Goal: Task Accomplishment & Management: Manage account settings

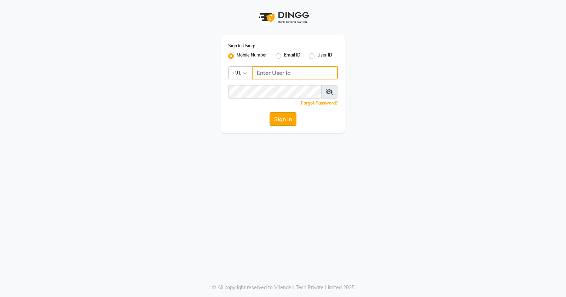
type input "9359328994"
click at [277, 117] on button "Sign In" at bounding box center [282, 118] width 27 height 13
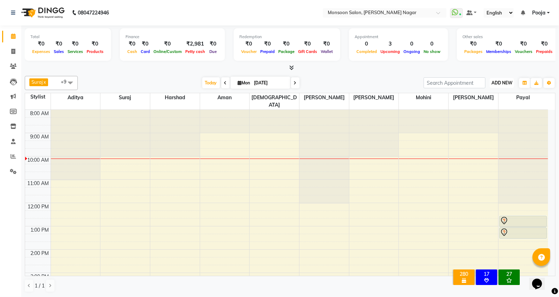
click at [494, 84] on span "ADD NEW" at bounding box center [502, 82] width 21 height 5
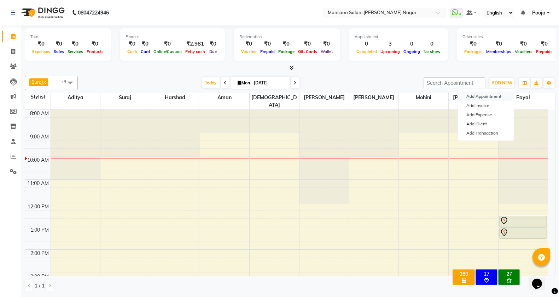
click at [488, 92] on button "Add Appointment" at bounding box center [486, 96] width 56 height 9
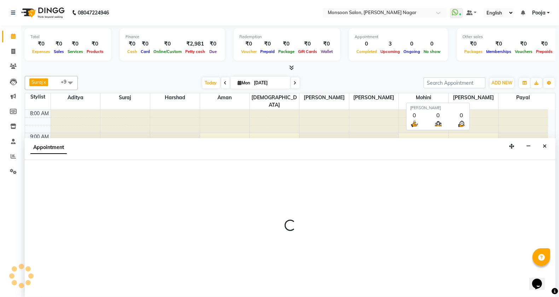
scroll to position [0, 0]
select select "540"
select select "tentative"
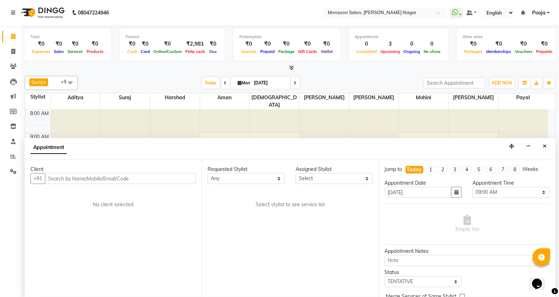
click at [172, 178] on input "text" at bounding box center [120, 178] width 151 height 11
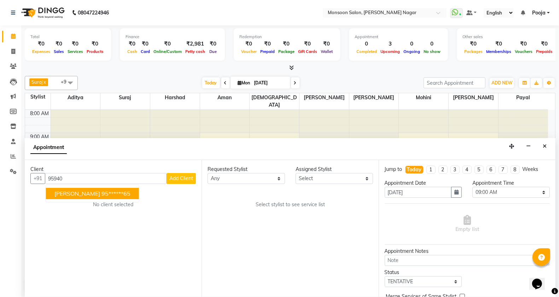
click at [100, 188] on button "Richa 95******65" at bounding box center [92, 193] width 93 height 11
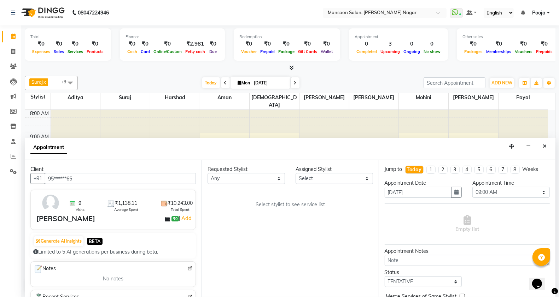
scroll to position [118, 0]
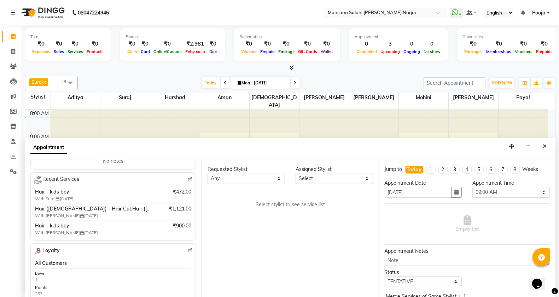
type input "95******65"
click at [314, 179] on select "Select [PERSON_NAME] [PERSON_NAME] [PERSON_NAME] [PERSON_NAME] [PERSON_NAME] Po…" at bounding box center [334, 178] width 77 height 11
select select "37925"
click at [296, 173] on select "Select [PERSON_NAME] [PERSON_NAME] [PERSON_NAME] [PERSON_NAME] [PERSON_NAME] Po…" at bounding box center [334, 178] width 77 height 11
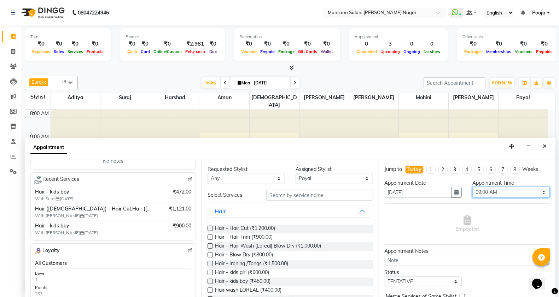
click at [503, 190] on select "Select 09:00 AM 09:15 AM 09:30 AM 09:45 AM 10:00 AM 10:15 AM 10:30 AM 10:45 AM …" at bounding box center [510, 192] width 77 height 11
select select "915"
click at [472, 187] on select "Select 09:00 AM 09:15 AM 09:30 AM 09:45 AM 10:00 AM 10:15 AM 10:30 AM 10:45 AM …" at bounding box center [510, 192] width 77 height 11
click at [250, 281] on span "Hair - kids boy (₹450.00)" at bounding box center [243, 282] width 56 height 9
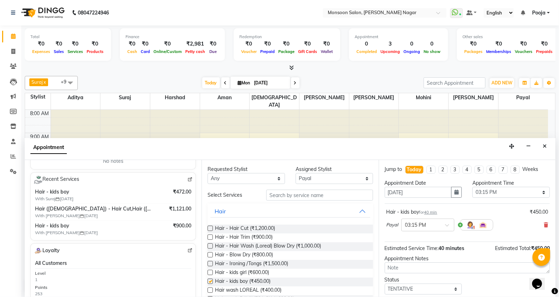
checkbox input "false"
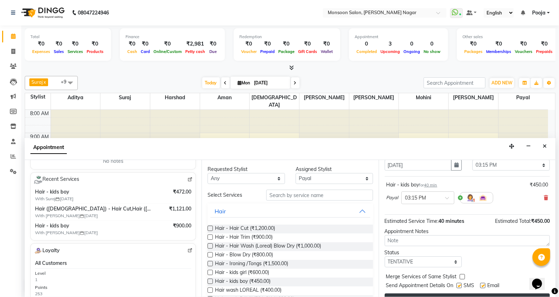
scroll to position [42, 0]
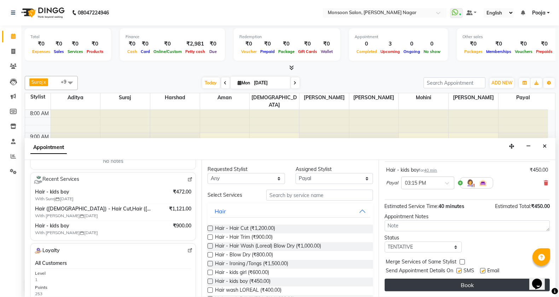
click at [451, 286] on button "Book" at bounding box center [467, 285] width 165 height 13
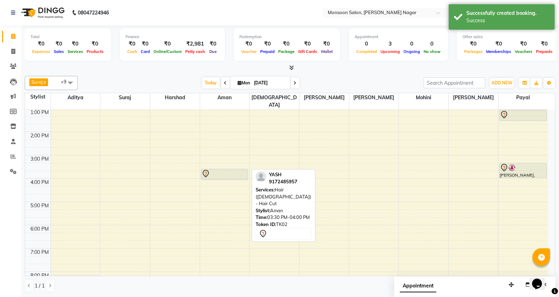
scroll to position [0, 0]
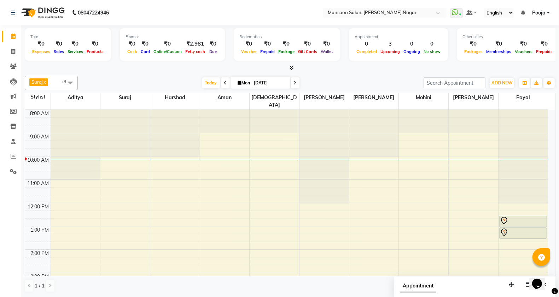
click at [65, 81] on span at bounding box center [70, 82] width 14 height 13
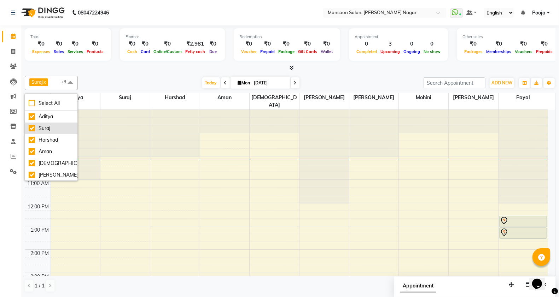
click at [64, 123] on li "Suraj" at bounding box center [51, 129] width 52 height 12
checkbox input "false"
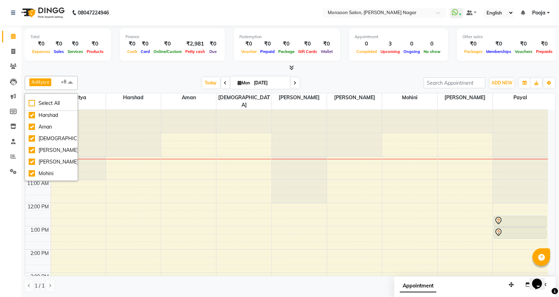
scroll to position [29, 0]
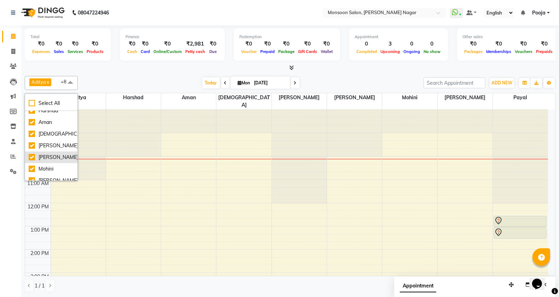
click at [59, 156] on div "[PERSON_NAME]" at bounding box center [51, 157] width 45 height 7
checkbox input "false"
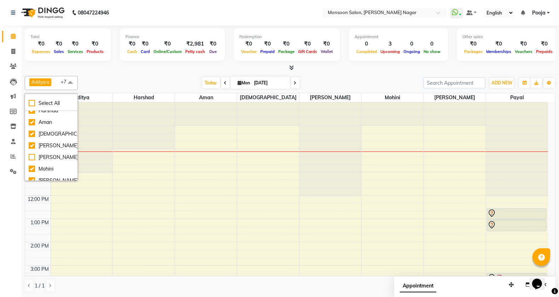
click at [69, 84] on span at bounding box center [70, 82] width 14 height 13
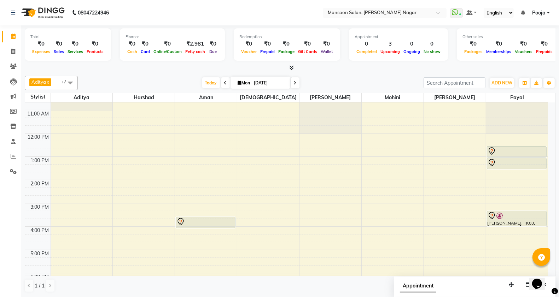
scroll to position [0, 0]
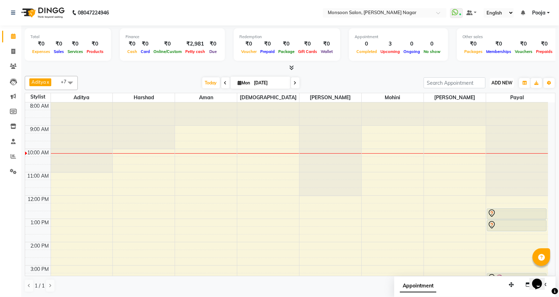
click at [499, 87] on button "ADD NEW Toggle Dropdown" at bounding box center [502, 83] width 24 height 10
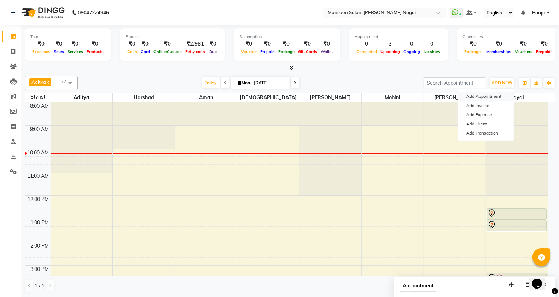
click at [497, 94] on button "Add Appointment" at bounding box center [486, 96] width 56 height 9
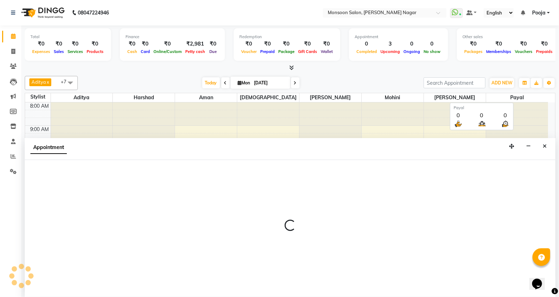
scroll to position [0, 0]
select select "540"
select select "tentative"
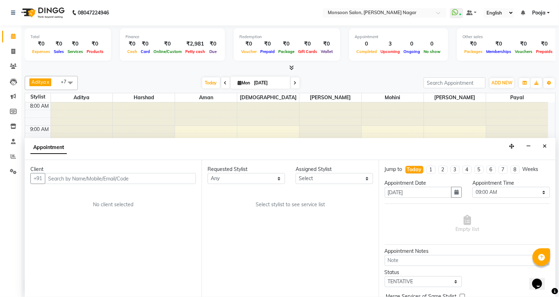
click at [181, 181] on input "text" at bounding box center [120, 178] width 151 height 11
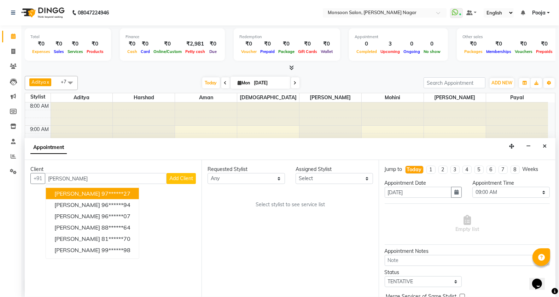
click at [105, 192] on ngb-highlight "97******27" at bounding box center [115, 193] width 29 height 7
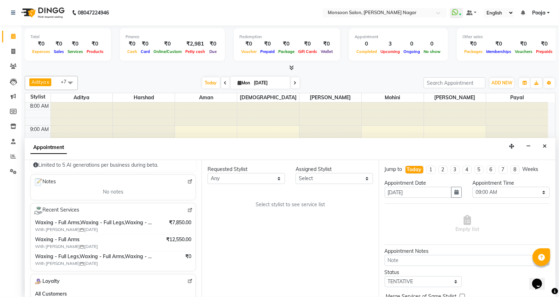
scroll to position [118, 0]
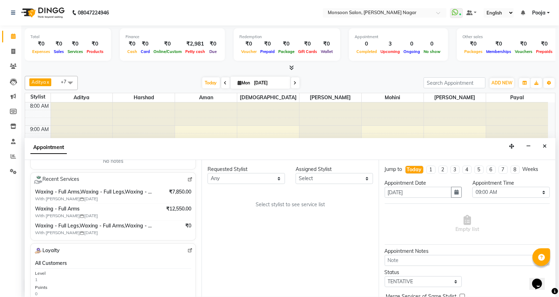
type input "97******27"
click at [322, 181] on select "Select [PERSON_NAME] [PERSON_NAME] [PERSON_NAME] [PERSON_NAME] [PERSON_NAME] Po…" at bounding box center [334, 178] width 77 height 11
select select "41156"
click at [296, 173] on select "Select [PERSON_NAME] [PERSON_NAME] [PERSON_NAME] [PERSON_NAME] [PERSON_NAME] Po…" at bounding box center [334, 178] width 77 height 11
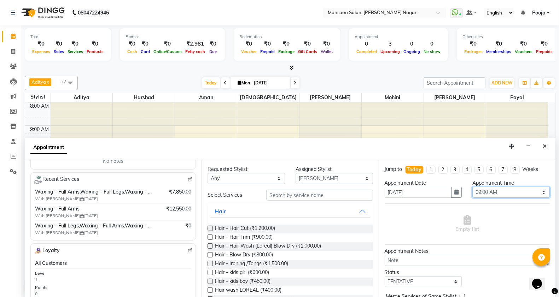
click at [479, 193] on select "Select 09:00 AM 09:15 AM 09:30 AM 09:45 AM 10:00 AM 10:15 AM 10:30 AM 10:45 AM …" at bounding box center [510, 192] width 77 height 11
select select "810"
click at [472, 187] on select "Select 09:00 AM 09:15 AM 09:30 AM 09:45 AM 10:00 AM 10:15 AM 10:30 AM 10:45 AM …" at bounding box center [510, 192] width 77 height 11
click at [349, 194] on input "text" at bounding box center [319, 195] width 107 height 11
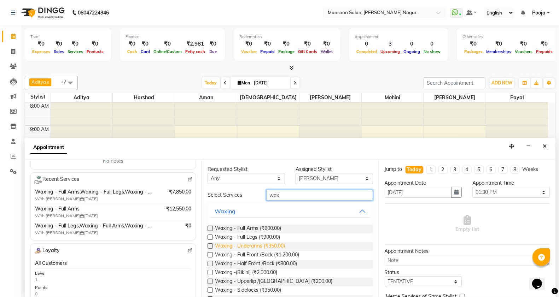
type input "wax"
click at [269, 250] on span "Waxing - Underarms (₹350.00)" at bounding box center [250, 247] width 70 height 9
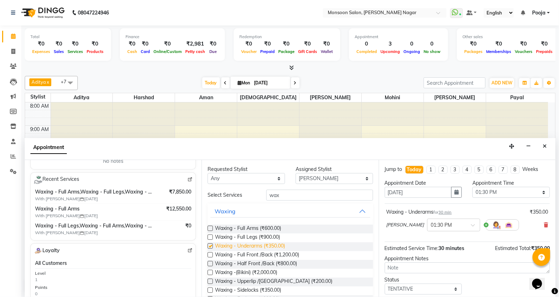
checkbox input "false"
click at [305, 197] on input "wax" at bounding box center [319, 195] width 107 height 11
type input "w"
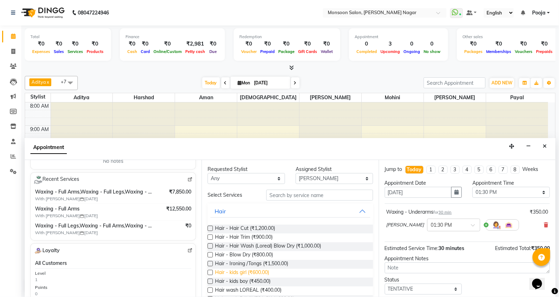
click at [259, 275] on span "Hair - kids girl (₹600.00)" at bounding box center [242, 273] width 54 height 9
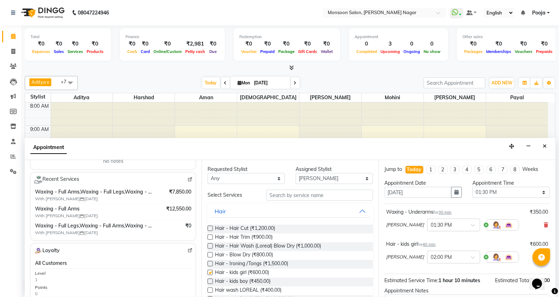
checkbox input "false"
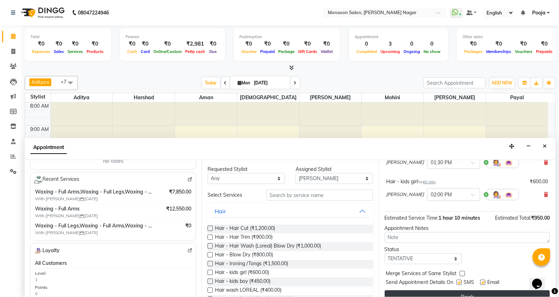
scroll to position [75, 0]
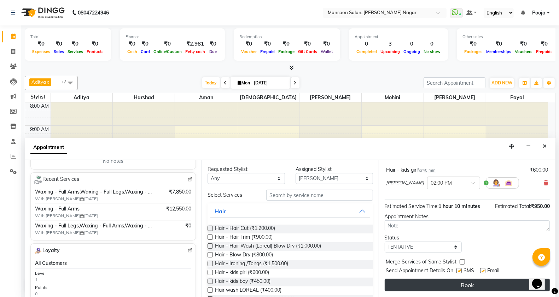
click at [414, 281] on button "Book" at bounding box center [467, 285] width 165 height 13
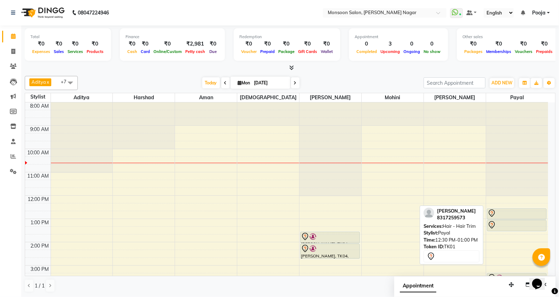
scroll to position [0, 0]
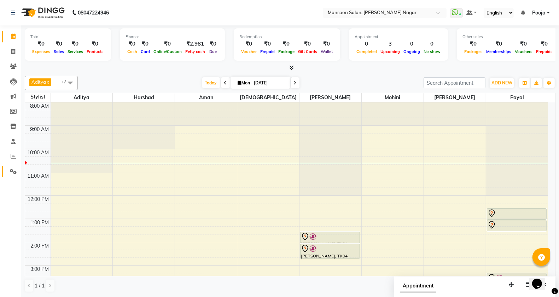
click at [15, 167] on link "Settings" at bounding box center [10, 172] width 17 height 12
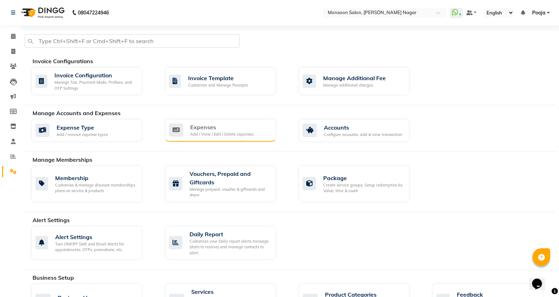
click at [272, 137] on div "Expenses Add / View / Edit / Delete expenses" at bounding box center [220, 130] width 111 height 23
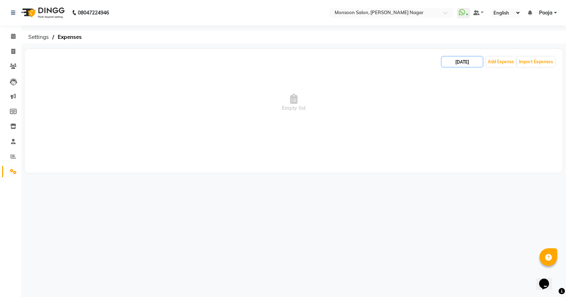
click at [470, 64] on input "[DATE]" at bounding box center [462, 62] width 41 height 10
select select "9"
select select "2025"
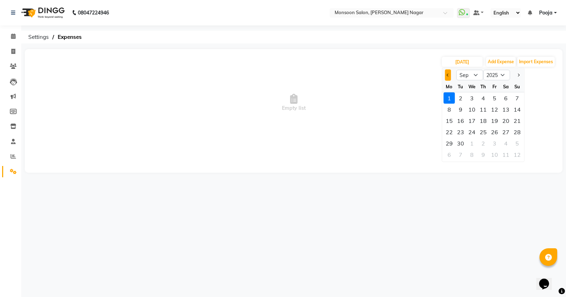
click at [448, 72] on button "Previous month" at bounding box center [448, 75] width 6 height 11
select select "8"
click at [517, 140] on div "31" at bounding box center [516, 143] width 11 height 11
type input "[DATE]"
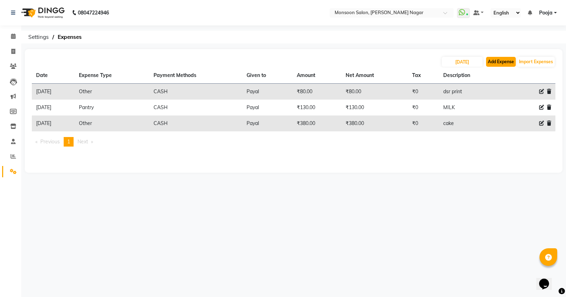
click at [498, 61] on button "Add Expense" at bounding box center [501, 62] width 30 height 10
select select "1"
select select "3767"
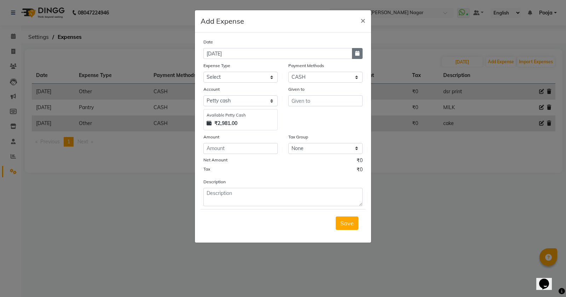
click at [358, 54] on icon "button" at bounding box center [357, 53] width 4 height 5
select select "9"
select select "2025"
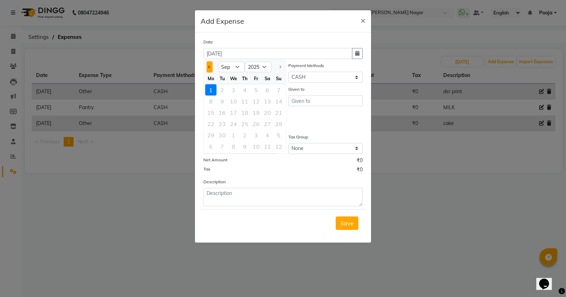
click at [209, 66] on span "Previous month" at bounding box center [209, 66] width 3 height 3
select select "8"
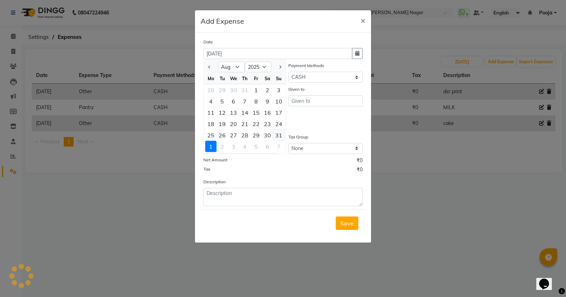
click at [278, 134] on div "31" at bounding box center [278, 135] width 11 height 11
type input "[DATE]"
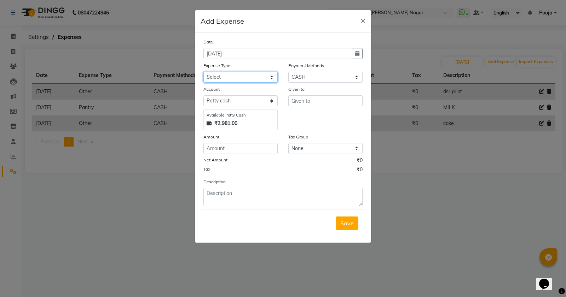
drag, startPoint x: 248, startPoint y: 74, endPoint x: 248, endPoint y: 82, distance: 7.8
click at [248, 74] on select "Select Advance Salary Cash transfer by credit Cash transfer to bank Client Snac…" at bounding box center [240, 77] width 74 height 11
select select "10042"
click at [203, 72] on select "Select Advance Salary Cash transfer by credit Cash transfer to bank Client Snac…" at bounding box center [240, 77] width 74 height 11
click at [296, 103] on input "text" at bounding box center [325, 100] width 74 height 11
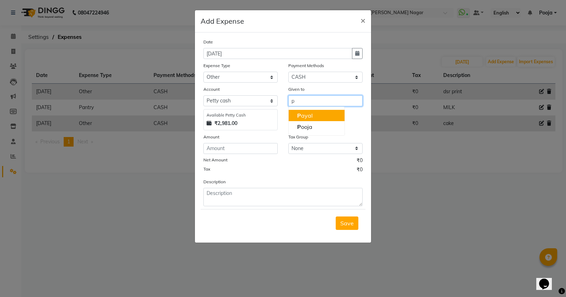
click at [300, 112] on span "P" at bounding box center [299, 115] width 4 height 7
type input "Payal"
click at [242, 138] on div "Amount" at bounding box center [240, 138] width 74 height 10
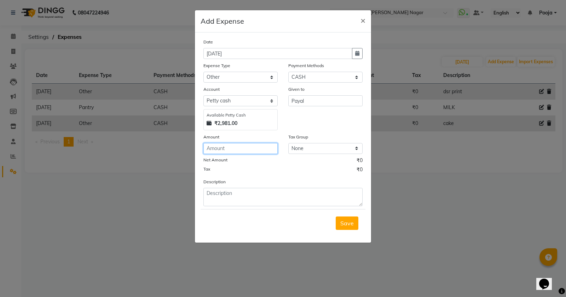
click at [241, 147] on input "number" at bounding box center [240, 148] width 74 height 11
type input "105"
click at [229, 185] on div "Description" at bounding box center [283, 192] width 170 height 28
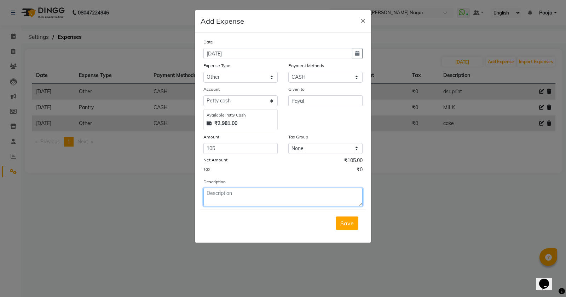
click at [236, 191] on textarea at bounding box center [282, 197] width 159 height 18
type textarea "prasad"
click at [348, 223] on span "Save" at bounding box center [346, 223] width 13 height 7
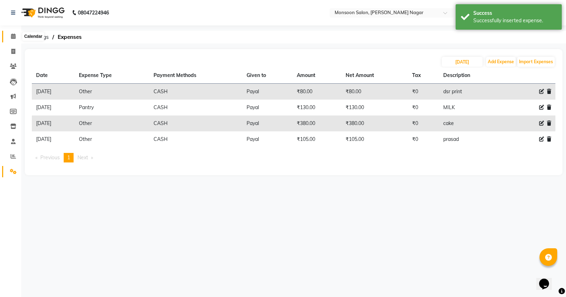
click at [10, 34] on span at bounding box center [13, 37] width 12 height 8
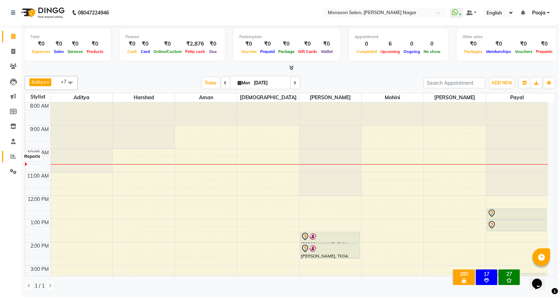
click at [13, 153] on span at bounding box center [13, 157] width 12 height 8
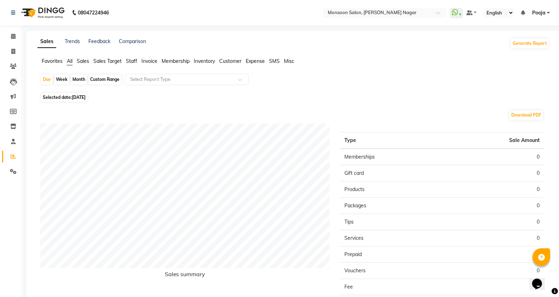
click at [86, 100] on span "[DATE]" at bounding box center [79, 97] width 14 height 5
select select "9"
select select "2025"
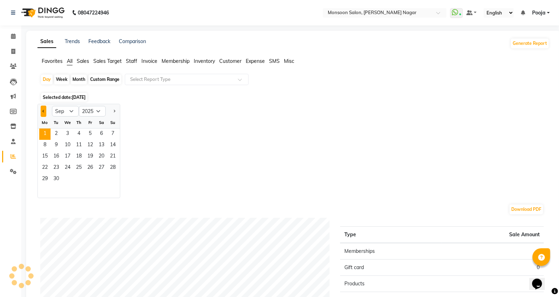
click at [43, 115] on button "Previous month" at bounding box center [44, 111] width 6 height 11
select select "8"
click at [110, 177] on span "31" at bounding box center [112, 179] width 11 height 11
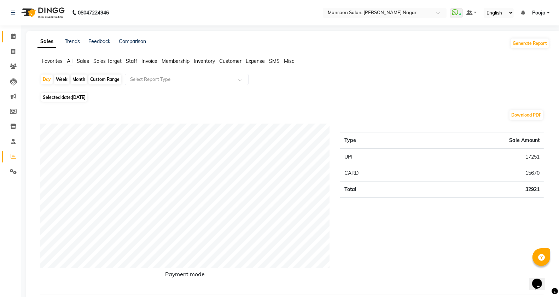
click at [4, 35] on link "Calendar" at bounding box center [10, 37] width 17 height 12
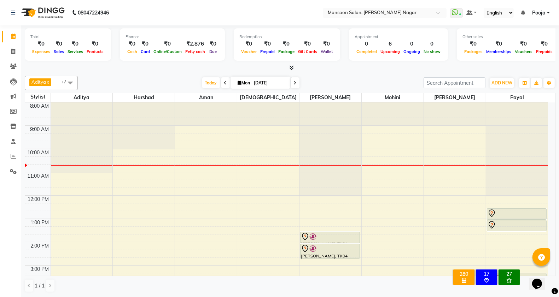
click at [221, 82] on span at bounding box center [225, 82] width 8 height 11
type input "[DATE]"
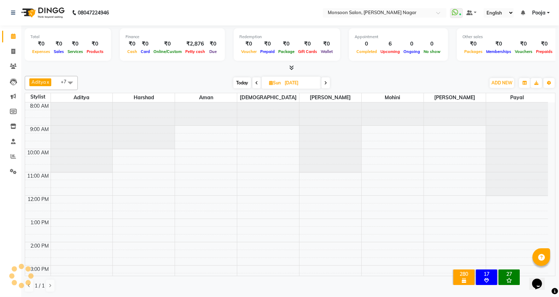
scroll to position [47, 0]
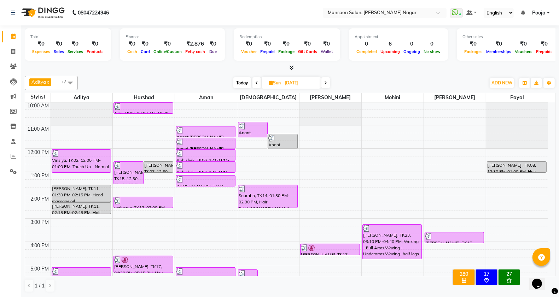
click at [66, 80] on span at bounding box center [70, 82] width 14 height 13
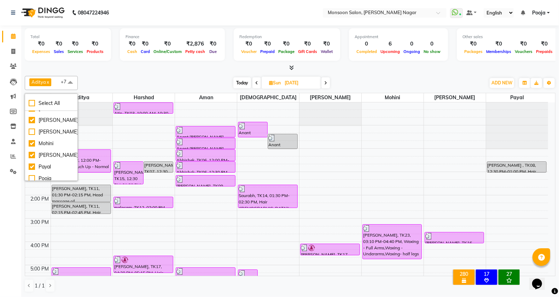
scroll to position [63, 0]
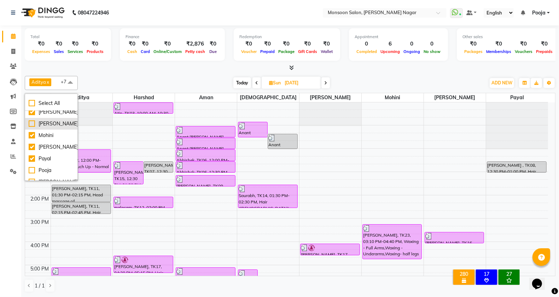
click at [64, 123] on div "[PERSON_NAME]" at bounding box center [51, 123] width 45 height 7
checkbox input "true"
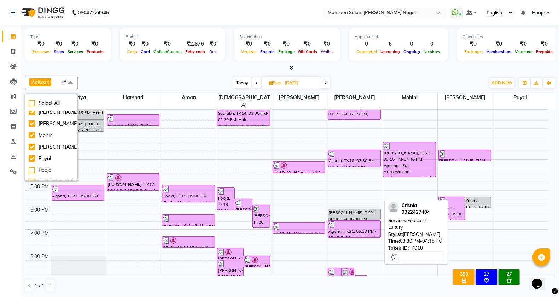
scroll to position [165, 0]
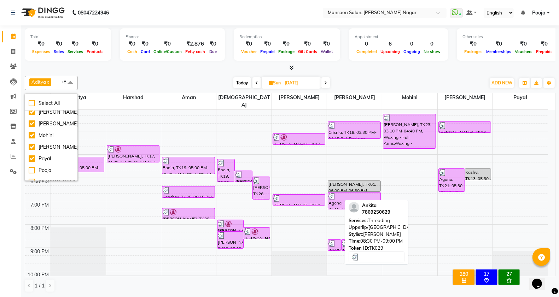
click at [337, 240] on div at bounding box center [335, 243] width 12 height 7
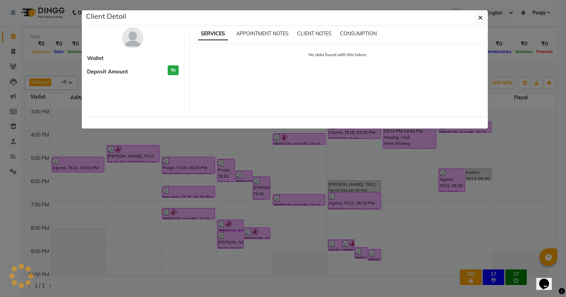
select select "3"
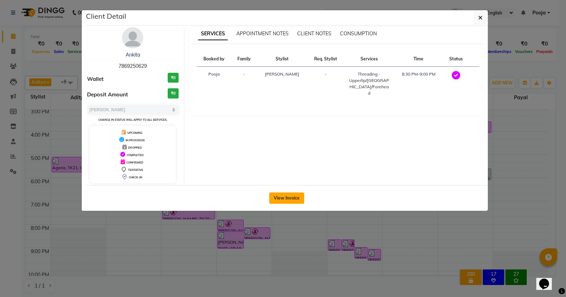
click at [297, 199] on button "View Invoice" at bounding box center [286, 198] width 35 height 11
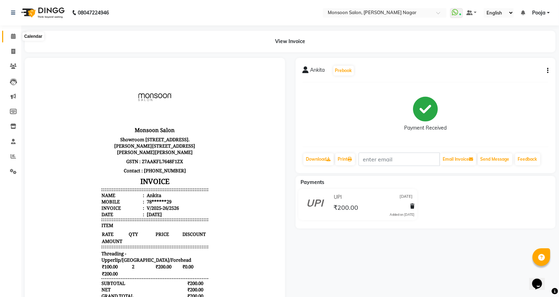
click at [8, 37] on span at bounding box center [13, 37] width 12 height 8
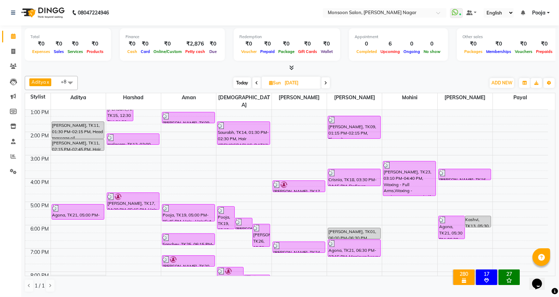
scroll to position [180, 0]
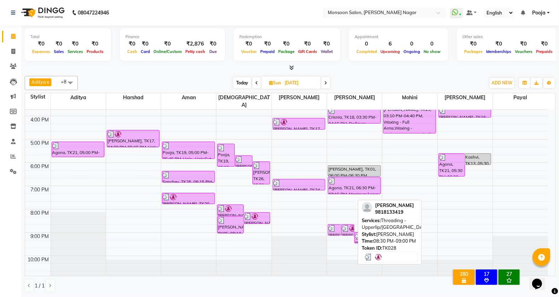
click at [347, 225] on img at bounding box center [345, 228] width 7 height 7
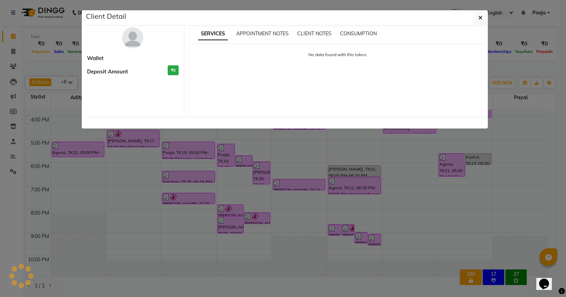
select select "3"
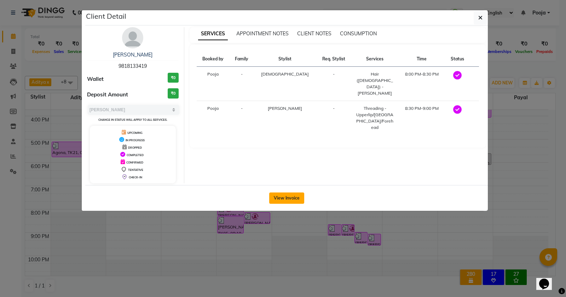
click at [297, 195] on button "View Invoice" at bounding box center [286, 198] width 35 height 11
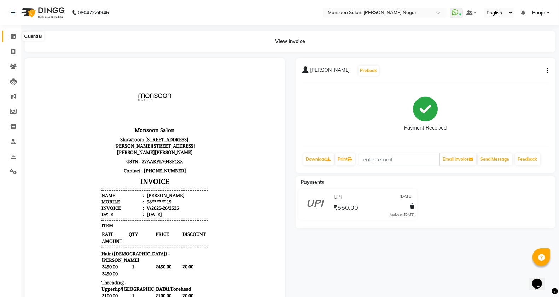
click at [17, 37] on span at bounding box center [13, 37] width 12 height 8
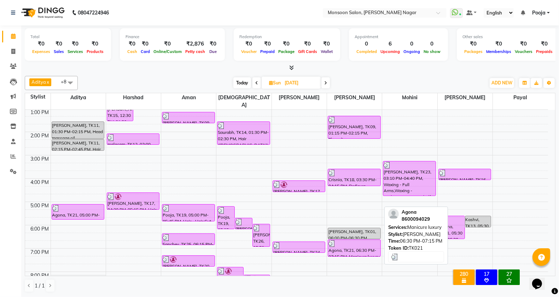
scroll to position [180, 0]
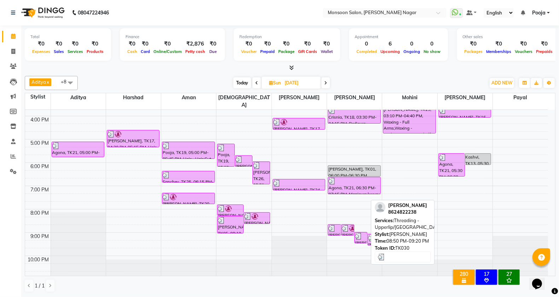
click at [358, 233] on img at bounding box center [358, 236] width 7 height 7
select select "3"
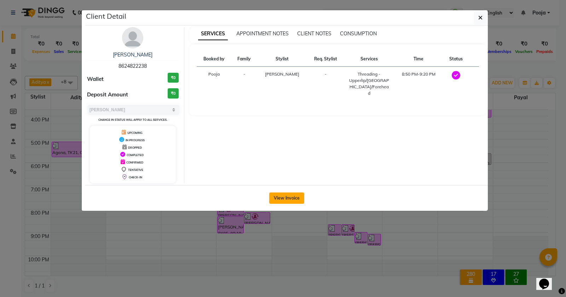
click at [296, 203] on button "View Invoice" at bounding box center [286, 198] width 35 height 11
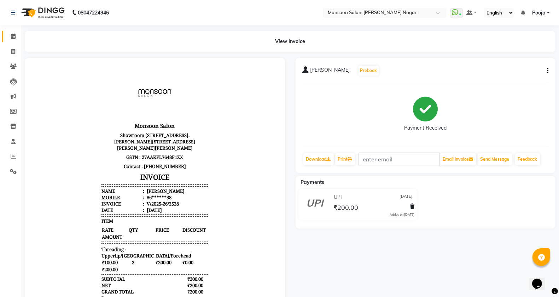
scroll to position [5, 0]
click at [6, 37] on link "Calendar" at bounding box center [10, 37] width 17 height 12
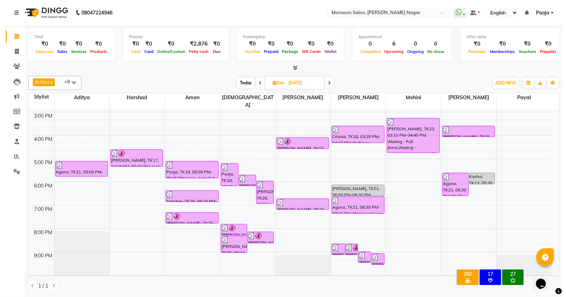
scroll to position [180, 0]
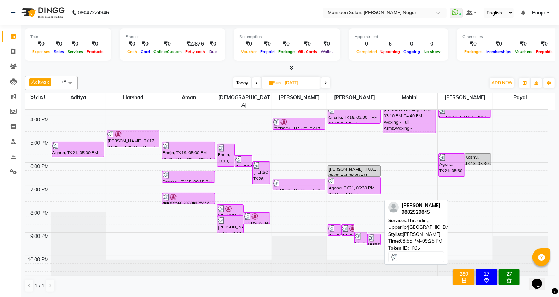
click at [374, 235] on img at bounding box center [371, 238] width 7 height 7
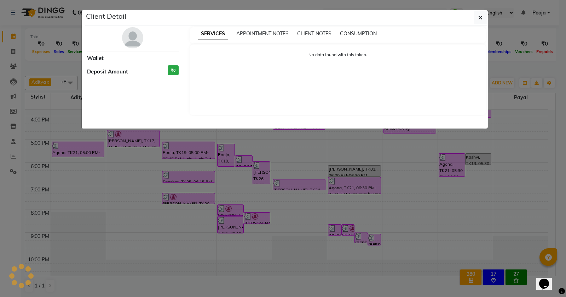
select select "3"
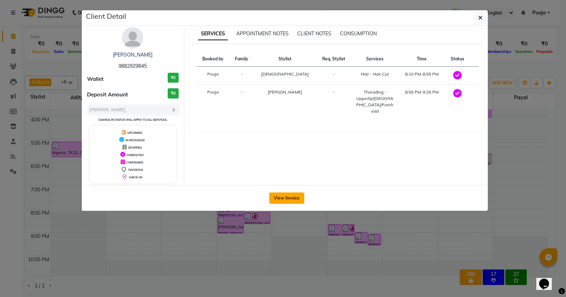
click at [290, 197] on button "View Invoice" at bounding box center [286, 198] width 35 height 11
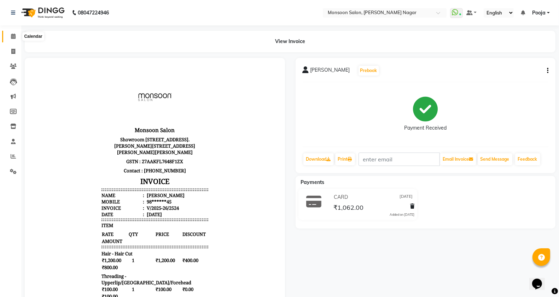
click at [16, 36] on span at bounding box center [13, 37] width 12 height 8
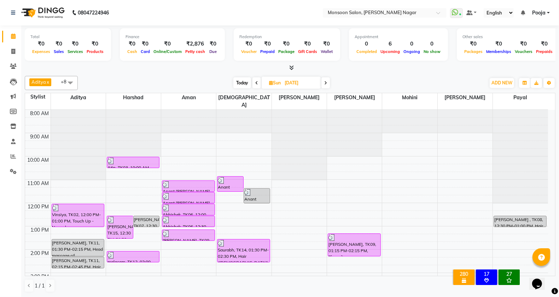
scroll to position [118, 0]
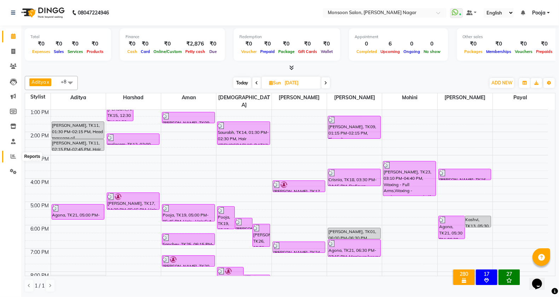
click at [14, 158] on icon at bounding box center [13, 156] width 5 height 5
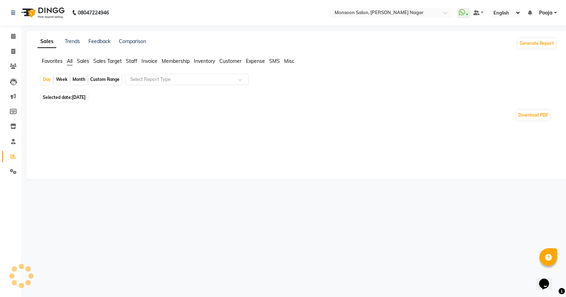
click at [86, 98] on span "[DATE]" at bounding box center [79, 97] width 14 height 5
select select "9"
select select "2025"
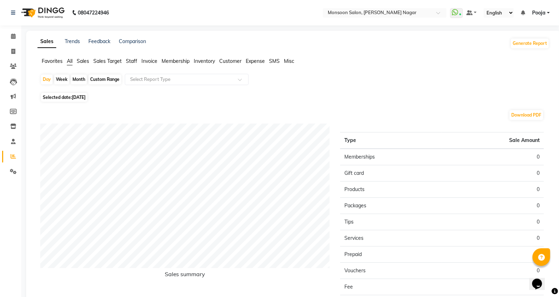
click at [86, 97] on span "[DATE]" at bounding box center [79, 97] width 14 height 5
select select "9"
select select "2025"
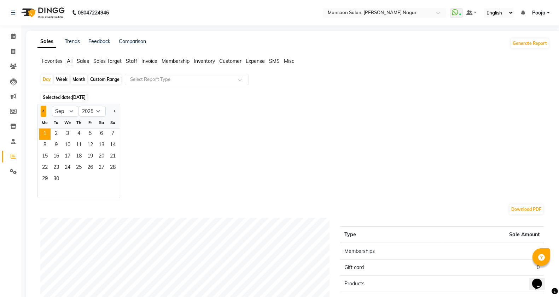
click at [45, 113] on button "Previous month" at bounding box center [44, 111] width 6 height 11
select select "8"
click at [110, 178] on span "31" at bounding box center [112, 179] width 11 height 11
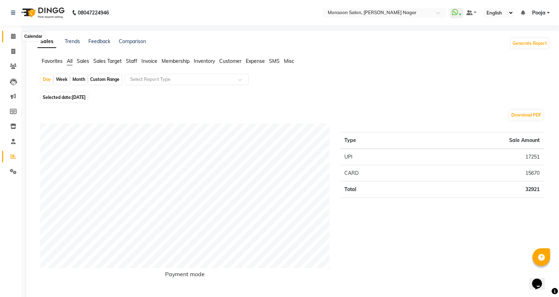
click at [18, 40] on span at bounding box center [13, 37] width 12 height 8
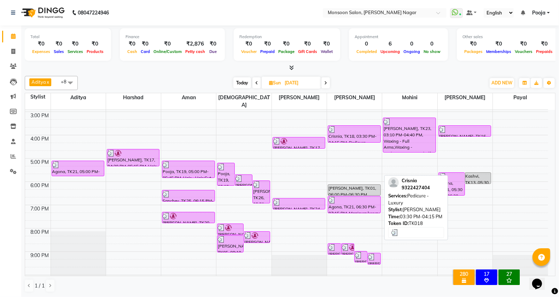
scroll to position [180, 0]
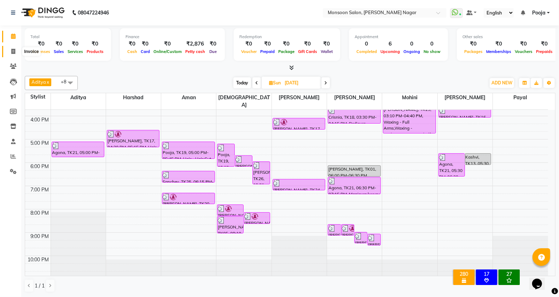
click at [13, 53] on icon at bounding box center [13, 51] width 4 height 5
select select "4905"
select select "service"
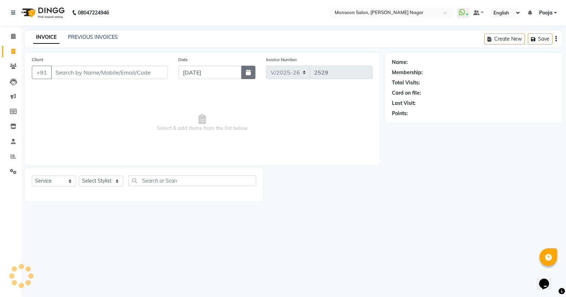
click at [246, 74] on icon "button" at bounding box center [248, 73] width 5 height 6
select select "9"
select select "2025"
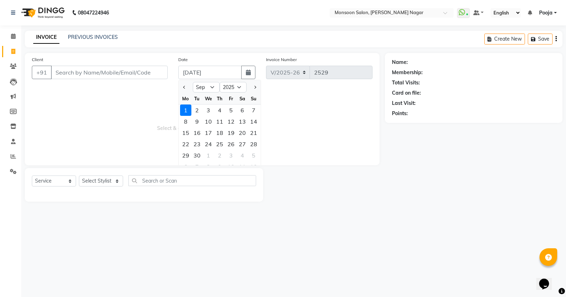
click at [181, 87] on div at bounding box center [186, 87] width 14 height 11
click at [183, 87] on span "Previous month" at bounding box center [184, 87] width 3 height 3
select select "8"
click at [248, 154] on div "31" at bounding box center [253, 155] width 11 height 11
type input "[DATE]"
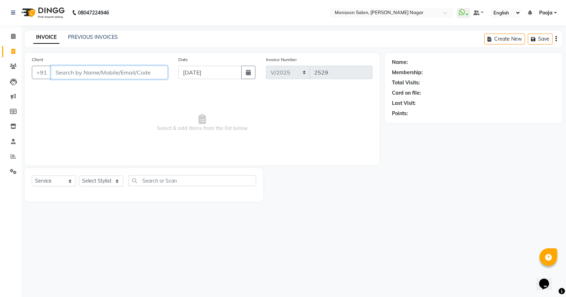
click at [116, 70] on input "Client" at bounding box center [109, 72] width 117 height 13
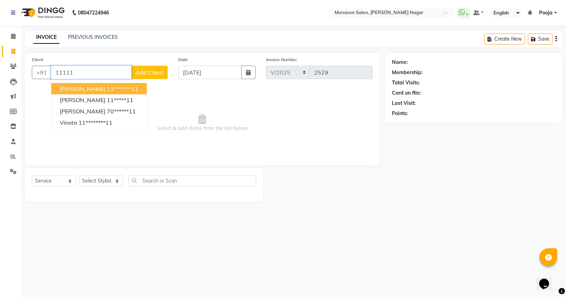
click at [110, 87] on ngb-highlight "11*******11" at bounding box center [122, 88] width 31 height 7
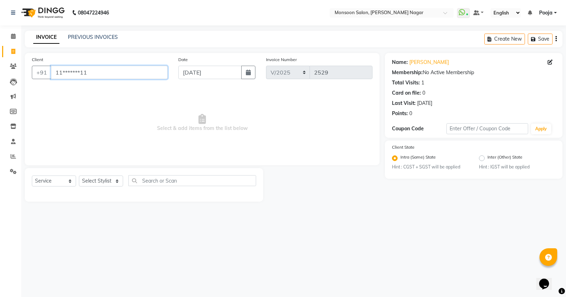
drag, startPoint x: 109, startPoint y: 75, endPoint x: 39, endPoint y: 92, distance: 71.8
click at [39, 92] on div "Client +91 11*******11 Date 31-08-2025 Invoice Number V/2025 V/2025-26 2529 Sel…" at bounding box center [202, 109] width 355 height 112
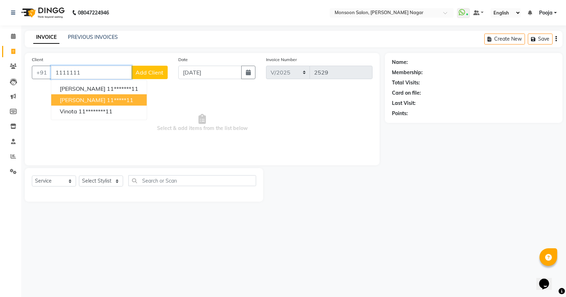
click at [69, 99] on span "[PERSON_NAME]" at bounding box center [83, 100] width 46 height 7
type input "11*****11"
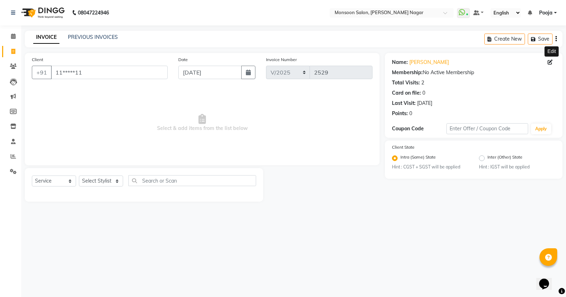
click at [549, 61] on icon at bounding box center [549, 62] width 5 height 5
select select "[DEMOGRAPHIC_DATA]"
select select
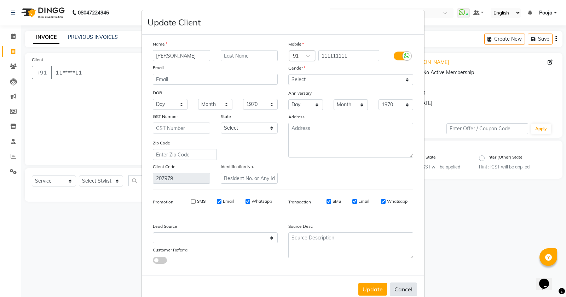
click at [401, 284] on button "Cancel" at bounding box center [403, 289] width 27 height 13
select select
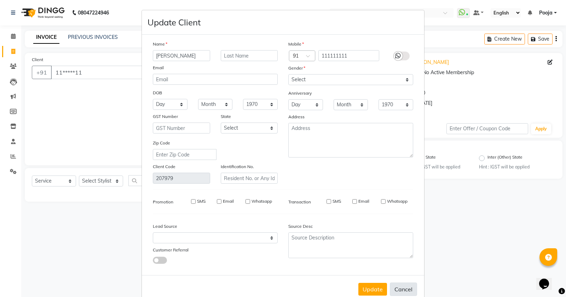
select select
checkbox input "false"
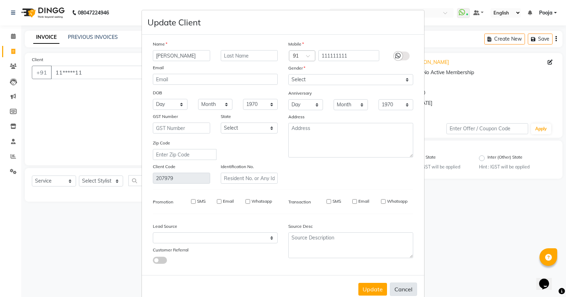
checkbox input "false"
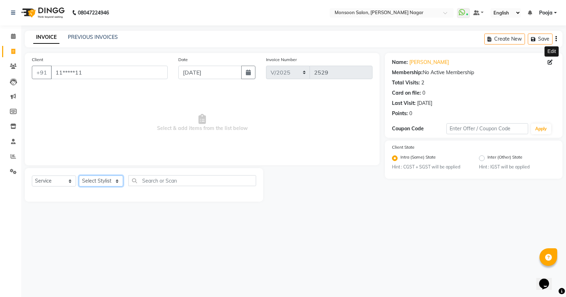
click at [104, 182] on select "Select Stylist [PERSON_NAME] [PERSON_NAME] [PERSON_NAME] [PERSON_NAME] [PERSON_…" at bounding box center [101, 181] width 44 height 11
select select "62989"
click at [79, 176] on select "Select Stylist [PERSON_NAME] [PERSON_NAME] [PERSON_NAME] [PERSON_NAME] [PERSON_…" at bounding box center [101, 181] width 44 height 11
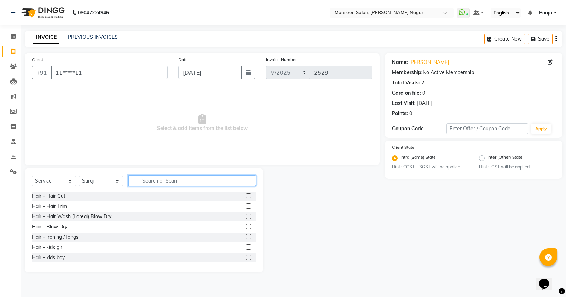
click at [155, 181] on input "text" at bounding box center [192, 180] width 128 height 11
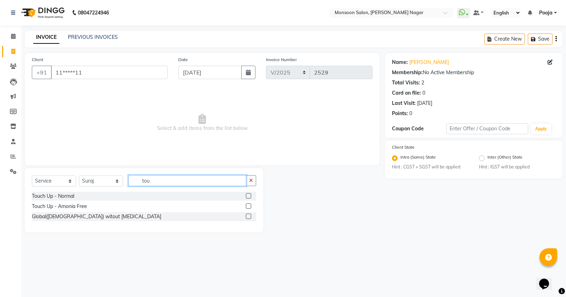
type input "tou"
click at [246, 195] on label at bounding box center [248, 195] width 5 height 5
click at [246, 195] on input "checkbox" at bounding box center [248, 196] width 5 height 5
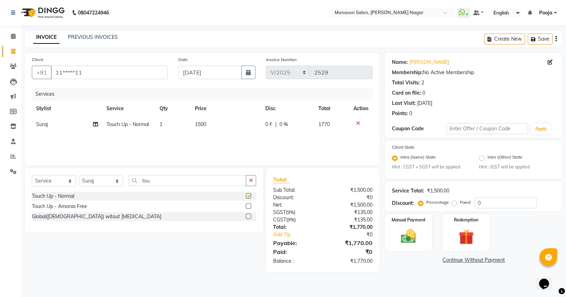
checkbox input "false"
click at [108, 183] on select "Select Stylist [PERSON_NAME] [PERSON_NAME] [PERSON_NAME] [PERSON_NAME] [PERSON_…" at bounding box center [101, 181] width 44 height 11
select select "58969"
click at [79, 176] on select "Select Stylist [PERSON_NAME] [PERSON_NAME] [PERSON_NAME] [PERSON_NAME] [PERSON_…" at bounding box center [101, 181] width 44 height 11
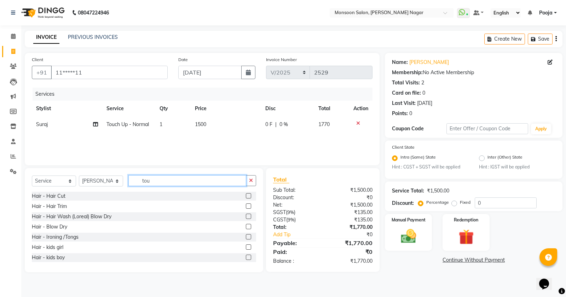
drag, startPoint x: 159, startPoint y: 183, endPoint x: 128, endPoint y: 183, distance: 31.8
click at [128, 183] on div "Select Service Product Membership Package Voucher Prepaid Gift Card Select Styl…" at bounding box center [144, 183] width 224 height 17
type input "wax"
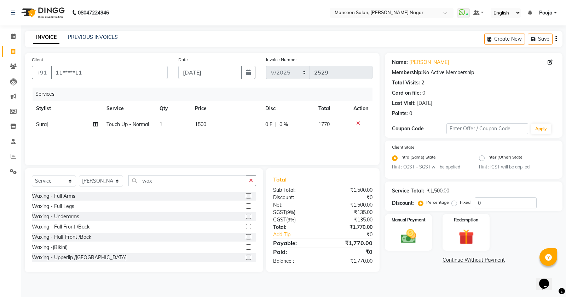
click at [246, 207] on label at bounding box center [248, 206] width 5 height 5
click at [246, 207] on input "checkbox" at bounding box center [248, 206] width 5 height 5
checkbox input "false"
click at [198, 124] on span "1500" at bounding box center [200, 124] width 11 height 6
select select "62989"
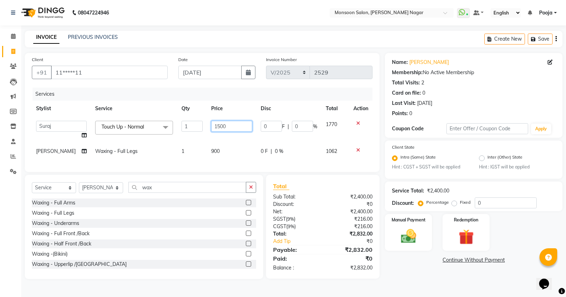
click at [211, 124] on input "1500" at bounding box center [231, 126] width 41 height 11
type input "1486"
click at [211, 146] on td "900" at bounding box center [232, 152] width 50 height 16
select select "58969"
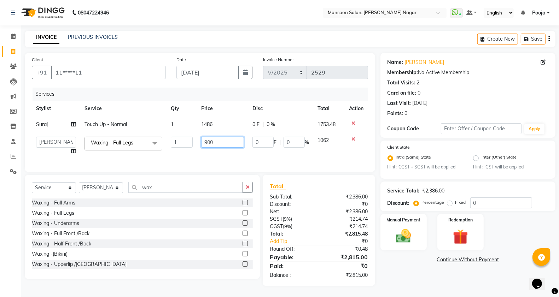
click at [209, 144] on input "900" at bounding box center [222, 142] width 43 height 11
type input "1173"
click at [549, 37] on div "Create New Save" at bounding box center [516, 39] width 78 height 17
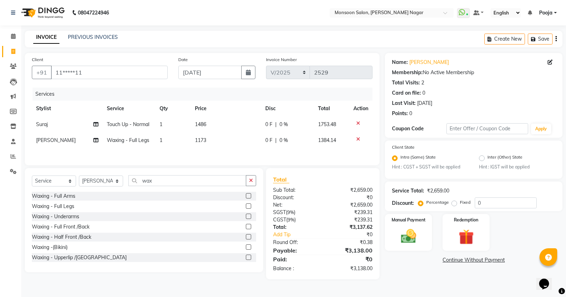
click at [556, 41] on button "button" at bounding box center [555, 39] width 1 height 17
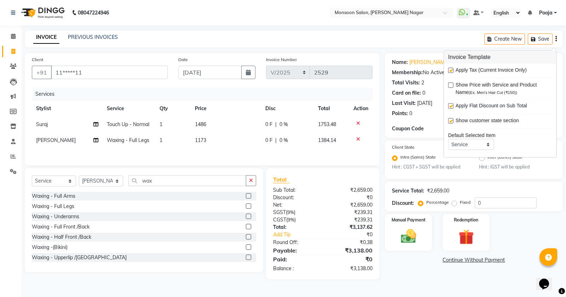
click at [452, 69] on label at bounding box center [450, 70] width 5 height 5
click at [452, 69] on input "checkbox" at bounding box center [450, 71] width 5 height 5
checkbox input "false"
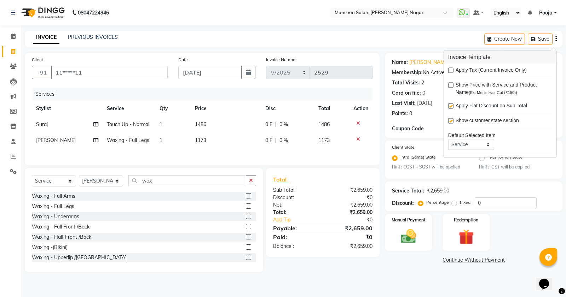
click at [414, 122] on div "Name: Suchita Membership: No Active Membership Total Visits: 2 Card on file: 0 …" at bounding box center [474, 95] width 178 height 85
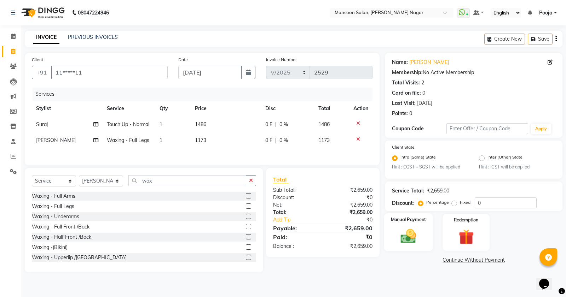
click at [418, 236] on img at bounding box center [408, 237] width 25 height 18
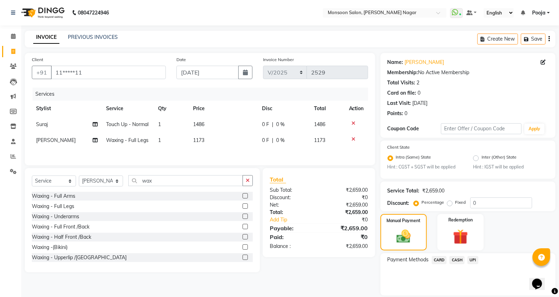
click at [470, 257] on span "UPI" at bounding box center [473, 260] width 11 height 8
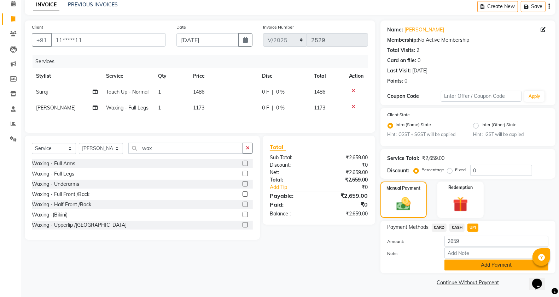
click at [478, 266] on button "Add Payment" at bounding box center [497, 265] width 104 height 11
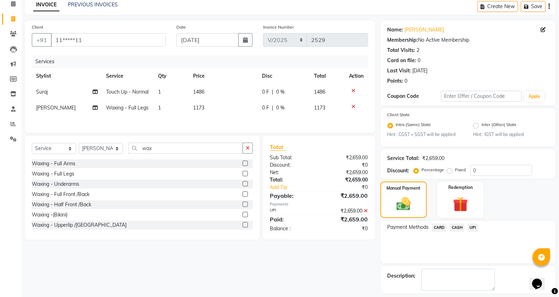
scroll to position [63, 0]
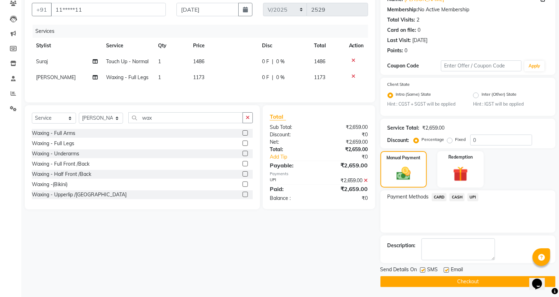
click at [476, 278] on button "Checkout" at bounding box center [468, 282] width 175 height 11
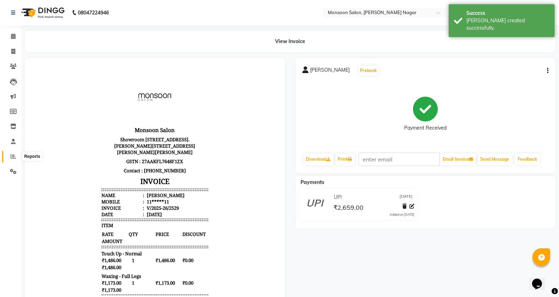
click at [13, 158] on icon at bounding box center [13, 156] width 5 height 5
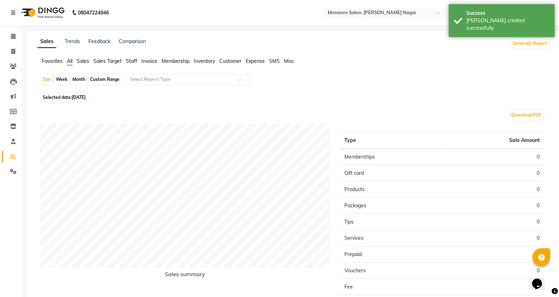
click at [87, 101] on span "Selected date: 01-09-2025" at bounding box center [64, 97] width 46 height 9
select select "9"
select select "2025"
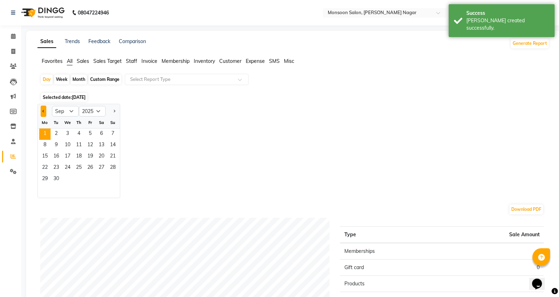
click at [43, 112] on span "Previous month" at bounding box center [43, 111] width 2 height 2
select select "8"
click at [112, 178] on span "31" at bounding box center [112, 179] width 11 height 11
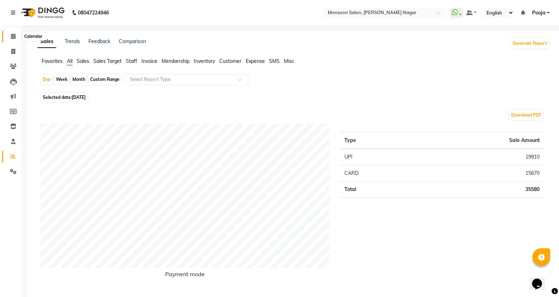
click at [15, 36] on icon at bounding box center [13, 36] width 5 height 5
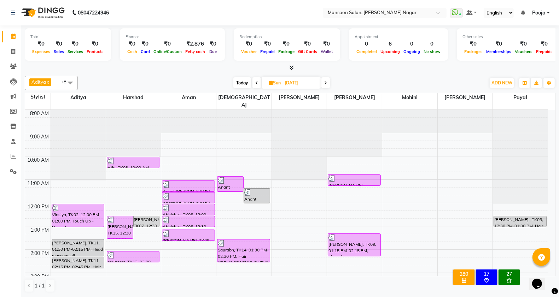
click at [254, 85] on span at bounding box center [257, 82] width 8 height 11
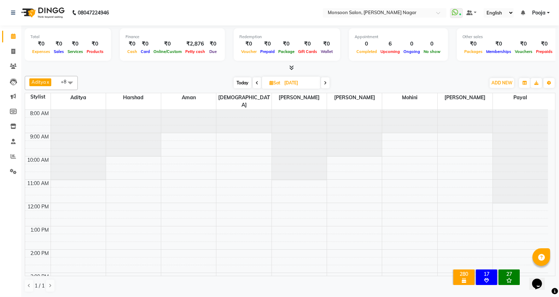
scroll to position [47, 0]
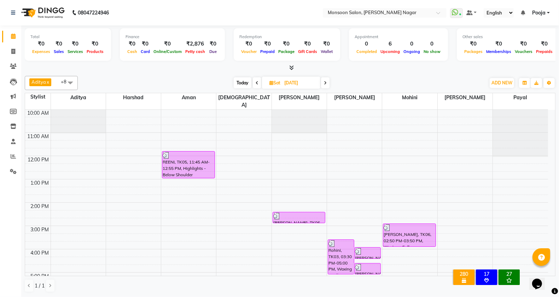
click at [326, 86] on span at bounding box center [325, 82] width 8 height 11
type input "[DATE]"
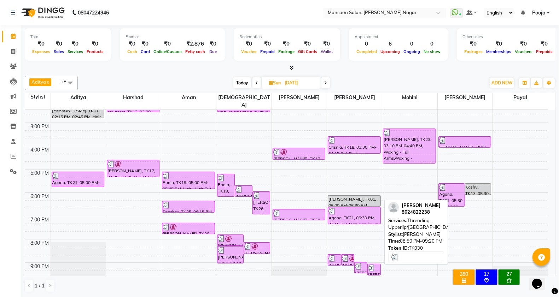
scroll to position [180, 0]
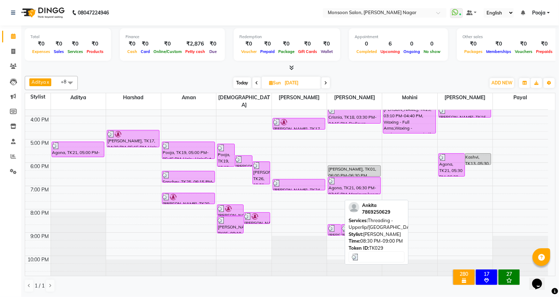
click at [337, 225] on div at bounding box center [335, 228] width 12 height 7
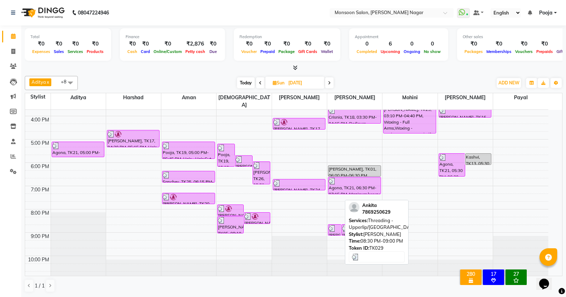
select select "3"
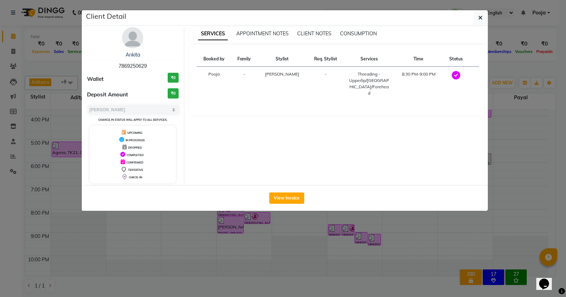
click at [296, 204] on div "View Invoice" at bounding box center [286, 198] width 402 height 26
click at [285, 195] on button "View Invoice" at bounding box center [286, 198] width 35 height 11
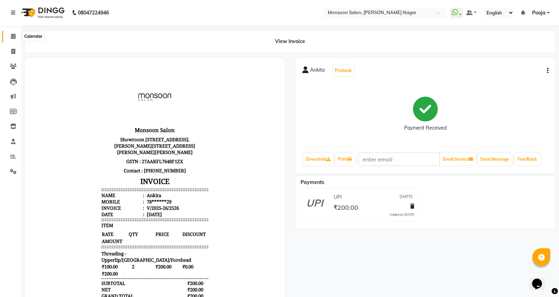
click at [7, 36] on span at bounding box center [13, 37] width 12 height 8
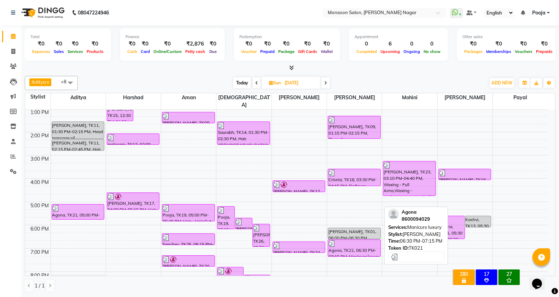
scroll to position [180, 0]
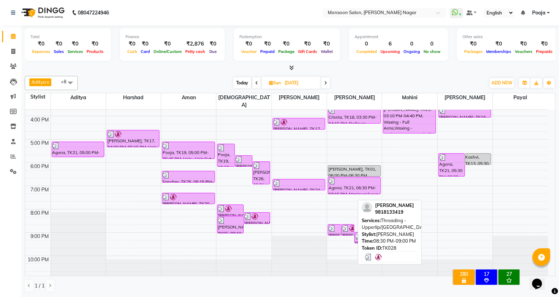
click at [347, 225] on img at bounding box center [345, 228] width 7 height 7
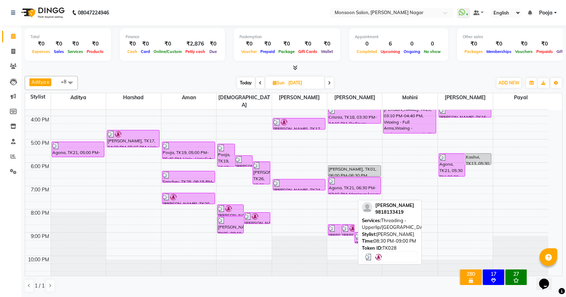
select select "3"
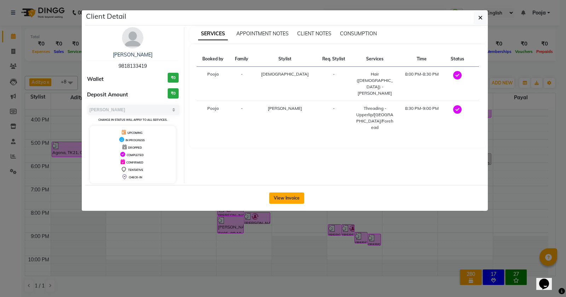
click at [282, 201] on button "View Invoice" at bounding box center [286, 198] width 35 height 11
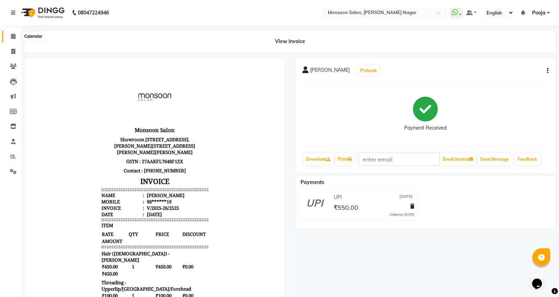
click at [10, 36] on span at bounding box center [13, 37] width 12 height 8
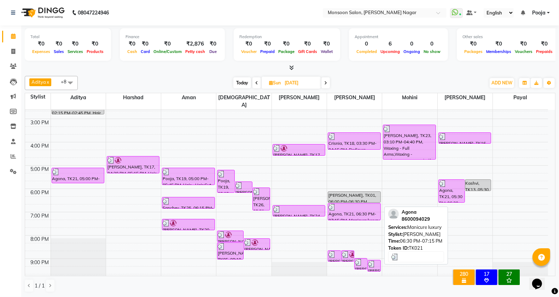
scroll to position [180, 0]
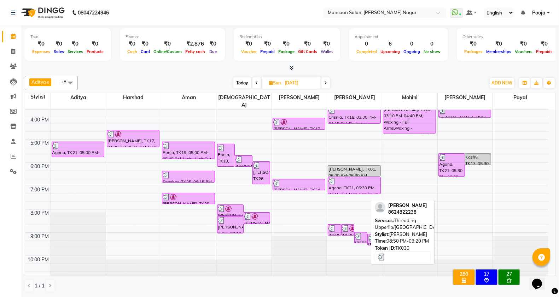
click at [363, 234] on div "kanikaa sharma, TK30, 08:50 PM-09:20 PM, Threading - Upperlip/Chin/Forehead" at bounding box center [361, 238] width 12 height 11
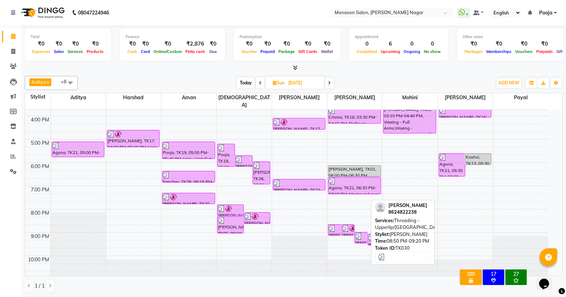
select select "3"
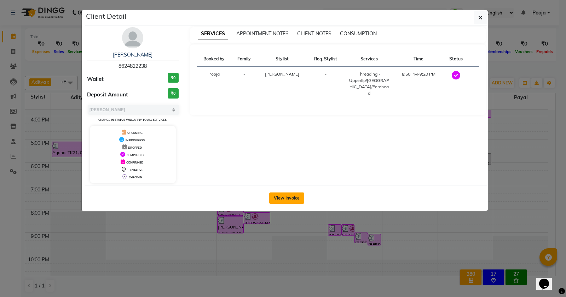
click at [287, 200] on button "View Invoice" at bounding box center [286, 198] width 35 height 11
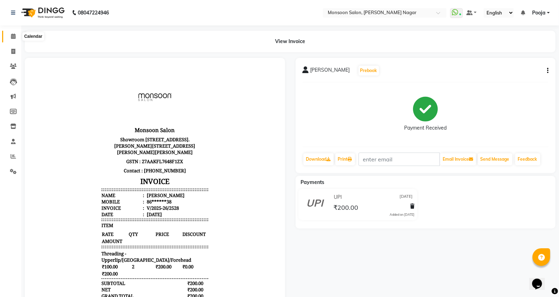
click at [15, 35] on icon at bounding box center [13, 36] width 5 height 5
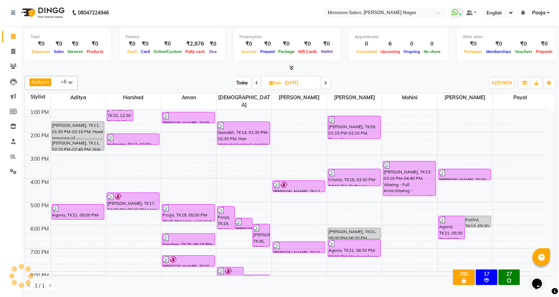
scroll to position [180, 0]
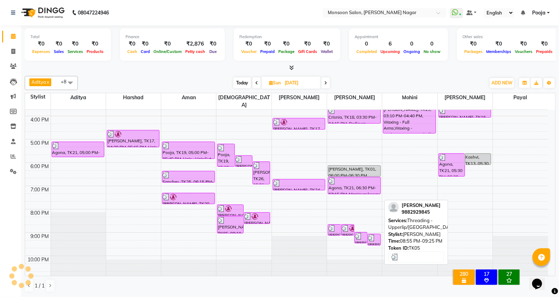
click at [377, 236] on div "Saumya, TK05, 08:55 PM-09:25 PM, Threading - Upperlip/Chin/Forehead" at bounding box center [374, 239] width 12 height 11
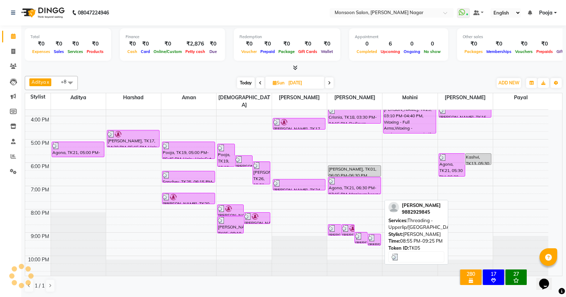
select select "3"
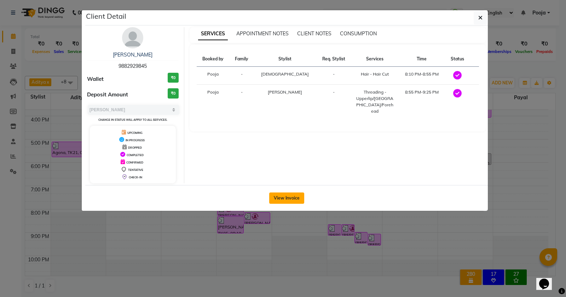
click at [298, 194] on button "View Invoice" at bounding box center [286, 198] width 35 height 11
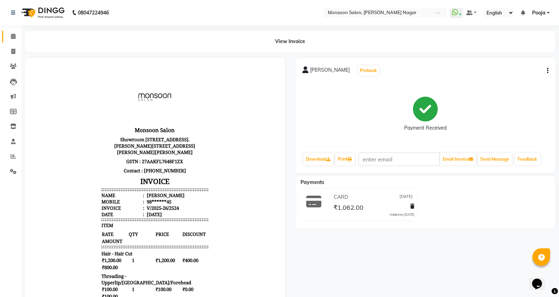
click at [17, 41] on link "Calendar" at bounding box center [10, 37] width 17 height 12
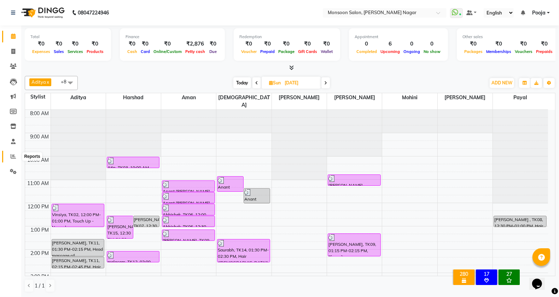
click at [11, 157] on icon at bounding box center [13, 156] width 5 height 5
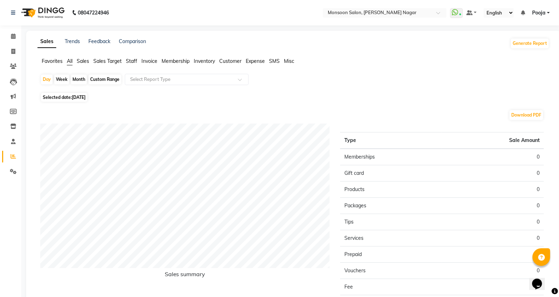
click at [82, 100] on span "[DATE]" at bounding box center [79, 97] width 14 height 5
select select "9"
select select "2025"
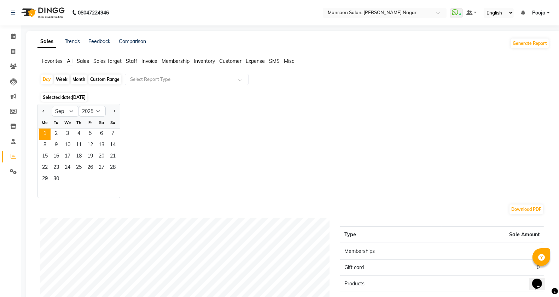
click at [40, 114] on div at bounding box center [45, 111] width 14 height 11
click at [41, 107] on button "Previous month" at bounding box center [44, 111] width 6 height 11
select select "8"
click at [109, 177] on span "31" at bounding box center [112, 179] width 11 height 11
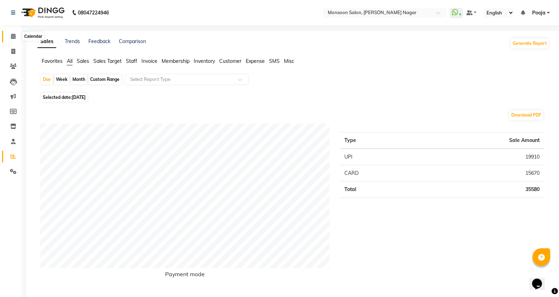
click at [11, 36] on icon at bounding box center [13, 36] width 5 height 5
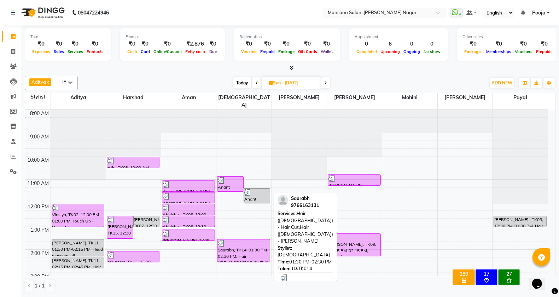
click at [236, 248] on div "Saurabh, TK14, 01:30 PM-02:30 PM, Hair (Male) - Hair Cut,Hair (Male) - Beard" at bounding box center [243, 251] width 52 height 23
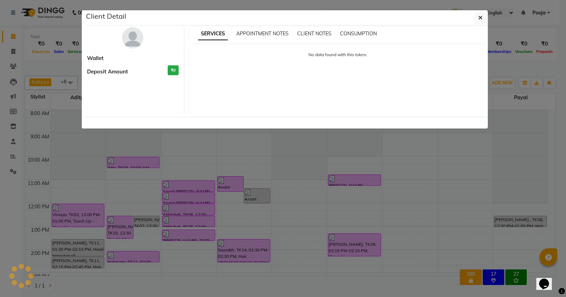
select select "3"
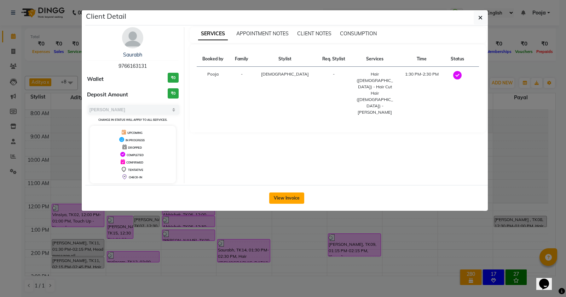
click at [296, 194] on button "View Invoice" at bounding box center [286, 198] width 35 height 11
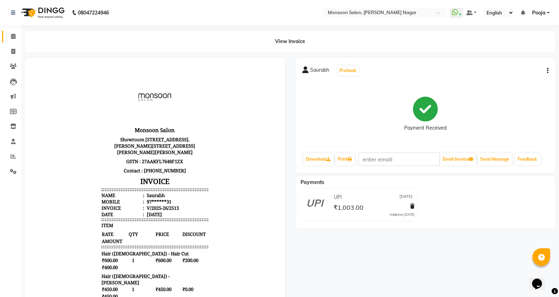
click at [4, 35] on link "Calendar" at bounding box center [10, 37] width 17 height 12
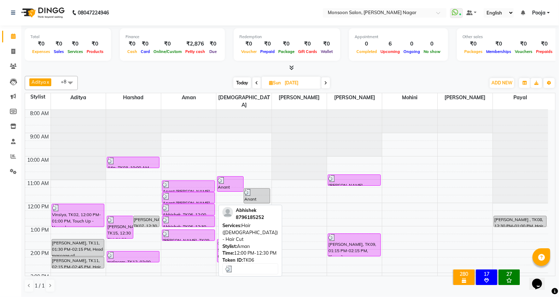
click at [183, 205] on div at bounding box center [188, 208] width 51 height 7
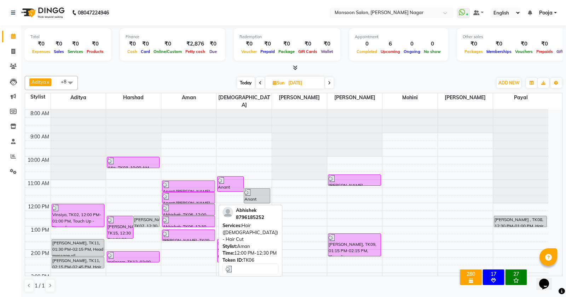
select select "3"
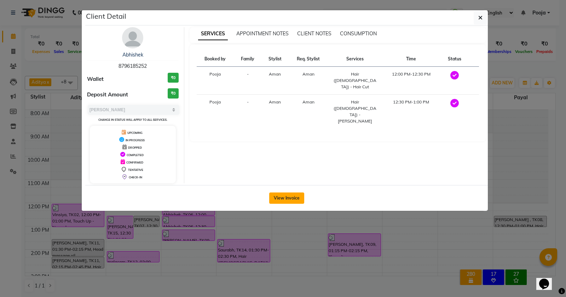
click at [283, 197] on button "View Invoice" at bounding box center [286, 198] width 35 height 11
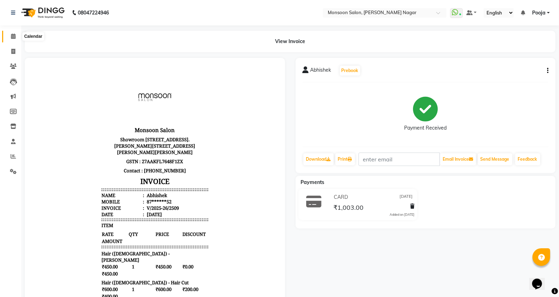
click at [13, 34] on icon at bounding box center [13, 36] width 5 height 5
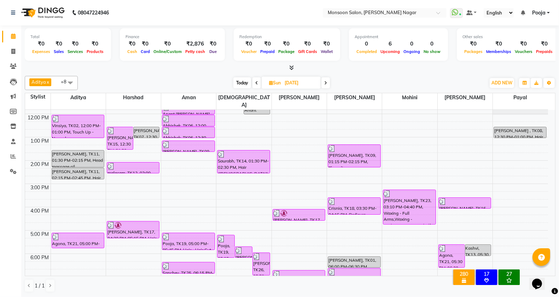
scroll to position [118, 0]
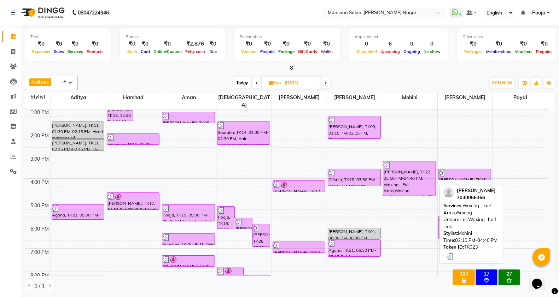
click at [423, 181] on div "Anuja, TK23, 03:10 PM-04:40 PM, Waxing - Full Arms,Waxing - Underarms,Waxing- h…" at bounding box center [409, 179] width 52 height 34
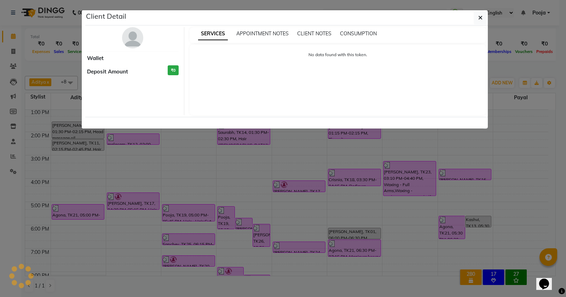
select select "3"
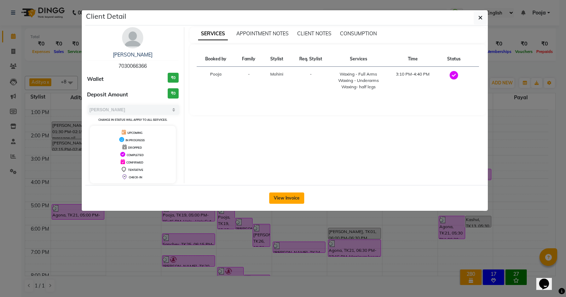
click at [294, 204] on button "View Invoice" at bounding box center [286, 198] width 35 height 11
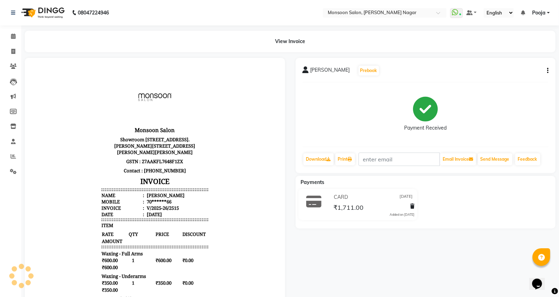
click at [16, 42] on li "Calendar" at bounding box center [10, 36] width 21 height 15
click at [7, 40] on span at bounding box center [13, 37] width 12 height 8
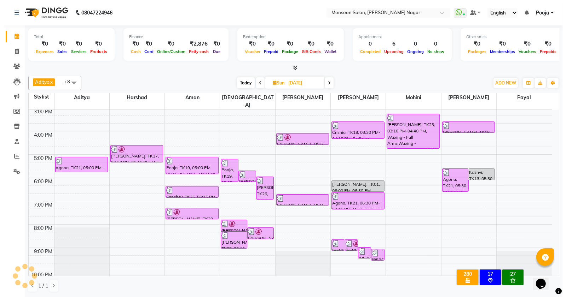
scroll to position [180, 0]
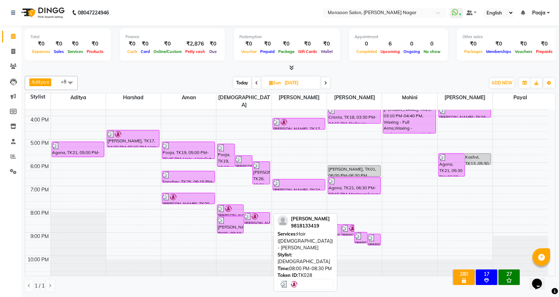
click at [251, 213] on img at bounding box center [247, 216] width 7 height 7
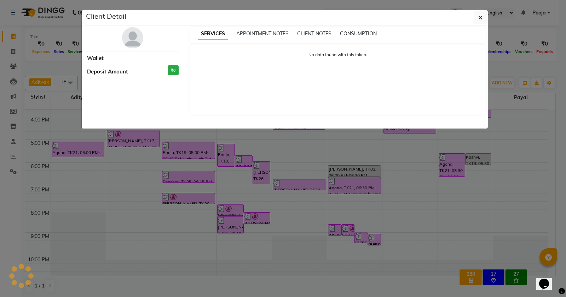
select select "3"
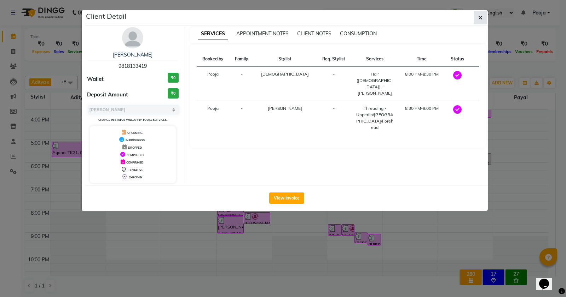
click at [482, 19] on icon "button" at bounding box center [480, 18] width 4 height 6
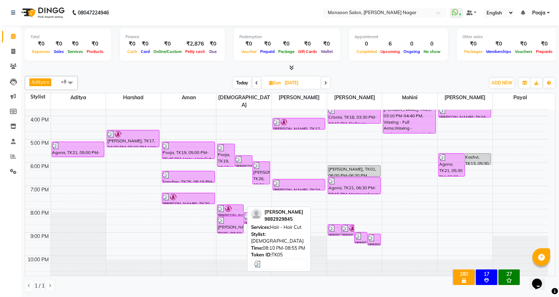
click at [224, 219] on div "Saumya, TK05, 08:10 PM-08:55 PM, Hair - Hair Cut" at bounding box center [230, 225] width 26 height 17
select select "3"
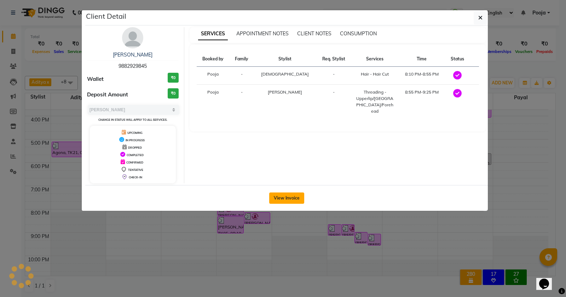
click at [289, 199] on button "View Invoice" at bounding box center [286, 198] width 35 height 11
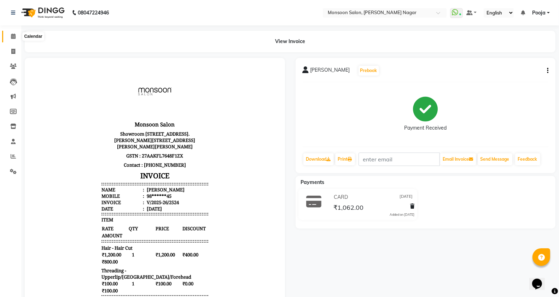
click at [10, 37] on span at bounding box center [13, 37] width 12 height 8
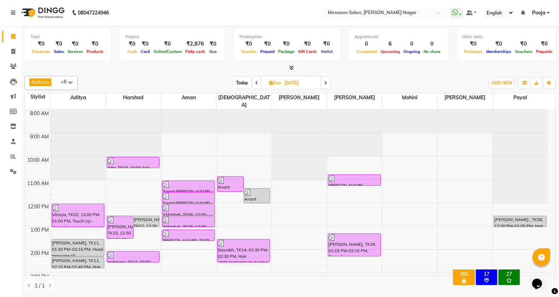
click at [242, 82] on span "Today" at bounding box center [242, 82] width 18 height 11
type input "[DATE]"
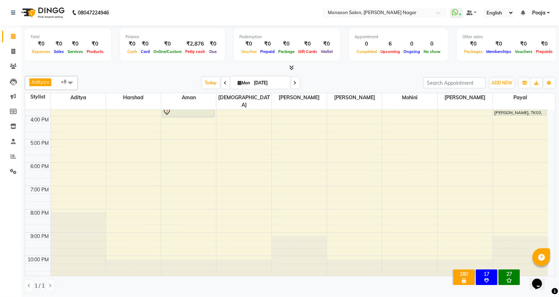
scroll to position [62, 0]
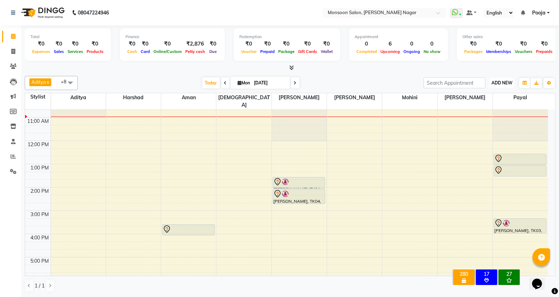
click at [495, 85] on span "ADD NEW" at bounding box center [502, 82] width 21 height 5
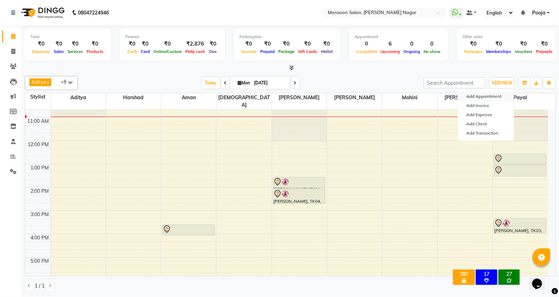
click at [492, 98] on button "Add Appointment" at bounding box center [486, 96] width 56 height 9
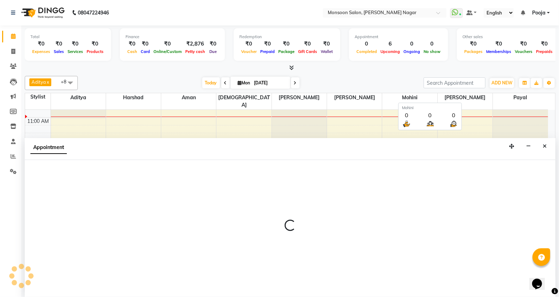
scroll to position [0, 0]
select select "540"
select select "tentative"
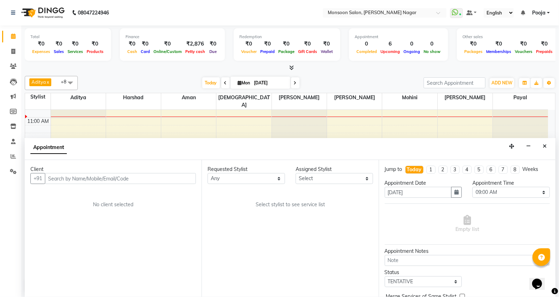
click at [140, 180] on input "text" at bounding box center [120, 178] width 151 height 11
click at [11, 66] on icon at bounding box center [13, 66] width 7 height 5
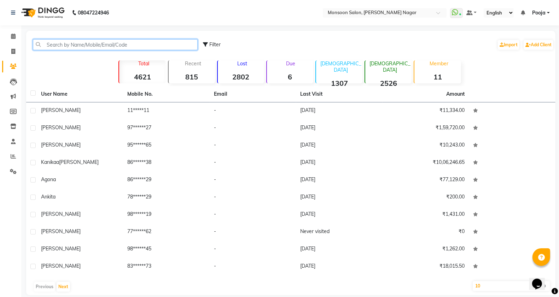
click at [103, 48] on input "text" at bounding box center [115, 44] width 165 height 11
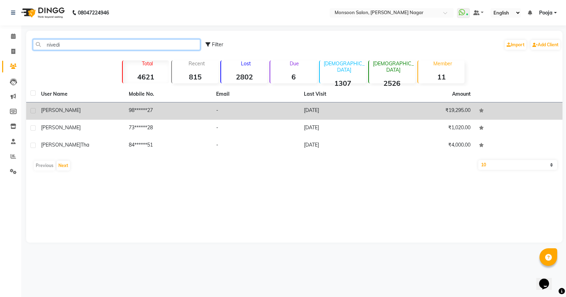
type input "nivedi"
click at [195, 110] on td "98******27" at bounding box center [168, 111] width 88 height 17
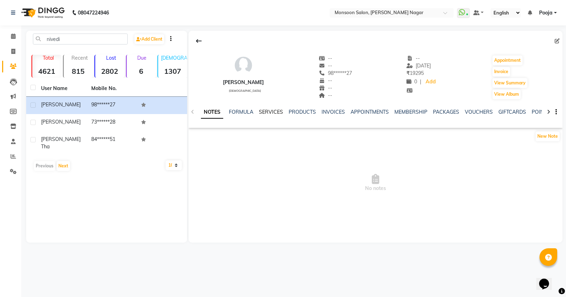
click at [279, 114] on link "SERVICES" at bounding box center [271, 112] width 24 height 6
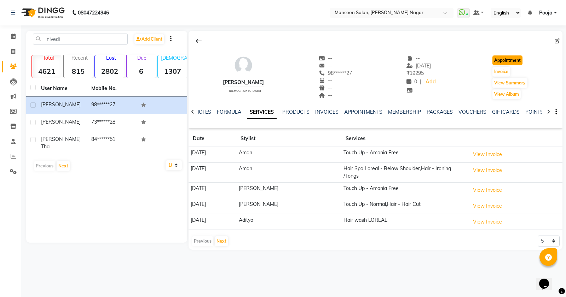
click at [506, 62] on button "Appointment" at bounding box center [507, 61] width 30 height 10
select select "tentative"
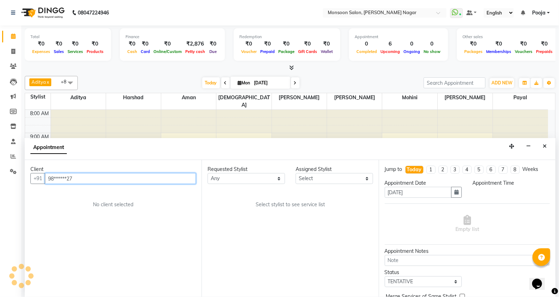
select select "540"
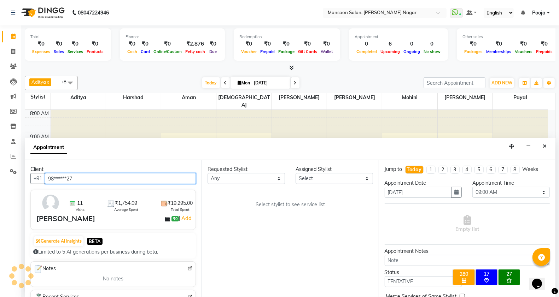
scroll to position [47, 0]
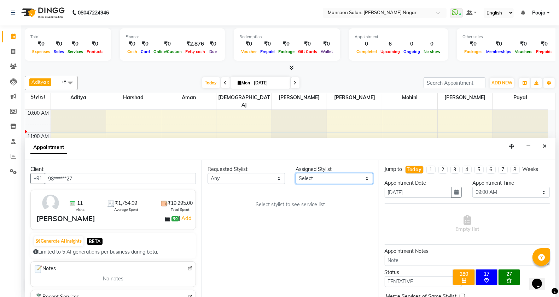
click at [309, 181] on select "Select [PERSON_NAME] [PERSON_NAME] [PERSON_NAME] [PERSON_NAME] [PERSON_NAME] Po…" at bounding box center [334, 178] width 77 height 11
select select "67953"
click at [296, 173] on select "Select [PERSON_NAME] [PERSON_NAME] [PERSON_NAME] [PERSON_NAME] [PERSON_NAME] Po…" at bounding box center [334, 178] width 77 height 11
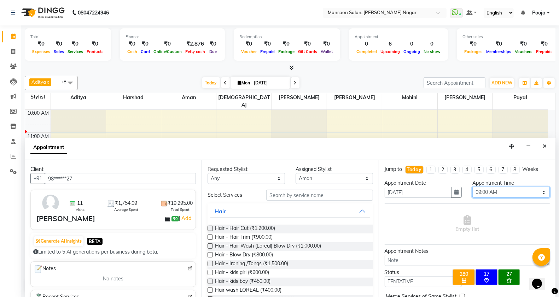
click at [506, 192] on select "Select 09:00 AM 09:15 AM 09:30 AM 09:45 AM 10:00 AM 10:15 AM 10:30 AM 10:45 AM …" at bounding box center [510, 192] width 77 height 11
select select "1125"
click at [472, 187] on select "Select 09:00 AM 09:15 AM 09:30 AM 09:45 AM 10:00 AM 10:15 AM 10:30 AM 10:45 AM …" at bounding box center [510, 192] width 77 height 11
click at [335, 197] on input "text" at bounding box center [319, 195] width 107 height 11
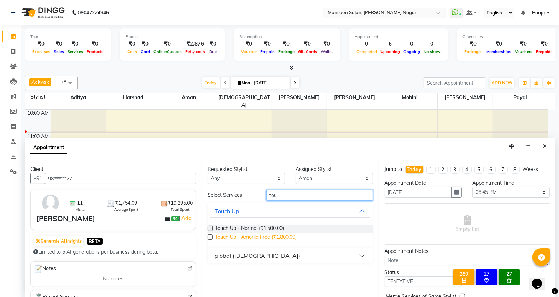
type input "tou"
click at [291, 236] on span "Touch Up - Amonia Free (₹1,800.00)" at bounding box center [256, 238] width 82 height 9
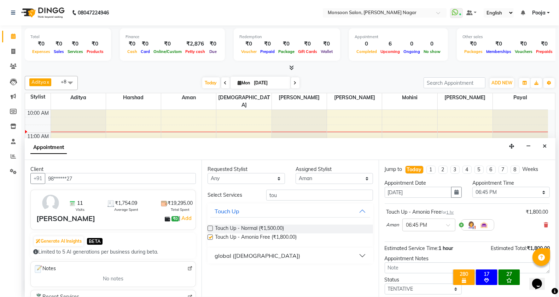
checkbox input "false"
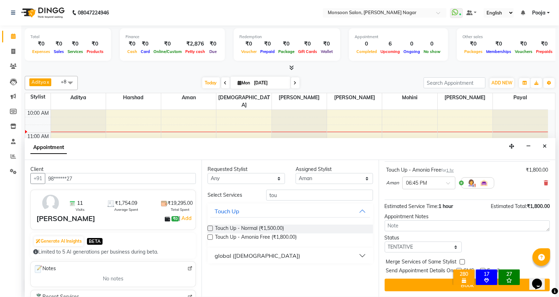
click at [470, 288] on div "× 280 All Customers with Valid Birthdays 17 All Customers with Valid Anniversar…" at bounding box center [486, 278] width 88 height 31
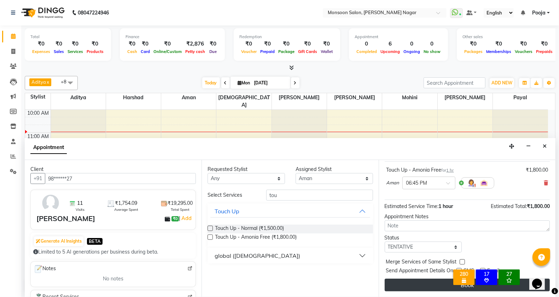
click at [408, 286] on button "Book" at bounding box center [467, 285] width 165 height 13
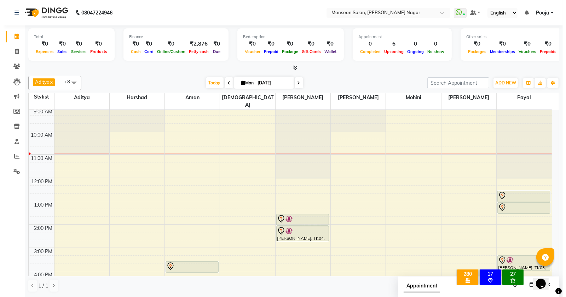
scroll to position [0, 0]
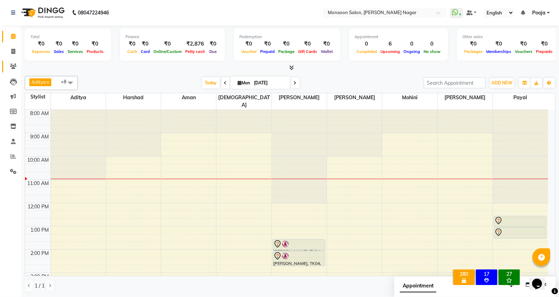
click at [5, 68] on link "Clients" at bounding box center [10, 67] width 17 height 12
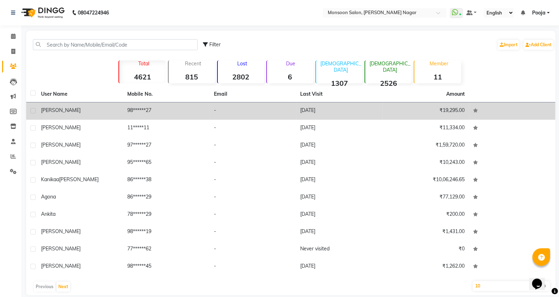
click at [112, 109] on div "[PERSON_NAME]" at bounding box center [80, 110] width 78 height 7
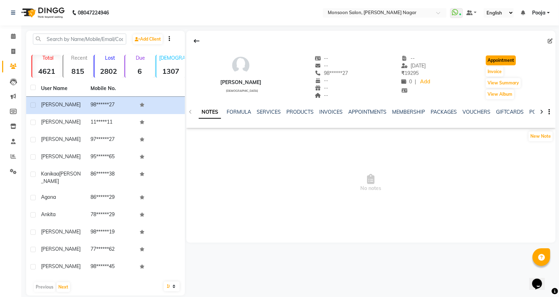
click at [497, 65] on button "Appointment" at bounding box center [501, 61] width 30 height 10
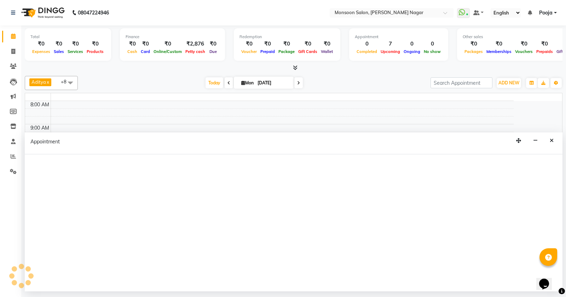
select select "540"
select select "tentative"
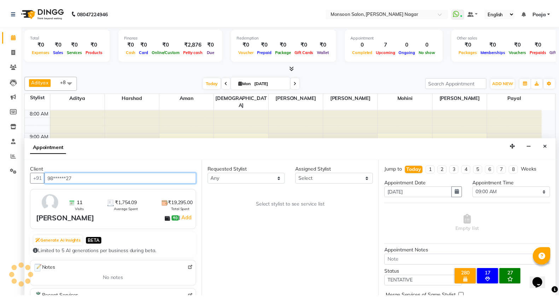
scroll to position [47, 0]
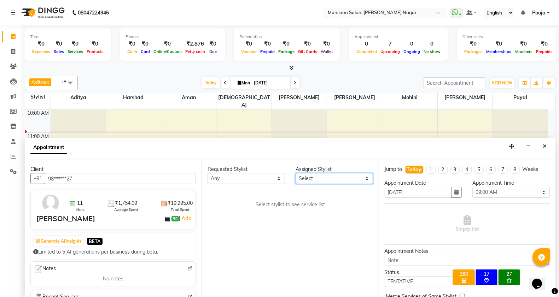
click at [303, 180] on select "Select [PERSON_NAME] [PERSON_NAME] [PERSON_NAME] [PERSON_NAME] [PERSON_NAME] Po…" at bounding box center [334, 178] width 77 height 11
select select "67953"
click at [296, 173] on select "Select [PERSON_NAME] [PERSON_NAME] [PERSON_NAME] [PERSON_NAME] [PERSON_NAME] Po…" at bounding box center [334, 178] width 77 height 11
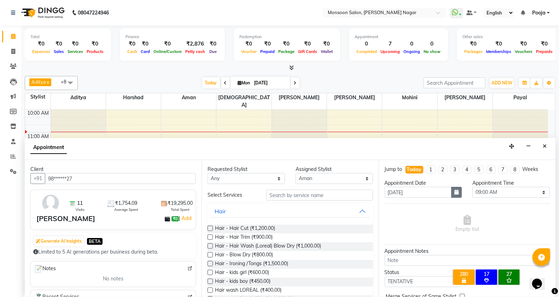
click at [451, 195] on button "button" at bounding box center [456, 192] width 11 height 11
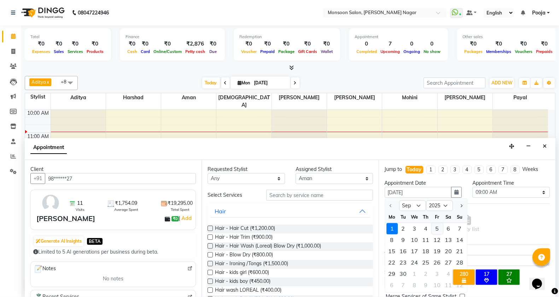
click at [440, 230] on div "5" at bounding box center [437, 229] width 11 height 11
type input "05-09-2025"
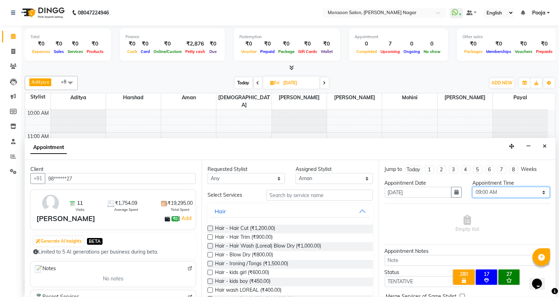
click at [488, 193] on select "Select 09:00 AM 09:15 AM 09:30 AM 09:45 AM 10:00 AM 10:15 AM 10:30 AM 10:45 AM …" at bounding box center [510, 192] width 77 height 11
select select "960"
click at [472, 187] on select "Select 09:00 AM 09:15 AM 09:30 AM 09:45 AM 10:00 AM 10:15 AM 10:30 AM 10:45 AM …" at bounding box center [510, 192] width 77 height 11
click at [254, 288] on span "Hair wash LOREAL (₹400.00)" at bounding box center [248, 291] width 66 height 9
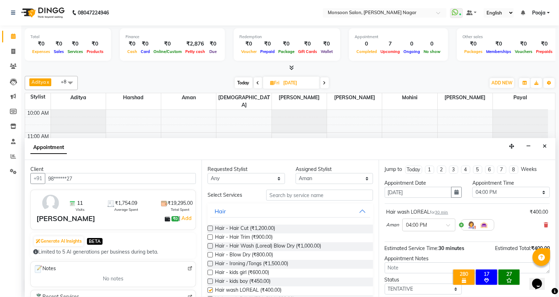
checkbox input "false"
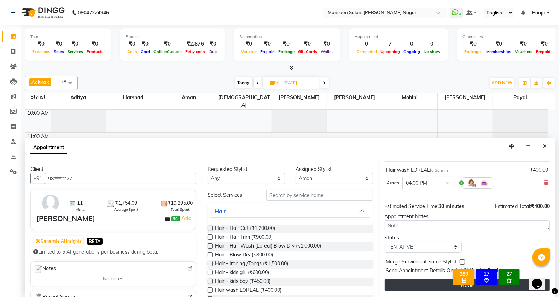
click at [414, 282] on button "Book" at bounding box center [467, 285] width 165 height 13
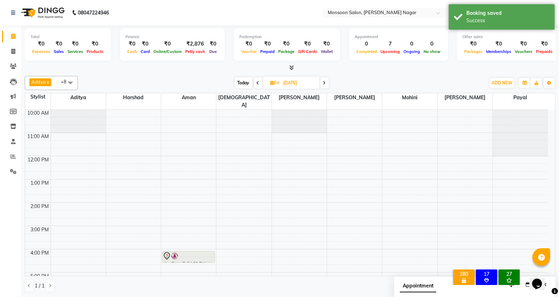
scroll to position [0, 0]
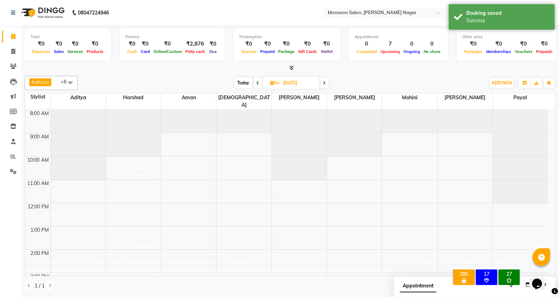
click at [246, 85] on span "Today" at bounding box center [244, 82] width 18 height 11
type input "[DATE]"
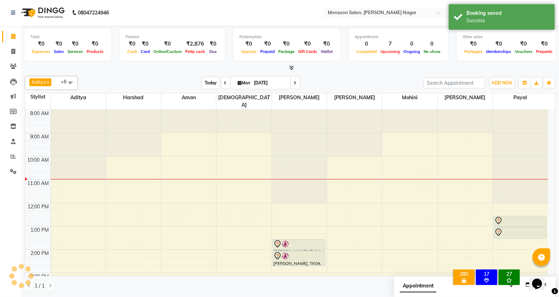
scroll to position [47, 0]
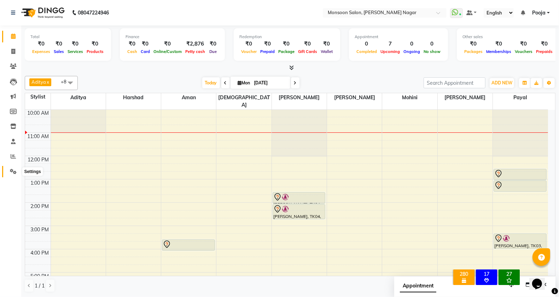
click at [13, 170] on icon at bounding box center [13, 171] width 7 height 5
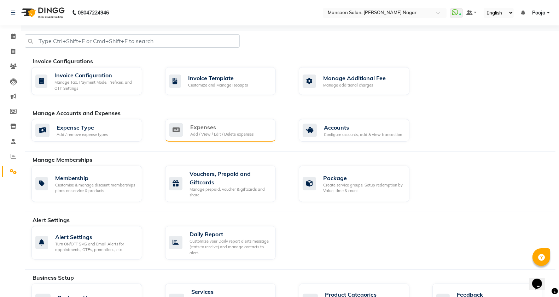
click at [189, 132] on div "Expenses Add / View / Edit / Delete expenses" at bounding box center [219, 130] width 101 height 14
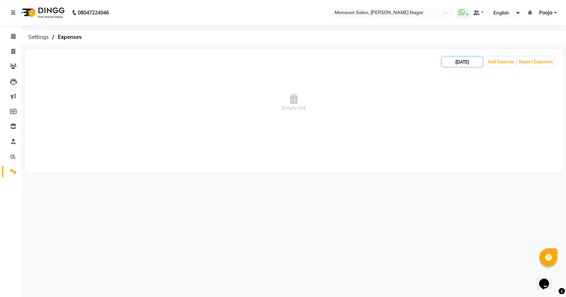
click at [459, 57] on input "[DATE]" at bounding box center [462, 62] width 41 height 10
select select "9"
select select "2025"
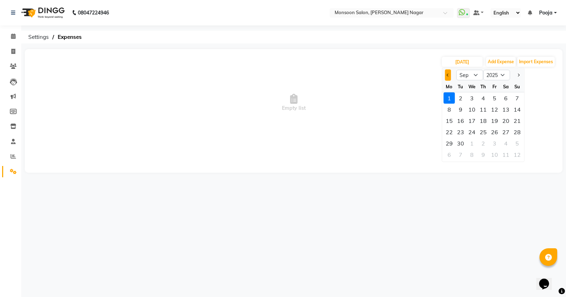
click at [446, 80] on button "Previous month" at bounding box center [448, 75] width 6 height 11
select select "8"
click at [515, 141] on div "31" at bounding box center [516, 143] width 11 height 11
type input "[DATE]"
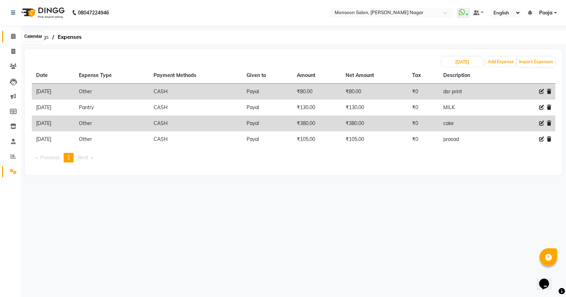
click at [15, 33] on span at bounding box center [13, 37] width 12 height 8
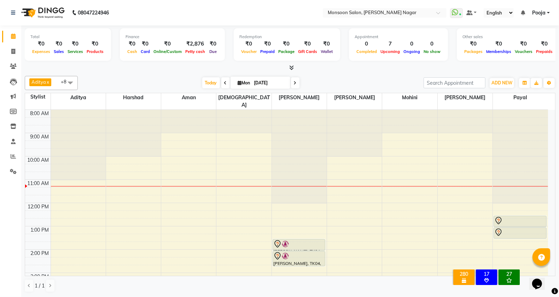
scroll to position [0, 0]
click at [8, 52] on span at bounding box center [13, 52] width 12 height 8
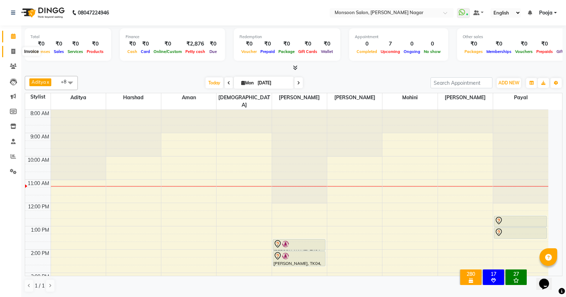
select select "4905"
select select "service"
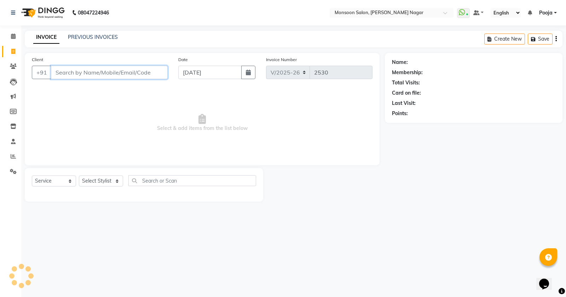
click at [69, 69] on input "Client" at bounding box center [109, 72] width 117 height 13
type input "9168848642"
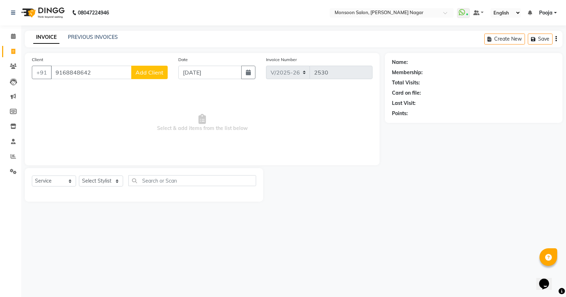
click at [149, 74] on span "Add Client" at bounding box center [149, 72] width 28 height 7
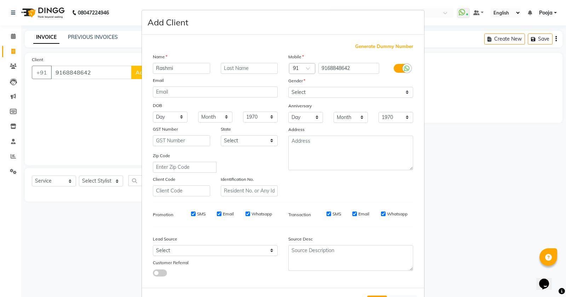
type input "Rashmi"
click at [294, 89] on select "Select [DEMOGRAPHIC_DATA] [DEMOGRAPHIC_DATA] Other Prefer Not To Say" at bounding box center [350, 92] width 125 height 11
select select "[DEMOGRAPHIC_DATA]"
click at [288, 87] on select "Select [DEMOGRAPHIC_DATA] [DEMOGRAPHIC_DATA] Other Prefer Not To Say" at bounding box center [350, 92] width 125 height 11
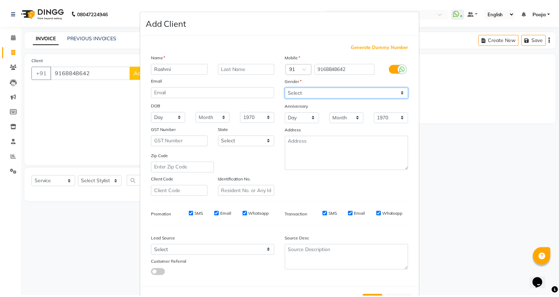
scroll to position [27, 0]
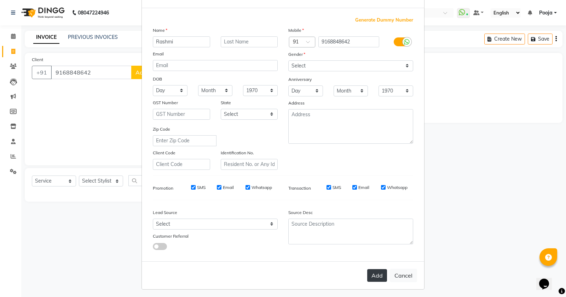
click at [369, 271] on button "Add" at bounding box center [377, 275] width 20 height 13
type input "91******42"
select select
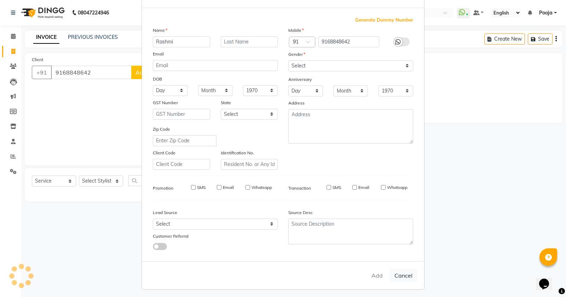
select select
checkbox input "false"
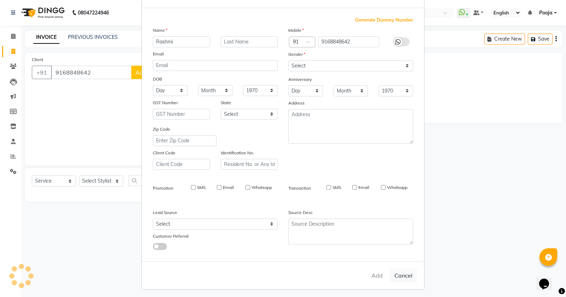
checkbox input "false"
select select "1: Object"
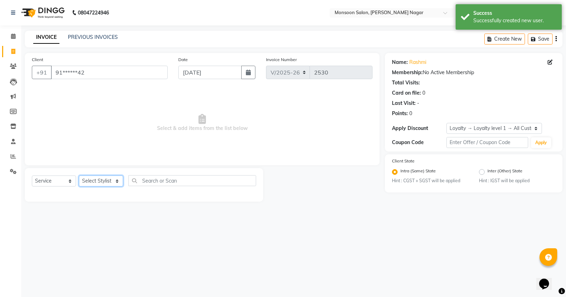
click at [98, 177] on select "Select Stylist [PERSON_NAME] [PERSON_NAME] [PERSON_NAME] [PERSON_NAME] [PERSON_…" at bounding box center [101, 181] width 44 height 11
select select "51999"
click at [79, 176] on select "Select Stylist [PERSON_NAME] [PERSON_NAME] [PERSON_NAME] [PERSON_NAME] [PERSON_…" at bounding box center [101, 181] width 44 height 11
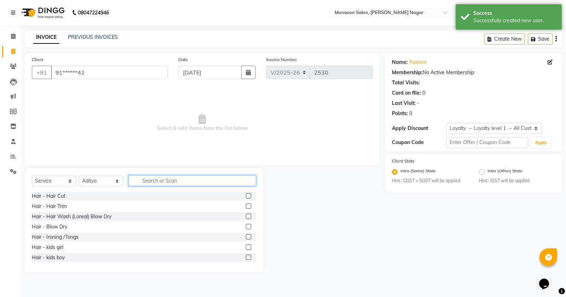
click at [181, 185] on input "text" at bounding box center [192, 180] width 128 height 11
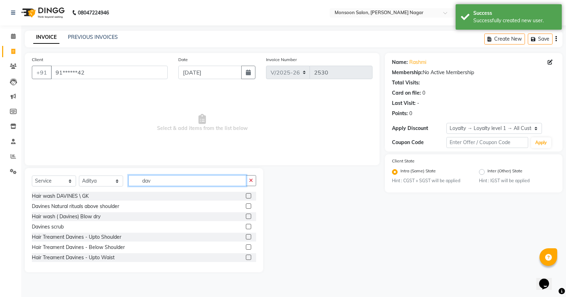
type input "dav"
click at [246, 217] on label at bounding box center [248, 216] width 5 height 5
click at [246, 217] on input "checkbox" at bounding box center [248, 217] width 5 height 5
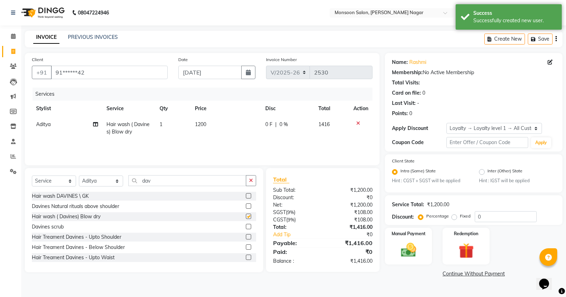
checkbox input "false"
click at [416, 255] on img at bounding box center [408, 251] width 25 height 18
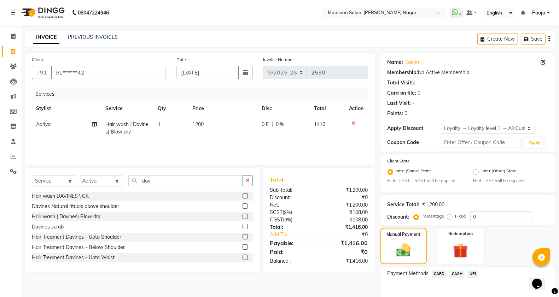
click at [474, 275] on span "UPI" at bounding box center [473, 274] width 11 height 8
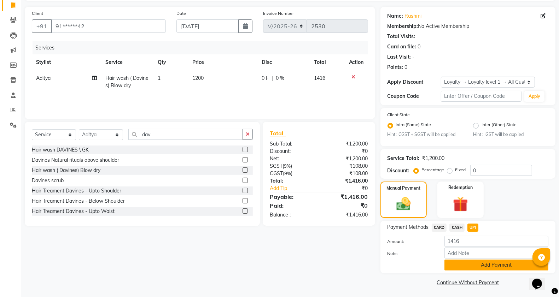
click at [474, 268] on button "Add Payment" at bounding box center [497, 265] width 104 height 11
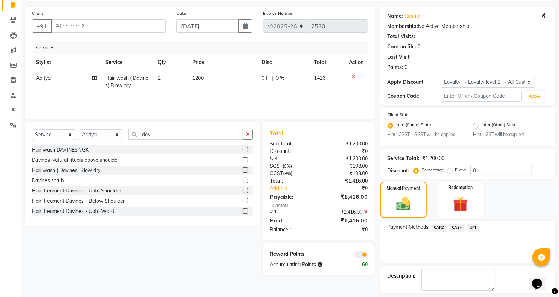
scroll to position [77, 0]
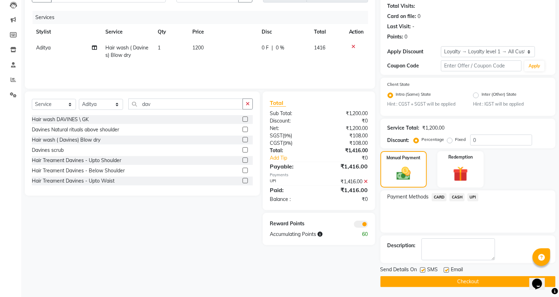
click at [470, 277] on button "Checkout" at bounding box center [468, 282] width 175 height 11
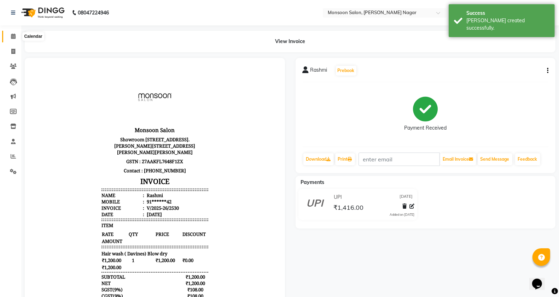
click at [14, 34] on icon at bounding box center [13, 36] width 5 height 5
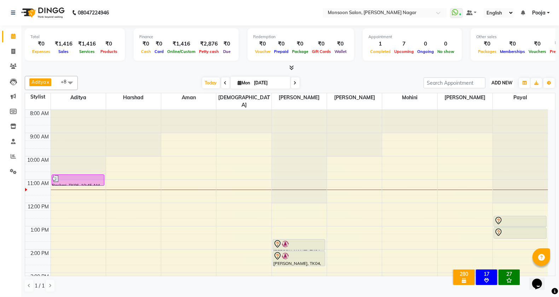
click at [496, 81] on span "ADD NEW" at bounding box center [502, 82] width 21 height 5
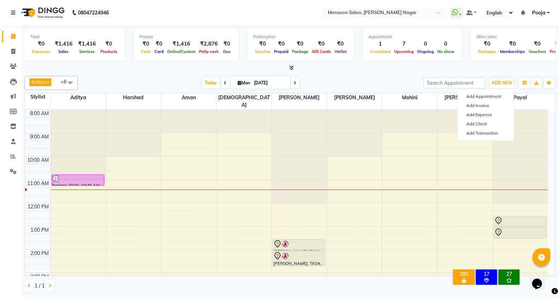
click at [492, 91] on div "Add Appointment Add Invoice Add Expense Add Client Add Transaction" at bounding box center [486, 115] width 57 height 52
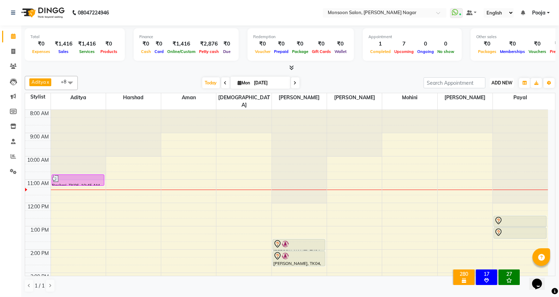
click at [509, 81] on span "ADD NEW" at bounding box center [502, 82] width 21 height 5
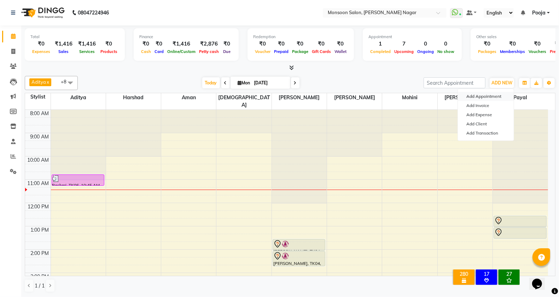
click at [507, 97] on button "Add Appointment" at bounding box center [486, 96] width 56 height 9
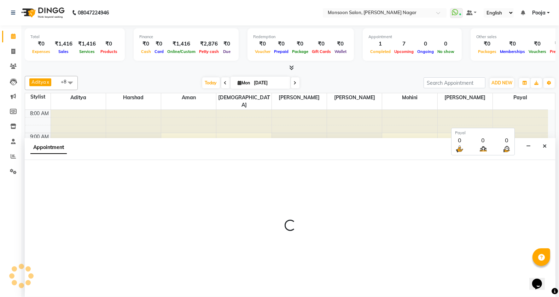
scroll to position [0, 0]
select select "540"
select select "tentative"
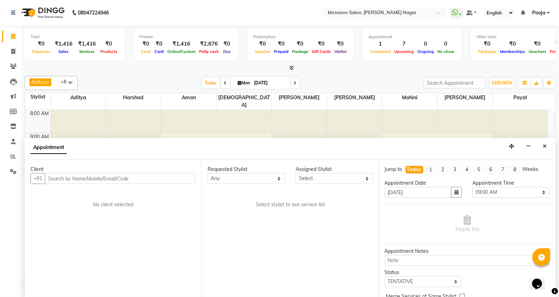
click at [89, 178] on input "text" at bounding box center [120, 178] width 151 height 11
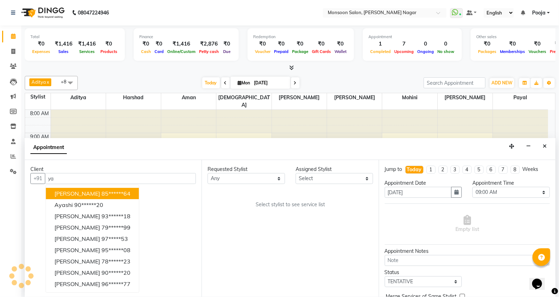
type input "y"
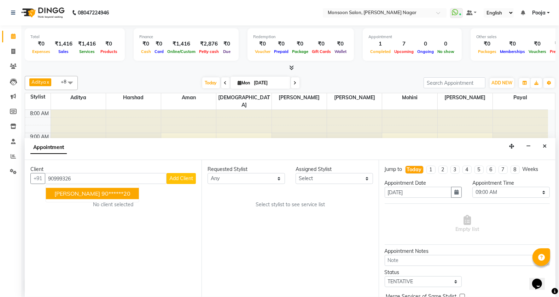
click at [101, 191] on ngb-highlight "90******20" at bounding box center [115, 193] width 29 height 7
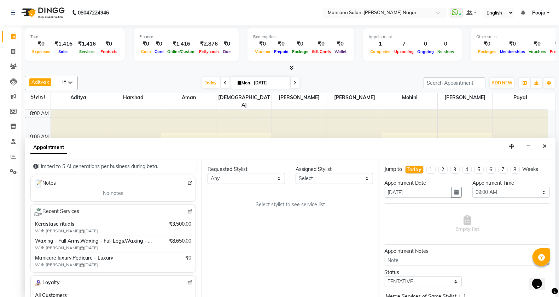
scroll to position [118, 0]
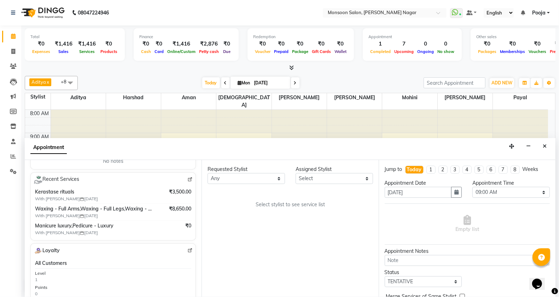
type input "90******20"
click at [314, 178] on select "Select [PERSON_NAME] [PERSON_NAME] [PERSON_NAME] [PERSON_NAME] [PERSON_NAME] Po…" at bounding box center [334, 178] width 77 height 11
select select "41156"
click at [296, 173] on select "Select [PERSON_NAME] [PERSON_NAME] [PERSON_NAME] [PERSON_NAME] [PERSON_NAME] Po…" at bounding box center [334, 178] width 77 height 11
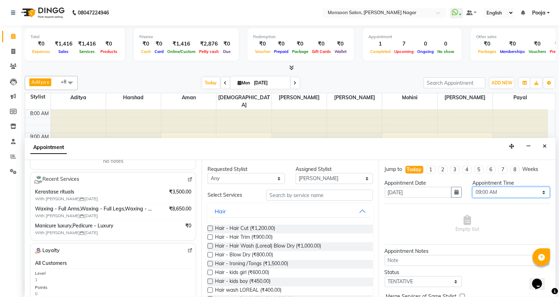
click at [480, 188] on select "Select 09:00 AM 09:15 AM 09:30 AM 09:45 AM 10:00 AM 10:15 AM 10:30 AM 10:45 AM …" at bounding box center [510, 192] width 77 height 11
select select "1050"
click at [472, 187] on select "Select 09:00 AM 09:15 AM 09:30 AM 09:45 AM 10:00 AM 10:15 AM 10:30 AM 10:45 AM …" at bounding box center [510, 192] width 77 height 11
click at [323, 196] on input "text" at bounding box center [319, 195] width 107 height 11
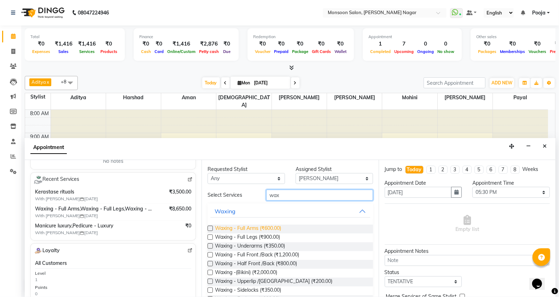
type input "wax"
click at [262, 227] on span "Waxing - Full Arms (₹600.00)" at bounding box center [248, 229] width 66 height 9
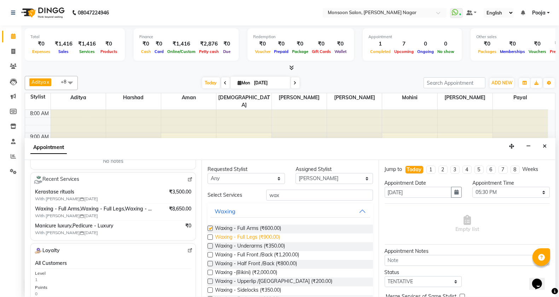
checkbox input "false"
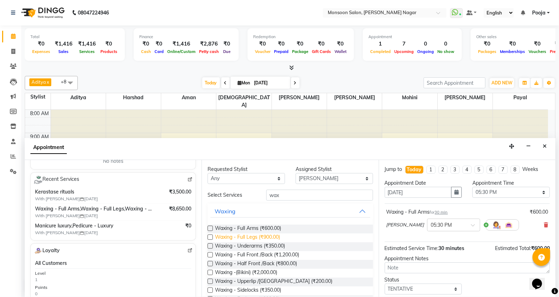
click at [257, 239] on span "Waxing - Full Legs (₹900.00)" at bounding box center [247, 238] width 65 height 9
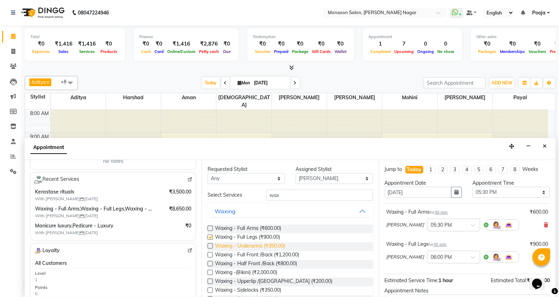
checkbox input "false"
click at [257, 244] on span "Waxing - Underarms (₹350.00)" at bounding box center [250, 247] width 70 height 9
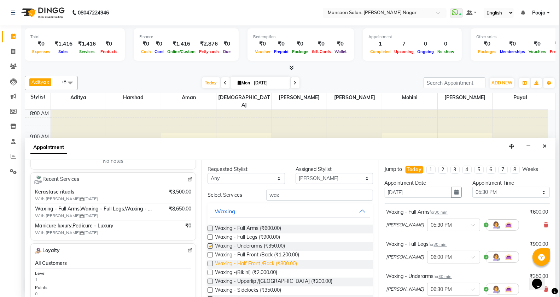
checkbox input "false"
click at [262, 273] on span "Waxing -(Bikini) (₹2,000.00)" at bounding box center [246, 273] width 62 height 9
checkbox input "false"
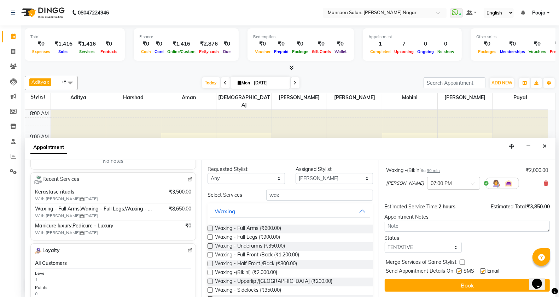
scroll to position [139, 0]
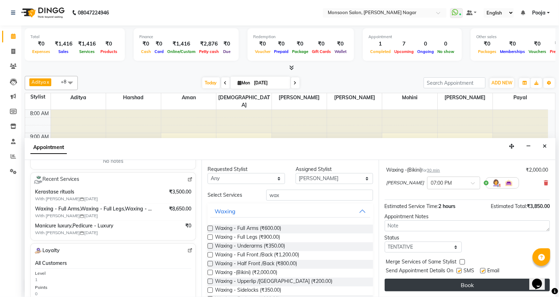
click at [406, 283] on button "Book" at bounding box center [467, 285] width 165 height 13
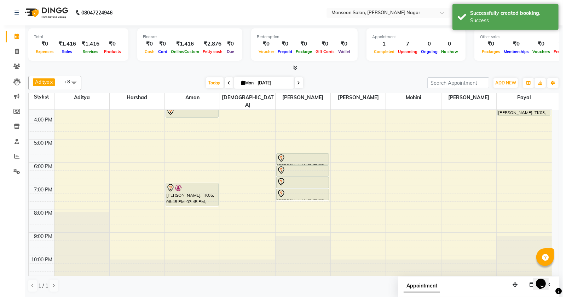
scroll to position [62, 0]
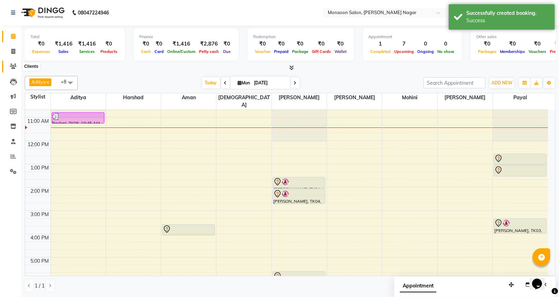
click at [9, 67] on span at bounding box center [13, 67] width 12 height 8
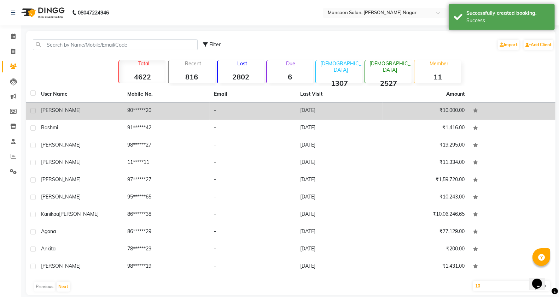
click at [75, 110] on div "[PERSON_NAME]" at bounding box center [80, 110] width 78 height 7
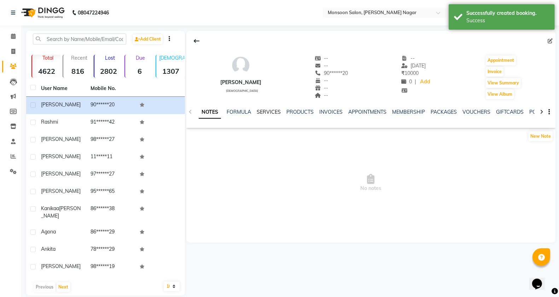
click at [274, 112] on link "SERVICES" at bounding box center [269, 112] width 24 height 6
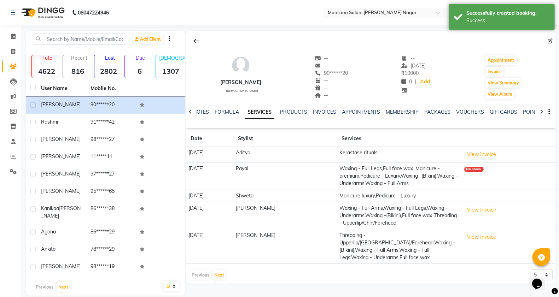
click at [472, 219] on td "View Invoice" at bounding box center [509, 215] width 94 height 27
click at [471, 211] on button "View Invoice" at bounding box center [481, 210] width 35 height 11
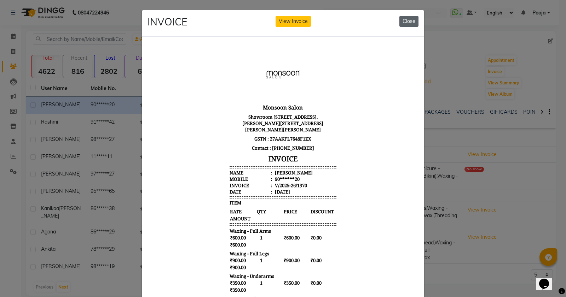
click at [403, 22] on button "Close" at bounding box center [408, 21] width 19 height 11
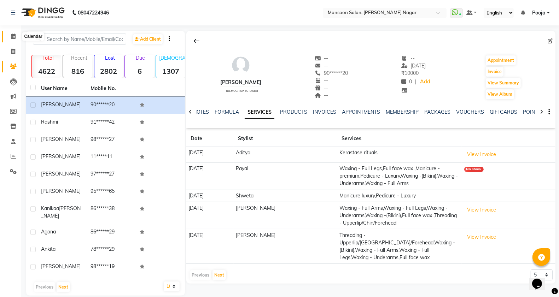
click at [10, 37] on span at bounding box center [13, 37] width 12 height 8
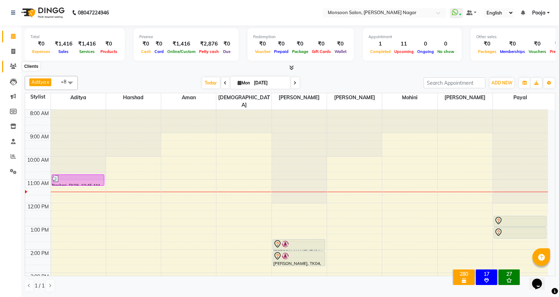
click at [11, 65] on icon at bounding box center [13, 66] width 7 height 5
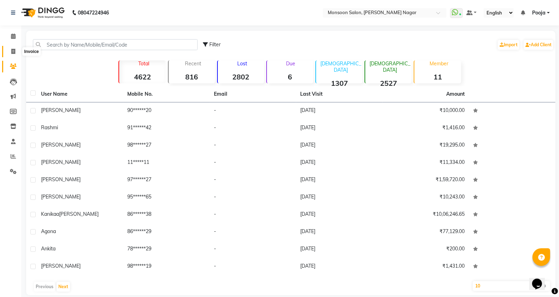
click at [7, 50] on span at bounding box center [13, 52] width 12 height 8
select select "4905"
select select "service"
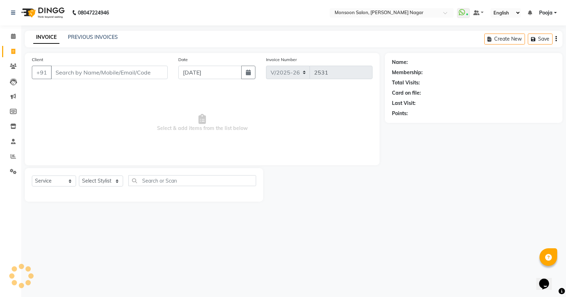
click at [79, 79] on div "+91" at bounding box center [100, 72] width 136 height 13
click at [82, 75] on input "Client" at bounding box center [109, 72] width 117 height 13
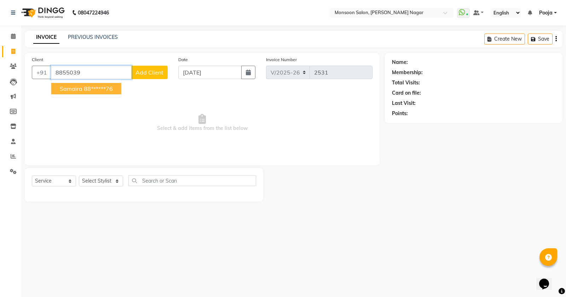
click at [94, 88] on ngb-highlight "88******76" at bounding box center [98, 88] width 29 height 7
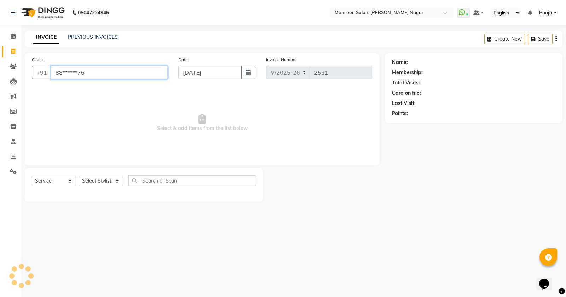
type input "88******76"
select select "1: Object"
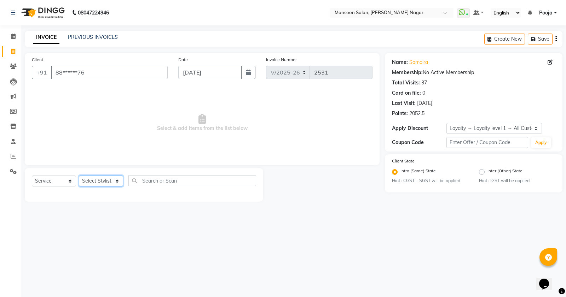
click at [86, 183] on select "Select Stylist [PERSON_NAME] [PERSON_NAME] [PERSON_NAME] [PERSON_NAME] [PERSON_…" at bounding box center [101, 181] width 44 height 11
select select "59624"
click at [79, 176] on select "Select Stylist [PERSON_NAME] [PERSON_NAME] [PERSON_NAME] [PERSON_NAME] [PERSON_…" at bounding box center [101, 181] width 44 height 11
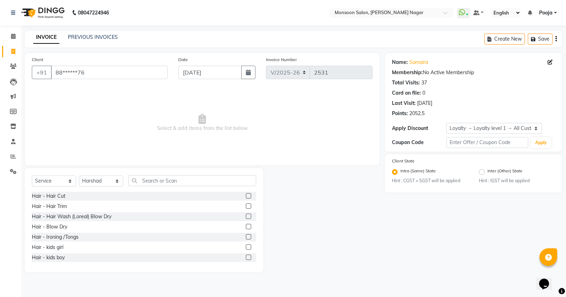
click at [246, 217] on label at bounding box center [248, 216] width 5 height 5
click at [246, 217] on input "checkbox" at bounding box center [248, 217] width 5 height 5
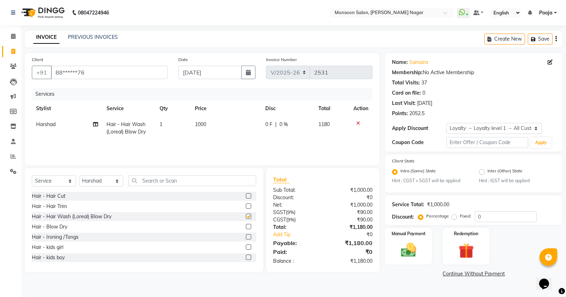
checkbox input "false"
click at [184, 108] on th "Qty" at bounding box center [172, 109] width 35 height 16
click at [206, 124] on span "1000" at bounding box center [200, 124] width 11 height 6
select select "59624"
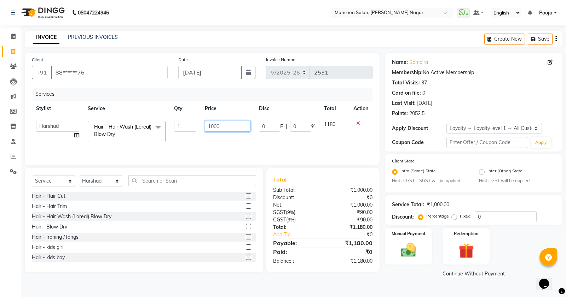
click at [211, 126] on input "1000" at bounding box center [228, 126] width 46 height 11
type input "800"
click at [214, 137] on td "800" at bounding box center [228, 132] width 54 height 30
select select "59624"
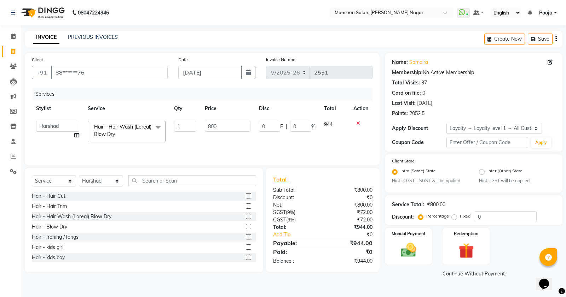
click at [556, 43] on button "button" at bounding box center [555, 39] width 1 height 17
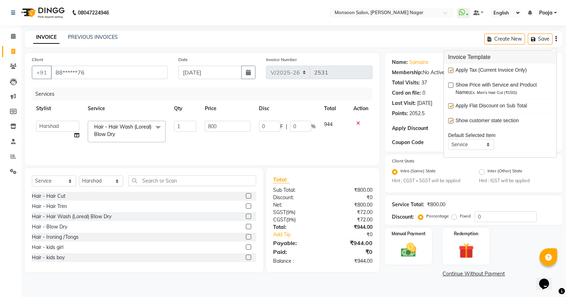
click at [449, 69] on label at bounding box center [450, 70] width 5 height 5
click at [449, 69] on input "checkbox" at bounding box center [450, 71] width 5 height 5
checkbox input "false"
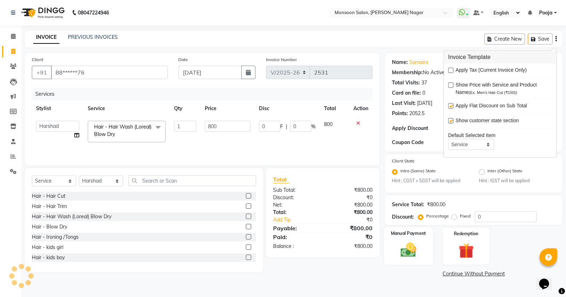
click at [397, 255] on img at bounding box center [408, 251] width 25 height 18
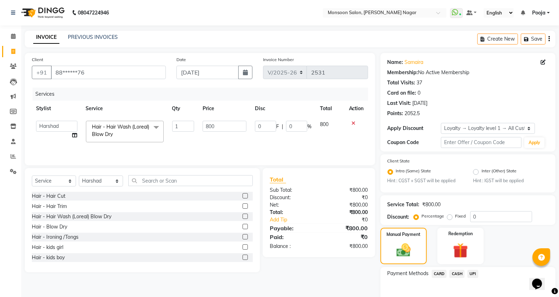
click at [479, 277] on div "Payment Methods CARD CASH UPI" at bounding box center [468, 275] width 161 height 10
click at [476, 275] on span "UPI" at bounding box center [473, 274] width 11 height 8
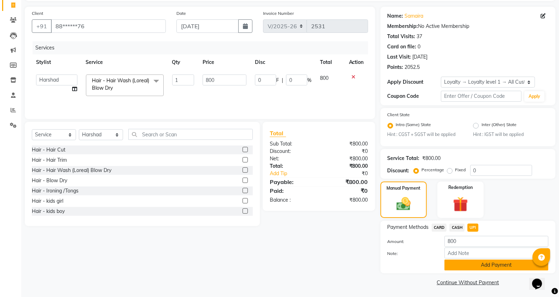
click at [476, 266] on button "Add Payment" at bounding box center [497, 265] width 104 height 11
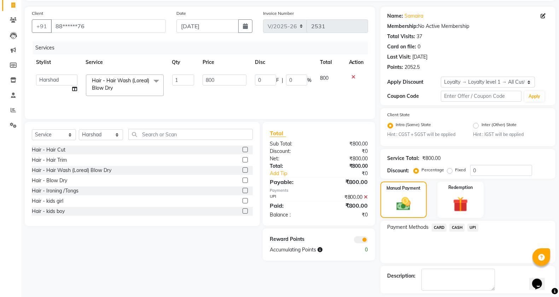
scroll to position [77, 0]
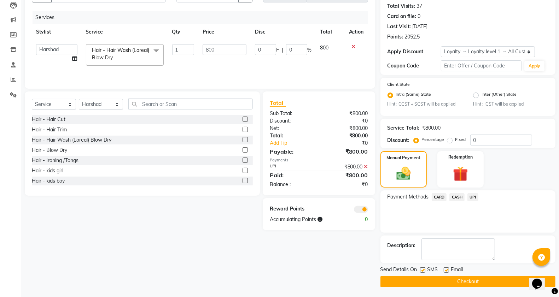
click at [472, 277] on button "Checkout" at bounding box center [468, 282] width 175 height 11
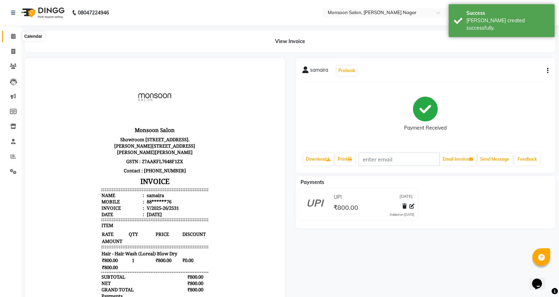
click at [11, 35] on icon at bounding box center [13, 36] width 5 height 5
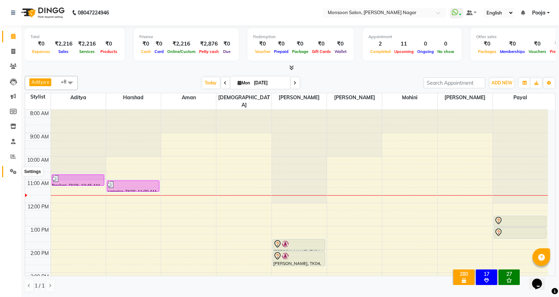
click at [13, 172] on icon at bounding box center [13, 171] width 7 height 5
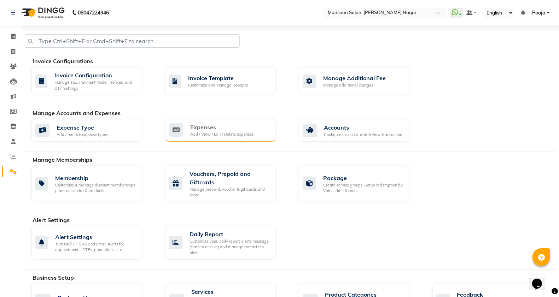
click at [214, 138] on div "Expenses Add / View / Edit / Delete expenses" at bounding box center [220, 130] width 111 height 23
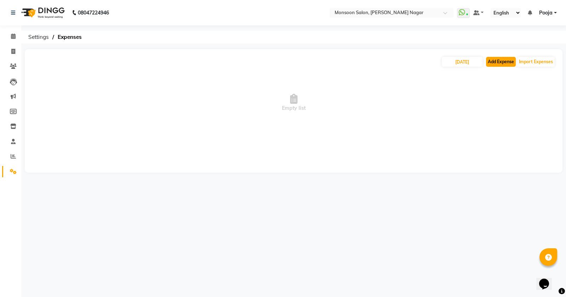
click at [487, 62] on button "Add Expense" at bounding box center [501, 62] width 30 height 10
select select "1"
select select "3767"
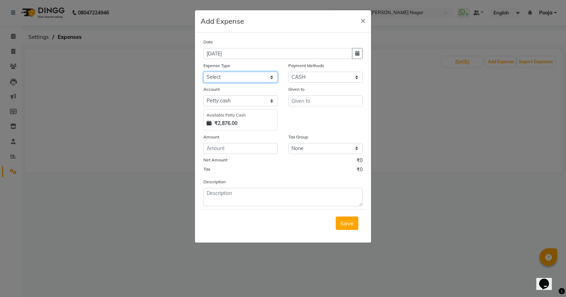
drag, startPoint x: 235, startPoint y: 76, endPoint x: 234, endPoint y: 80, distance: 4.1
click at [235, 76] on select "Select Advance Salary Cash transfer by credit Cash transfer to bank Client Snac…" at bounding box center [240, 77] width 74 height 11
select select "10042"
click at [203, 72] on select "Select Advance Salary Cash transfer by credit Cash transfer to bank Client Snac…" at bounding box center [240, 77] width 74 height 11
click at [308, 101] on input "text" at bounding box center [325, 100] width 74 height 11
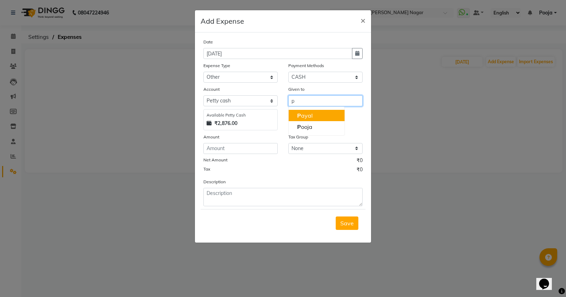
click at [308, 112] on ngb-highlight "P ayal" at bounding box center [305, 115] width 16 height 7
type input "Payal"
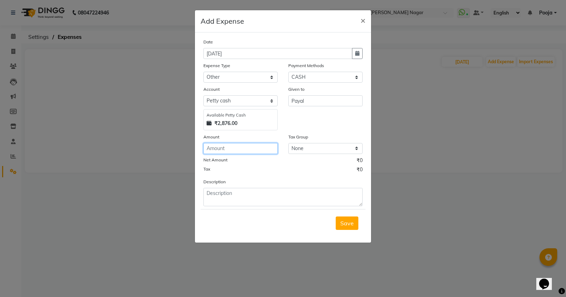
click at [232, 149] on input "number" at bounding box center [240, 148] width 74 height 11
type input "70"
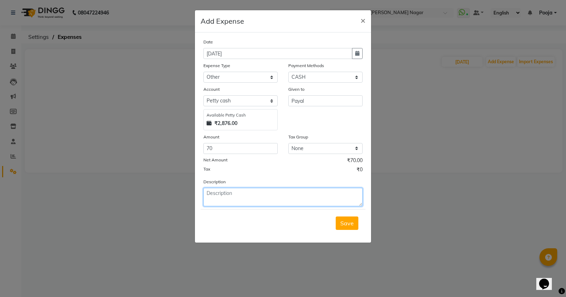
click at [235, 197] on textarea at bounding box center [282, 197] width 159 height 18
type textarea "prasad"
click at [347, 226] on span "Save" at bounding box center [346, 223] width 13 height 7
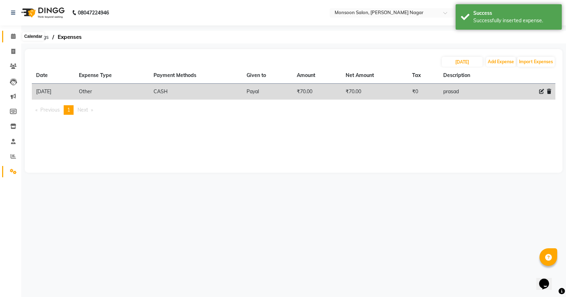
click at [14, 36] on icon at bounding box center [13, 36] width 5 height 5
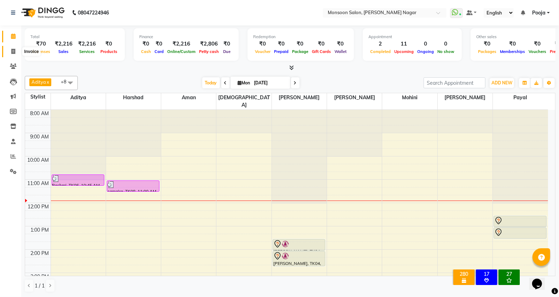
click at [12, 54] on span at bounding box center [13, 52] width 12 height 8
select select "4905"
select select "service"
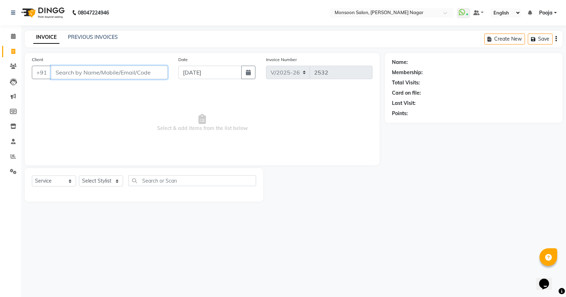
click at [68, 78] on input "Client" at bounding box center [109, 72] width 117 height 13
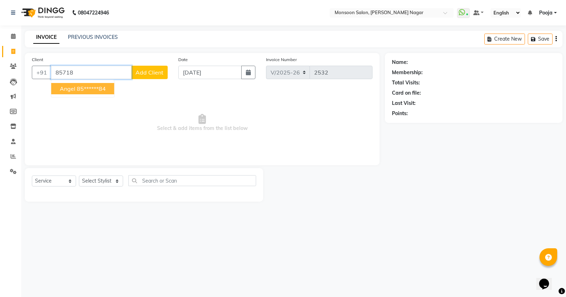
click at [86, 93] on button "Angel 85******84" at bounding box center [82, 88] width 63 height 11
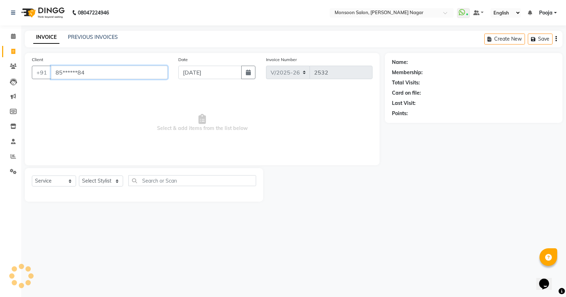
type input "85******84"
select select "1: Object"
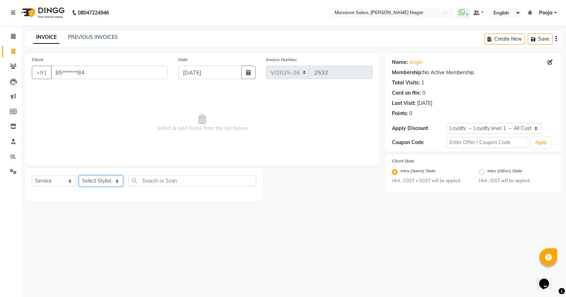
click at [100, 178] on select "Select Stylist [PERSON_NAME] [PERSON_NAME] [PERSON_NAME] [PERSON_NAME] [PERSON_…" at bounding box center [101, 181] width 44 height 11
select select "85326"
click at [79, 176] on select "Select Stylist [PERSON_NAME] [PERSON_NAME] [PERSON_NAME] [PERSON_NAME] [PERSON_…" at bounding box center [101, 181] width 44 height 11
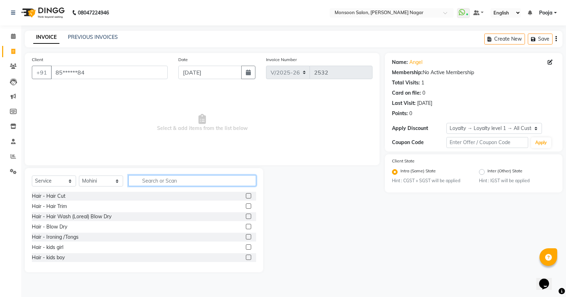
click at [151, 181] on input "text" at bounding box center [192, 180] width 128 height 11
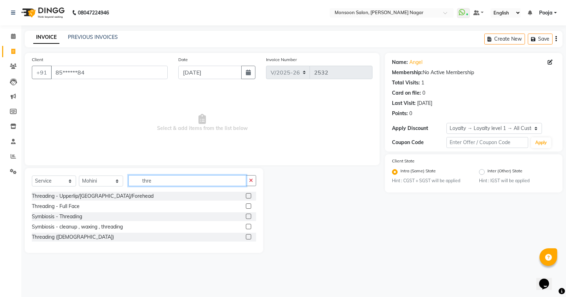
type input "thre"
click at [246, 214] on label at bounding box center [248, 216] width 5 height 5
click at [246, 215] on input "checkbox" at bounding box center [248, 217] width 5 height 5
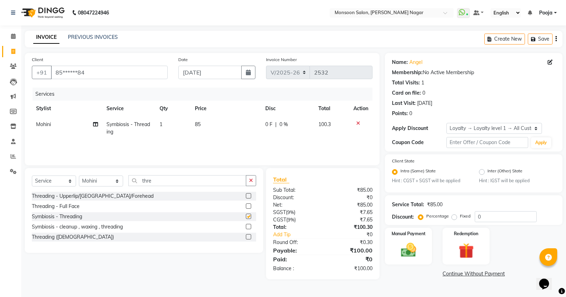
checkbox input "false"
click at [555, 39] on icon "button" at bounding box center [555, 39] width 1 height 0
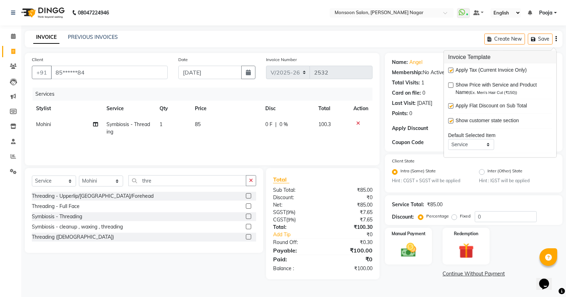
click at [452, 71] on label at bounding box center [450, 70] width 5 height 5
click at [452, 71] on input "checkbox" at bounding box center [450, 71] width 5 height 5
checkbox input "false"
click at [408, 261] on div "Manual Payment" at bounding box center [408, 246] width 49 height 38
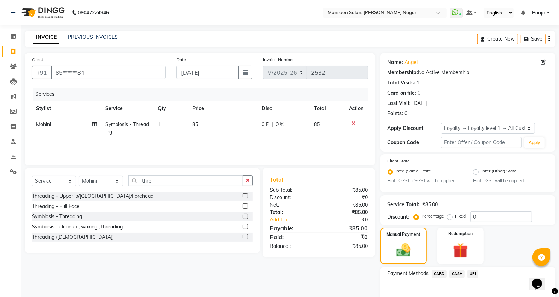
click at [469, 276] on span "UPI" at bounding box center [473, 274] width 11 height 8
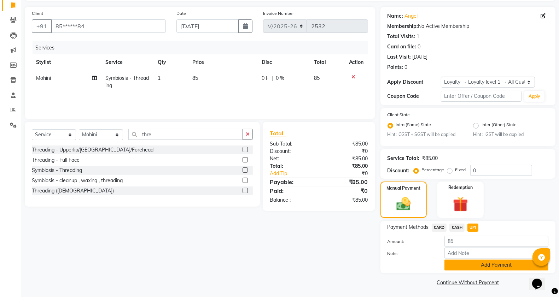
click at [471, 260] on button "Add Payment" at bounding box center [497, 265] width 104 height 11
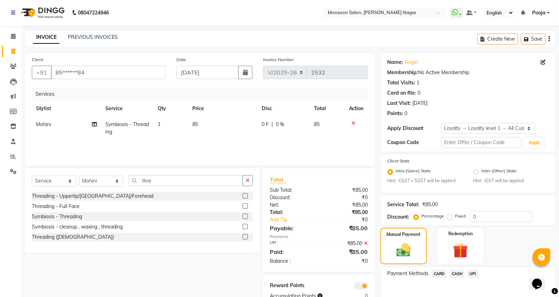
scroll to position [77, 0]
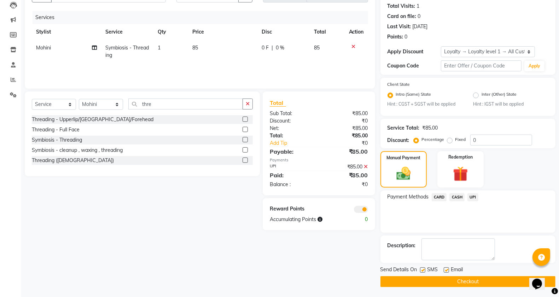
click at [468, 285] on button "Checkout" at bounding box center [468, 282] width 175 height 11
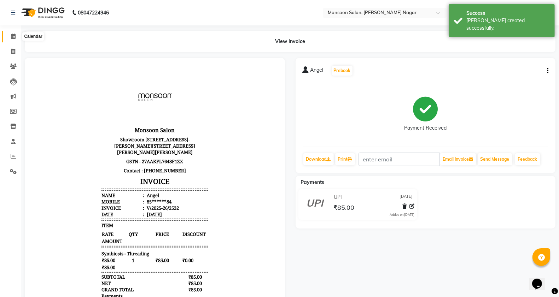
click at [15, 36] on span at bounding box center [13, 37] width 12 height 8
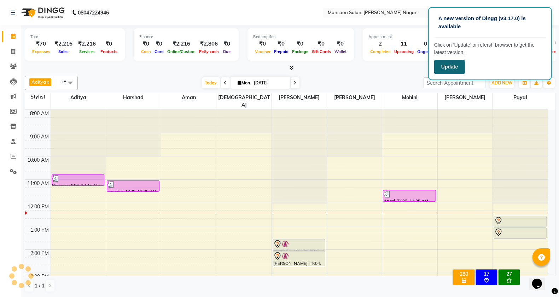
click at [457, 66] on button "Update" at bounding box center [449, 67] width 31 height 14
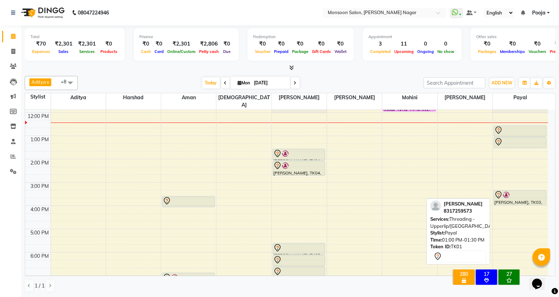
scroll to position [118, 0]
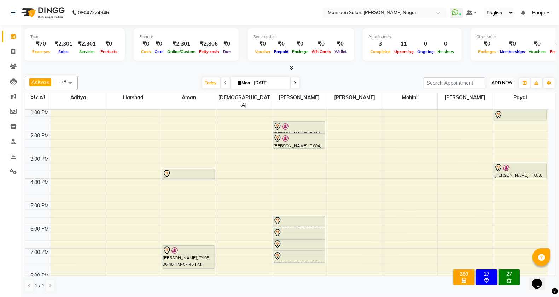
click at [499, 84] on span "ADD NEW" at bounding box center [502, 82] width 21 height 5
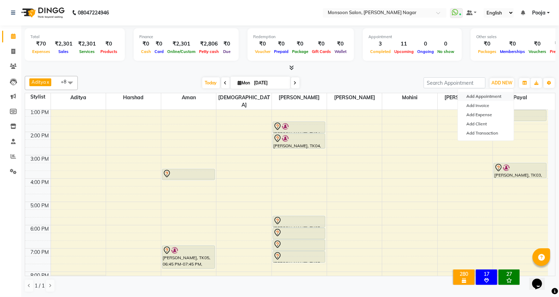
click at [495, 94] on button "Add Appointment" at bounding box center [486, 96] width 56 height 9
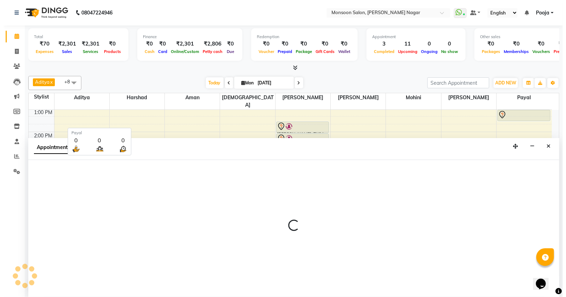
scroll to position [0, 0]
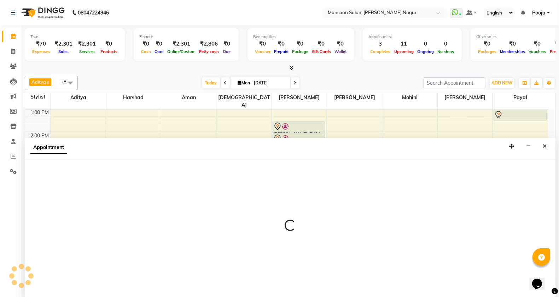
select select "540"
select select "tentative"
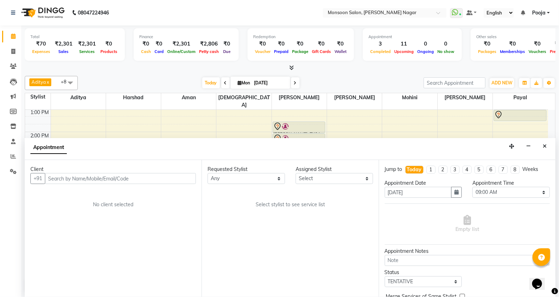
click at [131, 183] on input "text" at bounding box center [120, 178] width 151 height 11
type input "7947056684"
click at [171, 180] on span "Add Client" at bounding box center [181, 178] width 24 height 6
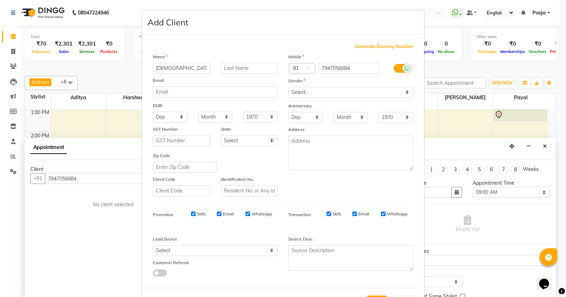
type input "[DEMOGRAPHIC_DATA]"
click at [296, 94] on select "Select [DEMOGRAPHIC_DATA] [DEMOGRAPHIC_DATA] Other Prefer Not To Say" at bounding box center [350, 92] width 125 height 11
select select "[DEMOGRAPHIC_DATA]"
click at [288, 87] on select "Select [DEMOGRAPHIC_DATA] [DEMOGRAPHIC_DATA] Other Prefer Not To Say" at bounding box center [350, 92] width 125 height 11
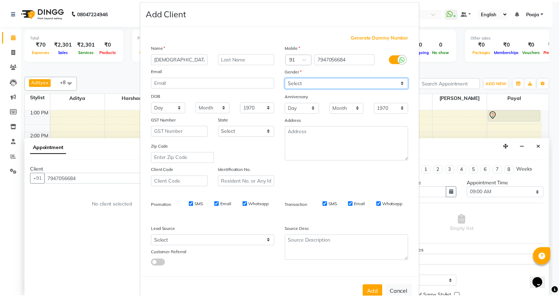
scroll to position [27, 0]
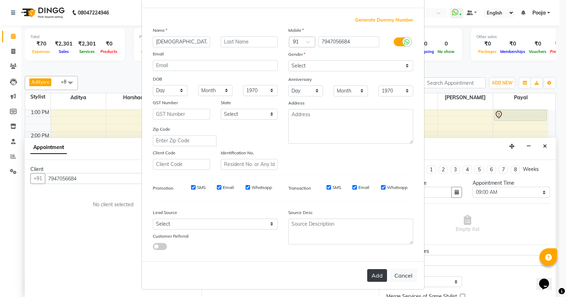
click at [372, 271] on button "Add" at bounding box center [377, 275] width 20 height 13
type input "79******84"
select select
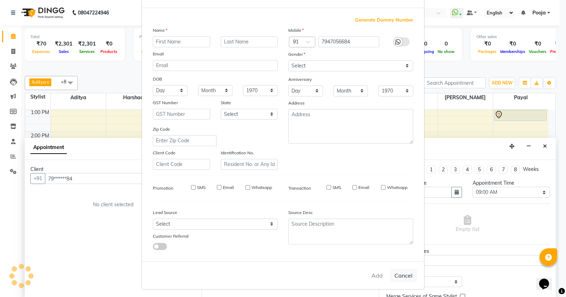
select select
checkbox input "false"
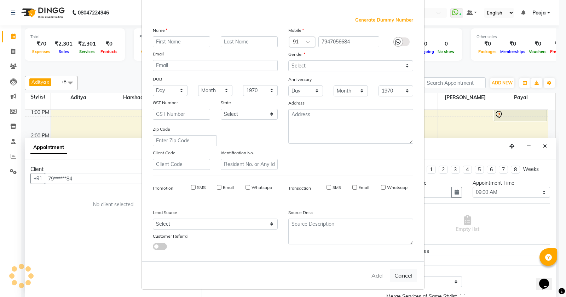
checkbox input "false"
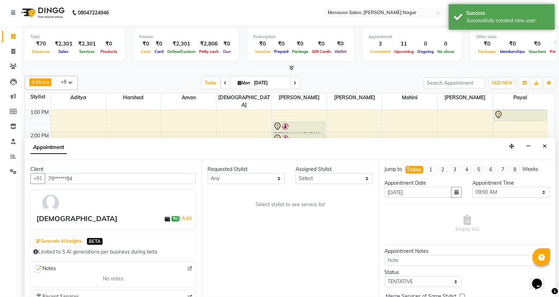
click at [489, 186] on div "Appointment Time" at bounding box center [510, 183] width 77 height 7
click at [488, 188] on select "Select 09:00 AM 09:15 AM 09:30 AM 09:45 AM 10:00 AM 10:15 AM 10:30 AM 10:45 AM …" at bounding box center [510, 192] width 77 height 11
select select "810"
click at [472, 187] on select "Select 09:00 AM 09:15 AM 09:30 AM 09:45 AM 10:00 AM 10:15 AM 10:30 AM 10:45 AM …" at bounding box center [510, 192] width 77 height 11
click at [331, 182] on select "Select [PERSON_NAME] [PERSON_NAME] [PERSON_NAME] [PERSON_NAME] [PERSON_NAME] Po…" at bounding box center [334, 178] width 77 height 11
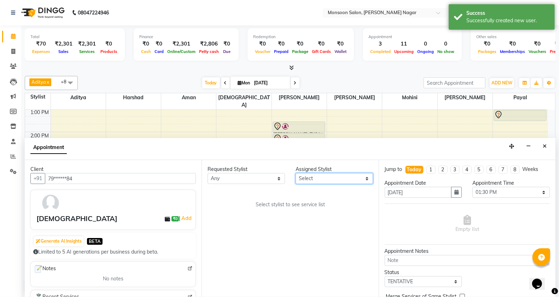
select select "37925"
click at [296, 173] on select "Select [PERSON_NAME] [PERSON_NAME] [PERSON_NAME] [PERSON_NAME] [PERSON_NAME] Po…" at bounding box center [334, 178] width 77 height 11
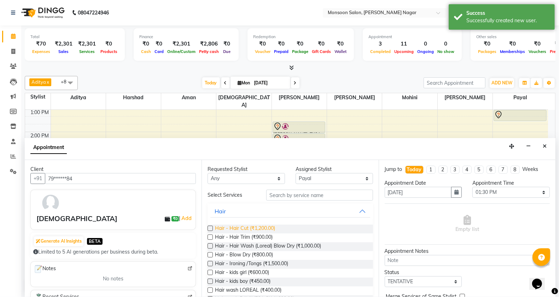
click at [262, 225] on span "Hair - Hair Cut (₹1,200.00)" at bounding box center [245, 229] width 60 height 9
checkbox input "false"
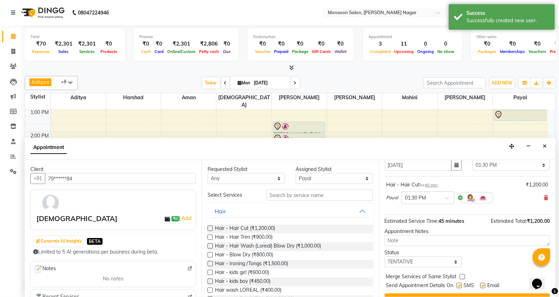
scroll to position [42, 0]
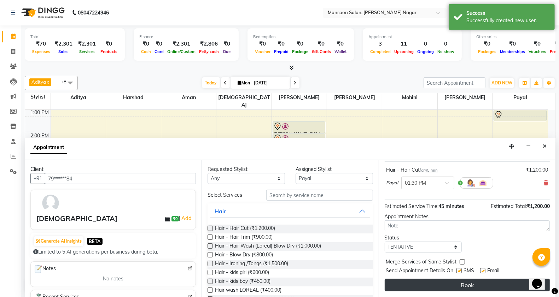
click at [443, 289] on button "Book" at bounding box center [467, 285] width 165 height 13
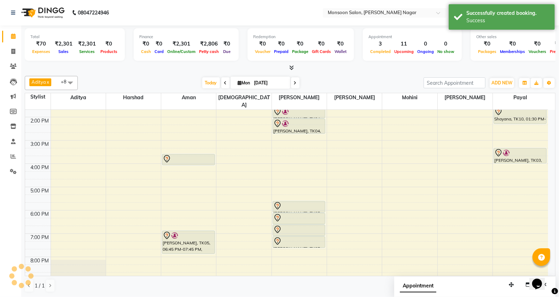
scroll to position [62, 0]
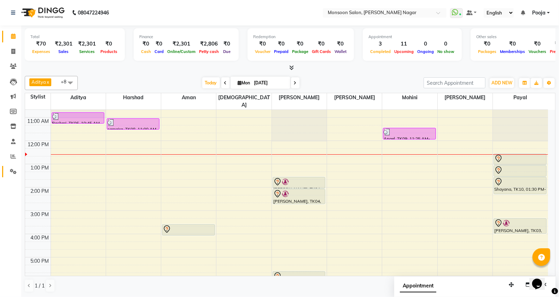
click at [13, 170] on icon at bounding box center [13, 171] width 7 height 5
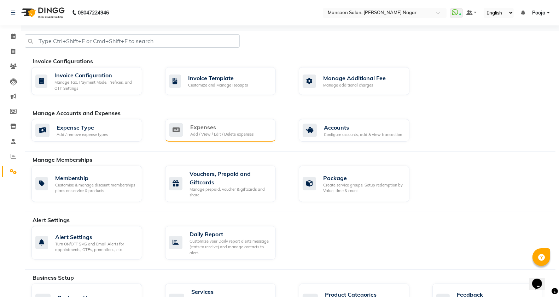
click at [246, 138] on div "Expenses Add / View / Edit / Delete expenses" at bounding box center [220, 130] width 111 height 23
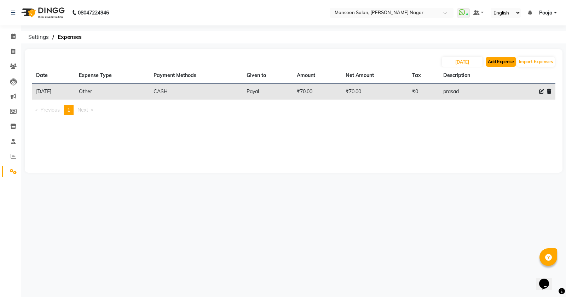
click at [495, 61] on button "Add Expense" at bounding box center [501, 62] width 30 height 10
select select "1"
select select "3767"
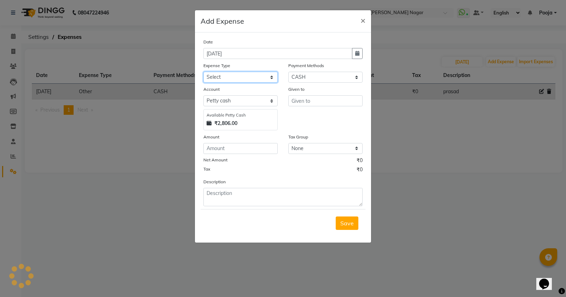
drag, startPoint x: 221, startPoint y: 76, endPoint x: 222, endPoint y: 80, distance: 3.9
click at [221, 76] on select "Select Advance Salary Cash transfer by credit Cash transfer to bank Client Snac…" at bounding box center [240, 77] width 74 height 11
select select "10042"
click at [203, 72] on select "Select Advance Salary Cash transfer by credit Cash transfer to bank Client Snac…" at bounding box center [240, 77] width 74 height 11
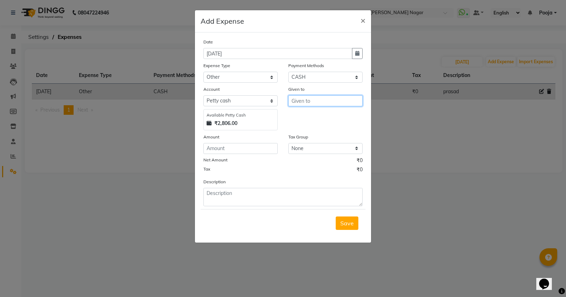
click at [331, 99] on input "text" at bounding box center [325, 100] width 74 height 11
click at [324, 114] on button "P ayal" at bounding box center [317, 115] width 56 height 11
type input "Payal"
click at [265, 144] on input "number" at bounding box center [240, 148] width 74 height 11
type input "310"
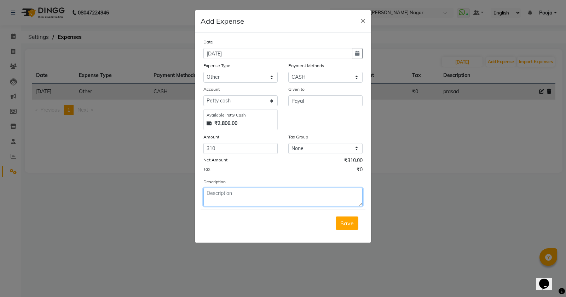
click at [267, 195] on textarea at bounding box center [282, 197] width 159 height 18
type textarea "fevicol"
click at [343, 229] on button "Save" at bounding box center [347, 223] width 23 height 13
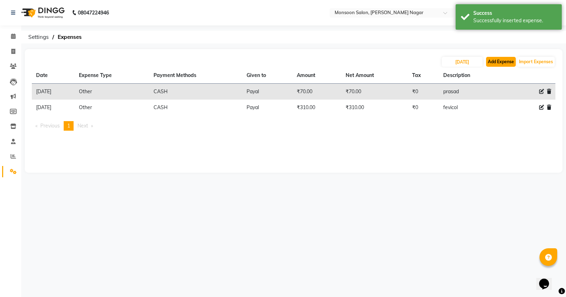
click at [505, 64] on button "Add Expense" at bounding box center [501, 62] width 30 height 10
select select "1"
select select "3767"
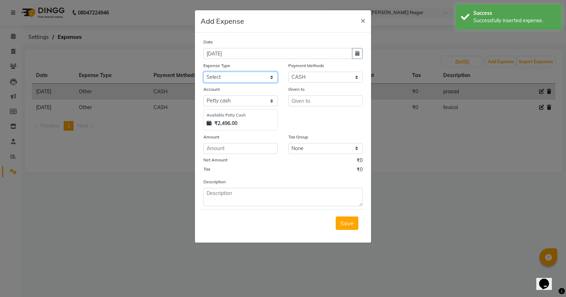
click at [225, 78] on select "Select Advance Salary Cash transfer by credit Cash transfer to bank Client Snac…" at bounding box center [240, 77] width 74 height 11
select select "10050"
click at [203, 72] on select "Select Advance Salary Cash transfer by credit Cash transfer to bank Client Snac…" at bounding box center [240, 77] width 74 height 11
click at [331, 104] on input "text" at bounding box center [325, 100] width 74 height 11
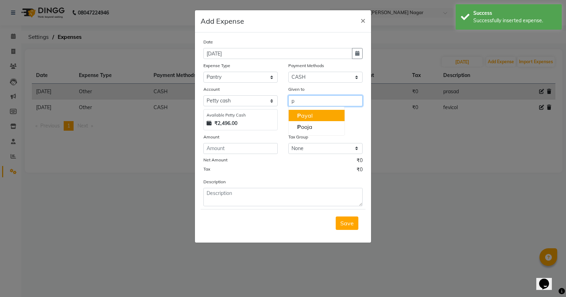
click at [317, 118] on button "P ayal" at bounding box center [317, 115] width 56 height 11
type input "Payal"
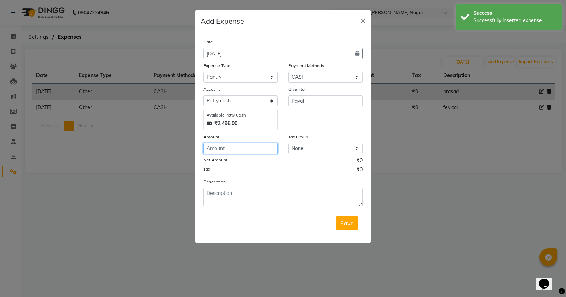
click at [261, 147] on input "number" at bounding box center [240, 148] width 74 height 11
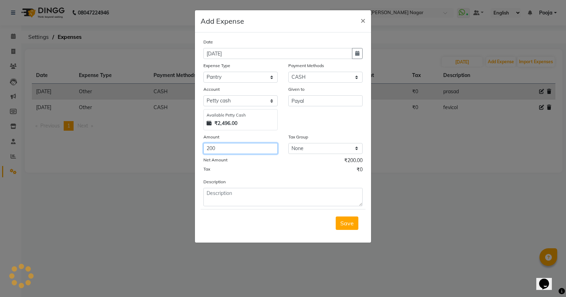
type input "200"
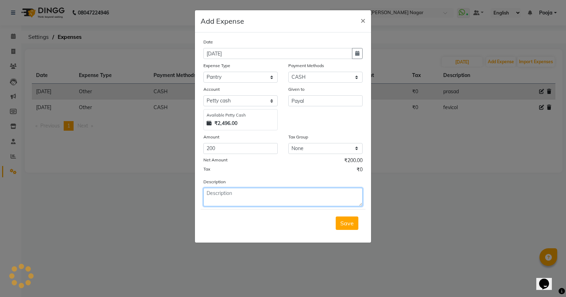
click at [225, 190] on textarea at bounding box center [282, 197] width 159 height 18
type textarea "milk,coffee"
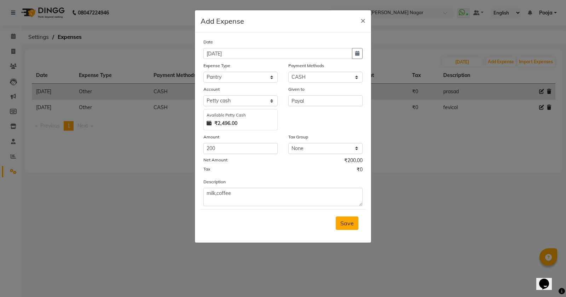
click at [341, 226] on span "Save" at bounding box center [346, 223] width 13 height 7
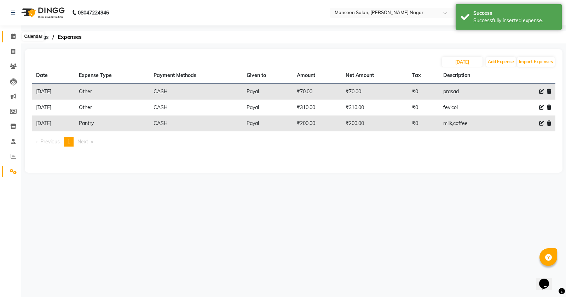
click at [16, 37] on span at bounding box center [13, 37] width 12 height 8
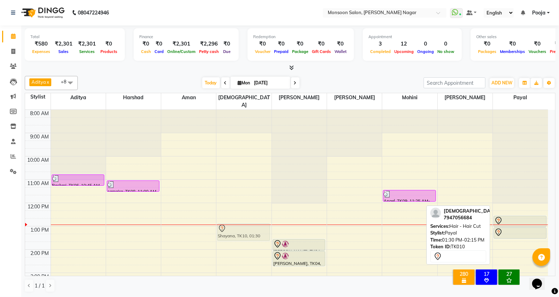
drag, startPoint x: 508, startPoint y: 243, endPoint x: 241, endPoint y: 227, distance: 267.9
click at [241, 227] on tr "Rashmi, TK06, 10:45 AM-11:15 AM, Hair wash ( Davines) Blow dry samaira, TK08, 1…" at bounding box center [286, 285] width 523 height 350
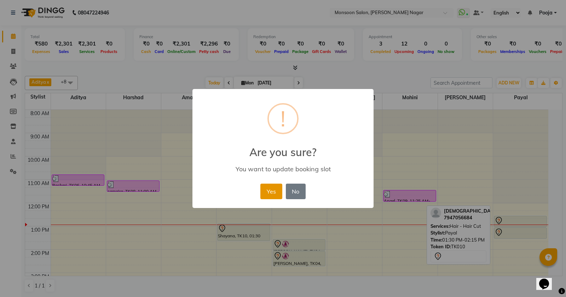
click at [272, 191] on button "Yes" at bounding box center [271, 192] width 22 height 16
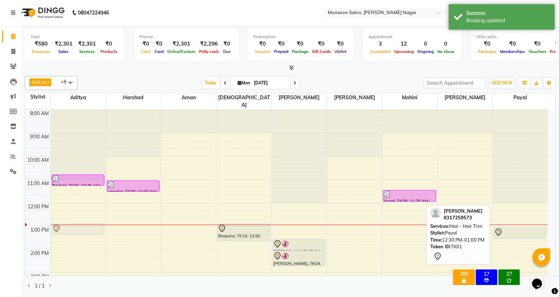
drag, startPoint x: 517, startPoint y: 212, endPoint x: 71, endPoint y: 220, distance: 445.7
click at [71, 220] on tr "Rashmi, TK06, 10:45 AM-11:15 AM, Hair wash ( Davines) Blow dry [PERSON_NAME], T…" at bounding box center [286, 285] width 523 height 350
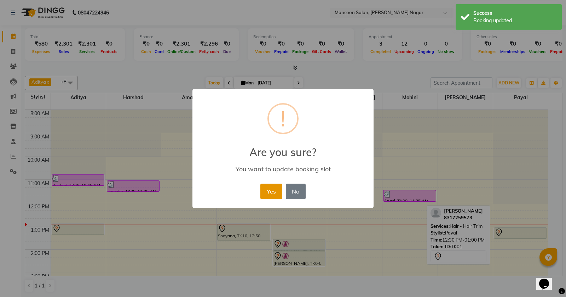
click at [272, 193] on button "Yes" at bounding box center [271, 192] width 22 height 16
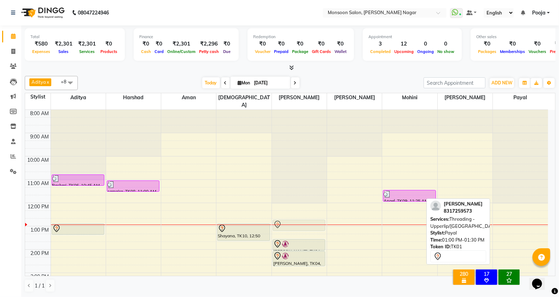
drag, startPoint x: 515, startPoint y: 223, endPoint x: 296, endPoint y: 218, distance: 218.6
click at [296, 218] on tr "Rashmi, TK06, 10:45 AM-11:15 AM, Hair wash ( Davines) Blow dry [PERSON_NAME], T…" at bounding box center [286, 285] width 523 height 350
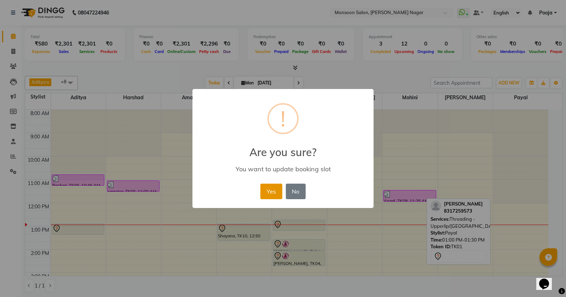
click at [271, 187] on button "Yes" at bounding box center [271, 192] width 22 height 16
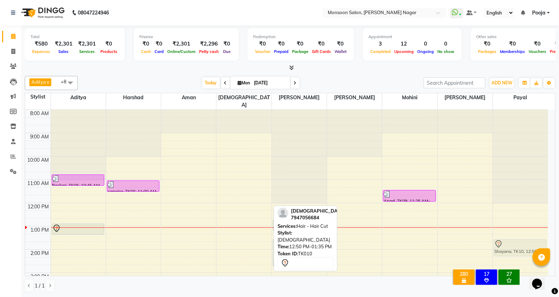
drag, startPoint x: 234, startPoint y: 225, endPoint x: 505, endPoint y: 238, distance: 271.2
click at [505, 238] on tr "Rashmi, TK06, 10:45 AM-11:15 AM, Hair wash ( Davines) Blow dry [PERSON_NAME], T…" at bounding box center [286, 285] width 523 height 350
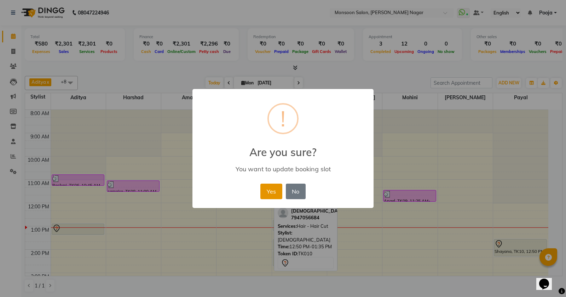
click at [270, 195] on button "Yes" at bounding box center [271, 192] width 22 height 16
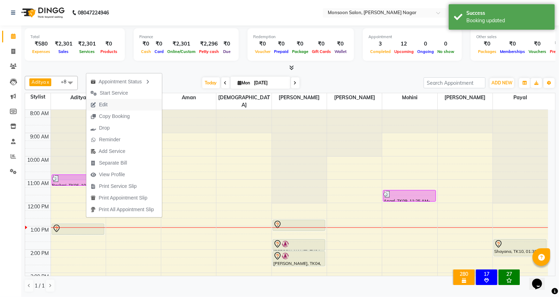
click at [105, 105] on span "Edit" at bounding box center [103, 104] width 8 height 7
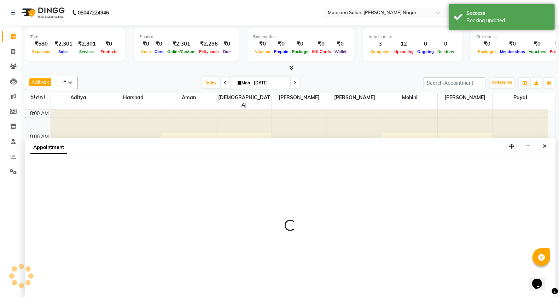
scroll to position [0, 0]
select select "51999"
select select "tentative"
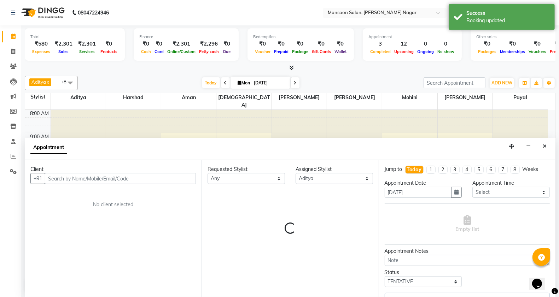
select select "2167"
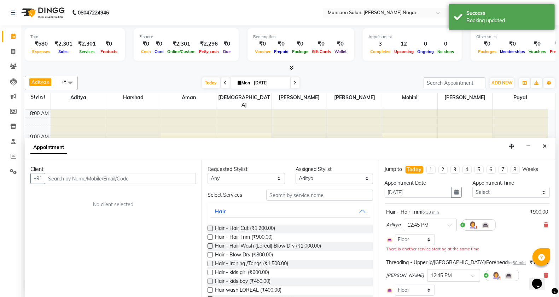
scroll to position [118, 0]
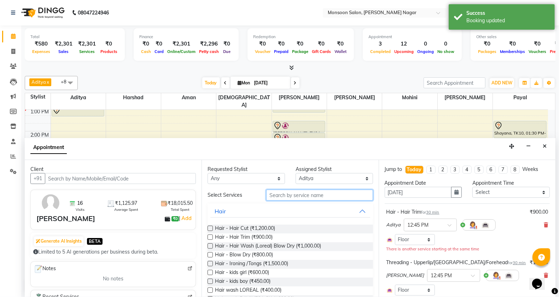
click at [312, 197] on input "text" at bounding box center [319, 195] width 107 height 11
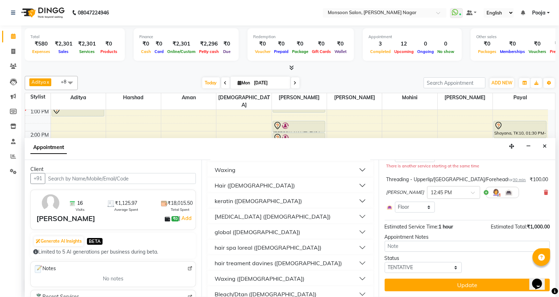
scroll to position [118, 0]
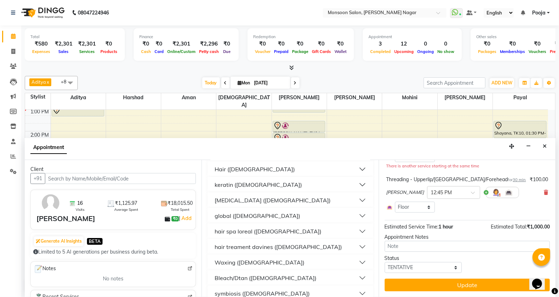
type input "mal"
click at [230, 169] on div "Hair ([DEMOGRAPHIC_DATA])" at bounding box center [255, 169] width 80 height 8
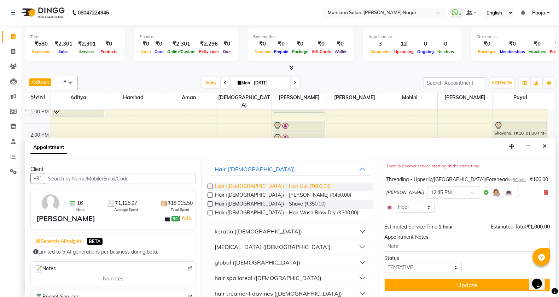
click at [234, 183] on span "Hair ([DEMOGRAPHIC_DATA]) - Hair Cut (₹600.00)" at bounding box center [273, 187] width 116 height 9
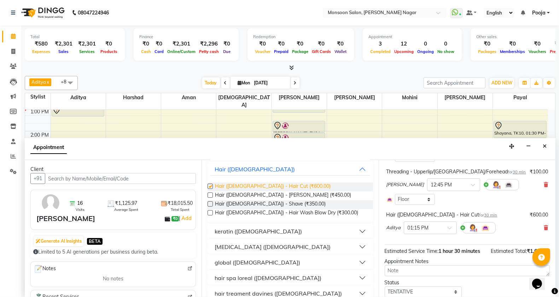
checkbox input "false"
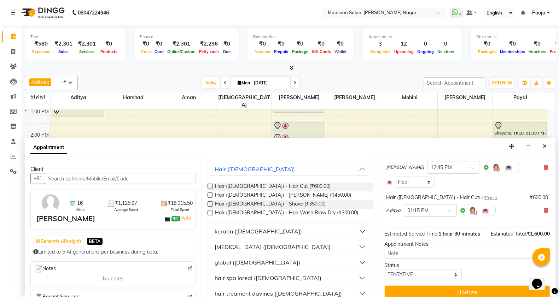
scroll to position [116, 0]
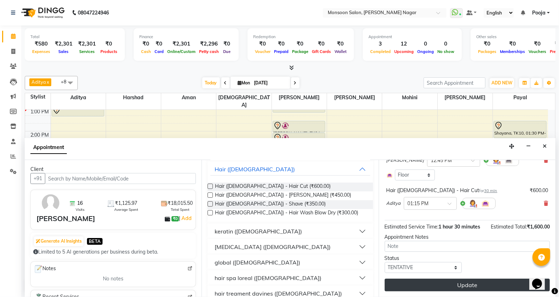
click at [409, 284] on button "Update" at bounding box center [467, 285] width 165 height 13
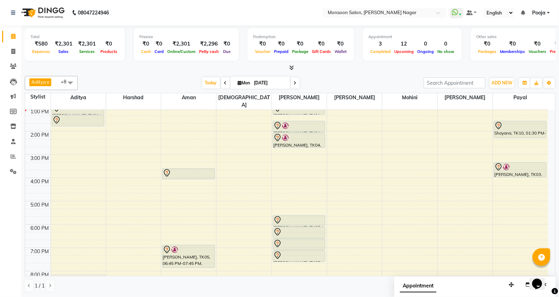
scroll to position [0, 0]
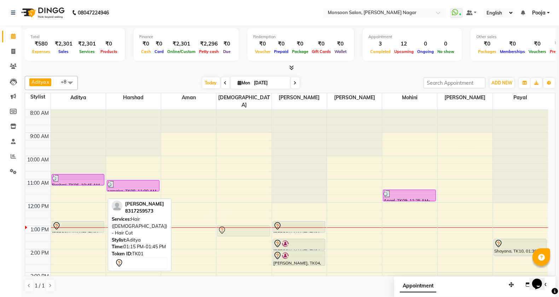
drag, startPoint x: 76, startPoint y: 233, endPoint x: 239, endPoint y: 226, distance: 163.2
click at [239, 226] on tr "Rashmi, TK06, 10:45 AM-11:15 AM, Hair wash ( Davines) Blow dry [PERSON_NAME], T…" at bounding box center [286, 285] width 523 height 350
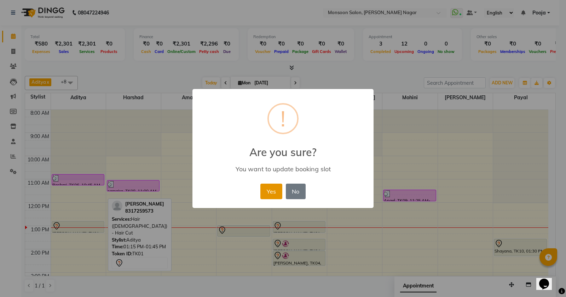
click at [266, 191] on button "Yes" at bounding box center [271, 192] width 22 height 16
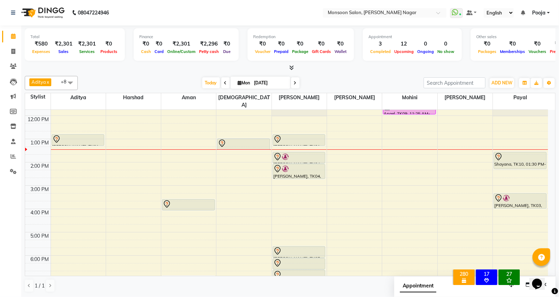
scroll to position [62, 0]
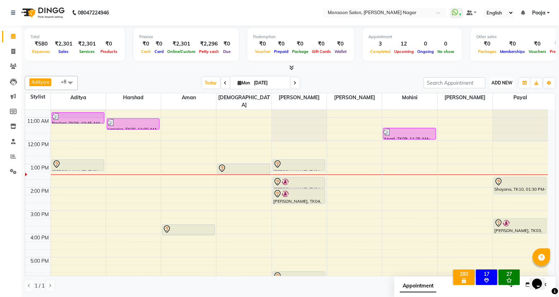
click at [505, 85] on span "ADD NEW" at bounding box center [502, 82] width 21 height 5
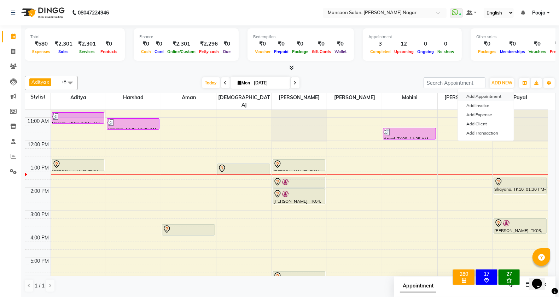
click at [492, 94] on button "Add Appointment" at bounding box center [486, 96] width 56 height 9
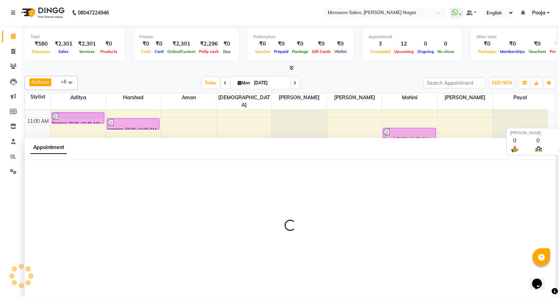
scroll to position [0, 0]
select select "540"
select select "tentative"
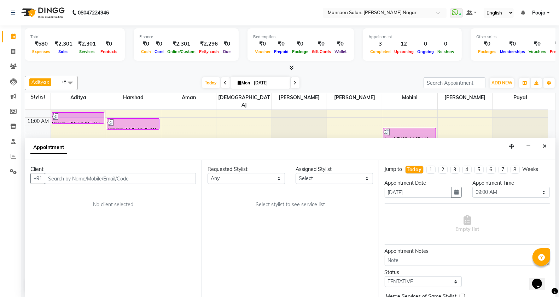
click at [91, 179] on input "text" at bounding box center [120, 178] width 151 height 11
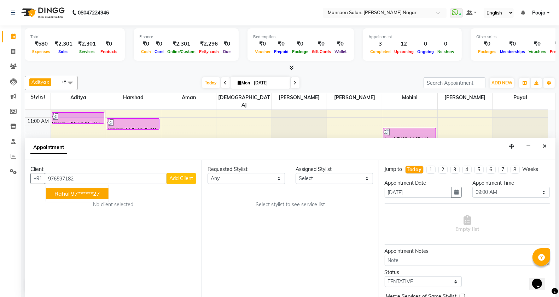
click at [80, 193] on ngb-highlight "97******27" at bounding box center [85, 193] width 29 height 7
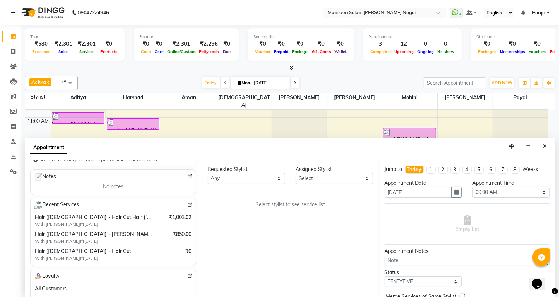
scroll to position [118, 0]
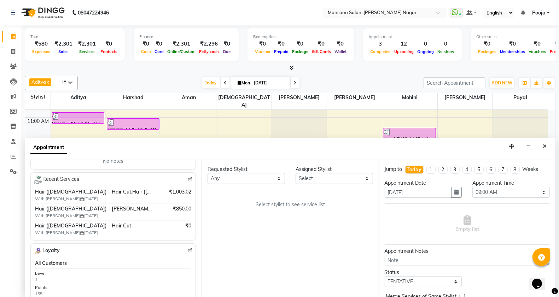
type input "97******27"
click at [301, 182] on select "Select [PERSON_NAME] [PERSON_NAME] [PERSON_NAME] [PERSON_NAME] [PERSON_NAME] Po…" at bounding box center [334, 178] width 77 height 11
select select "51999"
click at [296, 173] on select "Select [PERSON_NAME] [PERSON_NAME] [PERSON_NAME] [PERSON_NAME] [PERSON_NAME] Po…" at bounding box center [334, 178] width 77 height 11
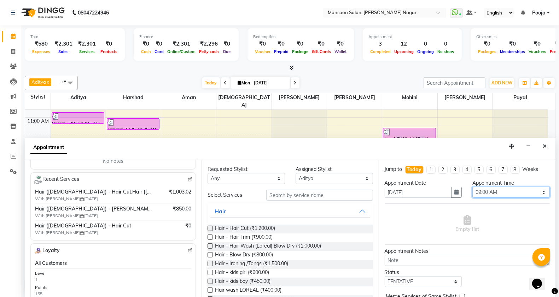
click at [492, 193] on select "Select 09:00 AM 09:15 AM 09:30 AM 09:45 AM 10:00 AM 10:15 AM 10:30 AM 10:45 AM …" at bounding box center [510, 192] width 77 height 11
select select "960"
click at [472, 187] on select "Select 09:00 AM 09:15 AM 09:30 AM 09:45 AM 10:00 AM 10:15 AM 10:30 AM 10:45 AM …" at bounding box center [510, 192] width 77 height 11
click at [311, 197] on input "text" at bounding box center [319, 195] width 107 height 11
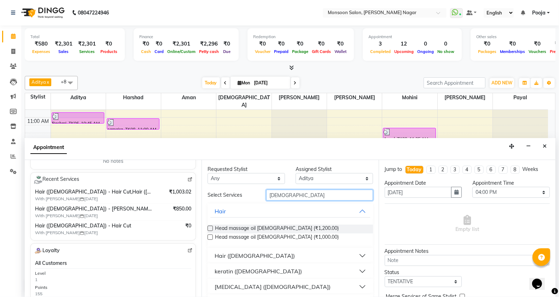
type input "[DEMOGRAPHIC_DATA]"
click at [239, 261] on button "Hair ([DEMOGRAPHIC_DATA])" at bounding box center [289, 256] width 159 height 13
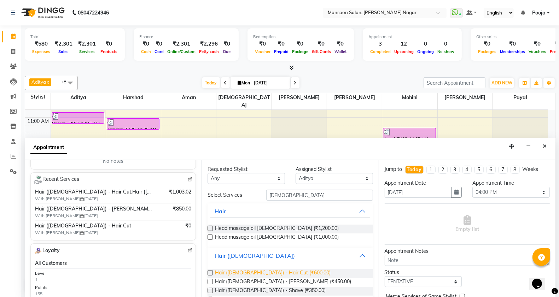
click at [242, 271] on span "Hair ([DEMOGRAPHIC_DATA]) - Hair Cut (₹600.00)" at bounding box center [273, 273] width 116 height 9
checkbox input "false"
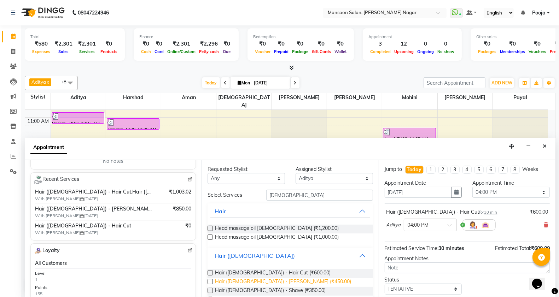
click at [243, 281] on span "Hair ([DEMOGRAPHIC_DATA]) - [PERSON_NAME] (₹450.00)" at bounding box center [283, 282] width 136 height 9
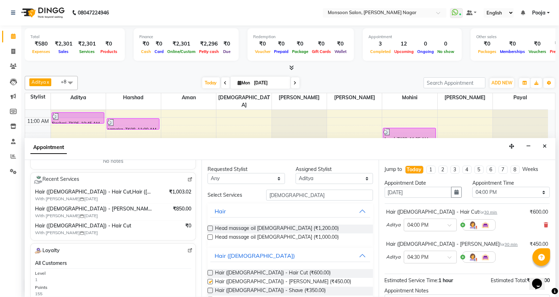
checkbox input "false"
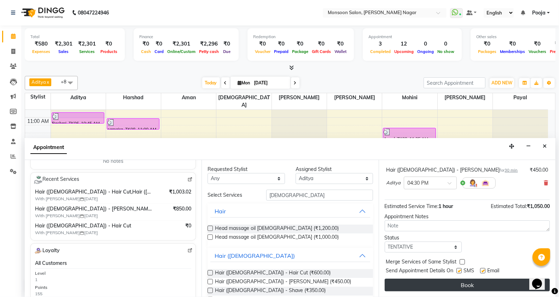
click at [434, 287] on button "Book" at bounding box center [467, 285] width 165 height 13
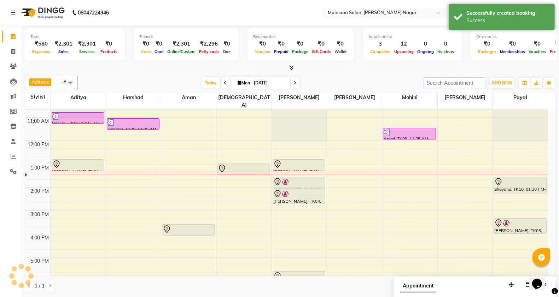
scroll to position [0, 0]
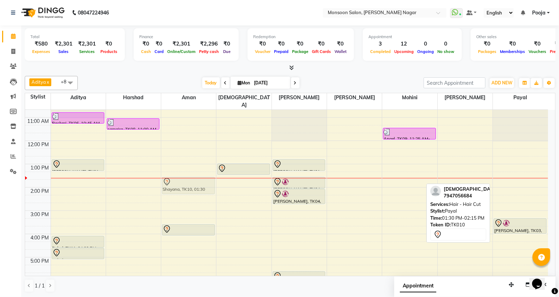
drag, startPoint x: 508, startPoint y: 178, endPoint x: 184, endPoint y: 179, distance: 324.3
click at [184, 179] on tr "Rashmi, TK06, 10:45 AM-11:15 AM, Hair wash ( Davines) Blow dry [PERSON_NAME], T…" at bounding box center [286, 223] width 523 height 350
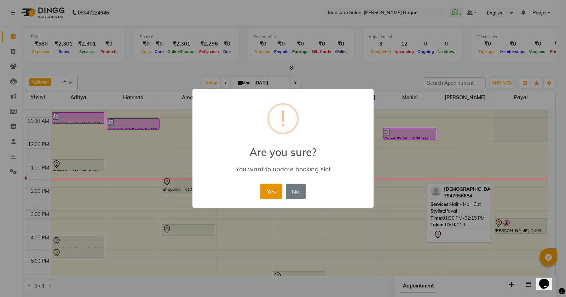
click at [269, 187] on button "Yes" at bounding box center [271, 192] width 22 height 16
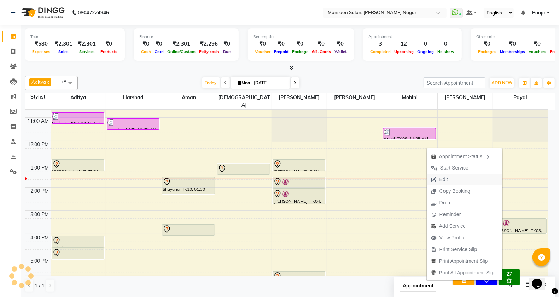
click at [441, 179] on span "Edit" at bounding box center [444, 179] width 8 height 7
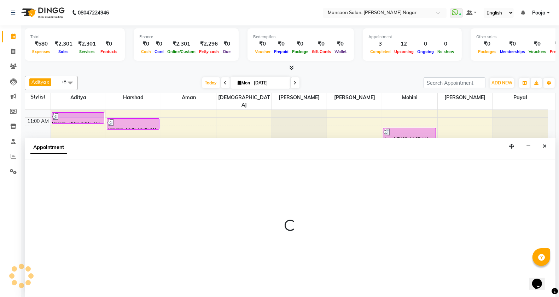
scroll to position [0, 0]
select select "tentative"
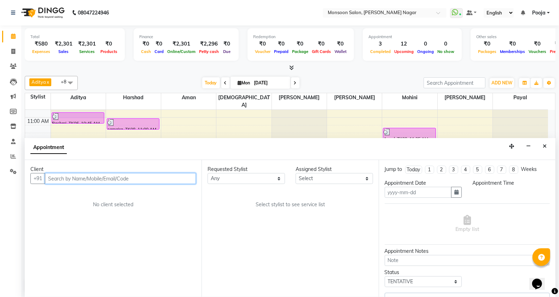
type input "[DATE]"
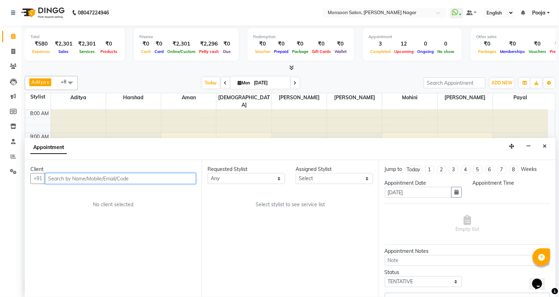
select select "915"
select select "37925"
select select "2167"
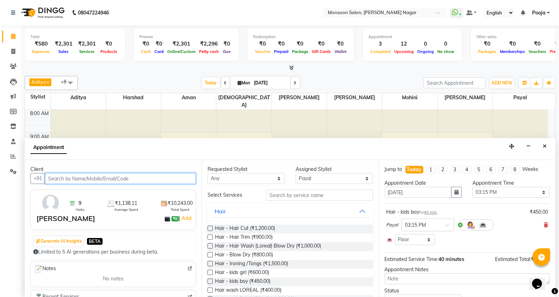
scroll to position [118, 0]
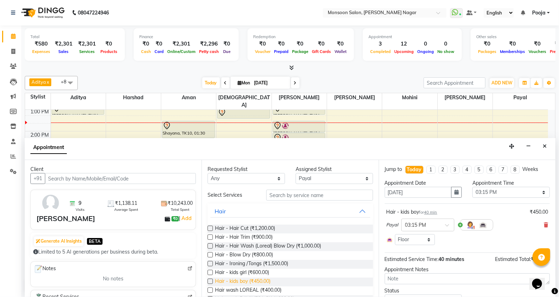
click at [253, 278] on span "Hair - kids boy (₹450.00)" at bounding box center [243, 282] width 56 height 9
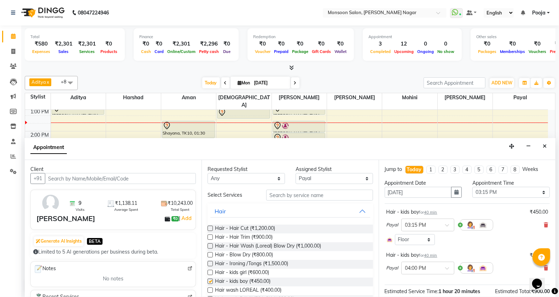
checkbox input "false"
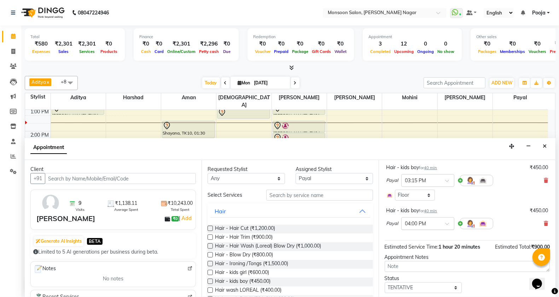
scroll to position [65, 0]
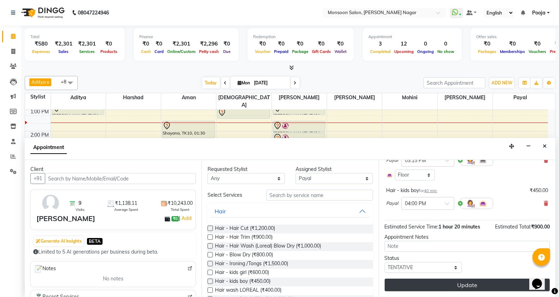
click at [423, 285] on button "Update" at bounding box center [467, 285] width 165 height 13
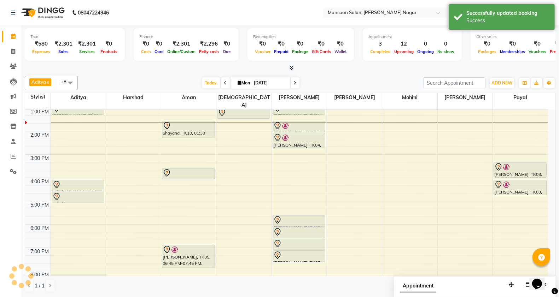
scroll to position [0, 0]
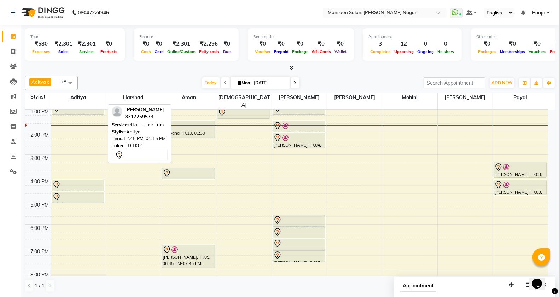
click at [85, 104] on div at bounding box center [77, 108] width 51 height 8
click at [85, 105] on div at bounding box center [77, 108] width 51 height 8
select select "7"
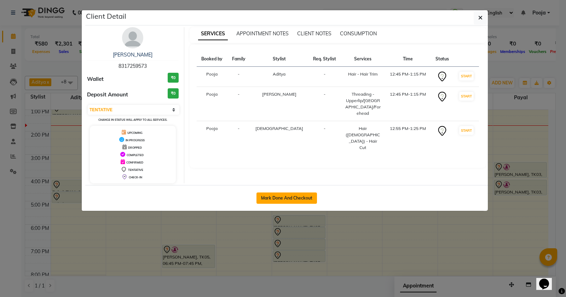
click at [301, 197] on button "Mark Done And Checkout" at bounding box center [286, 198] width 60 height 11
select select "4905"
select select "service"
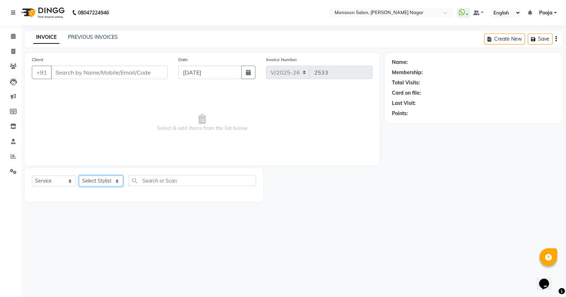
click at [92, 181] on select "Select Stylist" at bounding box center [101, 181] width 44 height 11
type input "83******73"
select select "89609"
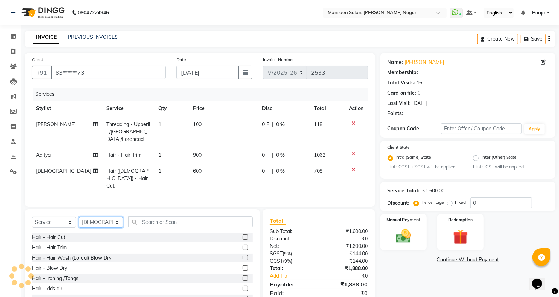
select select "1: Object"
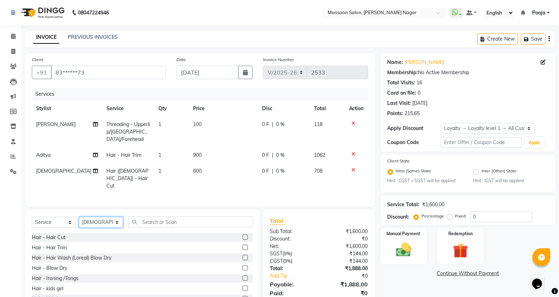
select select "41156"
click at [79, 217] on select "Select Stylist [PERSON_NAME] [PERSON_NAME] [PERSON_NAME] [PERSON_NAME] [PERSON_…" at bounding box center [101, 222] width 44 height 11
click at [191, 137] on td "100" at bounding box center [223, 132] width 69 height 31
select select "41156"
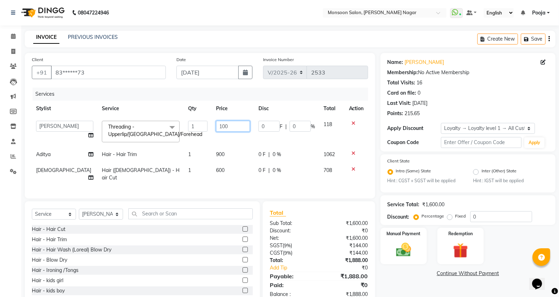
click at [216, 126] on input "100" at bounding box center [233, 126] width 34 height 11
type input "400"
click at [223, 147] on td "900" at bounding box center [233, 155] width 42 height 16
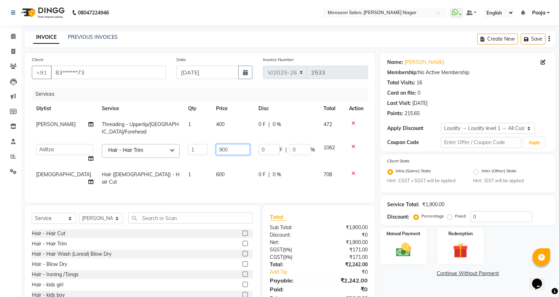
click at [216, 148] on input "900" at bounding box center [233, 149] width 34 height 11
type input "800"
click at [229, 165] on tbody "[PERSON_NAME] Threading - Upperlip/Chin/Forehead 1 400 0 F | 0 % 472 [PERSON_NA…" at bounding box center [200, 154] width 336 height 74
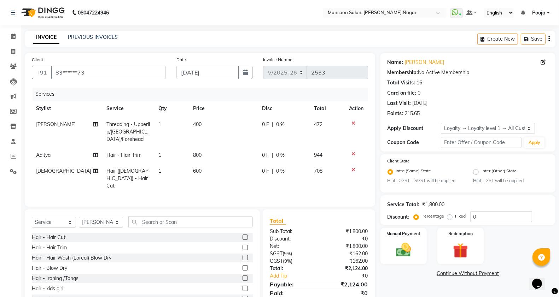
click at [99, 210] on div "Select Service Product Membership Package Voucher Prepaid Gift Card Select Styl…" at bounding box center [142, 262] width 235 height 104
click at [98, 217] on select "Select Stylist [PERSON_NAME] [PERSON_NAME] [PERSON_NAME] [PERSON_NAME] [PERSON_…" at bounding box center [101, 222] width 44 height 11
select select "89609"
click at [79, 217] on select "Select Stylist [PERSON_NAME] [PERSON_NAME] [PERSON_NAME] [PERSON_NAME] [PERSON_…" at bounding box center [101, 222] width 44 height 11
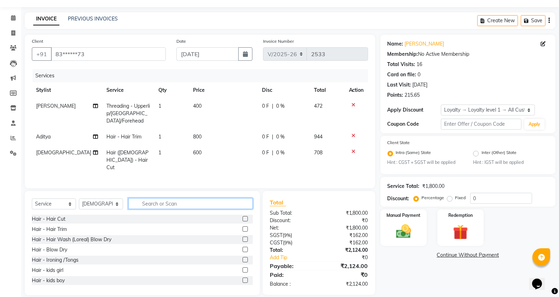
click at [167, 198] on input "text" at bounding box center [190, 203] width 124 height 11
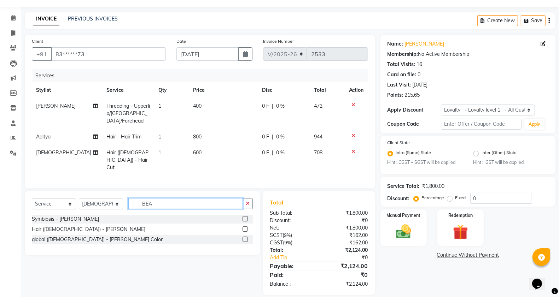
type input "BEA"
click at [243, 227] on label at bounding box center [245, 229] width 5 height 5
click at [243, 227] on input "checkbox" at bounding box center [245, 229] width 5 height 5
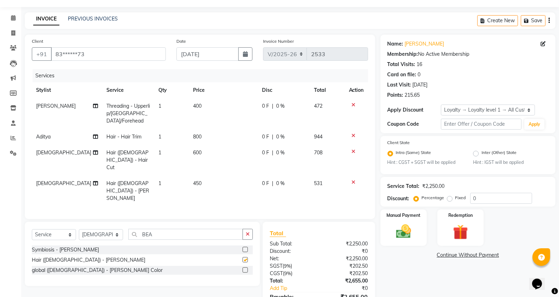
checkbox input "false"
click at [549, 23] on button "button" at bounding box center [549, 20] width 1 height 17
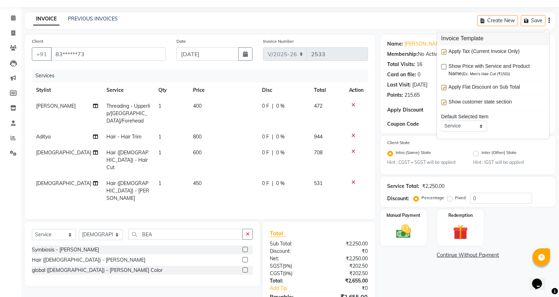
click at [446, 54] on label at bounding box center [443, 52] width 5 height 5
click at [446, 54] on input "checkbox" at bounding box center [443, 52] width 5 height 5
checkbox input "false"
click at [427, 61] on div "Total Visits: 16" at bounding box center [468, 64] width 161 height 7
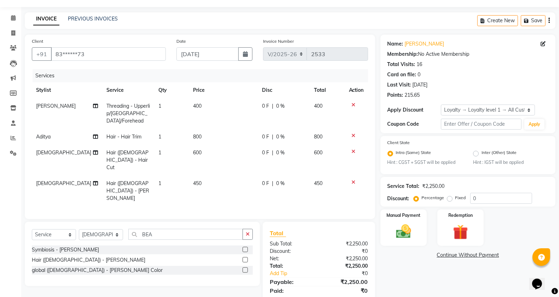
click at [253, 146] on td "600" at bounding box center [223, 160] width 69 height 31
select select "89609"
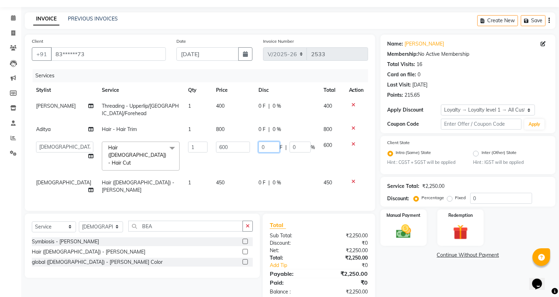
drag, startPoint x: 269, startPoint y: 147, endPoint x: 249, endPoint y: 150, distance: 20.4
click at [249, 150] on tr "Aditya [PERSON_NAME] [PERSON_NAME] [PERSON_NAME] [PERSON_NAME] [PERSON_NAME] Po…" at bounding box center [200, 156] width 336 height 37
type input "200"
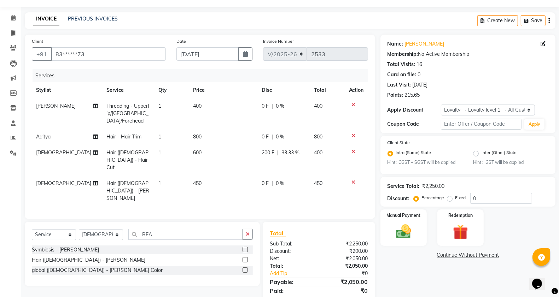
click at [249, 150] on td "600" at bounding box center [223, 160] width 69 height 31
select select "89609"
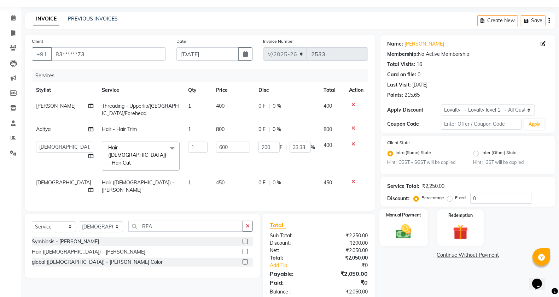
click at [413, 224] on img at bounding box center [403, 232] width 25 height 18
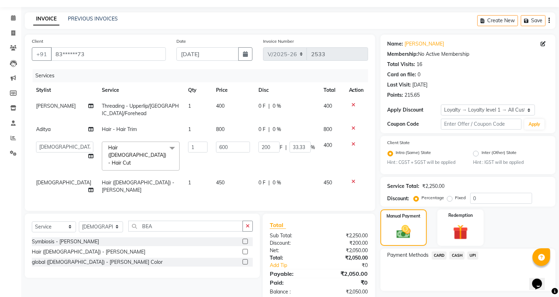
click at [437, 252] on span "CARD" at bounding box center [439, 256] width 15 height 8
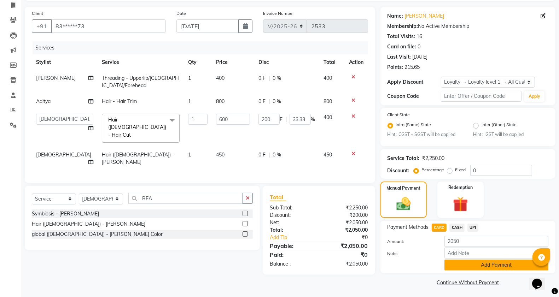
click at [457, 263] on button "Add Payment" at bounding box center [497, 265] width 104 height 11
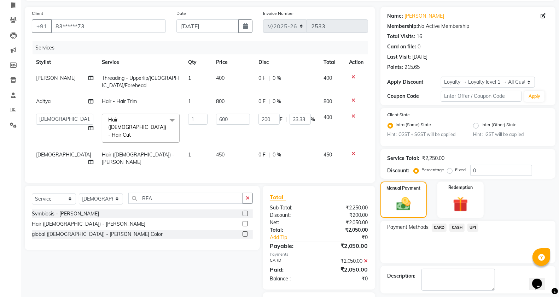
scroll to position [77, 0]
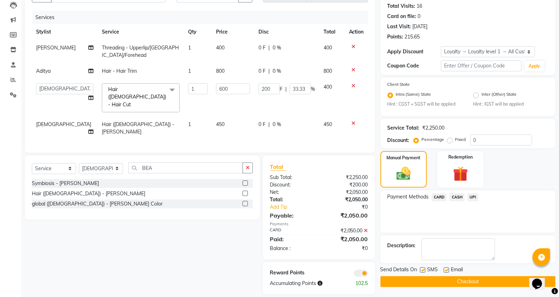
click at [453, 279] on button "Checkout" at bounding box center [468, 282] width 175 height 11
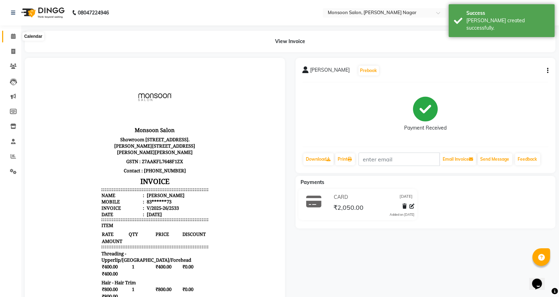
click at [12, 39] on span at bounding box center [13, 37] width 12 height 8
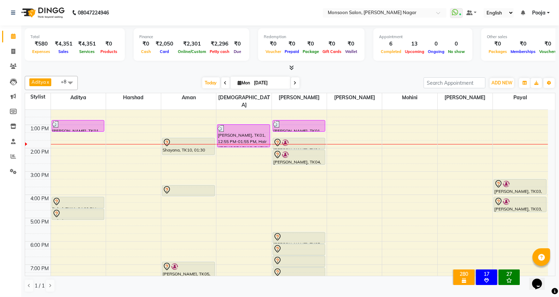
scroll to position [118, 0]
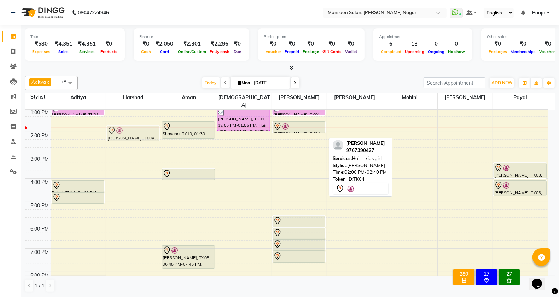
drag, startPoint x: 294, startPoint y: 133, endPoint x: 138, endPoint y: 126, distance: 155.8
click at [138, 126] on tr "Rashmi, TK06, 10:45 AM-11:15 AM, Hair wash ( Davines) Blow dry [PERSON_NAME], T…" at bounding box center [286, 167] width 523 height 350
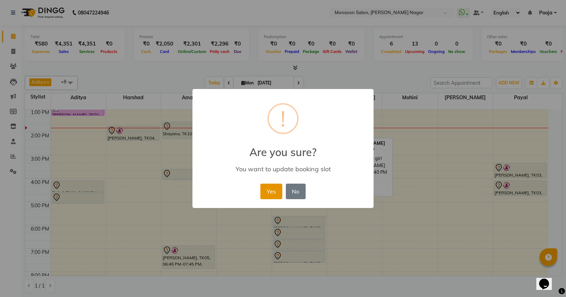
click at [273, 189] on button "Yes" at bounding box center [271, 192] width 22 height 16
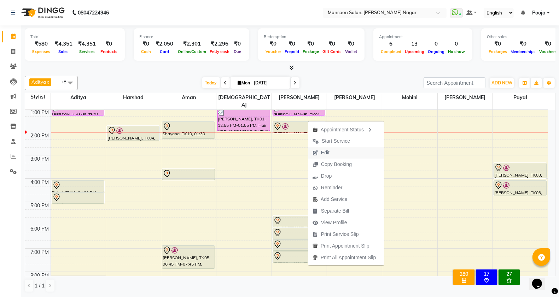
click at [314, 151] on icon "button" at bounding box center [316, 153] width 6 height 5
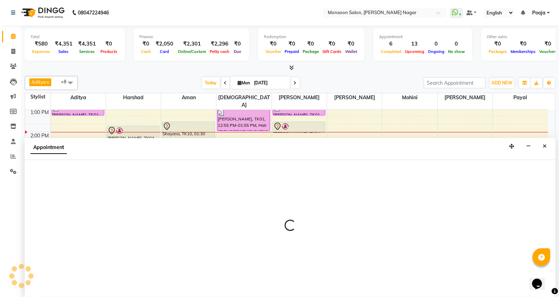
scroll to position [0, 0]
select select "tentative"
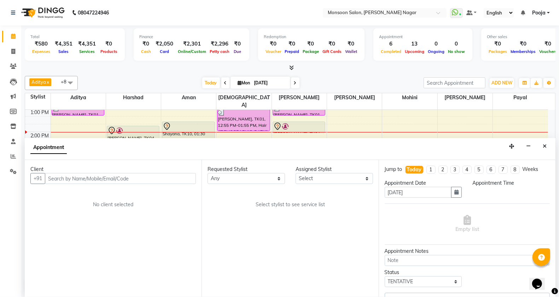
scroll to position [118, 0]
select select "59624"
select select "810"
select select "2167"
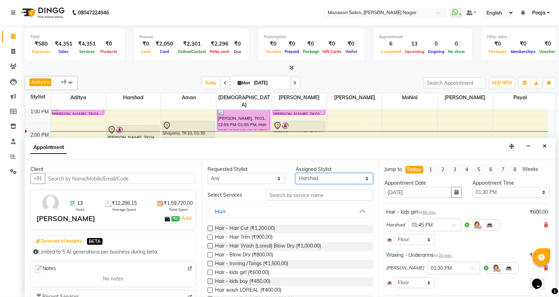
click at [302, 180] on select "Select [PERSON_NAME] [PERSON_NAME] [PERSON_NAME] [PERSON_NAME] [PERSON_NAME] Po…" at bounding box center [334, 178] width 77 height 11
select select "41156"
click at [296, 173] on select "Select [PERSON_NAME] [PERSON_NAME] [PERSON_NAME] [PERSON_NAME] [PERSON_NAME] Po…" at bounding box center [334, 178] width 77 height 11
click at [315, 197] on input "text" at bounding box center [319, 195] width 107 height 11
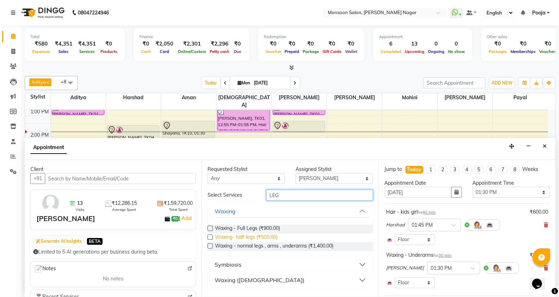
type input "LEG"
click at [271, 237] on span "Waxing- half legs (₹500.00)" at bounding box center [246, 238] width 63 height 9
checkbox input "false"
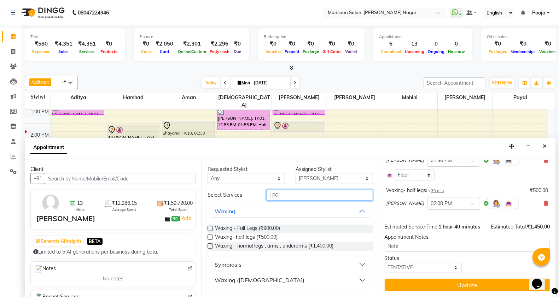
drag, startPoint x: 292, startPoint y: 198, endPoint x: 257, endPoint y: 198, distance: 35.0
click at [257, 198] on div "Select Services LEG" at bounding box center [290, 195] width 176 height 11
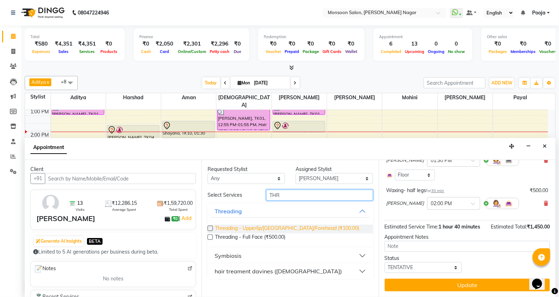
type input "THR"
click at [267, 232] on span "Threading - Upperlip/[GEOGRAPHIC_DATA]/Forehead (₹100.00)" at bounding box center [287, 229] width 144 height 9
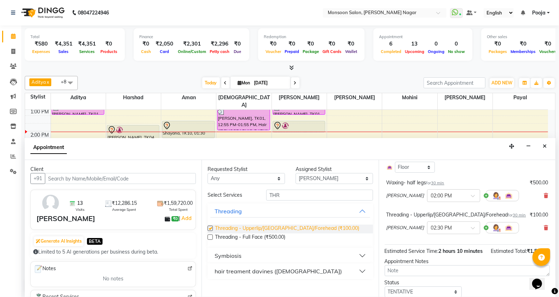
checkbox input "false"
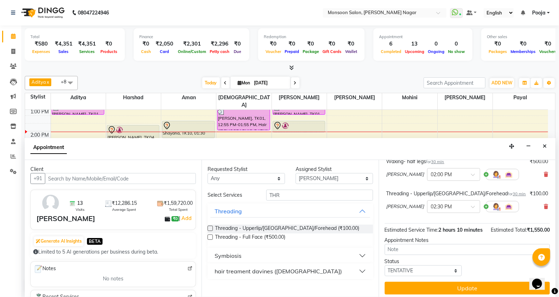
scroll to position [148, 0]
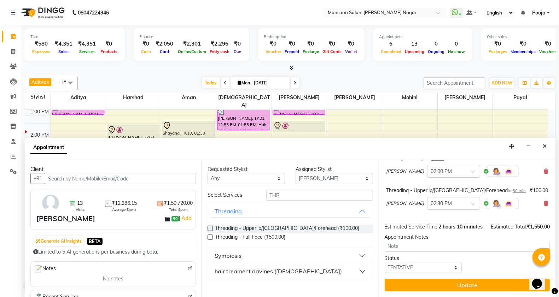
click at [429, 283] on button "Update" at bounding box center [467, 285] width 165 height 13
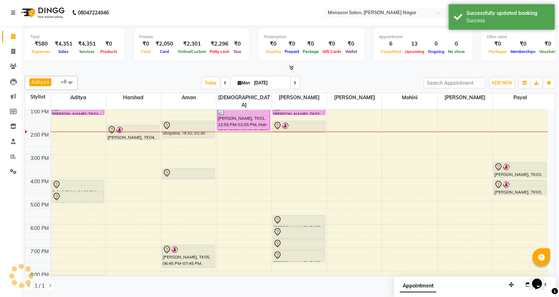
scroll to position [0, 0]
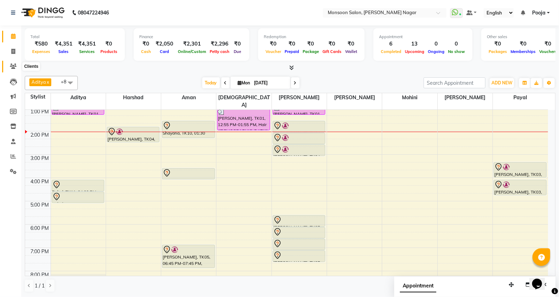
click at [15, 64] on icon at bounding box center [13, 66] width 7 height 5
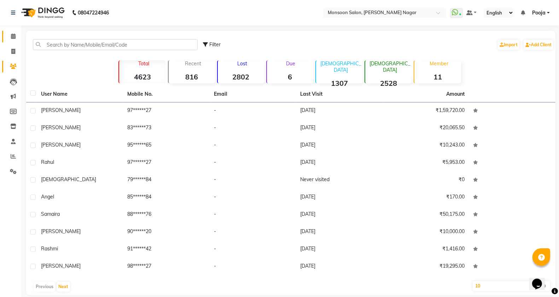
click at [16, 41] on link "Calendar" at bounding box center [10, 37] width 17 height 12
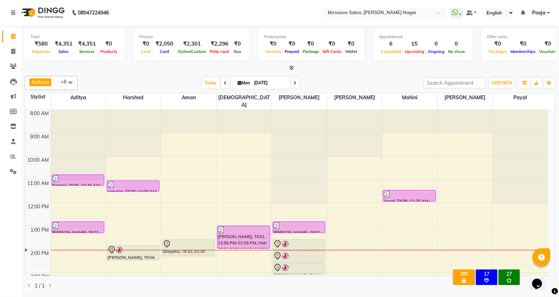
scroll to position [118, 0]
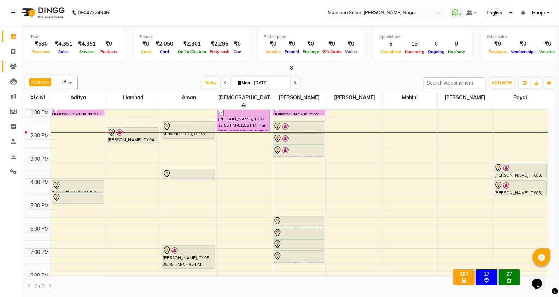
click at [12, 62] on link "Clients" at bounding box center [10, 67] width 17 height 12
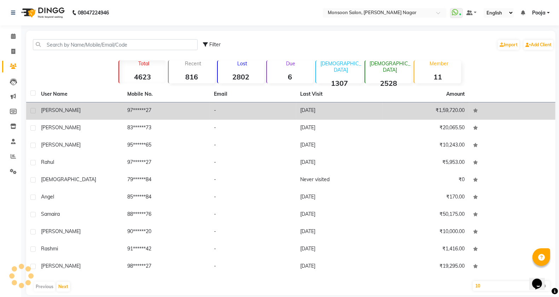
click at [130, 107] on td "97******27" at bounding box center [166, 111] width 87 height 17
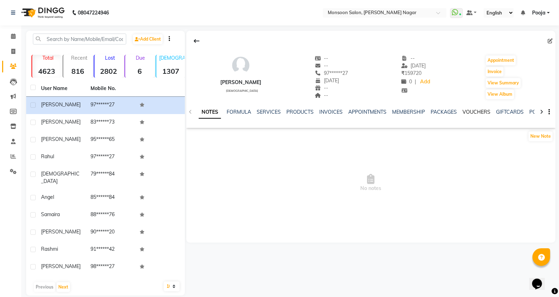
click at [469, 112] on link "VOUCHERS" at bounding box center [477, 112] width 28 height 6
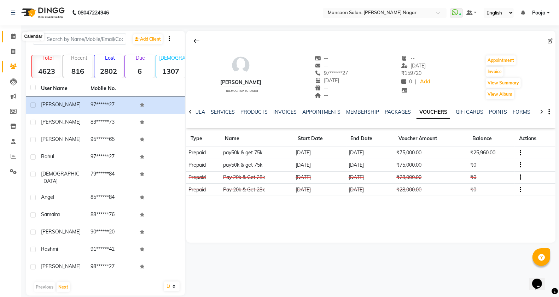
click at [17, 38] on span at bounding box center [13, 37] width 12 height 8
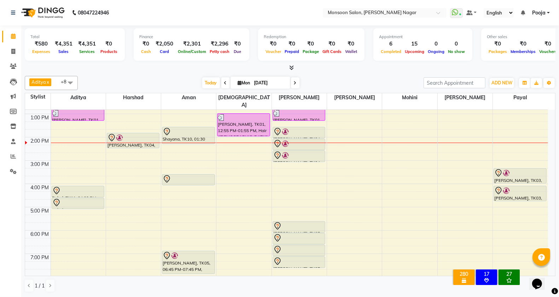
scroll to position [118, 0]
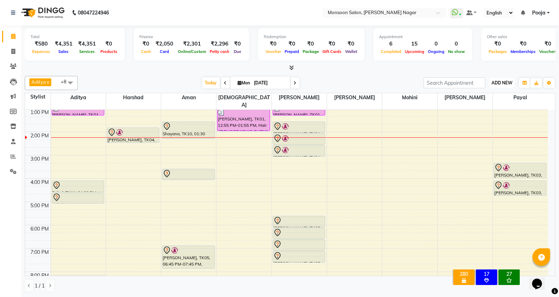
click at [511, 83] on span "ADD NEW" at bounding box center [502, 82] width 21 height 5
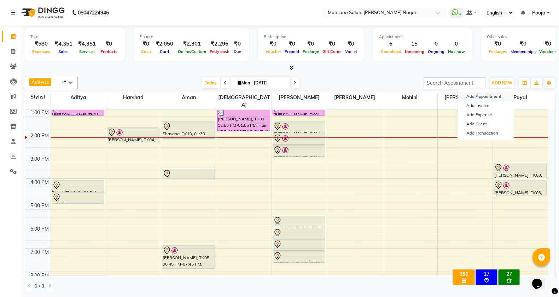
click at [499, 100] on button "Add Appointment" at bounding box center [486, 96] width 56 height 9
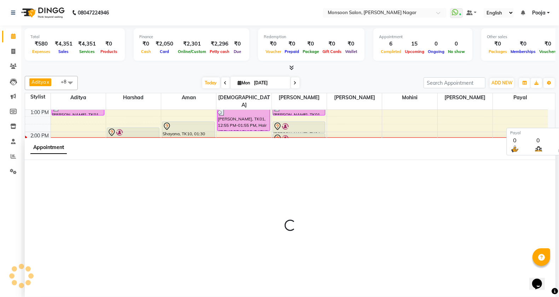
scroll to position [0, 0]
select select "tentative"
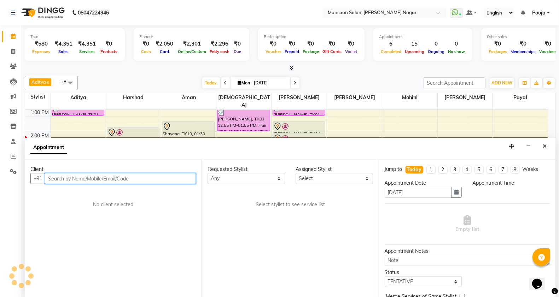
select select "540"
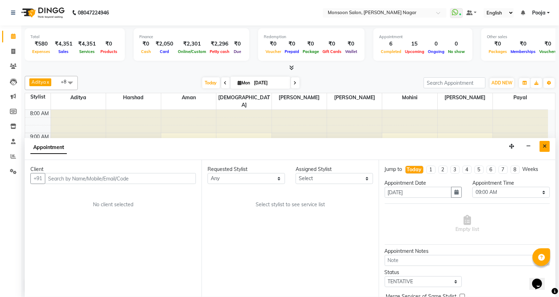
click at [544, 145] on icon "Close" at bounding box center [545, 146] width 4 height 5
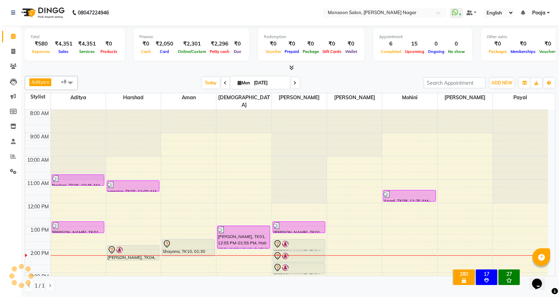
scroll to position [118, 0]
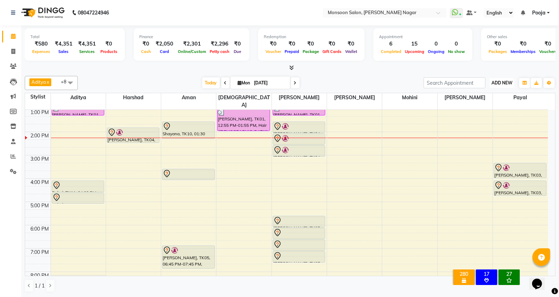
click at [499, 80] on span "ADD NEW" at bounding box center [502, 82] width 21 height 5
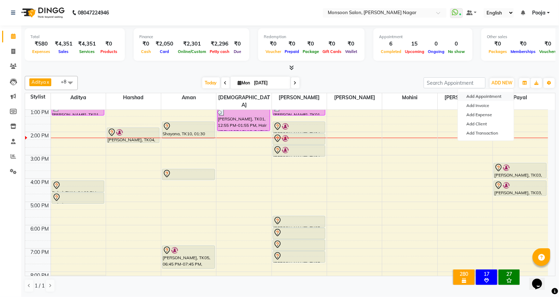
click at [494, 94] on button "Add Appointment" at bounding box center [486, 96] width 56 height 9
select select "tentative"
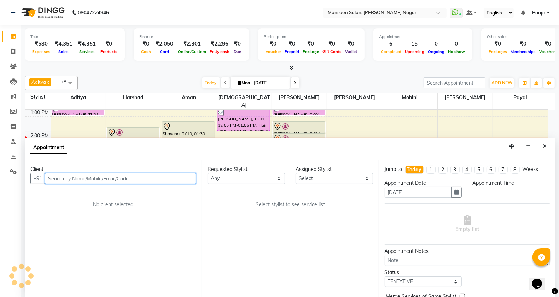
select select "540"
click at [114, 177] on input "text" at bounding box center [120, 178] width 151 height 11
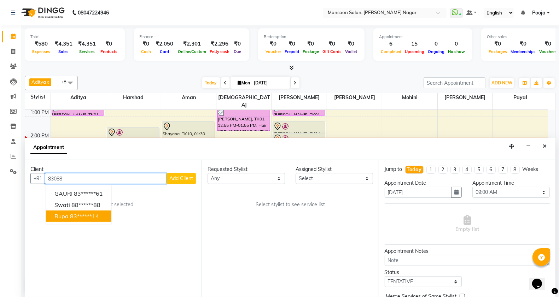
click at [89, 216] on ngb-highlight "83******14" at bounding box center [84, 216] width 29 height 7
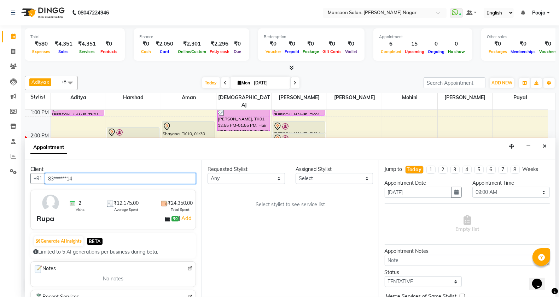
type input "83******14"
click at [303, 172] on div "Assigned Stylist" at bounding box center [334, 169] width 77 height 7
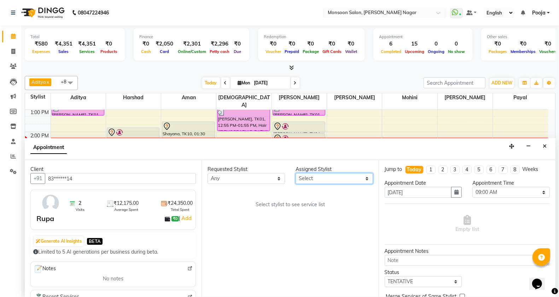
click at [302, 178] on select "Select [PERSON_NAME] [PERSON_NAME] [PERSON_NAME] [PERSON_NAME] [PERSON_NAME] Po…" at bounding box center [334, 178] width 77 height 11
select select "67953"
click at [296, 173] on select "Select [PERSON_NAME] [PERSON_NAME] [PERSON_NAME] [PERSON_NAME] [PERSON_NAME] Po…" at bounding box center [334, 178] width 77 height 11
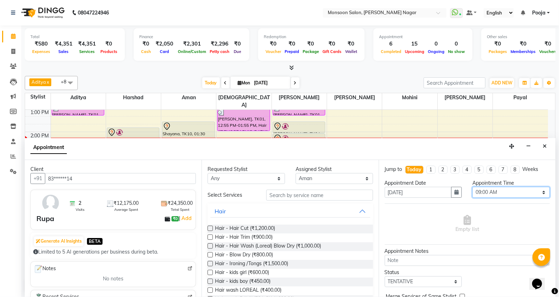
click at [493, 190] on select "Select 09:00 AM 09:15 AM 09:30 AM 09:45 AM 10:00 AM 10:15 AM 10:30 AM 10:45 AM …" at bounding box center [510, 192] width 77 height 11
select select "990"
click at [472, 187] on select "Select 09:00 AM 09:15 AM 09:30 AM 09:45 AM 10:00 AM 10:15 AM 10:30 AM 10:45 AM …" at bounding box center [510, 192] width 77 height 11
click at [318, 200] on input "text" at bounding box center [319, 195] width 107 height 11
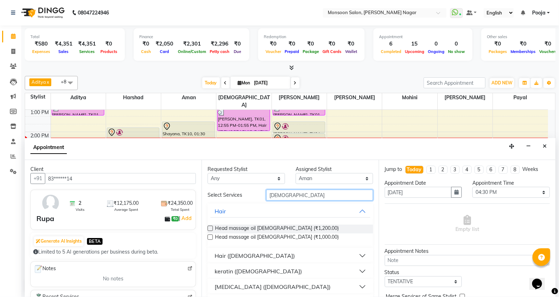
type input "[DEMOGRAPHIC_DATA]"
click at [230, 253] on div "Hair ([DEMOGRAPHIC_DATA])" at bounding box center [255, 256] width 80 height 8
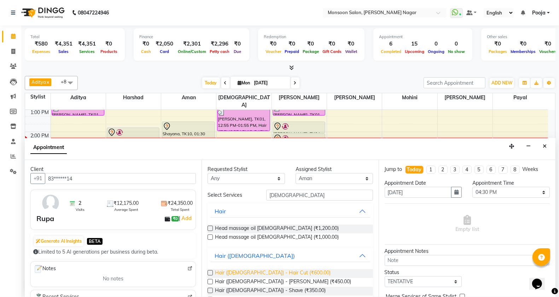
click at [231, 273] on span "Hair ([DEMOGRAPHIC_DATA]) - Hair Cut (₹600.00)" at bounding box center [273, 273] width 116 height 9
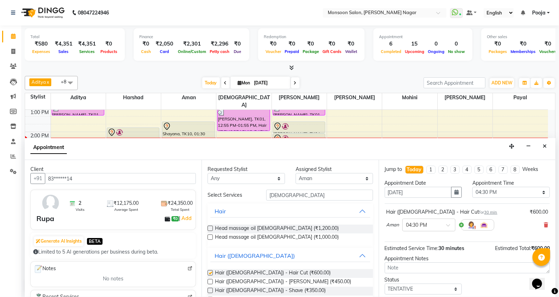
checkbox input "false"
drag, startPoint x: 274, startPoint y: 198, endPoint x: 236, endPoint y: 204, distance: 38.7
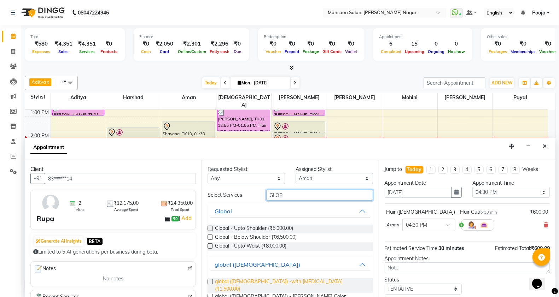
type input "GLOB"
click at [278, 281] on span "global ([DEMOGRAPHIC_DATA]) -with [MEDICAL_DATA] (₹1,500.00)" at bounding box center [291, 285] width 152 height 15
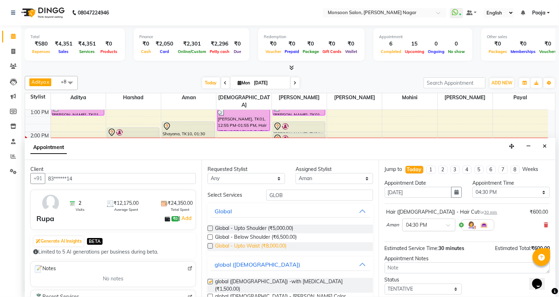
checkbox input "false"
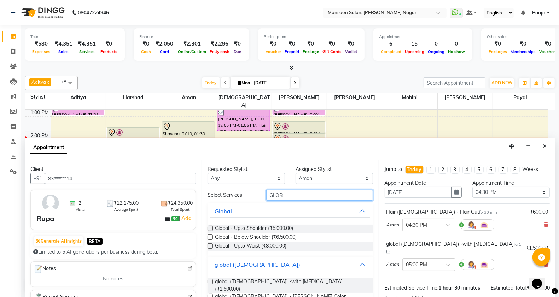
drag, startPoint x: 288, startPoint y: 192, endPoint x: 243, endPoint y: 207, distance: 47.8
click at [245, 207] on div "Select Services GLOB Global Global - Upto Shoulder (₹5,000.00) Global - Below S…" at bounding box center [290, 263] width 165 height 147
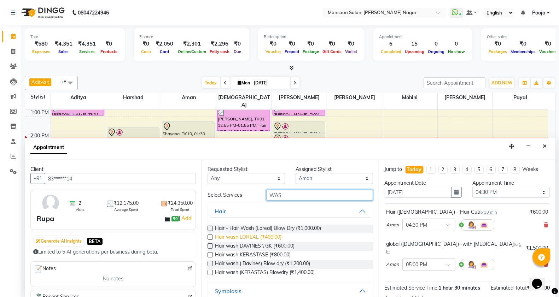
type input "WAS"
click at [233, 234] on span "Hair wash LOREAL (₹400.00)" at bounding box center [248, 238] width 66 height 9
checkbox input "false"
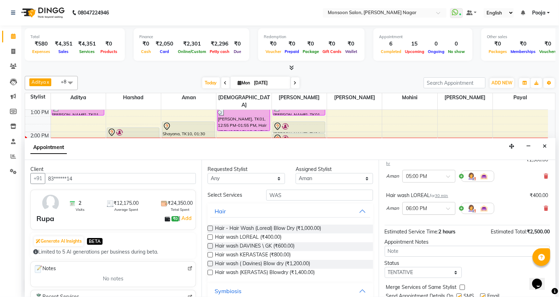
scroll to position [107, 0]
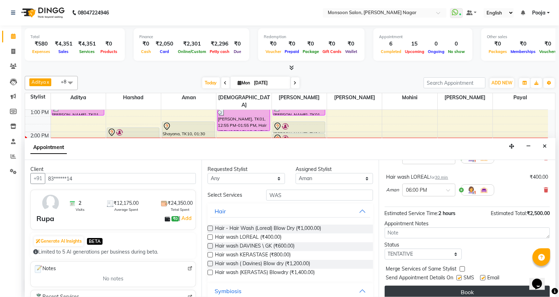
click at [439, 290] on button "Book" at bounding box center [467, 292] width 165 height 13
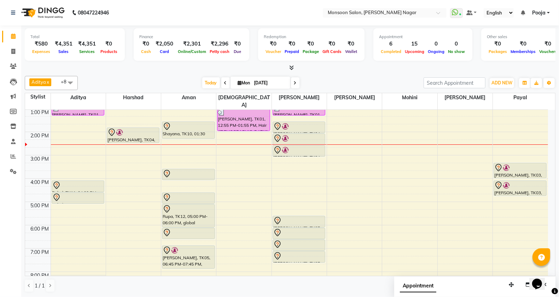
scroll to position [0, 0]
click at [14, 64] on icon at bounding box center [13, 66] width 7 height 5
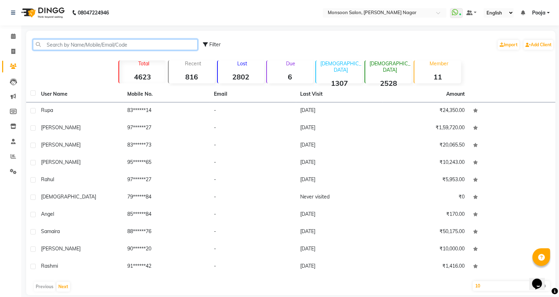
click at [109, 49] on input "text" at bounding box center [115, 44] width 165 height 11
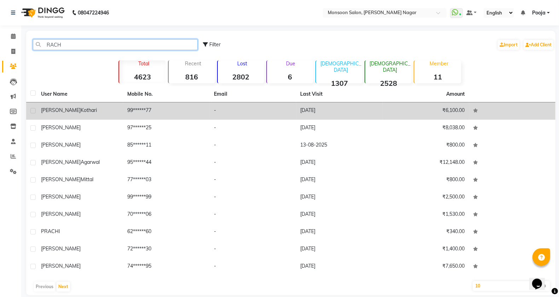
type input "RACH"
click at [338, 113] on td "[DATE]" at bounding box center [339, 111] width 87 height 17
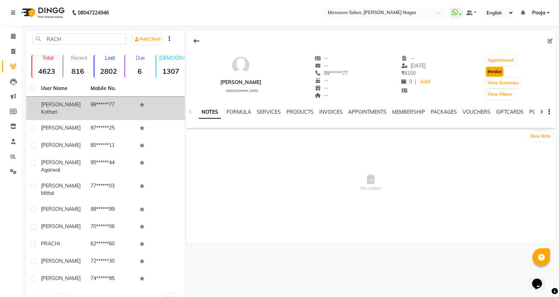
click at [497, 72] on button "Invoice" at bounding box center [495, 72] width 18 height 10
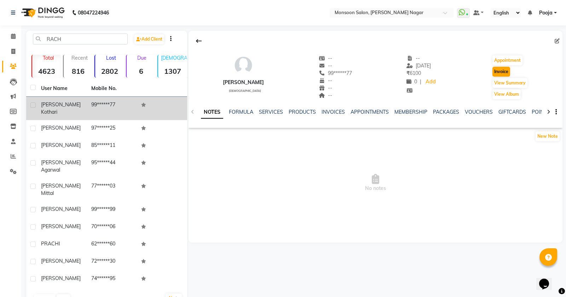
select select "4905"
select select "service"
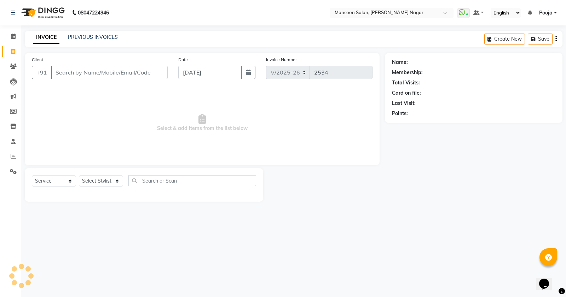
type input "99******77"
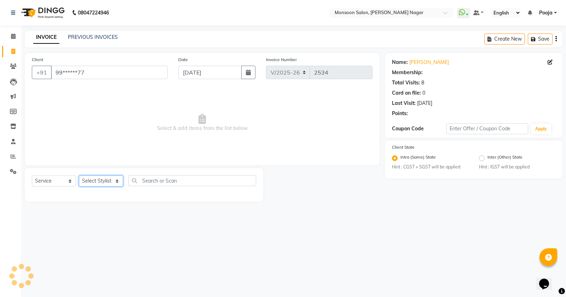
click at [108, 177] on select "Select Stylist [PERSON_NAME] [PERSON_NAME] [PERSON_NAME] [PERSON_NAME] [PERSON_…" at bounding box center [101, 181] width 44 height 11
select select "1: Object"
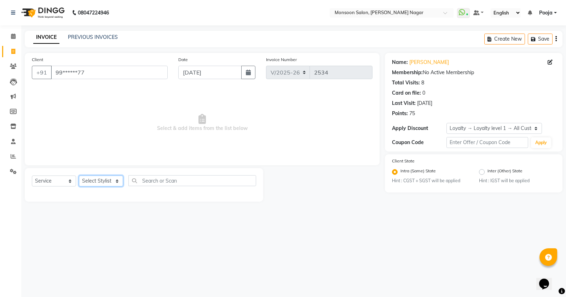
select select "51999"
click at [79, 176] on select "Select Stylist [PERSON_NAME] [PERSON_NAME] [PERSON_NAME] [PERSON_NAME] [PERSON_…" at bounding box center [101, 181] width 44 height 11
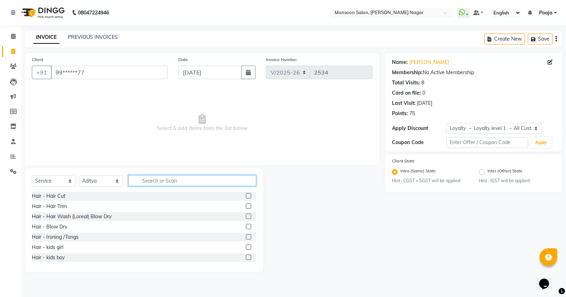
click at [172, 186] on input "text" at bounding box center [192, 180] width 128 height 11
type input "KER"
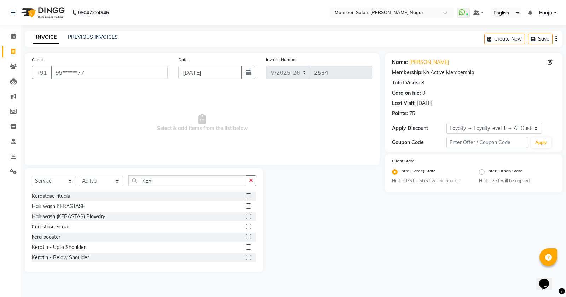
click at [246, 207] on label at bounding box center [248, 206] width 5 height 5
click at [246, 207] on input "checkbox" at bounding box center [248, 206] width 5 height 5
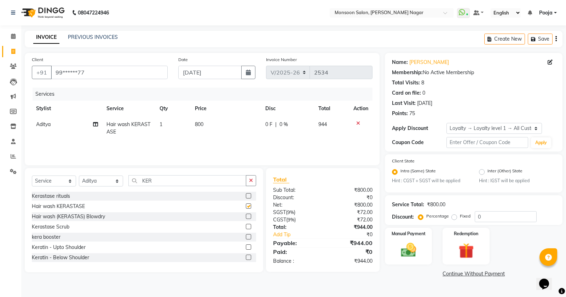
checkbox input "false"
click at [460, 219] on label "Fixed" at bounding box center [465, 216] width 11 height 6
click at [453, 219] on input "Fixed" at bounding box center [455, 216] width 5 height 5
radio input "true"
drag, startPoint x: 483, startPoint y: 213, endPoint x: 459, endPoint y: 233, distance: 31.2
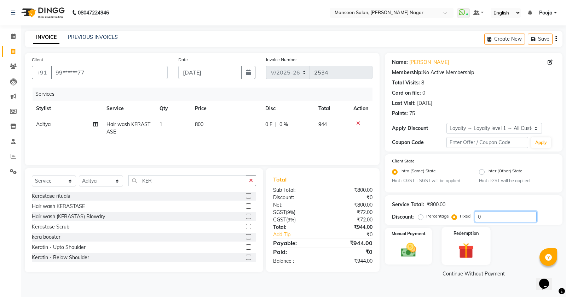
click at [469, 218] on div "Percentage Fixed 0" at bounding box center [477, 216] width 117 height 11
type input "4"
type input "3"
click at [411, 253] on img at bounding box center [408, 251] width 25 height 18
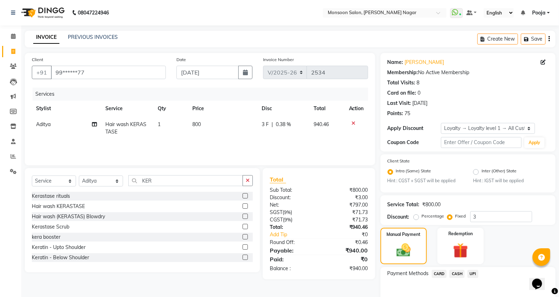
click at [459, 278] on div "CASH" at bounding box center [456, 275] width 18 height 10
click at [459, 276] on span "CASH" at bounding box center [456, 274] width 15 height 8
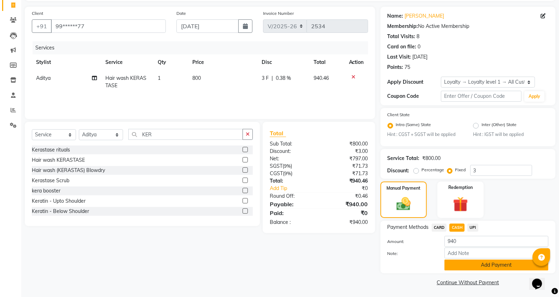
click at [458, 269] on button "Add Payment" at bounding box center [497, 265] width 104 height 11
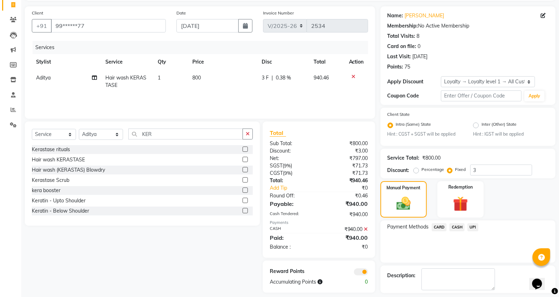
scroll to position [77, 0]
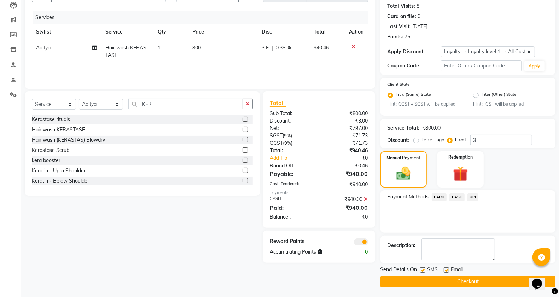
click at [459, 278] on button "Checkout" at bounding box center [468, 282] width 175 height 11
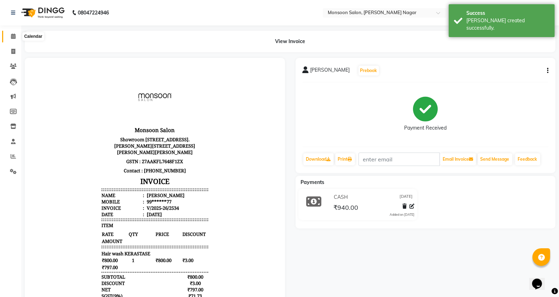
click at [10, 34] on span at bounding box center [13, 37] width 12 height 8
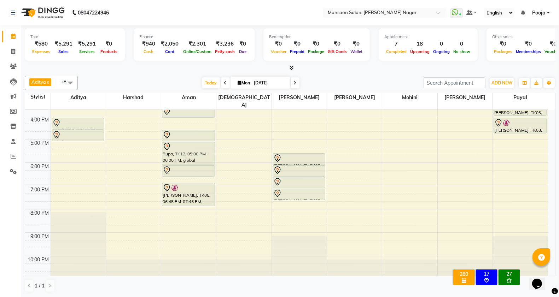
scroll to position [62, 0]
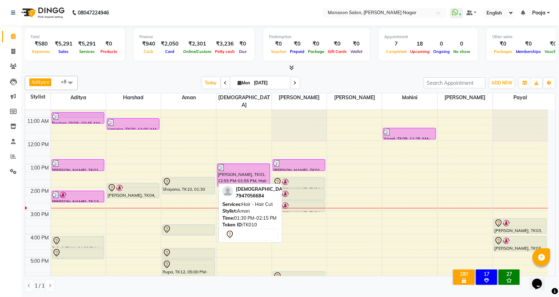
click at [188, 180] on div "Shayana, TK10, 01:30 PM-02:15 PM, Hair - Hair Cut" at bounding box center [188, 186] width 52 height 17
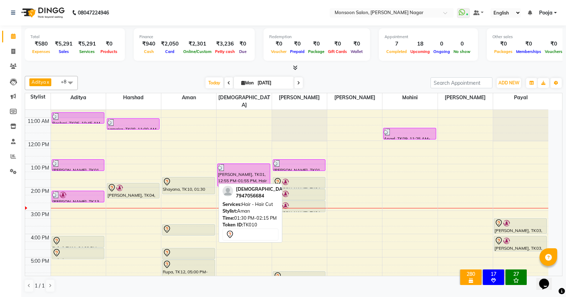
select select "7"
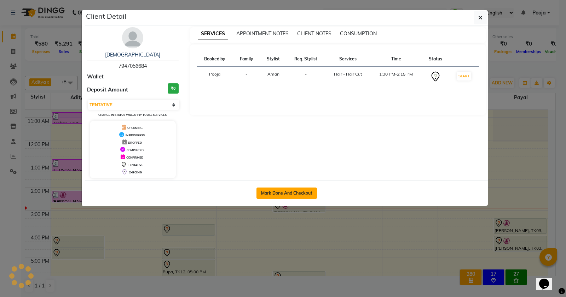
click at [306, 197] on button "Mark Done And Checkout" at bounding box center [286, 193] width 60 height 11
select select "4905"
select select "service"
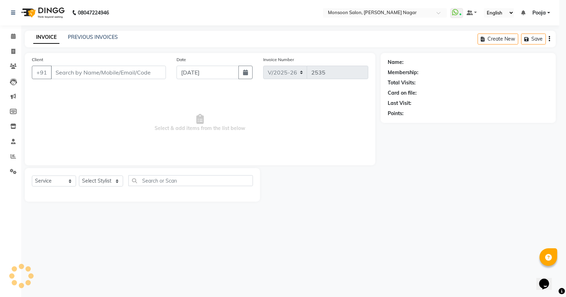
select select "3"
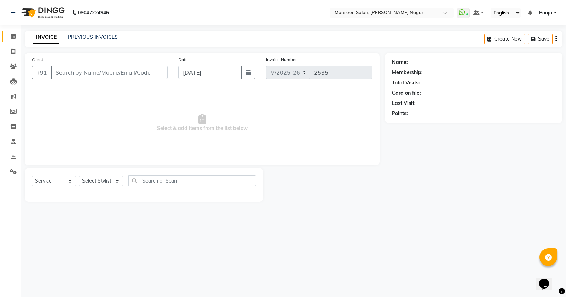
type input "79******84"
select select "67953"
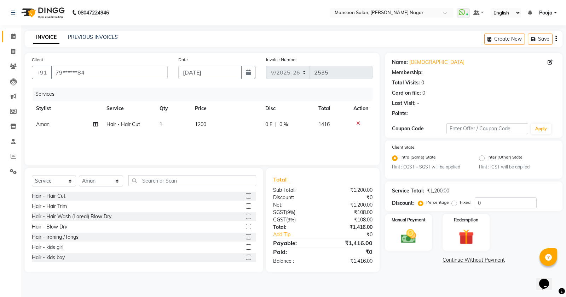
select select "1: Object"
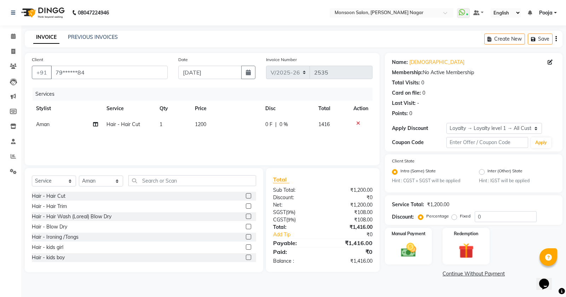
click at [265, 125] on span "0 F" at bounding box center [268, 124] width 7 height 7
select select "67953"
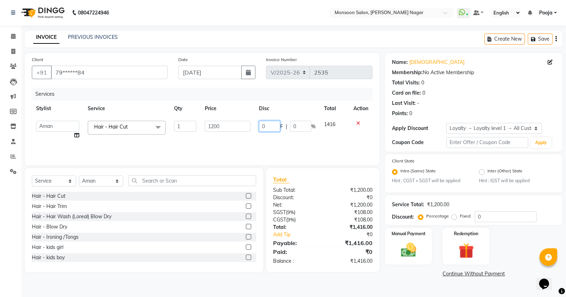
drag, startPoint x: 257, startPoint y: 124, endPoint x: 236, endPoint y: 130, distance: 22.1
click at [236, 130] on tr "Aditya [PERSON_NAME] [PERSON_NAME] [PERSON_NAME] [PERSON_NAME] [PERSON_NAME] Po…" at bounding box center [202, 130] width 341 height 27
type input "400"
click at [232, 144] on div "Services Stylist Service Qty Price Disc Total Action [PERSON_NAME] [PERSON_NAME…" at bounding box center [202, 123] width 341 height 71
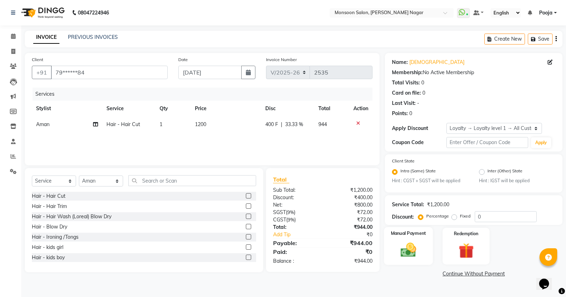
click at [407, 246] on img at bounding box center [408, 251] width 25 height 18
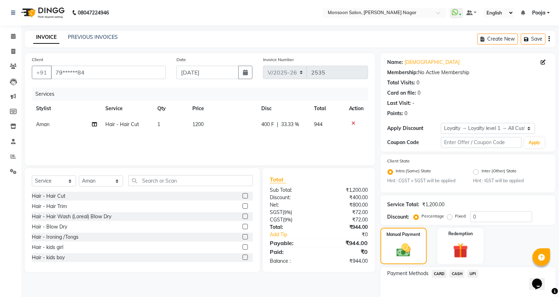
click at [471, 274] on span "UPI" at bounding box center [473, 274] width 11 height 8
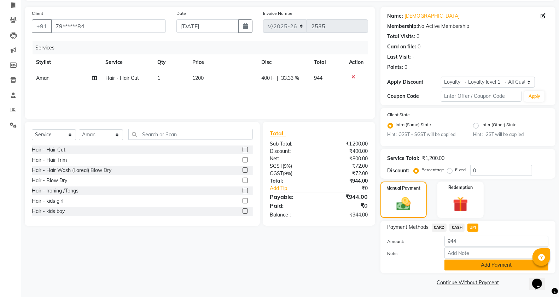
click at [471, 268] on button "Add Payment" at bounding box center [497, 265] width 104 height 11
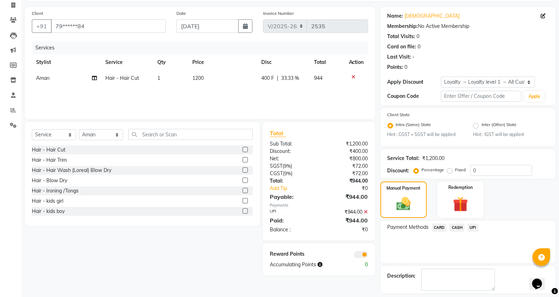
scroll to position [77, 0]
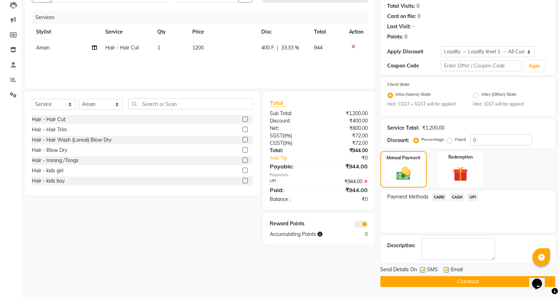
click at [468, 277] on button "Checkout" at bounding box center [468, 282] width 175 height 11
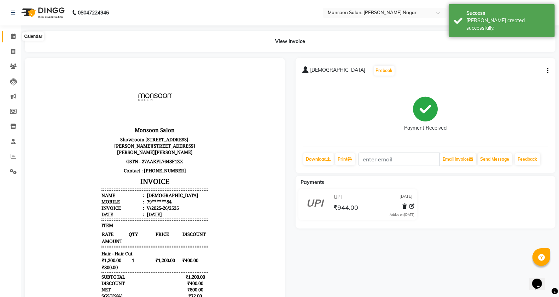
click at [12, 39] on span at bounding box center [13, 37] width 12 height 8
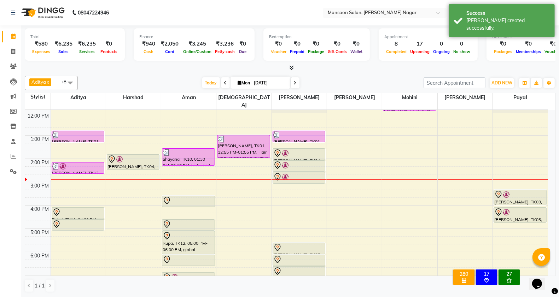
scroll to position [118, 0]
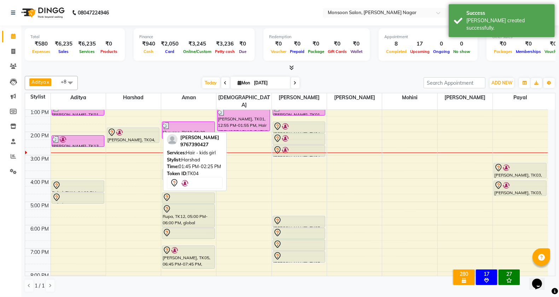
click at [149, 128] on div at bounding box center [133, 132] width 51 height 8
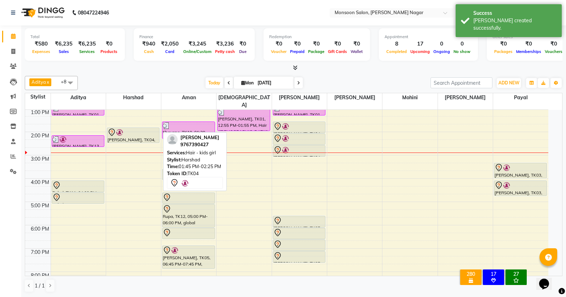
select select "7"
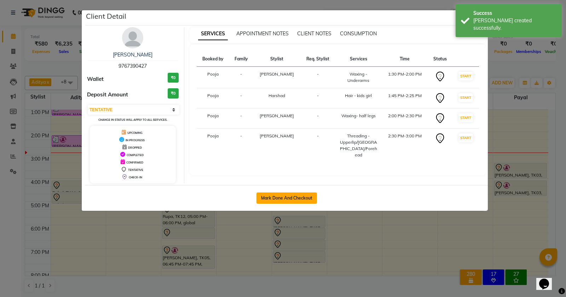
click at [292, 198] on button "Mark Done And Checkout" at bounding box center [286, 198] width 60 height 11
select select "4905"
select select "service"
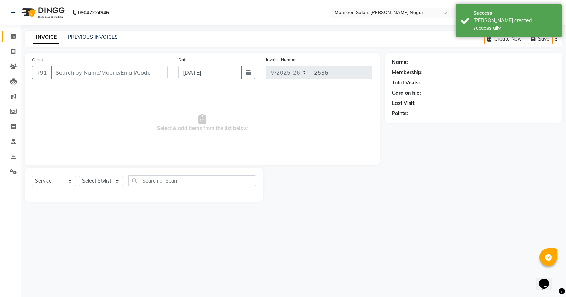
type input "97******27"
select select "41156"
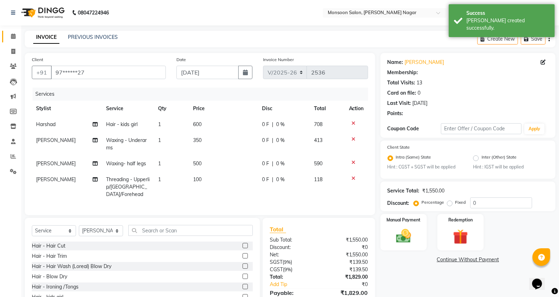
select select "1: Object"
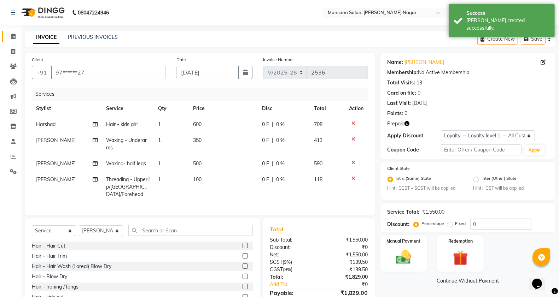
scroll to position [34, 0]
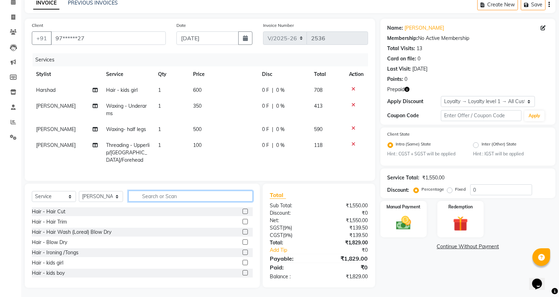
click at [149, 195] on input "text" at bounding box center [190, 196] width 124 height 11
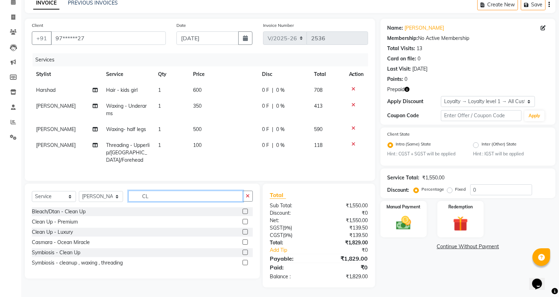
type input "CL"
click at [245, 230] on label at bounding box center [245, 232] width 5 height 5
click at [245, 230] on input "checkbox" at bounding box center [245, 232] width 5 height 5
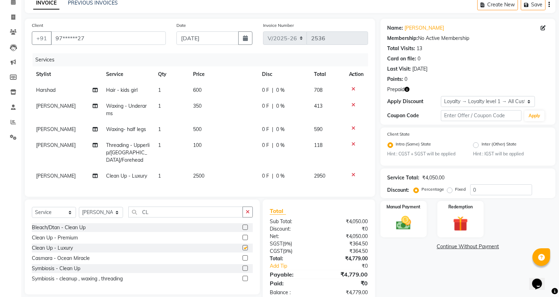
checkbox input "false"
click at [202, 93] on td "600" at bounding box center [223, 90] width 69 height 16
select select "59624"
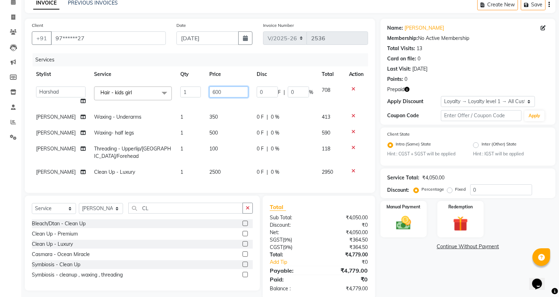
click at [209, 90] on input "600" at bounding box center [228, 92] width 39 height 11
type input "1200"
click at [218, 103] on tbody "[PERSON_NAME] [PERSON_NAME] [PERSON_NAME] [PERSON_NAME] [PERSON_NAME] Pooja [PE…" at bounding box center [200, 131] width 336 height 98
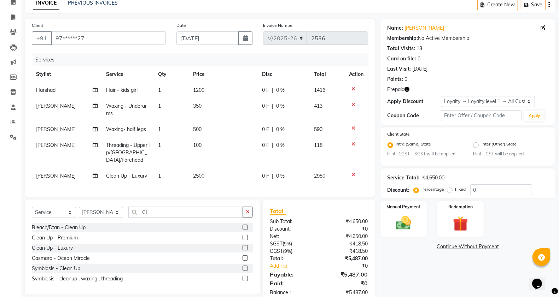
click at [549, 5] on icon "button" at bounding box center [549, 5] width 1 height 0
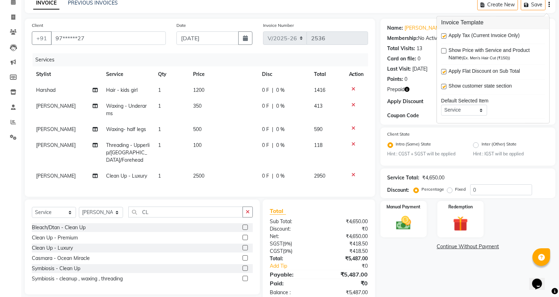
click at [443, 36] on label at bounding box center [443, 36] width 5 height 5
click at [443, 36] on input "checkbox" at bounding box center [443, 36] width 5 height 5
checkbox input "false"
click at [176, 150] on td "1" at bounding box center [171, 153] width 35 height 31
select select "41156"
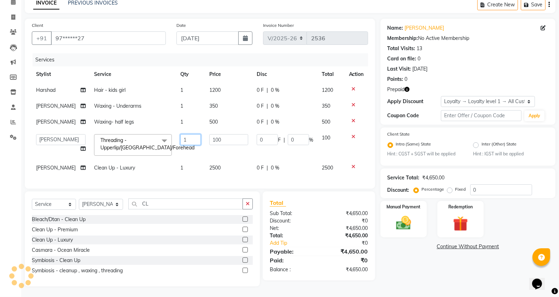
drag, startPoint x: 185, startPoint y: 141, endPoint x: 161, endPoint y: 140, distance: 23.7
click at [161, 140] on tr "Aditya [PERSON_NAME] [PERSON_NAME] [PERSON_NAME] [PERSON_NAME] [PERSON_NAME] Po…" at bounding box center [200, 145] width 336 height 30
type input "2"
click at [219, 151] on td "100" at bounding box center [228, 145] width 47 height 30
select select "41156"
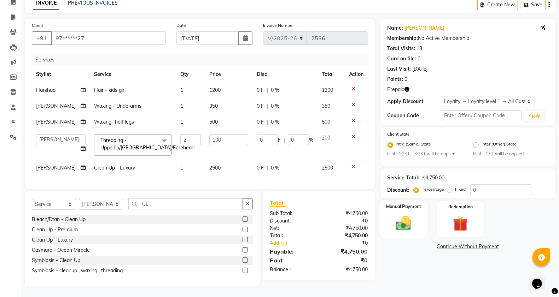
click at [400, 221] on img at bounding box center [403, 224] width 25 height 18
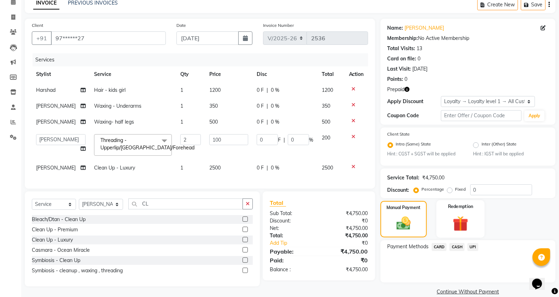
click at [441, 227] on div "Redemption" at bounding box center [460, 219] width 48 height 37
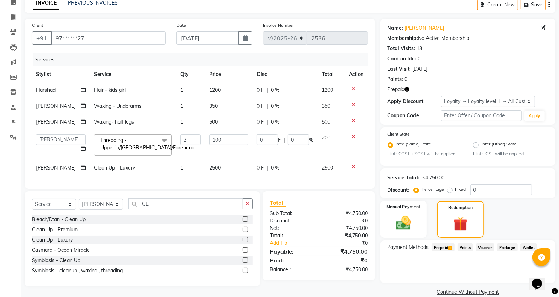
click at [439, 246] on span "Prepaid 1" at bounding box center [443, 248] width 23 height 8
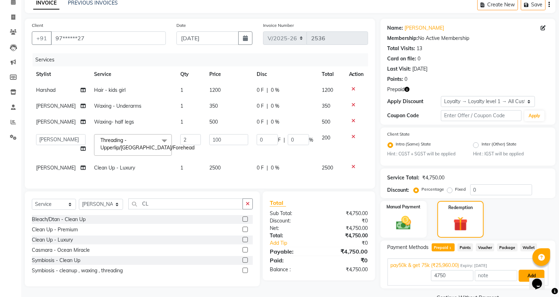
click at [523, 275] on button "Add" at bounding box center [532, 276] width 26 height 12
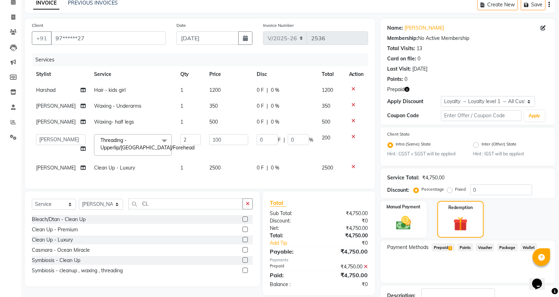
scroll to position [85, 0]
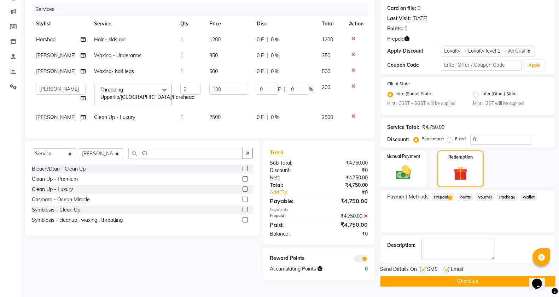
click at [473, 279] on button "Checkout" at bounding box center [468, 281] width 175 height 11
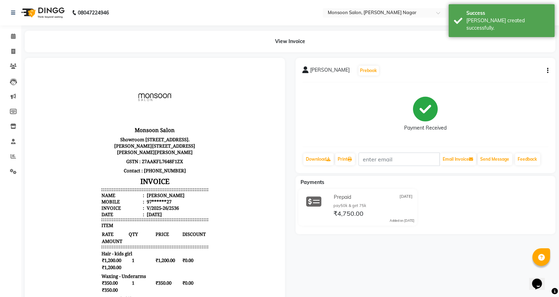
click at [19, 39] on div "View Invoice" at bounding box center [289, 42] width 541 height 22
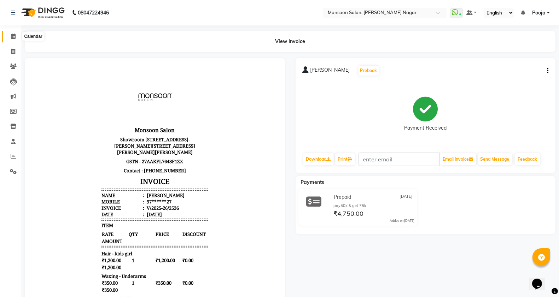
click at [12, 40] on span at bounding box center [13, 37] width 12 height 8
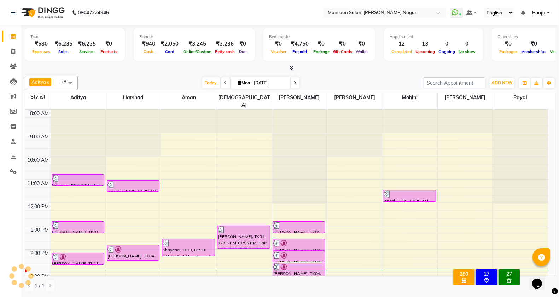
scroll to position [118, 0]
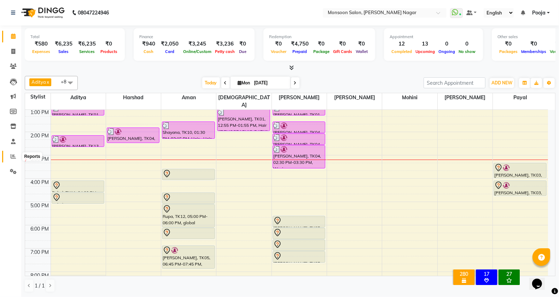
click at [16, 157] on span at bounding box center [13, 157] width 12 height 8
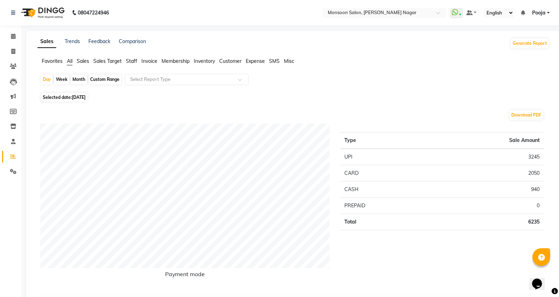
click at [75, 82] on div "Month" at bounding box center [79, 80] width 16 height 10
select select "9"
select select "2025"
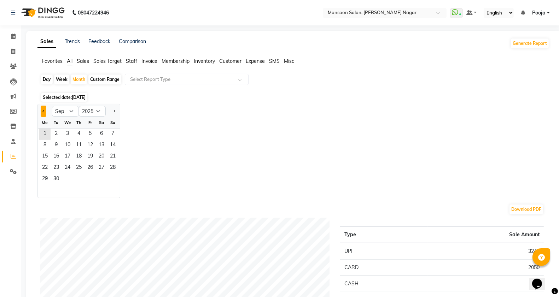
click at [43, 110] on span "Previous month" at bounding box center [43, 111] width 2 height 2
select select "8"
click at [114, 181] on span "31" at bounding box center [112, 179] width 11 height 11
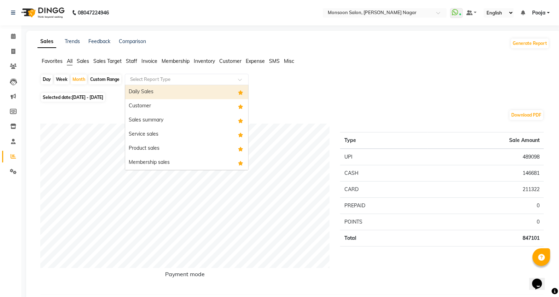
click at [164, 79] on input "text" at bounding box center [180, 79] width 102 height 7
click at [259, 63] on span "Expense" at bounding box center [255, 61] width 19 height 6
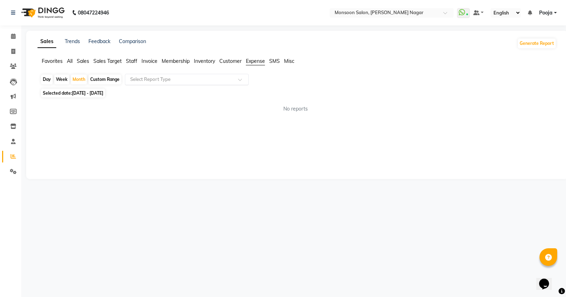
click at [178, 84] on div "Select Report Type" at bounding box center [187, 79] width 124 height 11
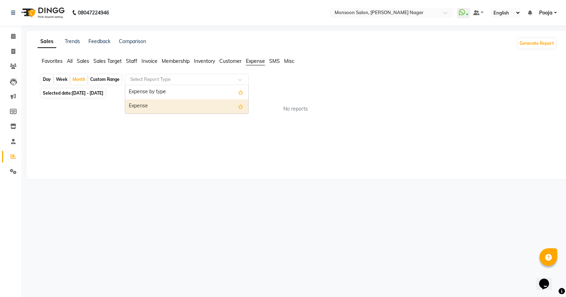
click at [169, 101] on div "Expense" at bounding box center [186, 106] width 123 height 14
select select "full_report"
select select "csv"
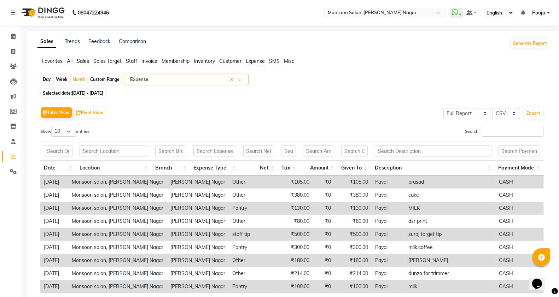
click at [169, 81] on input "text" at bounding box center [180, 79] width 102 height 7
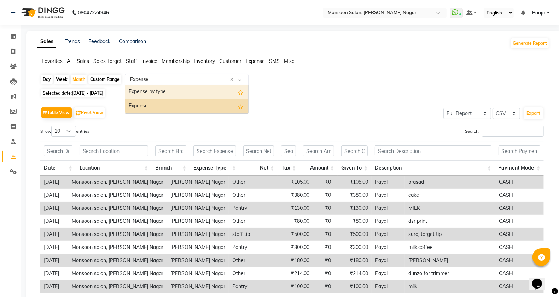
click at [169, 96] on div "Expense by type" at bounding box center [186, 92] width 123 height 14
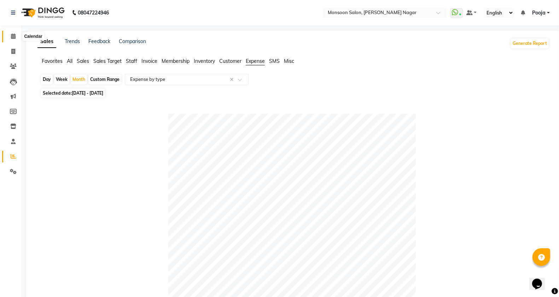
drag, startPoint x: 9, startPoint y: 36, endPoint x: 47, endPoint y: 22, distance: 40.4
click at [9, 36] on span at bounding box center [13, 37] width 12 height 8
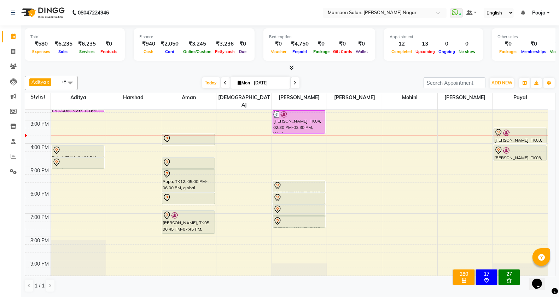
scroll to position [180, 0]
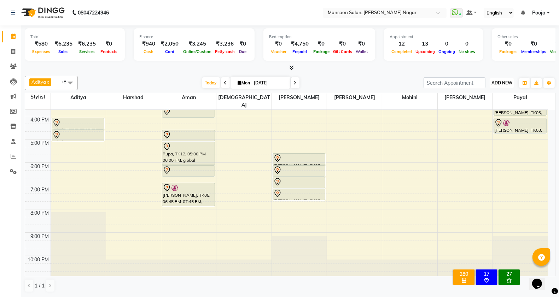
click at [499, 82] on span "ADD NEW" at bounding box center [502, 82] width 21 height 5
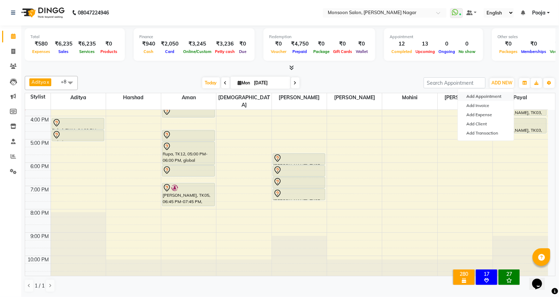
click at [488, 99] on button "Add Appointment" at bounding box center [486, 96] width 56 height 9
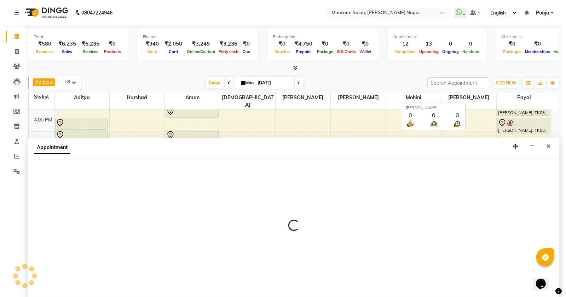
scroll to position [0, 0]
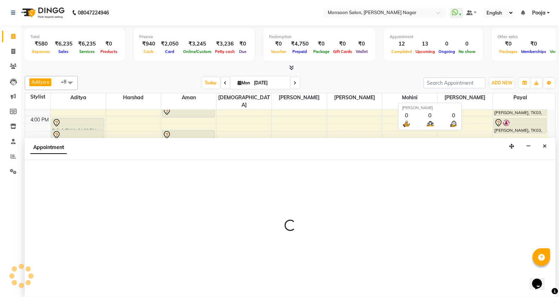
select select "540"
select select "tentative"
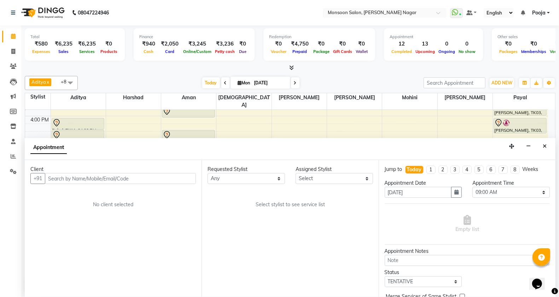
click at [153, 182] on input "text" at bounding box center [120, 178] width 151 height 11
type input "9711211656"
click at [177, 173] on button "Add Client" at bounding box center [181, 178] width 29 height 11
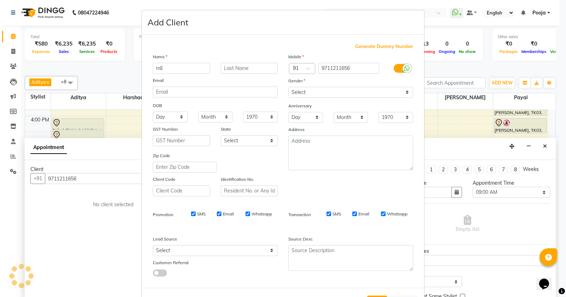
type input "m"
type input "[PERSON_NAME]"
click at [302, 98] on div "Mobile Country Code × 91 9711211656 Gender Select [DEMOGRAPHIC_DATA] [DEMOGRAPH…" at bounding box center [350, 125] width 135 height 144
drag, startPoint x: 306, startPoint y: 91, endPoint x: 306, endPoint y: 97, distance: 6.0
click at [306, 91] on select "Select [DEMOGRAPHIC_DATA] [DEMOGRAPHIC_DATA] Other Prefer Not To Say" at bounding box center [350, 92] width 125 height 11
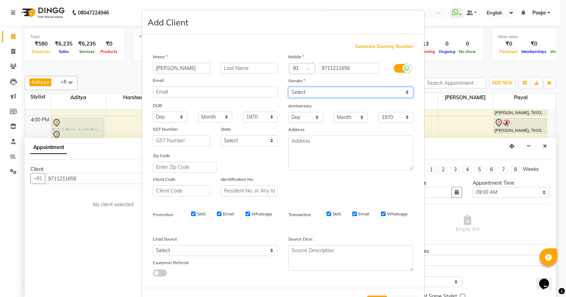
select select "[DEMOGRAPHIC_DATA]"
click at [288, 87] on select "Select [DEMOGRAPHIC_DATA] [DEMOGRAPHIC_DATA] Other Prefer Not To Say" at bounding box center [350, 92] width 125 height 11
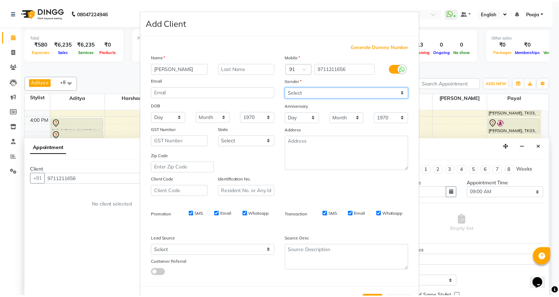
scroll to position [27, 0]
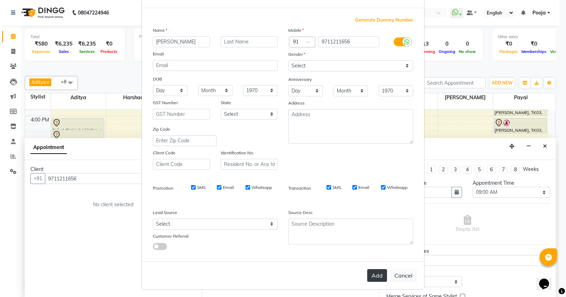
click at [371, 273] on button "Add" at bounding box center [377, 275] width 20 height 13
type input "97******56"
select select
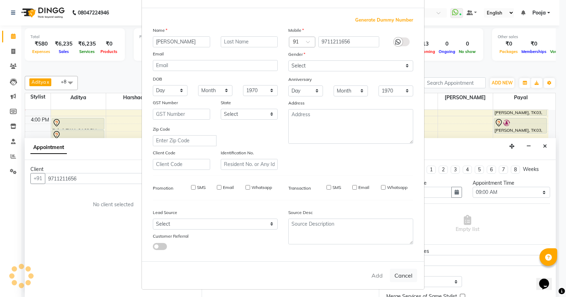
select select
checkbox input "false"
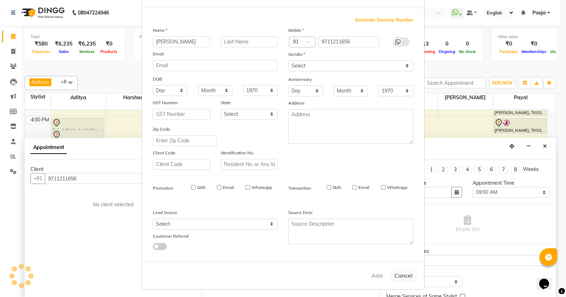
checkbox input "false"
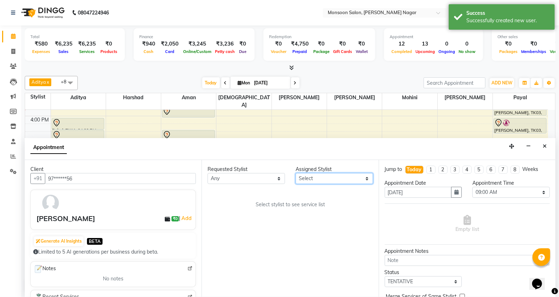
click at [311, 180] on select "Select [PERSON_NAME] [PERSON_NAME] [PERSON_NAME] [PERSON_NAME] [PERSON_NAME] Po…" at bounding box center [334, 178] width 77 height 11
select select "89609"
click at [296, 173] on select "Select [PERSON_NAME] [PERSON_NAME] [PERSON_NAME] [PERSON_NAME] [PERSON_NAME] Po…" at bounding box center [334, 178] width 77 height 11
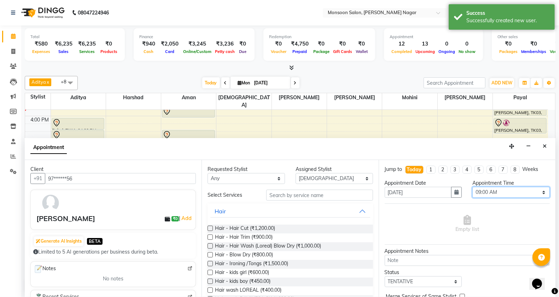
drag, startPoint x: 487, startPoint y: 195, endPoint x: 487, endPoint y: 190, distance: 4.3
click at [487, 195] on select "Select 09:00 AM 09:15 AM 09:30 AM 09:45 AM 10:00 AM 10:15 AM 10:30 AM 10:45 AM …" at bounding box center [510, 192] width 77 height 11
select select "1050"
click at [472, 187] on select "Select 09:00 AM 09:15 AM 09:30 AM 09:45 AM 10:00 AM 10:15 AM 10:30 AM 10:45 AM …" at bounding box center [510, 192] width 77 height 11
click at [333, 183] on select "Select [PERSON_NAME] [PERSON_NAME] [PERSON_NAME] [PERSON_NAME] [PERSON_NAME] Po…" at bounding box center [334, 178] width 77 height 11
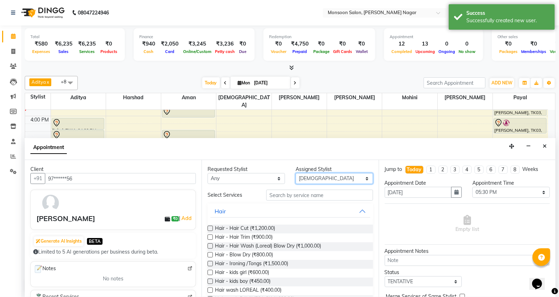
select select "37925"
click at [296, 173] on select "Select [PERSON_NAME] [PERSON_NAME] [PERSON_NAME] [PERSON_NAME] [PERSON_NAME] Po…" at bounding box center [334, 178] width 77 height 11
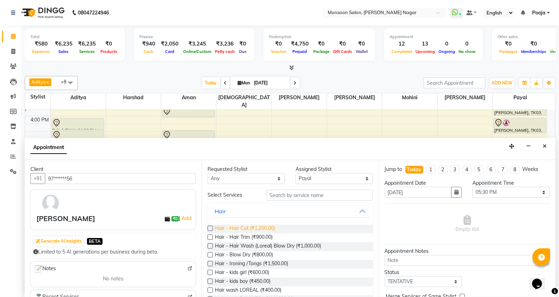
click at [238, 227] on span "Hair - Hair Cut (₹1,200.00)" at bounding box center [245, 229] width 60 height 9
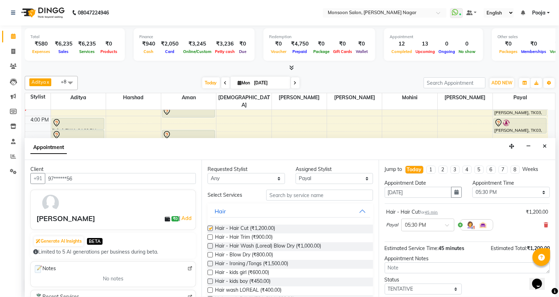
checkbox input "false"
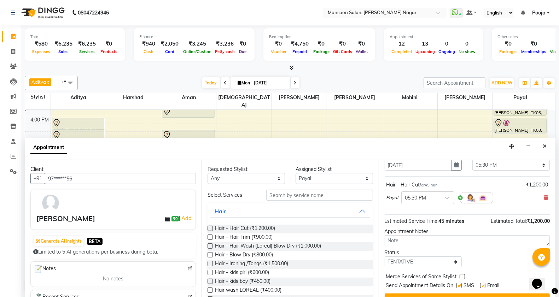
scroll to position [42, 0]
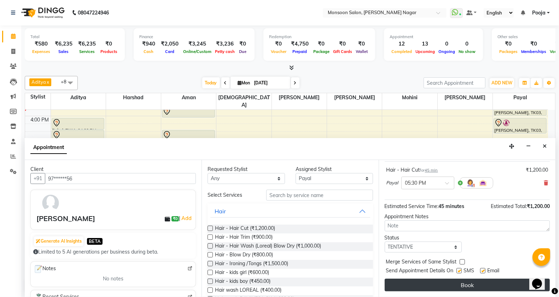
click at [446, 282] on button "Book" at bounding box center [467, 285] width 165 height 13
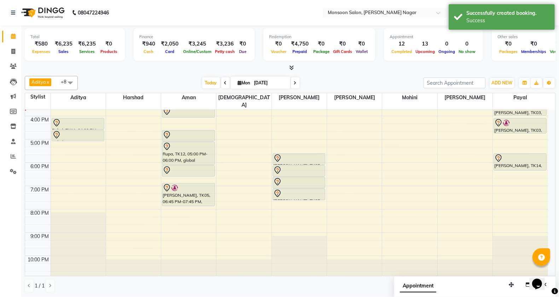
scroll to position [62, 0]
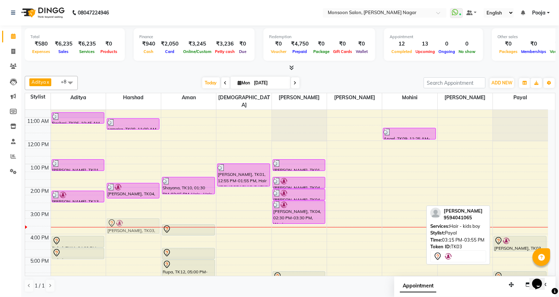
drag, startPoint x: 522, startPoint y: 215, endPoint x: 151, endPoint y: 216, distance: 370.6
click at [151, 216] on tr "Rashmi, TK06, 10:45 AM-11:15 AM, Hair wash ( Davines) Blow dry [PERSON_NAME], T…" at bounding box center [286, 223] width 523 height 350
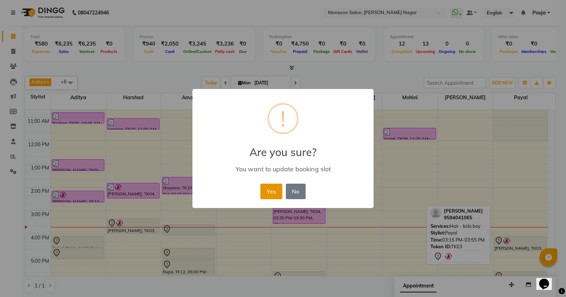
click at [276, 188] on button "Yes" at bounding box center [271, 192] width 22 height 16
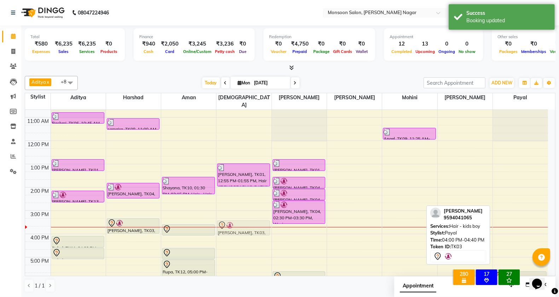
drag, startPoint x: 528, startPoint y: 236, endPoint x: 261, endPoint y: 221, distance: 267.4
click at [261, 221] on tr "Rashmi, TK06, 10:45 AM-11:15 AM, Hair wash ( Davines) Blow dry [PERSON_NAME], T…" at bounding box center [286, 223] width 523 height 350
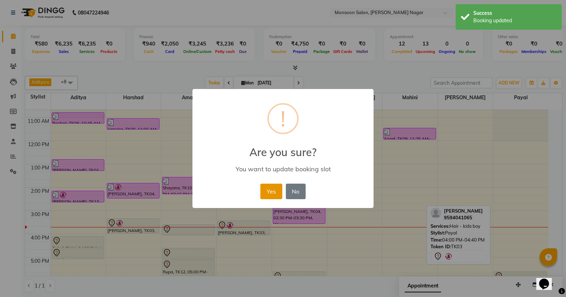
click at [269, 193] on button "Yes" at bounding box center [271, 192] width 22 height 16
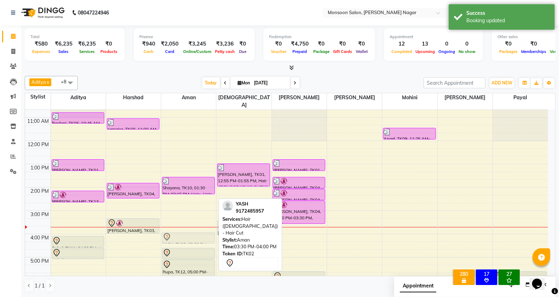
drag, startPoint x: 192, startPoint y: 221, endPoint x: 195, endPoint y: 225, distance: 4.9
click at [195, 225] on div "Shayana, TK10, 01:30 PM-02:15 PM, Hair - Hair Cut YASH, TK02, 03:30 PM-04:00 PM…" at bounding box center [188, 223] width 55 height 350
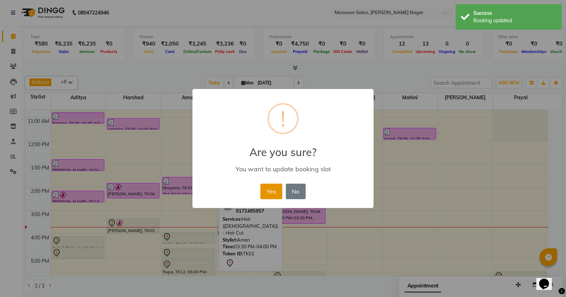
drag, startPoint x: 262, startPoint y: 193, endPoint x: 230, endPoint y: 213, distance: 37.9
click at [262, 195] on button "Yes" at bounding box center [271, 192] width 22 height 16
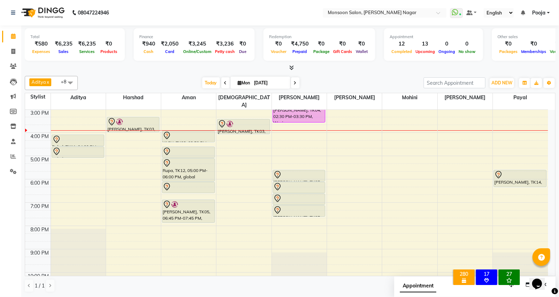
scroll to position [180, 0]
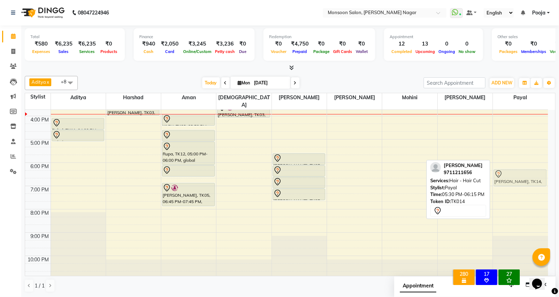
drag, startPoint x: 519, startPoint y: 153, endPoint x: 522, endPoint y: 167, distance: 13.7
click at [522, 167] on div "[PERSON_NAME], TK14, 05:30 PM-06:15 PM, Hair - Hair Cut [PERSON_NAME], TK14, 05…" at bounding box center [520, 105] width 55 height 350
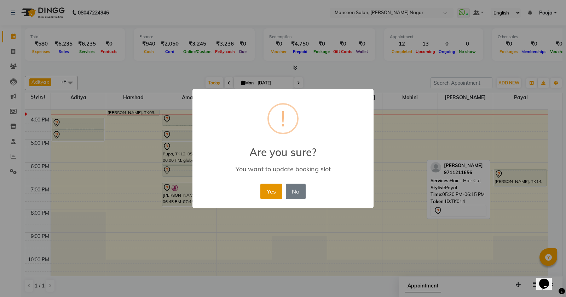
click at [275, 198] on button "Yes" at bounding box center [271, 192] width 22 height 16
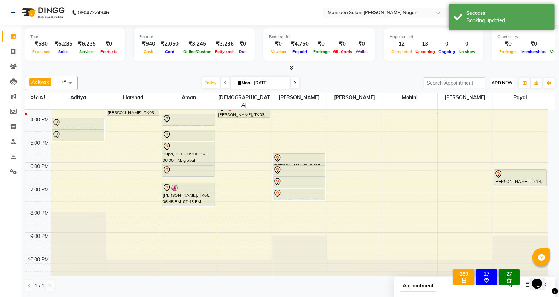
click at [503, 82] on span "ADD NEW" at bounding box center [502, 82] width 21 height 5
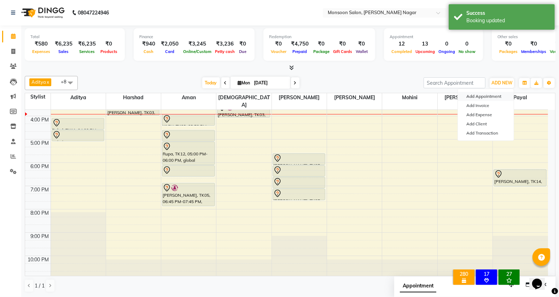
click at [494, 94] on button "Add Appointment" at bounding box center [486, 96] width 56 height 9
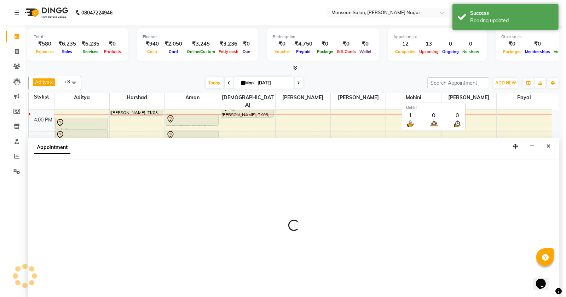
scroll to position [0, 0]
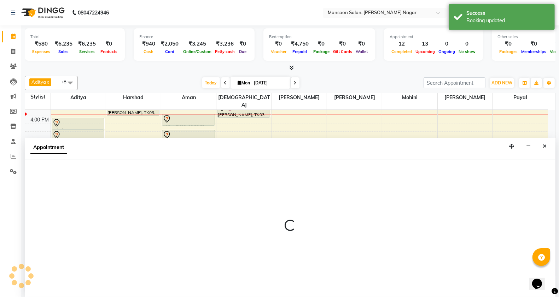
select select "540"
select select "tentative"
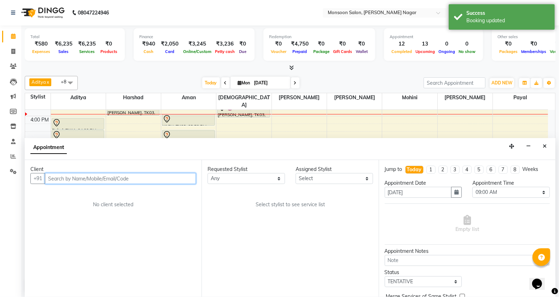
click at [102, 176] on input "text" at bounding box center [120, 178] width 151 height 11
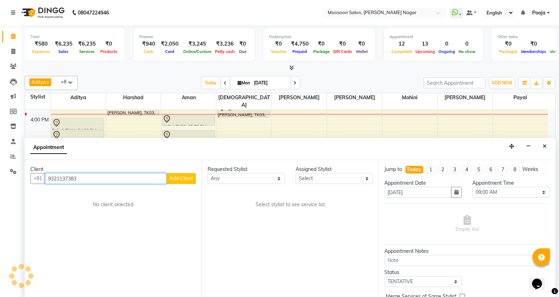
type input "9321137383"
click at [182, 174] on button "Add Client" at bounding box center [181, 178] width 29 height 11
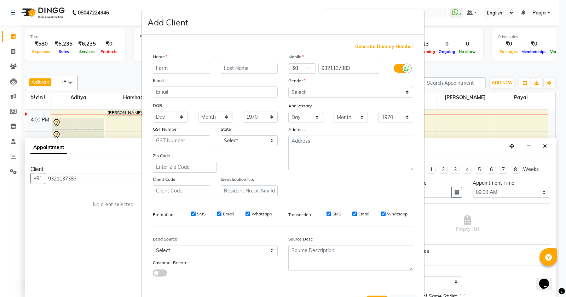
type input "Form"
click at [294, 97] on select "Select [DEMOGRAPHIC_DATA] [DEMOGRAPHIC_DATA] Other Prefer Not To Say" at bounding box center [350, 92] width 125 height 11
select select "[DEMOGRAPHIC_DATA]"
click at [288, 87] on select "Select [DEMOGRAPHIC_DATA] [DEMOGRAPHIC_DATA] Other Prefer Not To Say" at bounding box center [350, 92] width 125 height 11
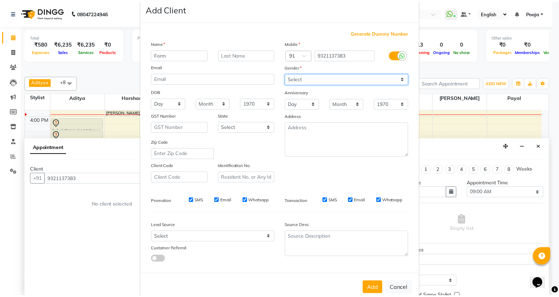
scroll to position [27, 0]
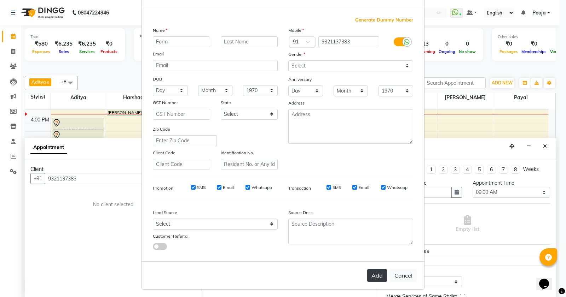
click at [371, 273] on button "Add" at bounding box center [377, 275] width 20 height 13
type input "93******83"
select select
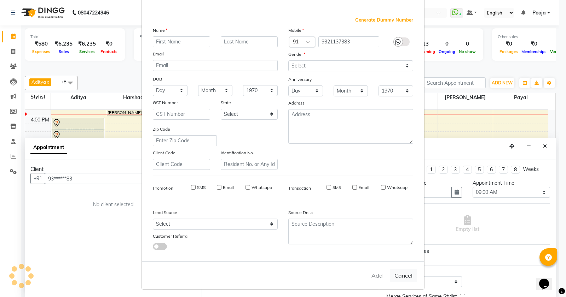
select select
checkbox input "false"
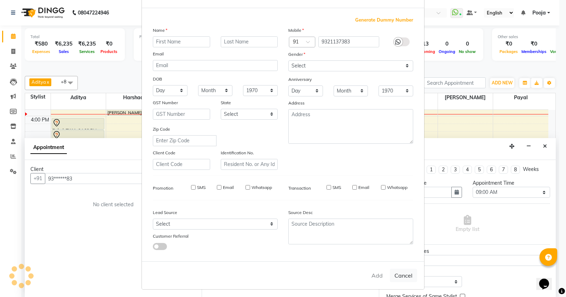
checkbox input "false"
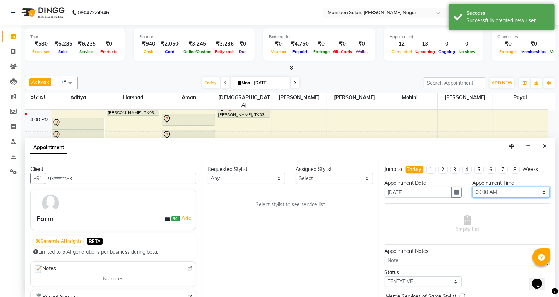
click at [474, 191] on select "Select 09:00 AM 09:15 AM 09:30 AM 09:45 AM 10:00 AM 10:15 AM 10:30 AM 10:45 AM …" at bounding box center [510, 192] width 77 height 11
select select "1050"
click at [472, 187] on select "Select 09:00 AM 09:15 AM 09:30 AM 09:45 AM 10:00 AM 10:15 AM 10:30 AM 10:45 AM …" at bounding box center [510, 192] width 77 height 11
click at [329, 176] on select "Select [PERSON_NAME] [PERSON_NAME] [PERSON_NAME] [PERSON_NAME] [PERSON_NAME] Po…" at bounding box center [334, 178] width 77 height 11
select select "37925"
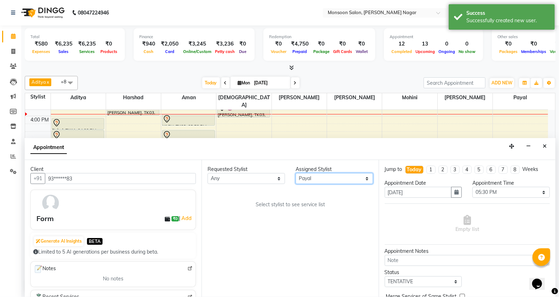
click at [296, 173] on select "Select [PERSON_NAME] [PERSON_NAME] [PERSON_NAME] [PERSON_NAME] [PERSON_NAME] Po…" at bounding box center [334, 178] width 77 height 11
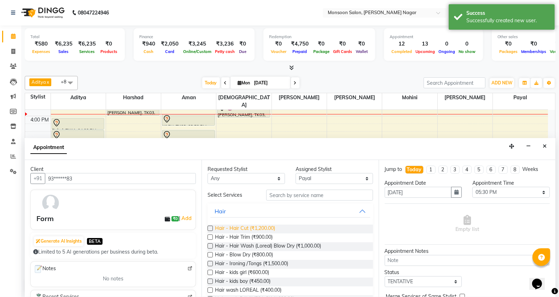
click at [263, 227] on span "Hair - Hair Cut (₹1,200.00)" at bounding box center [245, 229] width 60 height 9
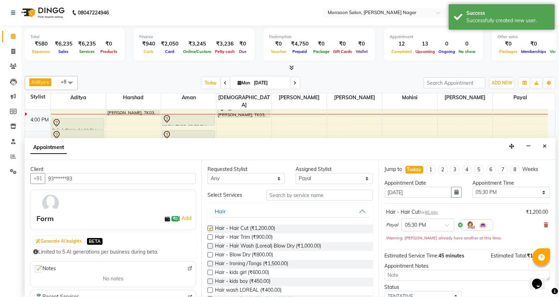
checkbox input "false"
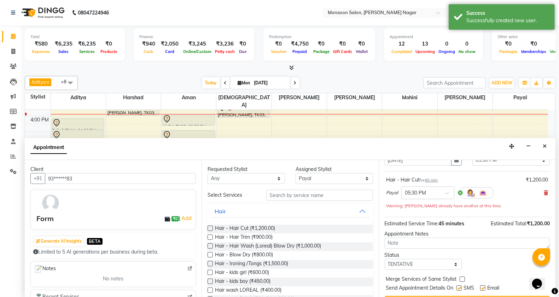
scroll to position [50, 0]
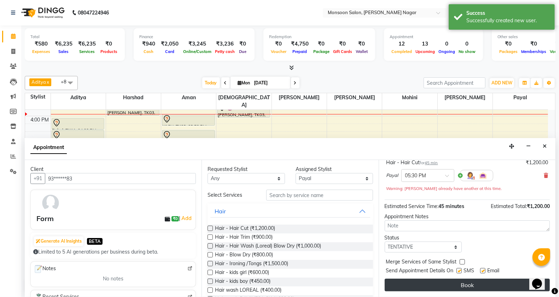
click at [416, 284] on button "Book" at bounding box center [467, 285] width 165 height 13
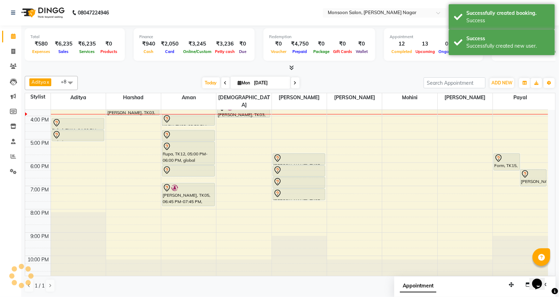
scroll to position [0, 0]
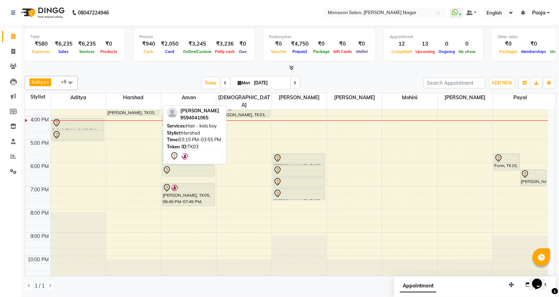
click at [137, 106] on div "[PERSON_NAME], TK03, 03:15 PM-03:55 PM, Hair - kids boy" at bounding box center [133, 108] width 52 height 15
click at [135, 114] on div at bounding box center [133, 115] width 52 height 3
select select "7"
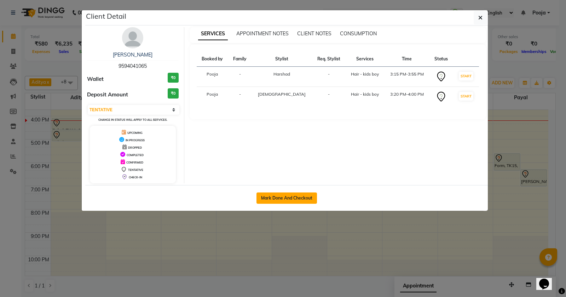
click at [269, 202] on button "Mark Done And Checkout" at bounding box center [286, 198] width 60 height 11
select select "4905"
select select "service"
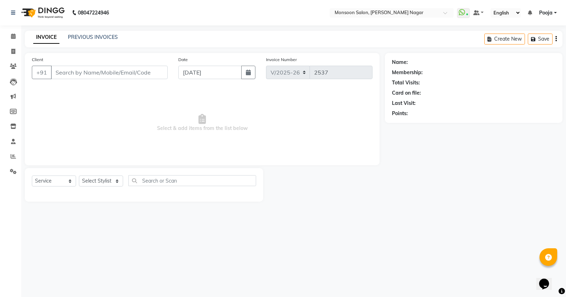
type input "95******65"
select select "89609"
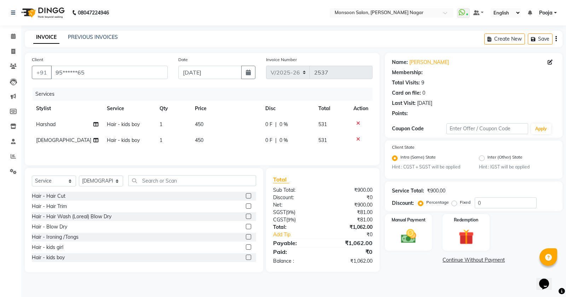
radio input "false"
radio input "true"
select select "1: Object"
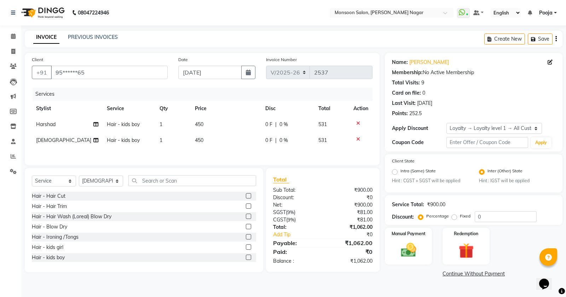
click at [460, 218] on label "Fixed" at bounding box center [465, 216] width 11 height 6
click at [455, 218] on input "Fixed" at bounding box center [455, 216] width 5 height 5
radio input "true"
drag, startPoint x: 487, startPoint y: 216, endPoint x: 469, endPoint y: 219, distance: 18.2
click at [469, 219] on div "Percentage Fixed 0" at bounding box center [477, 216] width 117 height 11
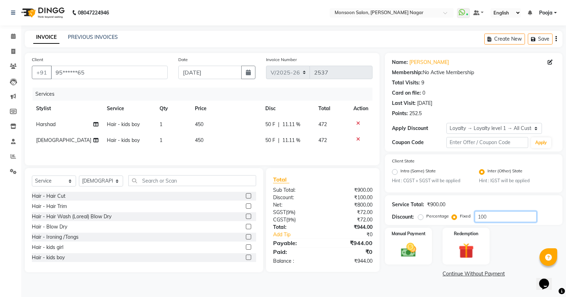
type input "100"
click at [462, 209] on div "Service Total: ₹900.00 Discount: Percentage Fixed 100" at bounding box center [473, 210] width 163 height 24
click at [406, 253] on img at bounding box center [408, 251] width 25 height 18
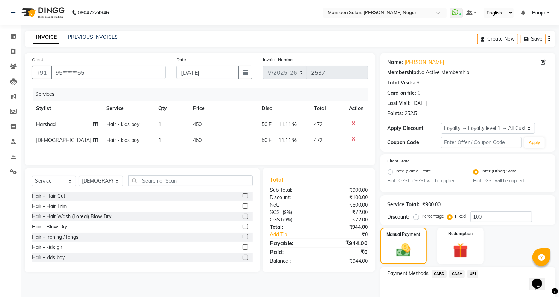
click at [470, 270] on span "UPI" at bounding box center [473, 274] width 11 height 8
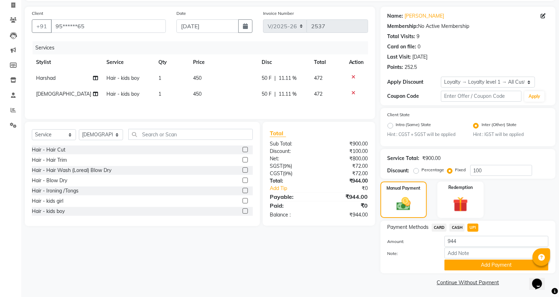
click at [467, 271] on div "Payment Methods CARD CASH UPI Amount: 944 Note: Add Payment" at bounding box center [468, 247] width 175 height 53
click at [464, 262] on button "Add Payment" at bounding box center [497, 265] width 104 height 11
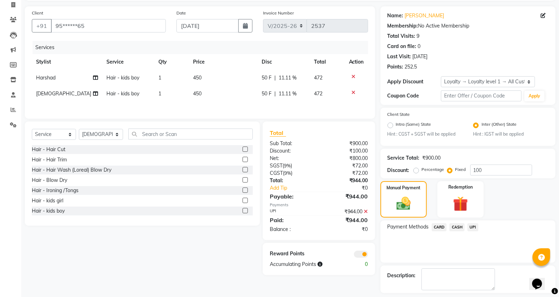
scroll to position [77, 0]
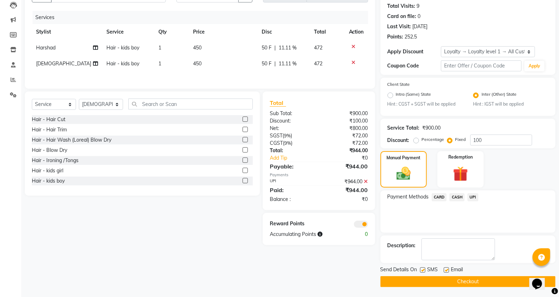
click at [461, 278] on button "Checkout" at bounding box center [468, 282] width 175 height 11
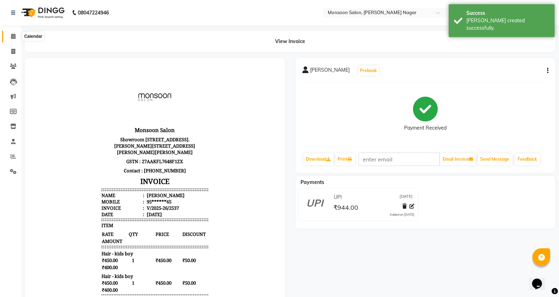
click at [13, 33] on span at bounding box center [13, 37] width 12 height 8
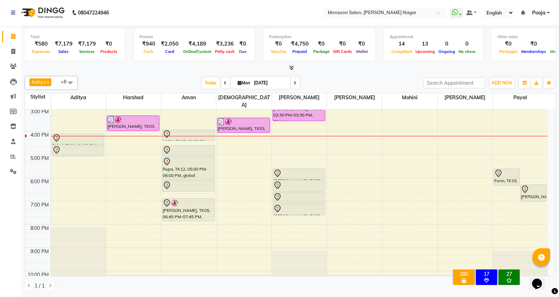
scroll to position [180, 0]
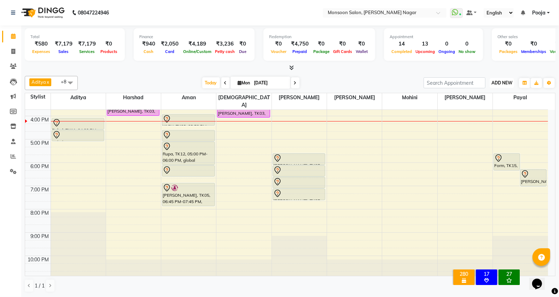
click at [493, 87] on button "ADD NEW Toggle Dropdown" at bounding box center [502, 83] width 24 height 10
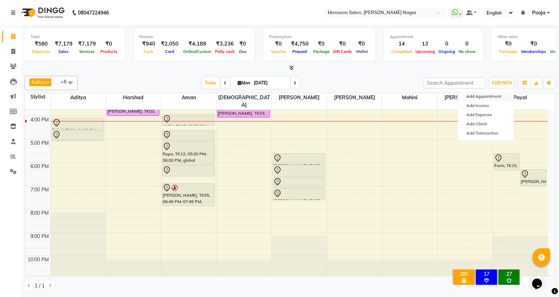
click at [469, 98] on button "Add Appointment" at bounding box center [486, 96] width 56 height 9
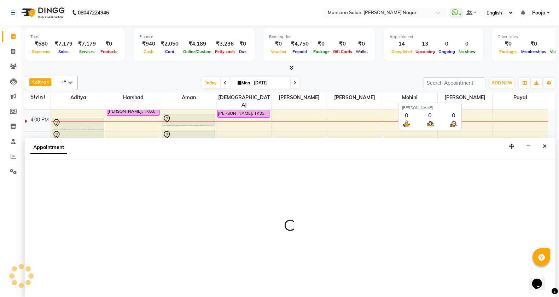
scroll to position [0, 0]
select select "tentative"
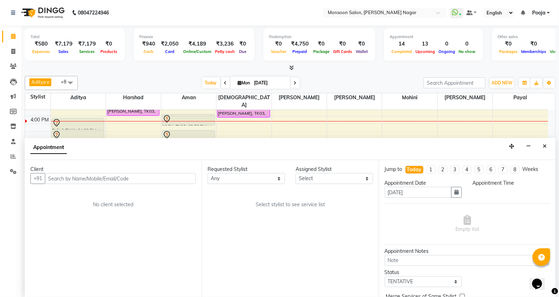
select select "540"
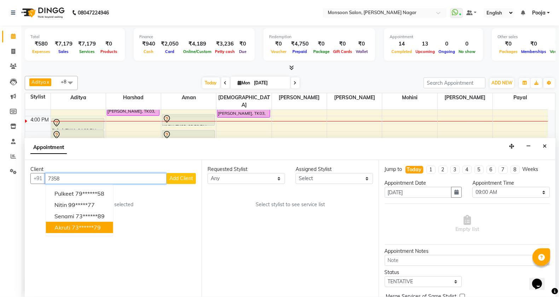
click at [98, 228] on ngb-highlight "73******79" at bounding box center [86, 227] width 29 height 7
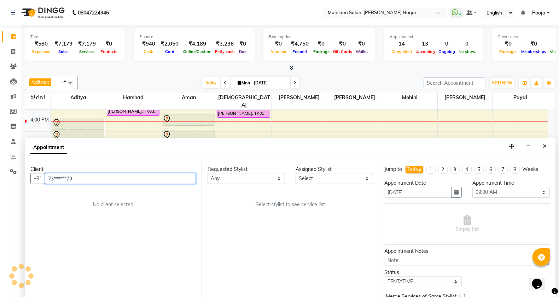
type input "73******79"
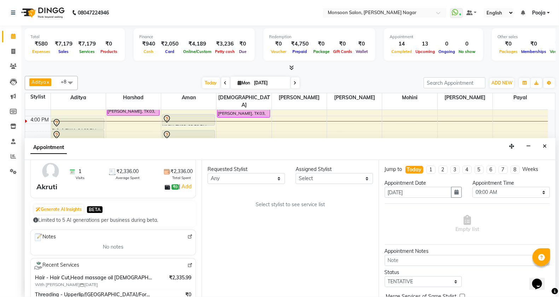
scroll to position [0, 0]
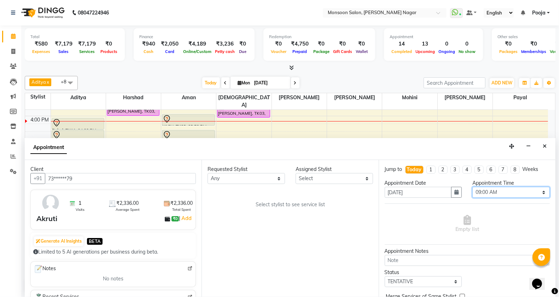
click at [479, 195] on select "Select 09:00 AM 09:15 AM 09:30 AM 09:45 AM 10:00 AM 10:15 AM 10:30 AM 10:45 AM …" at bounding box center [510, 192] width 77 height 11
select select "1050"
click at [472, 187] on select "Select 09:00 AM 09:15 AM 09:30 AM 09:45 AM 10:00 AM 10:15 AM 10:30 AM 10:45 AM …" at bounding box center [510, 192] width 77 height 11
click at [310, 178] on select "Select [PERSON_NAME] [PERSON_NAME] [PERSON_NAME] [PERSON_NAME] [PERSON_NAME] Po…" at bounding box center [334, 178] width 77 height 11
select select "85326"
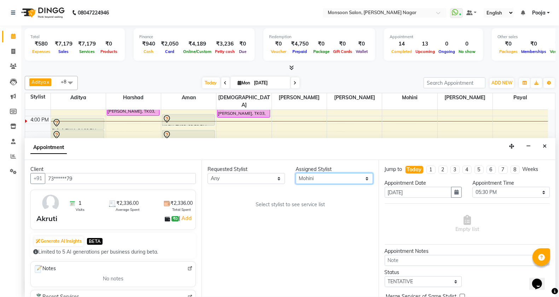
click at [296, 173] on select "Select [PERSON_NAME] [PERSON_NAME] [PERSON_NAME] [PERSON_NAME] [PERSON_NAME] Po…" at bounding box center [334, 178] width 77 height 11
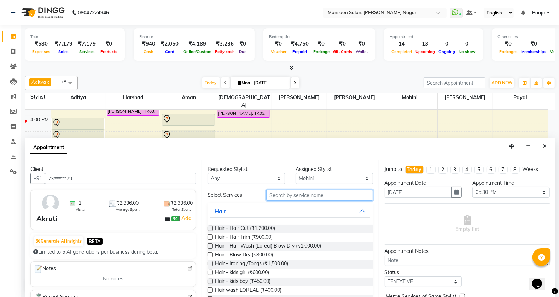
click at [296, 200] on input "text" at bounding box center [319, 195] width 107 height 11
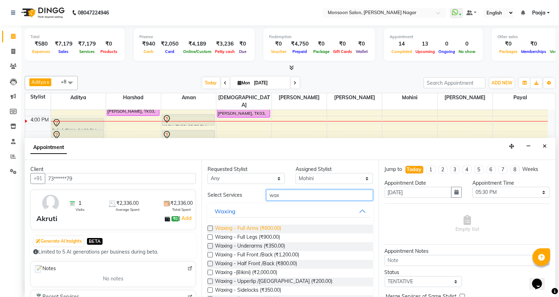
type input "wax"
click at [269, 226] on span "Waxing - Full Arms (₹600.00)" at bounding box center [248, 229] width 66 height 9
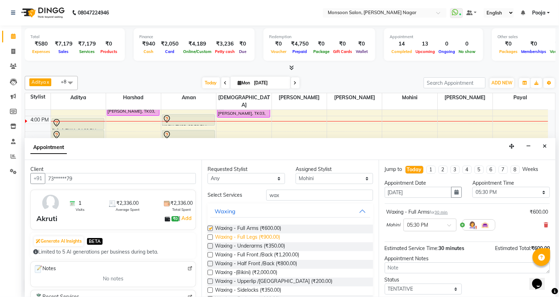
checkbox input "false"
click at [269, 235] on span "Waxing - Full Legs (₹900.00)" at bounding box center [247, 238] width 65 height 9
checkbox input "false"
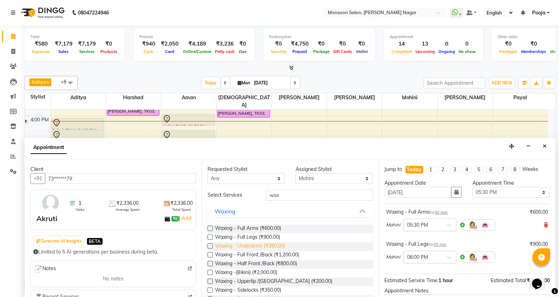
click at [269, 246] on span "Waxing - Underarms (₹350.00)" at bounding box center [250, 247] width 70 height 9
checkbox input "false"
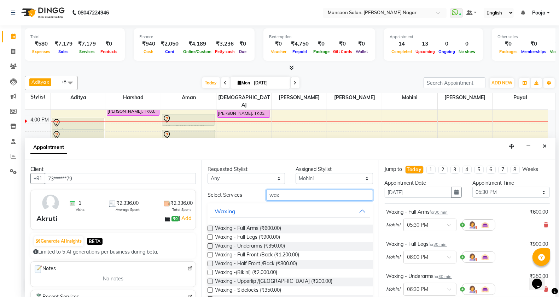
drag, startPoint x: 293, startPoint y: 195, endPoint x: 252, endPoint y: 200, distance: 41.4
click at [252, 200] on div "Select Services wax" at bounding box center [290, 195] width 176 height 11
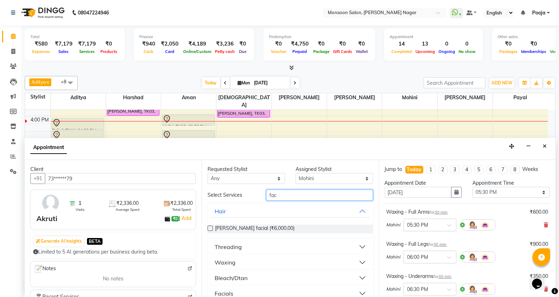
scroll to position [25, 0]
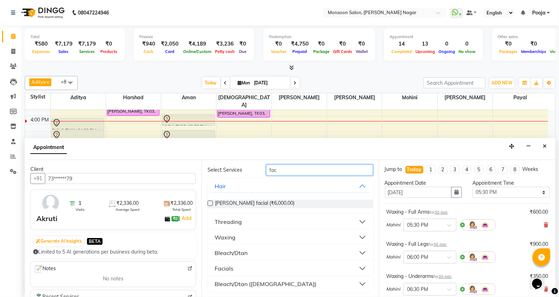
type input "fac"
click at [232, 265] on div "Facials" at bounding box center [224, 269] width 19 height 8
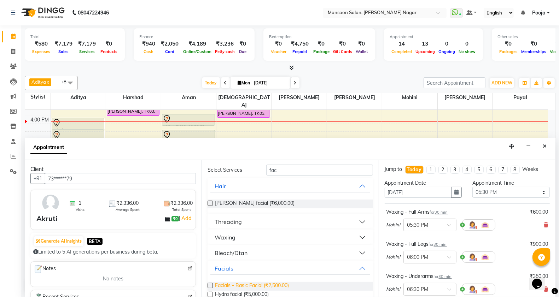
click at [237, 285] on span "Facials - Basic Facial (₹2,500.00)" at bounding box center [252, 286] width 74 height 9
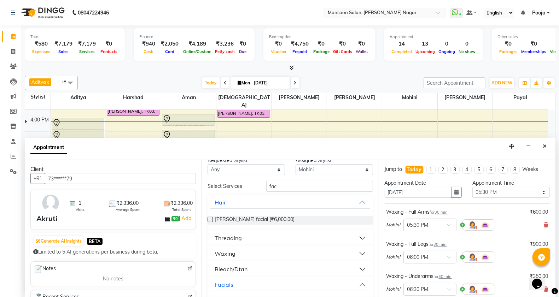
scroll to position [0, 0]
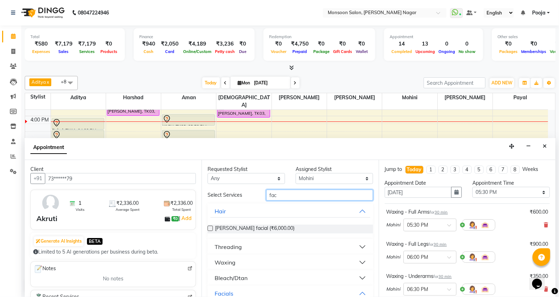
drag, startPoint x: 276, startPoint y: 197, endPoint x: 230, endPoint y: 198, distance: 45.7
click at [239, 197] on div "Select Services fac" at bounding box center [290, 195] width 176 height 11
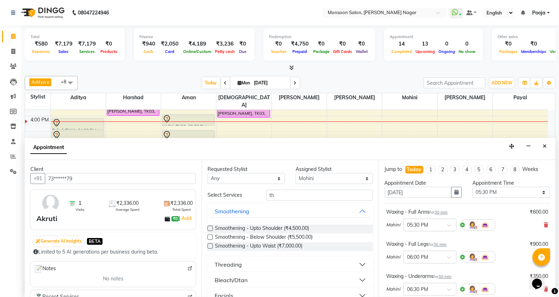
click at [234, 263] on div "Threading" at bounding box center [228, 265] width 27 height 8
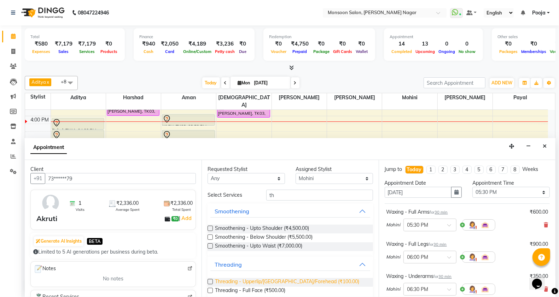
click at [241, 282] on span "Threading - Upperlip/[GEOGRAPHIC_DATA]/Forehead (₹100.00)" at bounding box center [287, 282] width 144 height 9
click at [319, 179] on select "Select [PERSON_NAME] [PERSON_NAME] [PERSON_NAME] [PERSON_NAME] [PERSON_NAME] Po…" at bounding box center [334, 178] width 77 height 11
click at [296, 173] on select "Select [PERSON_NAME] [PERSON_NAME] [PERSON_NAME] [PERSON_NAME] [PERSON_NAME] Po…" at bounding box center [334, 178] width 77 height 11
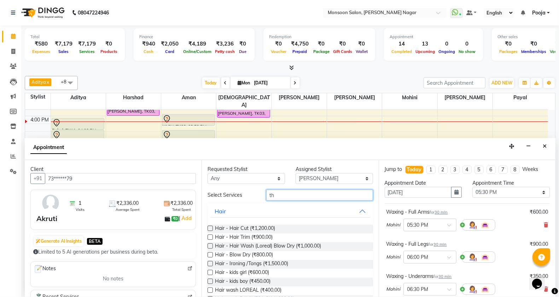
drag, startPoint x: 292, startPoint y: 195, endPoint x: 234, endPoint y: 201, distance: 58.3
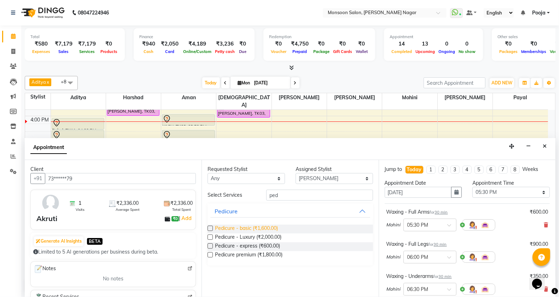
click at [231, 229] on span "Pedicure - basic (₹1,600.00)" at bounding box center [246, 229] width 63 height 9
drag, startPoint x: 288, startPoint y: 197, endPoint x: 263, endPoint y: 198, distance: 24.1
click at [263, 198] on div "ped" at bounding box center [319, 195] width 117 height 11
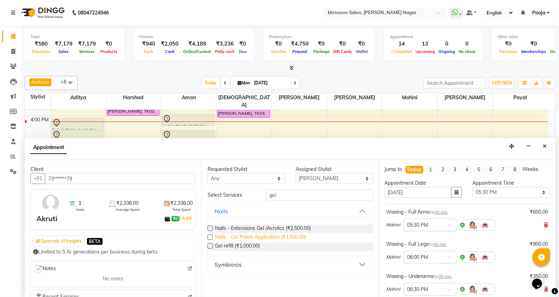
click at [256, 236] on span "Nails - Gel Polish Application (₹1,000.00)" at bounding box center [260, 238] width 91 height 9
click at [306, 179] on select "Select [PERSON_NAME] [PERSON_NAME] [PERSON_NAME] [PERSON_NAME] [PERSON_NAME] Po…" at bounding box center [334, 178] width 77 height 11
click at [296, 173] on select "Select [PERSON_NAME] [PERSON_NAME] [PERSON_NAME] [PERSON_NAME] [PERSON_NAME] Po…" at bounding box center [334, 178] width 77 height 11
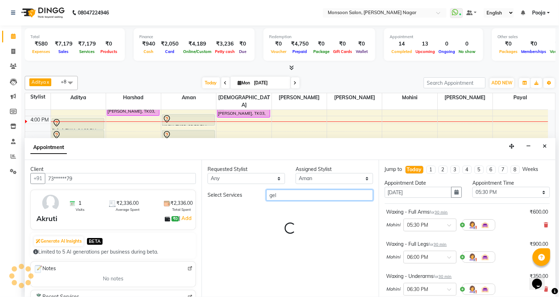
drag, startPoint x: 287, startPoint y: 195, endPoint x: 254, endPoint y: 198, distance: 33.4
click at [255, 198] on div "Select Services gel" at bounding box center [290, 195] width 176 height 11
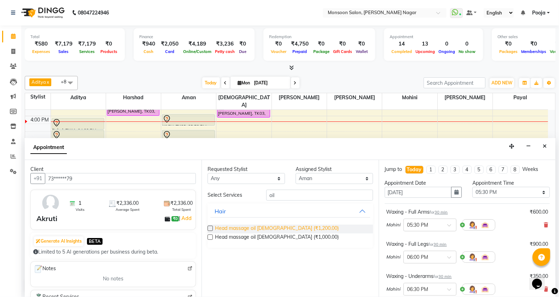
click at [265, 228] on span "Head massage oil [DEMOGRAPHIC_DATA] (₹1,200.00)" at bounding box center [277, 229] width 124 height 9
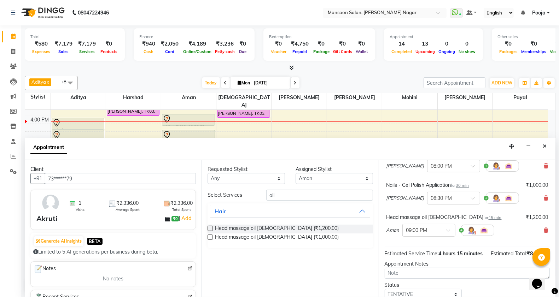
scroll to position [275, 0]
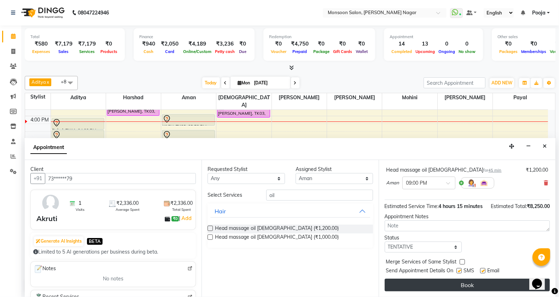
click at [444, 283] on button "Book" at bounding box center [467, 285] width 165 height 13
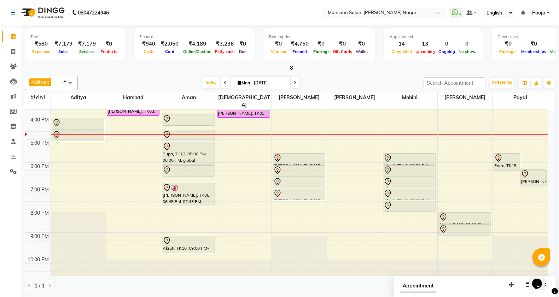
scroll to position [62, 0]
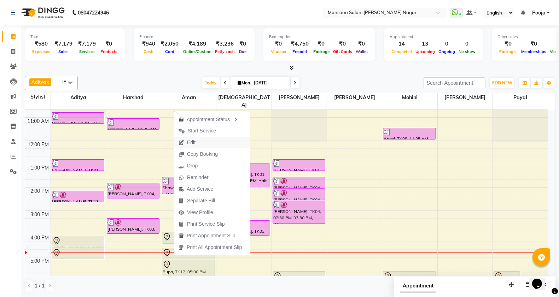
click at [194, 146] on span "Edit" at bounding box center [191, 142] width 8 height 7
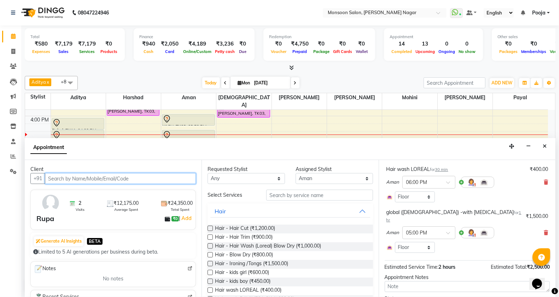
scroll to position [81, 0]
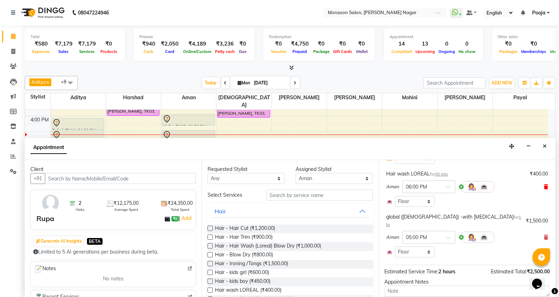
click at [544, 186] on icon at bounding box center [546, 187] width 4 height 5
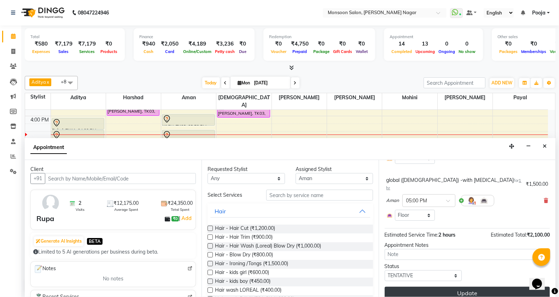
click at [482, 289] on button "Update" at bounding box center [467, 293] width 165 height 13
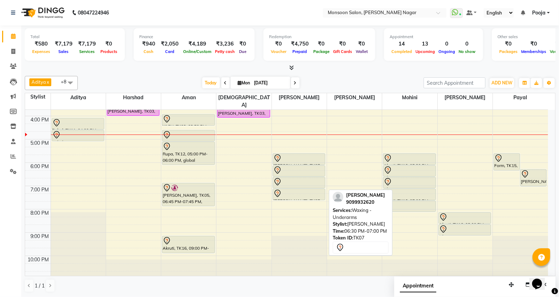
scroll to position [63, 0]
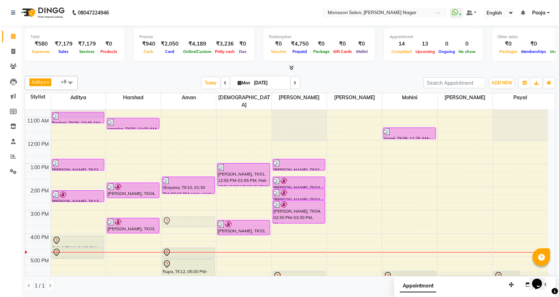
drag, startPoint x: 196, startPoint y: 227, endPoint x: 200, endPoint y: 209, distance: 17.9
click at [200, 209] on div "Shayana, TK10, 01:30 PM-02:15 PM, Hair - Hair Cut YASH, TK02, 03:50 PM-04:20 PM…" at bounding box center [188, 222] width 55 height 350
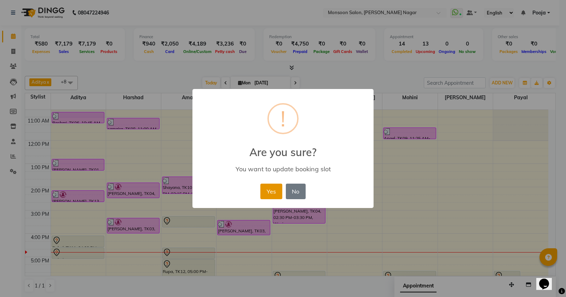
click at [275, 197] on button "Yes" at bounding box center [271, 192] width 22 height 16
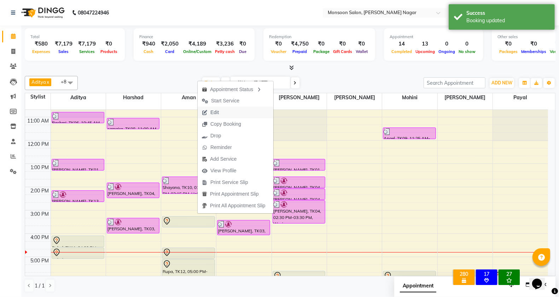
click at [215, 111] on span "Edit" at bounding box center [214, 112] width 8 height 7
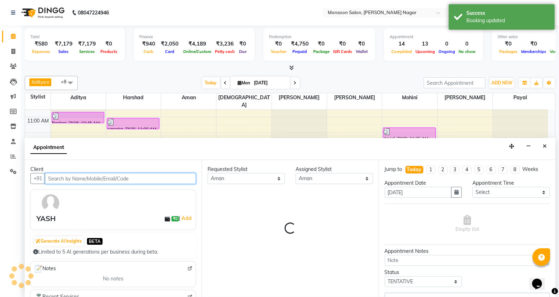
scroll to position [0, 0]
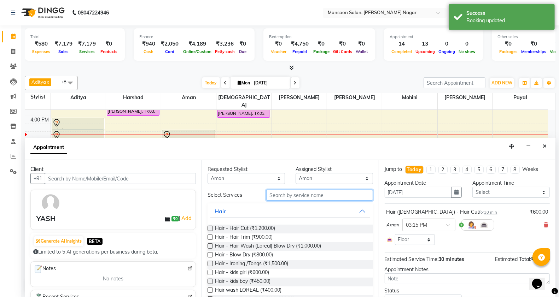
click at [294, 198] on input "text" at bounding box center [319, 195] width 107 height 11
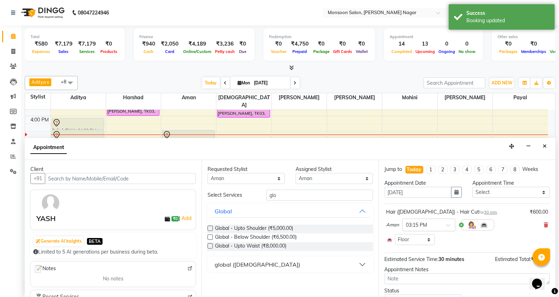
click at [279, 271] on div "global ([DEMOGRAPHIC_DATA])" at bounding box center [290, 265] width 165 height 16
click at [279, 263] on button "global ([DEMOGRAPHIC_DATA])" at bounding box center [289, 265] width 159 height 13
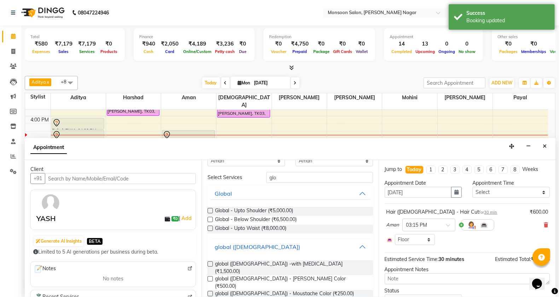
scroll to position [27, 0]
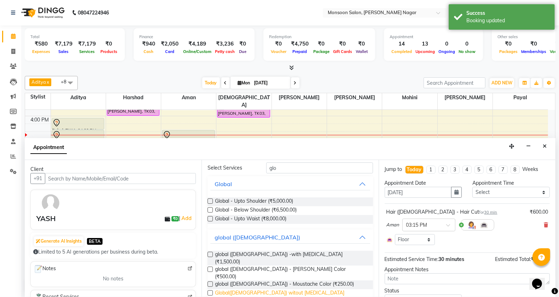
click at [278, 290] on span "Global([DEMOGRAPHIC_DATA]) witout [MEDICAL_DATA] (₹1,800.00)" at bounding box center [291, 297] width 152 height 15
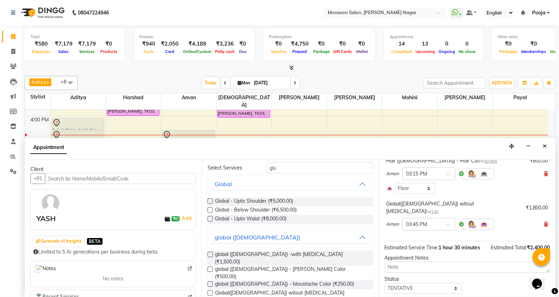
scroll to position [72, 0]
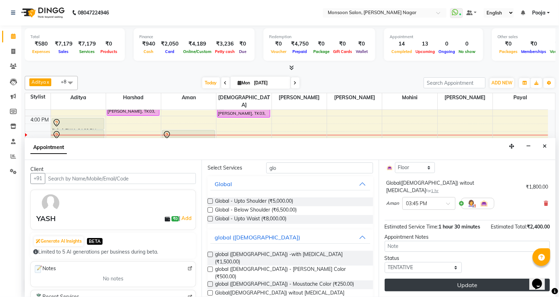
click at [424, 289] on button "Update" at bounding box center [467, 285] width 165 height 13
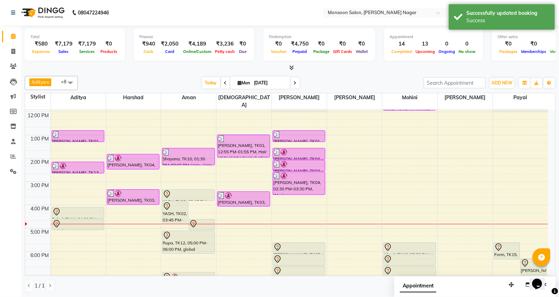
scroll to position [62, 0]
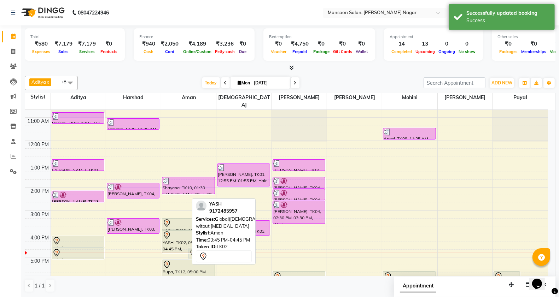
drag, startPoint x: 184, startPoint y: 244, endPoint x: 185, endPoint y: 241, distance: 3.7
click at [185, 241] on div "YASH, TK02, 03:45 PM-04:45 PM, Global([DEMOGRAPHIC_DATA]) witout [MEDICAL_DATA]…" at bounding box center [188, 223] width 55 height 350
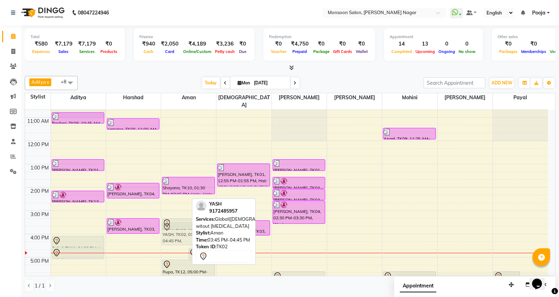
drag, startPoint x: 178, startPoint y: 243, endPoint x: 180, endPoint y: 237, distance: 5.7
click at [180, 237] on div "YASH, TK02, 03:45 PM-04:45 PM, Global([DEMOGRAPHIC_DATA]) witout [MEDICAL_DATA]…" at bounding box center [188, 223] width 55 height 350
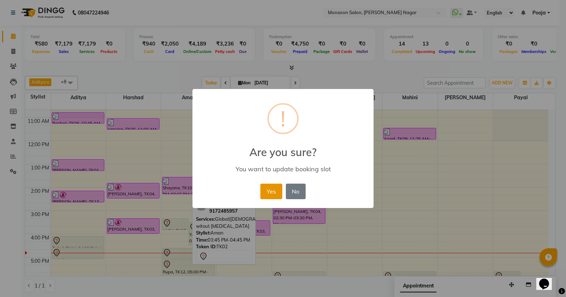
click at [265, 195] on button "Yes" at bounding box center [271, 192] width 22 height 16
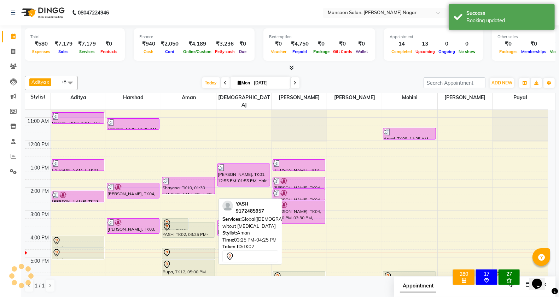
drag, startPoint x: 198, startPoint y: 238, endPoint x: 202, endPoint y: 232, distance: 7.0
click at [202, 232] on div "8:00 AM 9:00 AM 10:00 AM 11:00 AM 12:00 PM 1:00 PM 2:00 PM 3:00 PM 4:00 PM 5:00…" at bounding box center [286, 223] width 523 height 350
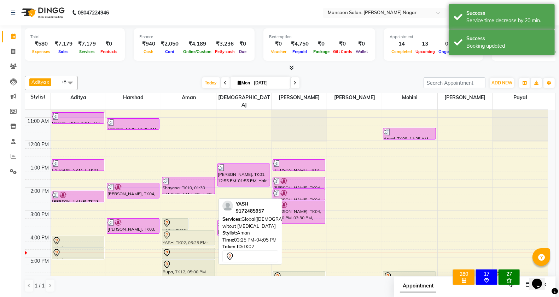
drag, startPoint x: 202, startPoint y: 221, endPoint x: 202, endPoint y: 227, distance: 5.3
click at [202, 227] on div "YASH, TK02, 03:15 PM-03:45 PM, Hair ([DEMOGRAPHIC_DATA]) - Hair Cut YASH, TK02,…" at bounding box center [188, 223] width 55 height 350
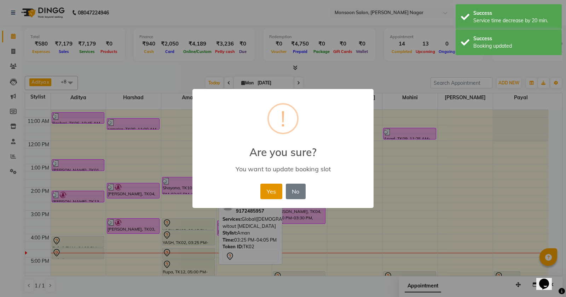
click at [265, 193] on button "Yes" at bounding box center [271, 192] width 22 height 16
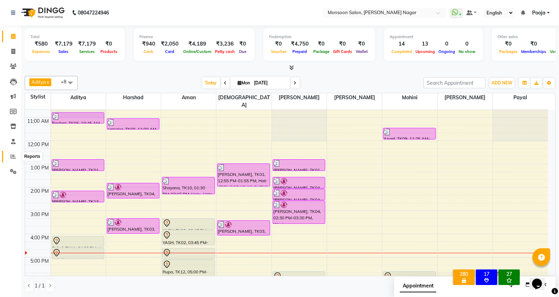
click at [15, 156] on icon at bounding box center [13, 156] width 5 height 5
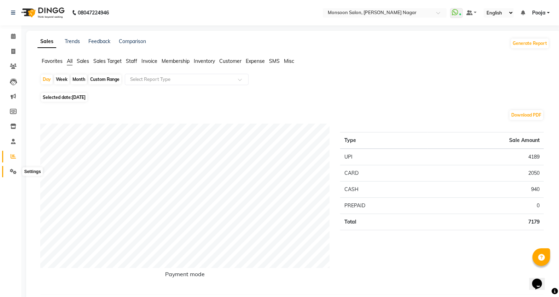
click at [14, 173] on icon at bounding box center [13, 171] width 7 height 5
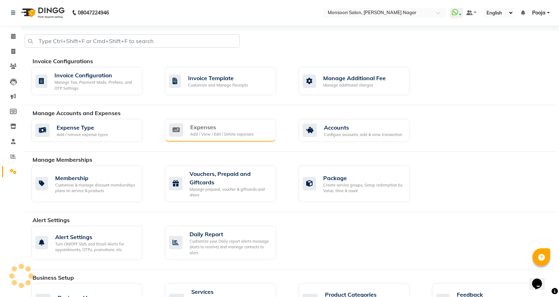
click at [245, 133] on div "Add / View / Edit / Delete expenses" at bounding box center [221, 135] width 63 height 6
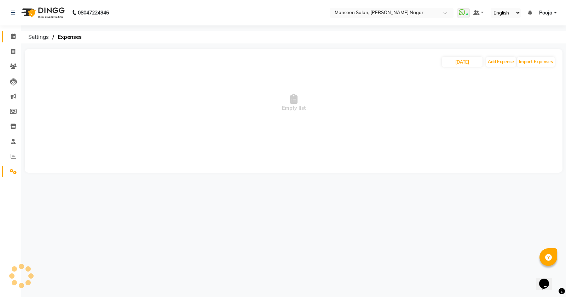
click at [10, 41] on link "Calendar" at bounding box center [10, 37] width 17 height 12
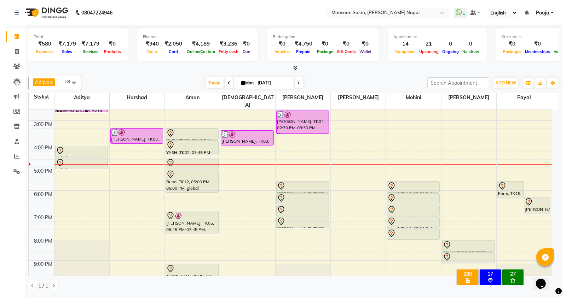
scroll to position [180, 0]
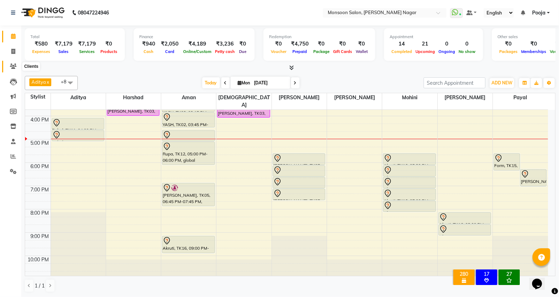
click at [10, 67] on icon at bounding box center [13, 66] width 7 height 5
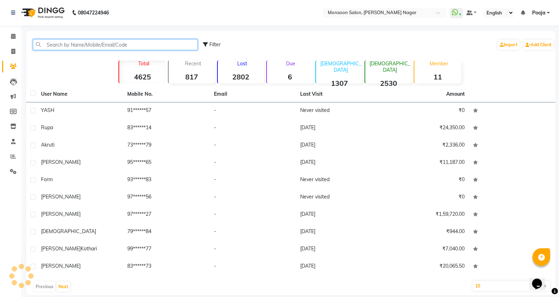
click at [88, 47] on input "text" at bounding box center [115, 44] width 165 height 11
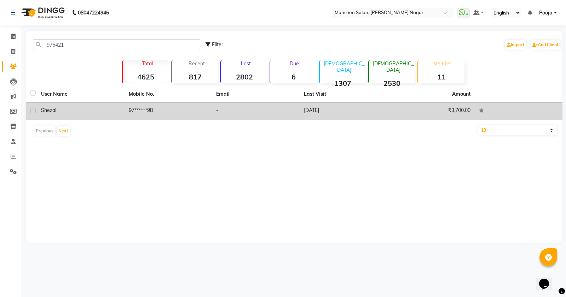
click at [142, 106] on td "97******98" at bounding box center [168, 111] width 88 height 17
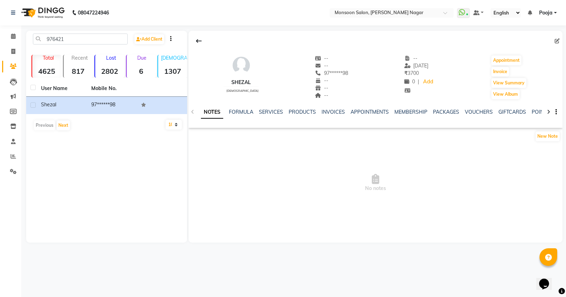
click at [257, 112] on ul "NOTES FORMULA SERVICES PRODUCTS INVOICES APPOINTMENTS MEMBERSHIP PACKAGES VOUCH…" at bounding box center [425, 112] width 449 height 7
click at [262, 112] on link "SERVICES" at bounding box center [271, 112] width 24 height 6
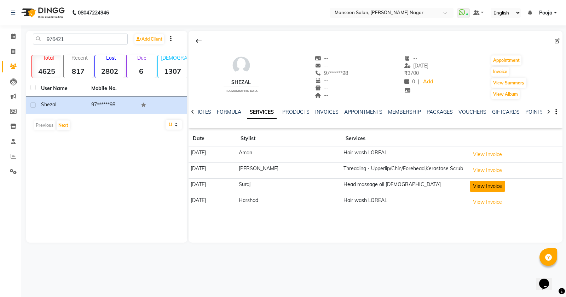
click at [475, 190] on button "View Invoice" at bounding box center [487, 186] width 35 height 11
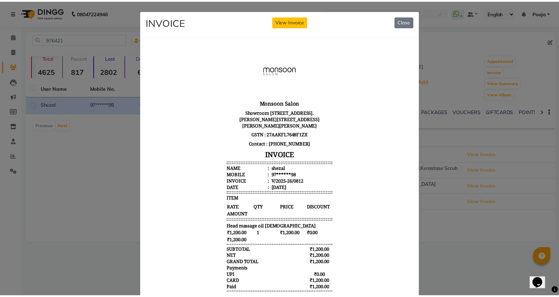
scroll to position [6, 0]
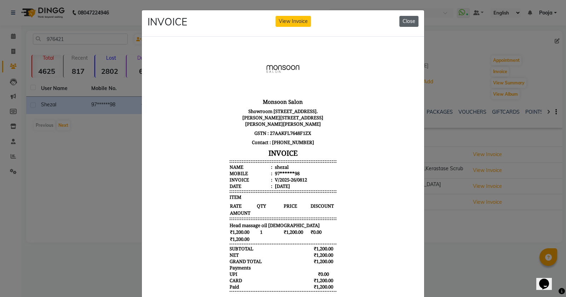
click at [405, 21] on button "Close" at bounding box center [408, 21] width 19 height 11
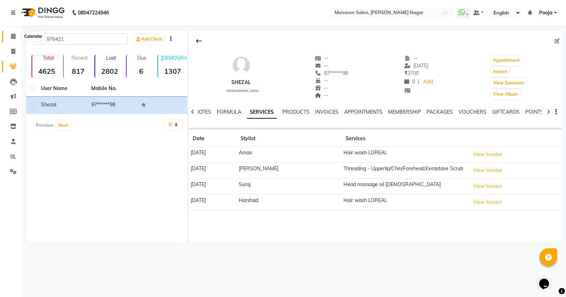
click at [13, 39] on span at bounding box center [13, 37] width 12 height 8
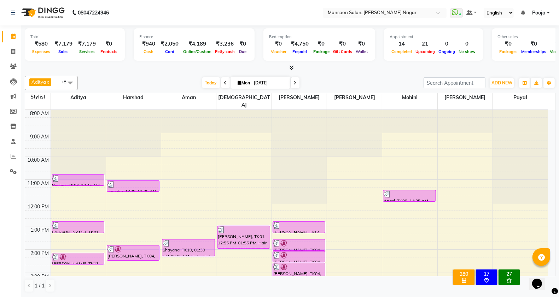
click at [294, 86] on span at bounding box center [295, 82] width 8 height 11
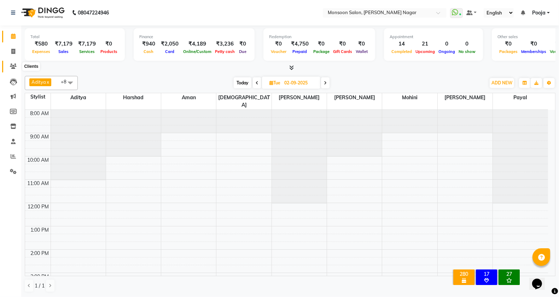
click at [9, 70] on span at bounding box center [13, 67] width 12 height 8
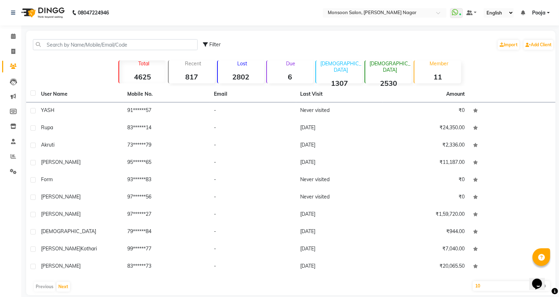
click at [69, 51] on div "Filter Import Add Client" at bounding box center [291, 45] width 527 height 22
click at [137, 43] on input "text" at bounding box center [115, 44] width 165 height 11
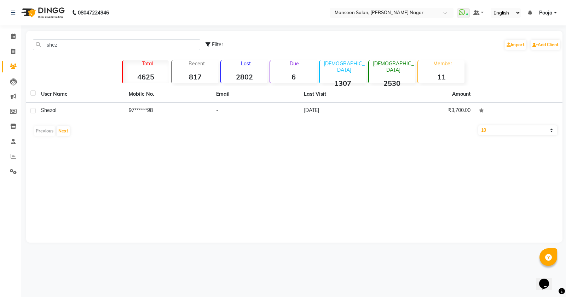
click at [256, 122] on div "User Name Mobile No. Email Last Visit Amount shezal 97******98 - [DATE] ₹3,700.…" at bounding box center [294, 112] width 536 height 53
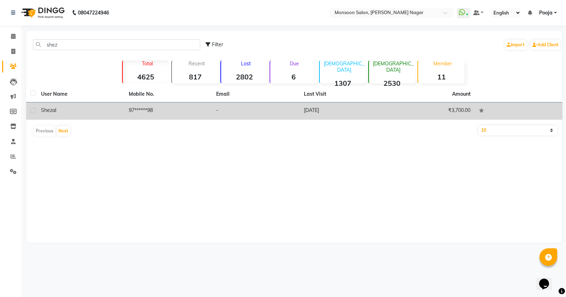
click at [257, 115] on td "-" at bounding box center [256, 111] width 88 height 17
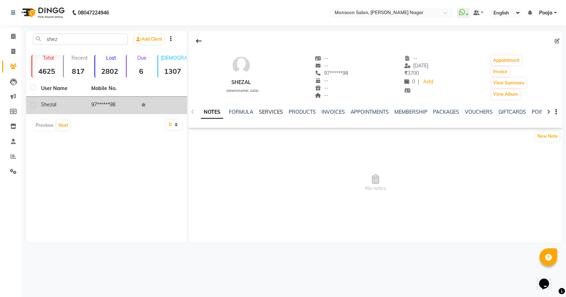
click at [276, 114] on link "SERVICES" at bounding box center [271, 112] width 24 height 6
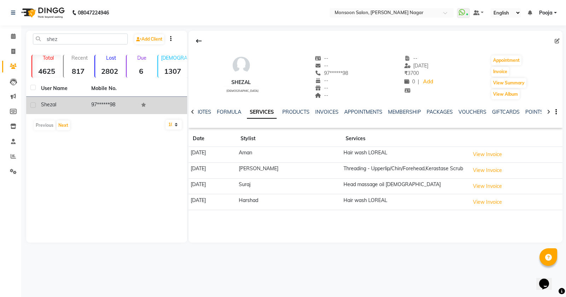
click at [491, 63] on div "Appointment" at bounding box center [509, 60] width 36 height 11
click at [493, 62] on button "Appointment" at bounding box center [506, 61] width 30 height 10
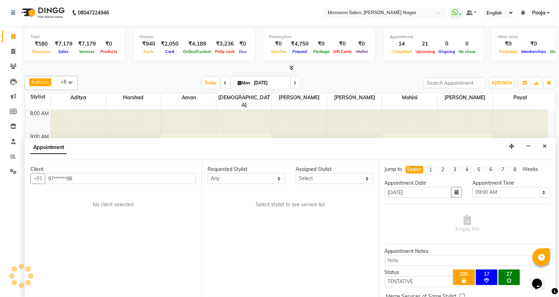
scroll to position [180, 0]
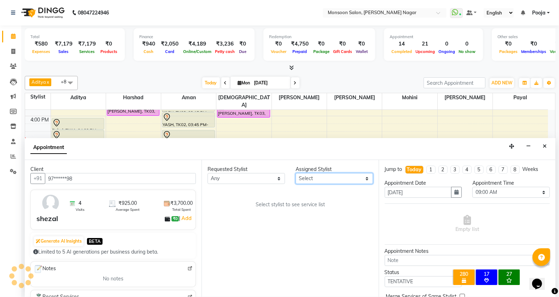
click at [309, 179] on select "Select [PERSON_NAME] [PERSON_NAME] [PERSON_NAME] [PERSON_NAME] [PERSON_NAME] Po…" at bounding box center [334, 178] width 77 height 11
click at [296, 173] on select "Select [PERSON_NAME] [PERSON_NAME] [PERSON_NAME] [PERSON_NAME] [PERSON_NAME] Po…" at bounding box center [334, 178] width 77 height 11
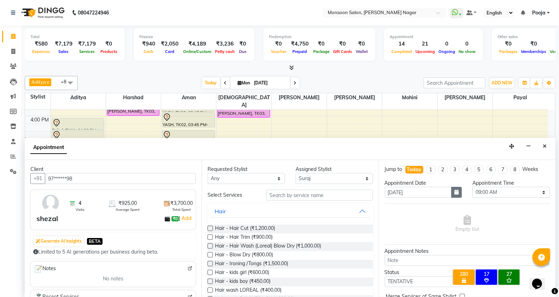
click at [457, 195] on button "button" at bounding box center [456, 192] width 11 height 11
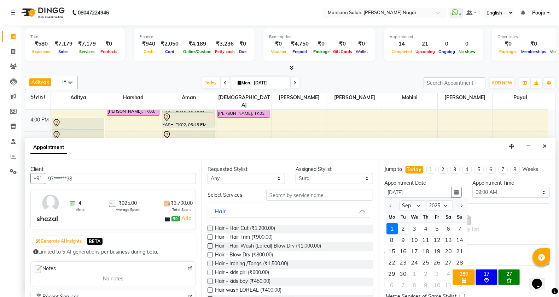
click at [402, 227] on div "2" at bounding box center [403, 229] width 11 height 11
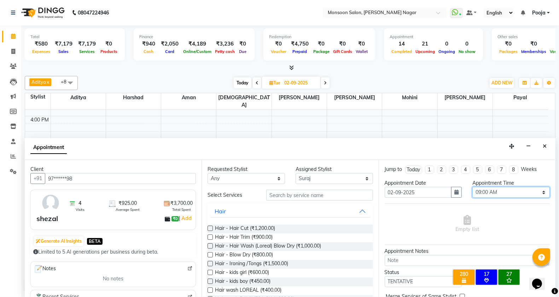
click at [472, 195] on select "Select 09:00 AM 09:15 AM 09:30 AM 09:45 AM 10:00 AM 10:15 AM 10:30 AM 10:45 AM …" at bounding box center [510, 192] width 77 height 11
click at [472, 187] on select "Select 09:00 AM 09:15 AM 09:30 AM 09:45 AM 10:00 AM 10:15 AM 10:30 AM 10:45 AM …" at bounding box center [510, 192] width 77 height 11
click at [314, 194] on input "text" at bounding box center [319, 195] width 107 height 11
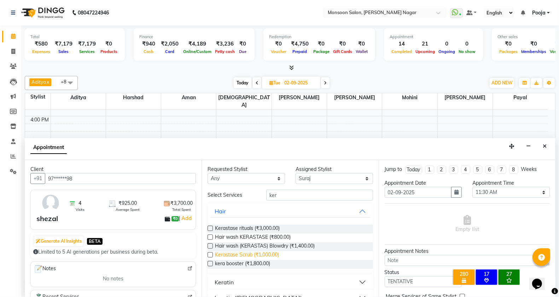
click at [266, 255] on span "Kerastase Scrub (₹1,000.00)" at bounding box center [247, 255] width 64 height 9
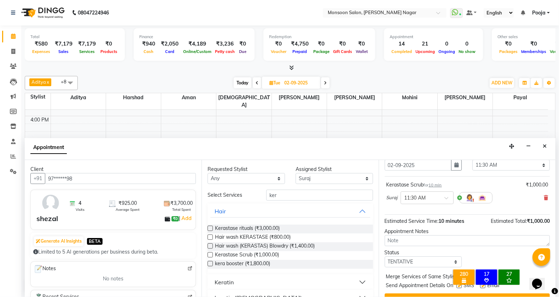
scroll to position [42, 0]
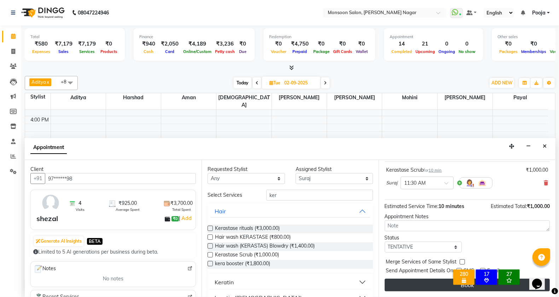
click at [409, 289] on button "Book" at bounding box center [467, 285] width 165 height 13
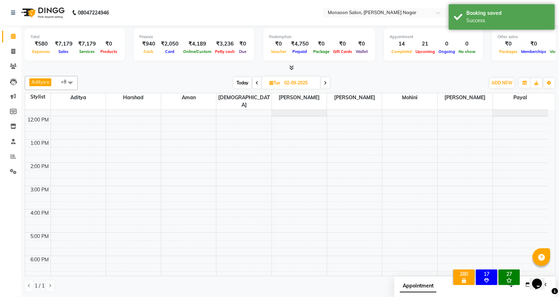
scroll to position [0, 0]
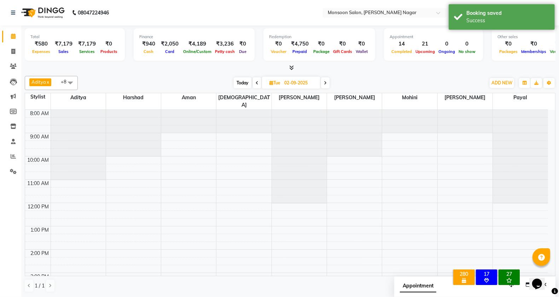
click at [70, 80] on span at bounding box center [70, 82] width 14 height 13
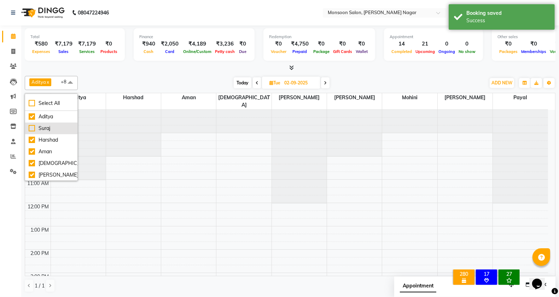
click at [64, 129] on div "Suraj" at bounding box center [51, 128] width 45 height 7
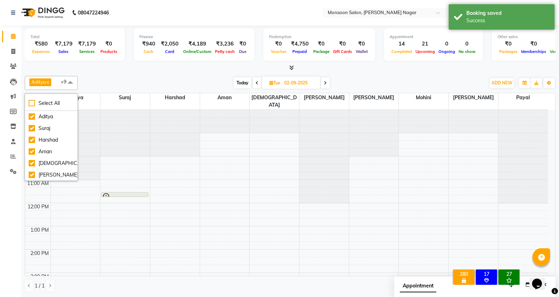
click at [72, 81] on span at bounding box center [70, 82] width 14 height 13
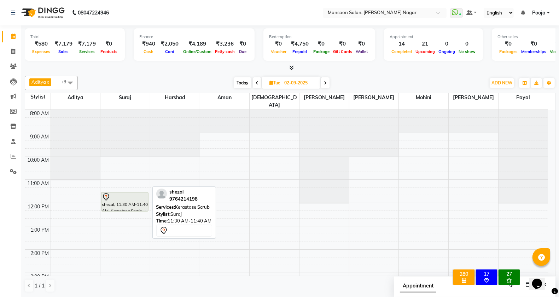
drag, startPoint x: 125, startPoint y: 189, endPoint x: 126, endPoint y: 199, distance: 9.7
click at [126, 199] on div "shezal, 11:30 AM-11:40 AM, Kerastase Scrub shezal, 11:30 AM-11:40 AM, Kerastase…" at bounding box center [125, 285] width 50 height 350
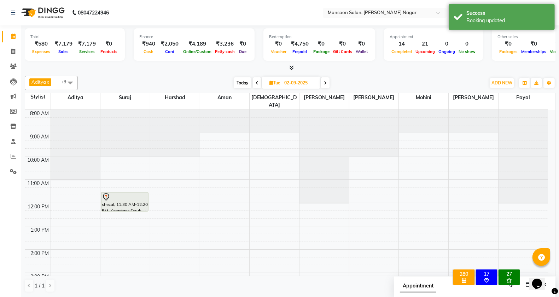
click at [242, 84] on span "Today" at bounding box center [243, 82] width 18 height 11
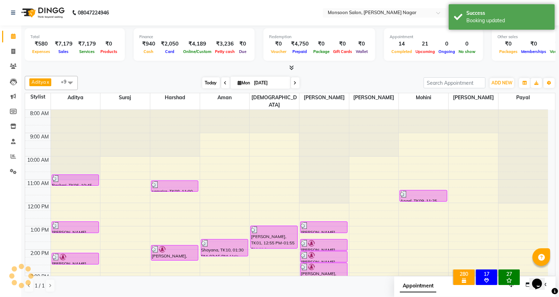
scroll to position [180, 0]
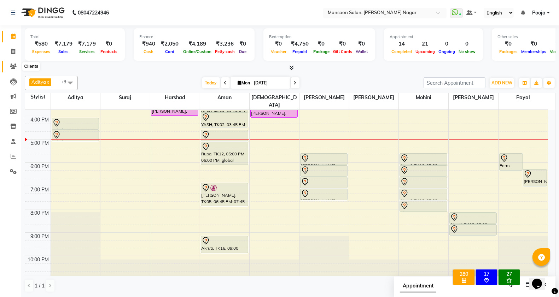
click at [10, 68] on icon at bounding box center [13, 66] width 7 height 5
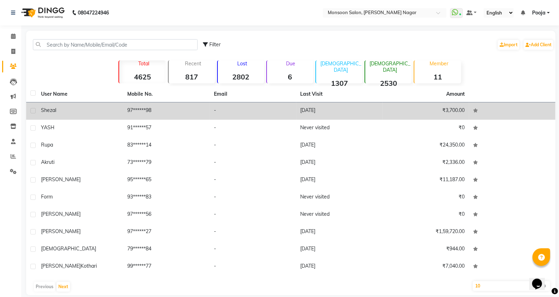
click at [149, 108] on td "97******98" at bounding box center [166, 111] width 87 height 17
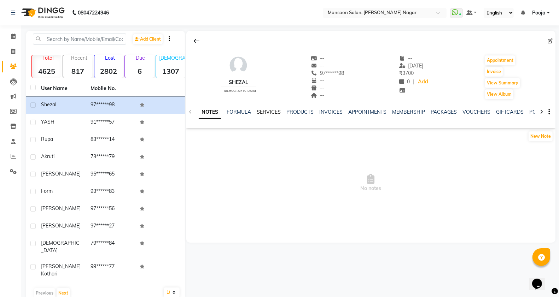
click at [269, 109] on link "SERVICES" at bounding box center [269, 112] width 24 height 6
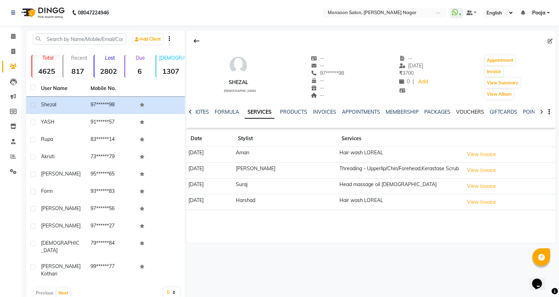
click at [468, 111] on link "VOUCHERS" at bounding box center [470, 112] width 28 height 6
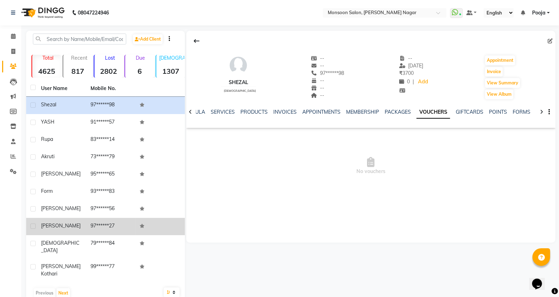
click at [103, 230] on td "97******27" at bounding box center [111, 226] width 50 height 17
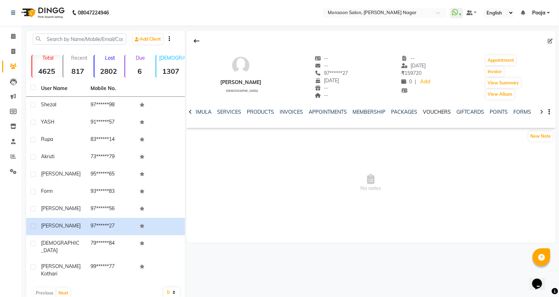
click at [423, 110] on link "VOUCHERS" at bounding box center [437, 112] width 28 height 6
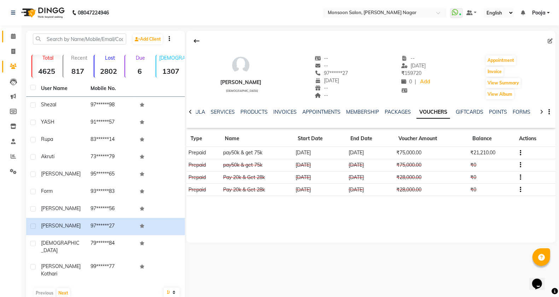
click at [5, 35] on link "Calendar" at bounding box center [10, 37] width 17 height 12
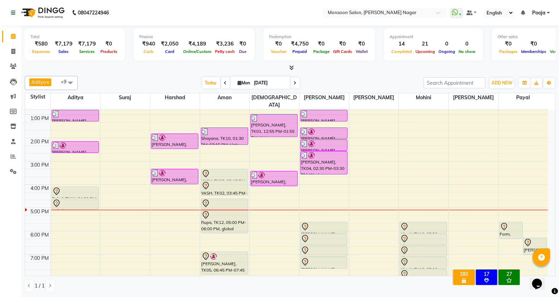
scroll to position [180, 0]
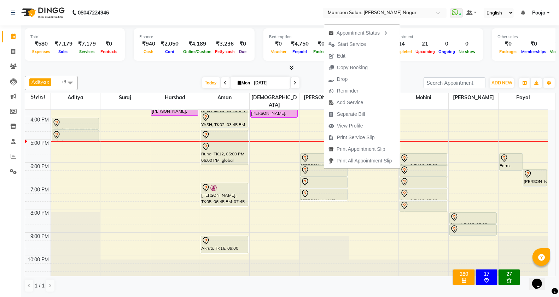
click at [338, 55] on span "Edit" at bounding box center [341, 55] width 8 height 7
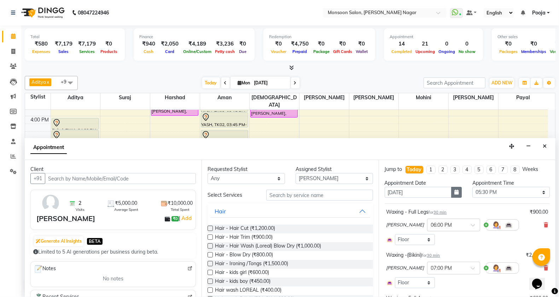
click at [454, 192] on icon "button" at bounding box center [456, 192] width 4 height 5
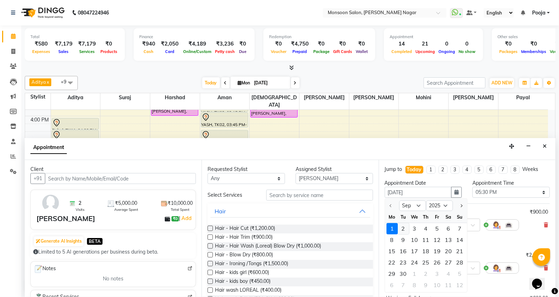
click at [405, 229] on div "2" at bounding box center [403, 229] width 11 height 11
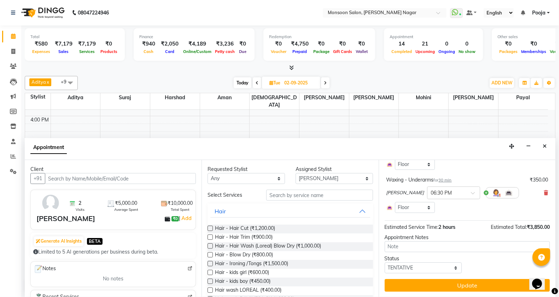
scroll to position [162, 0]
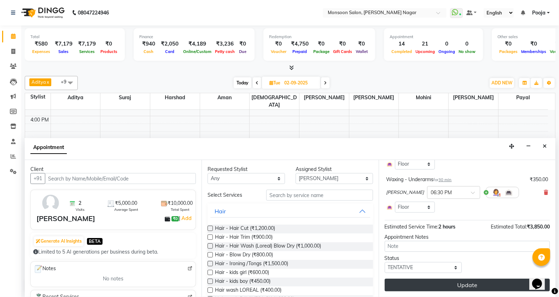
click at [453, 283] on button "Update" at bounding box center [467, 285] width 165 height 13
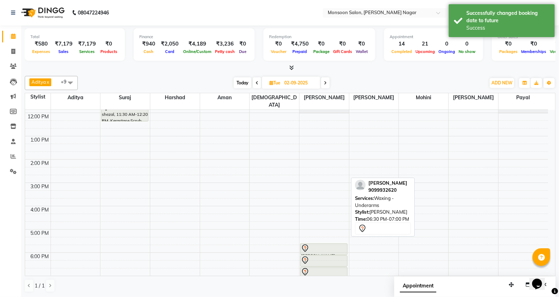
scroll to position [62, 0]
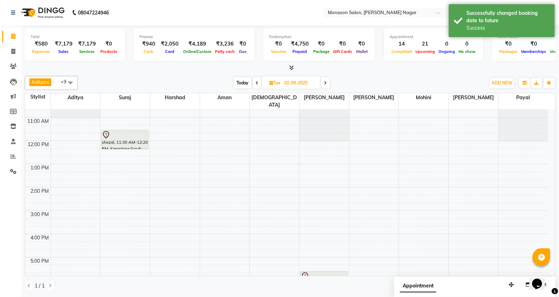
click at [242, 86] on span "Today" at bounding box center [243, 82] width 18 height 11
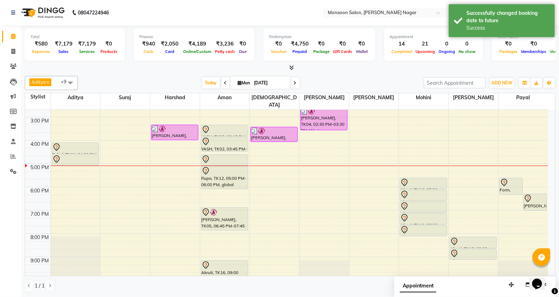
scroll to position [180, 0]
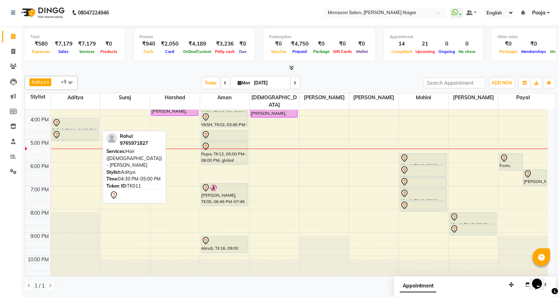
click at [91, 131] on div at bounding box center [75, 135] width 46 height 8
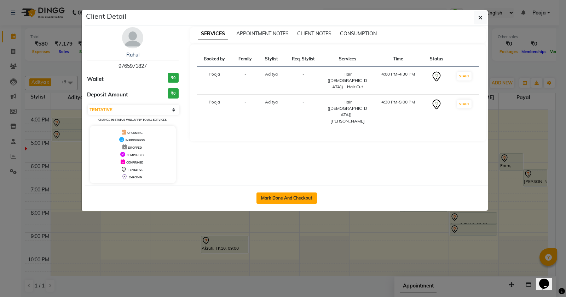
click at [276, 195] on button "Mark Done And Checkout" at bounding box center [286, 198] width 60 height 11
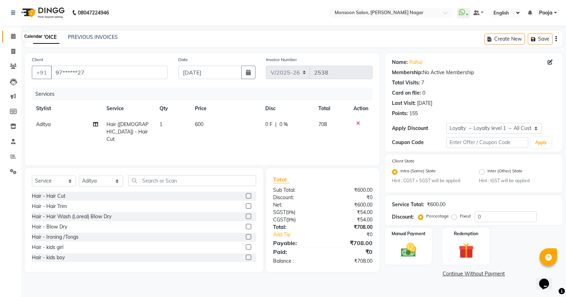
click at [8, 33] on span at bounding box center [13, 37] width 12 height 8
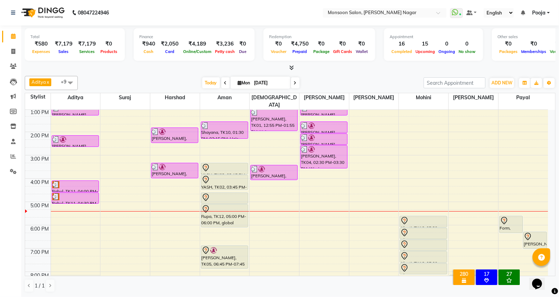
scroll to position [180, 0]
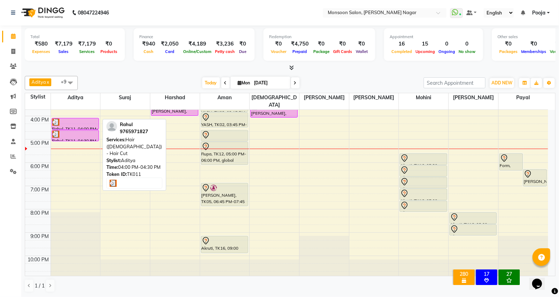
click at [78, 119] on div at bounding box center [75, 122] width 46 height 7
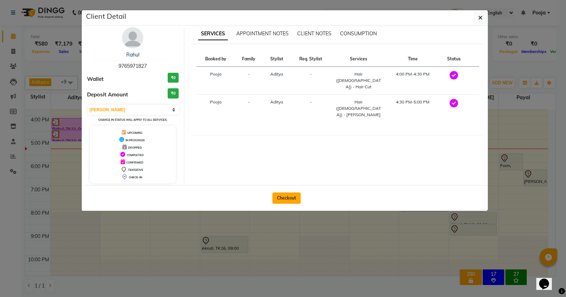
click at [288, 202] on button "Checkout" at bounding box center [286, 198] width 28 height 11
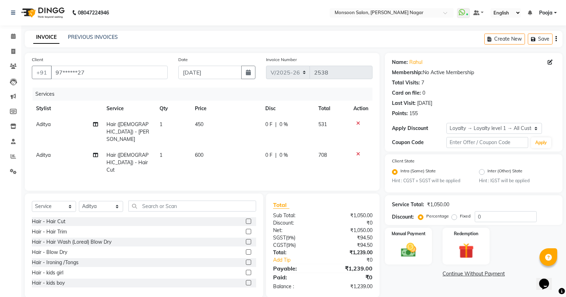
click at [257, 147] on td "600" at bounding box center [226, 162] width 70 height 31
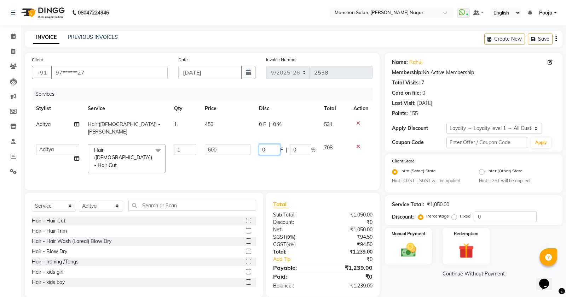
drag, startPoint x: 266, startPoint y: 140, endPoint x: 261, endPoint y: 143, distance: 5.7
click at [261, 144] on input "0" at bounding box center [269, 149] width 21 height 11
click at [265, 158] on div "Services Stylist Service Qty Price Disc Total Action Aditya Hair ([DEMOGRAPHIC_…" at bounding box center [202, 135] width 341 height 95
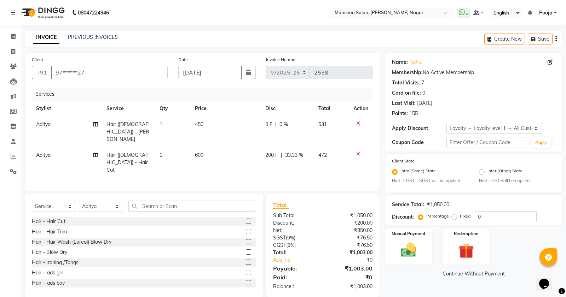
click at [556, 41] on button "button" at bounding box center [555, 39] width 1 height 17
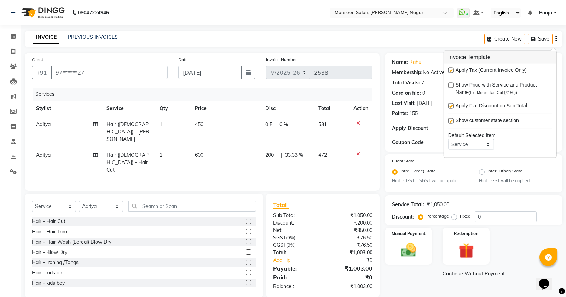
click at [453, 70] on label at bounding box center [450, 70] width 5 height 5
click at [453, 70] on input "checkbox" at bounding box center [450, 71] width 5 height 5
click at [422, 245] on div "Manual Payment" at bounding box center [408, 246] width 49 height 38
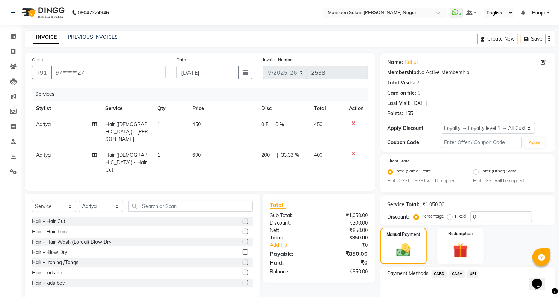
click at [462, 278] on div "CASH" at bounding box center [456, 275] width 18 height 10
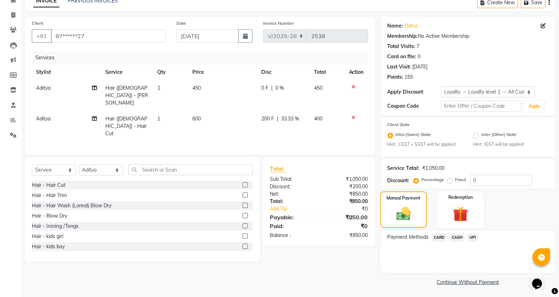
click at [456, 236] on span "CASH" at bounding box center [456, 238] width 15 height 8
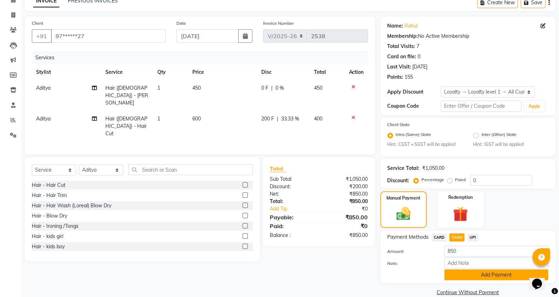
click at [471, 273] on button "Add Payment" at bounding box center [497, 275] width 104 height 11
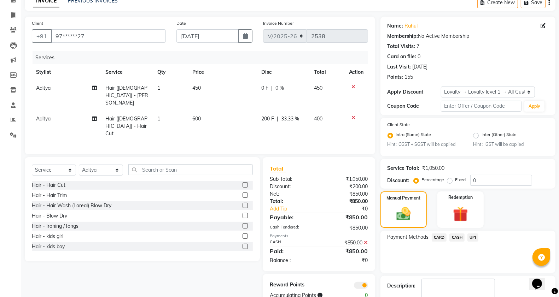
scroll to position [77, 0]
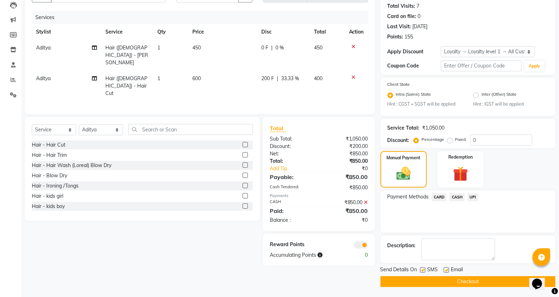
click at [471, 278] on button "Checkout" at bounding box center [468, 282] width 175 height 11
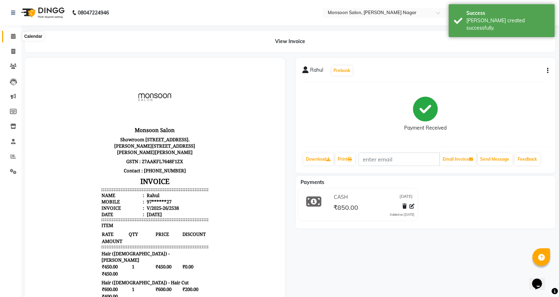
click at [17, 36] on span at bounding box center [13, 37] width 12 height 8
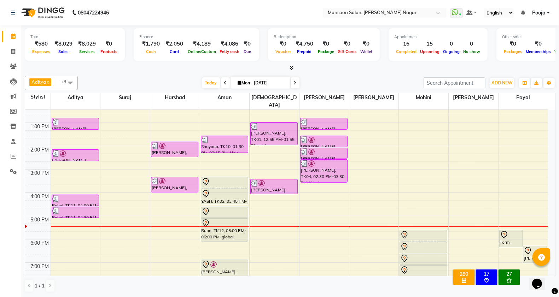
scroll to position [118, 0]
